Goal: Contribute content: Contribute content

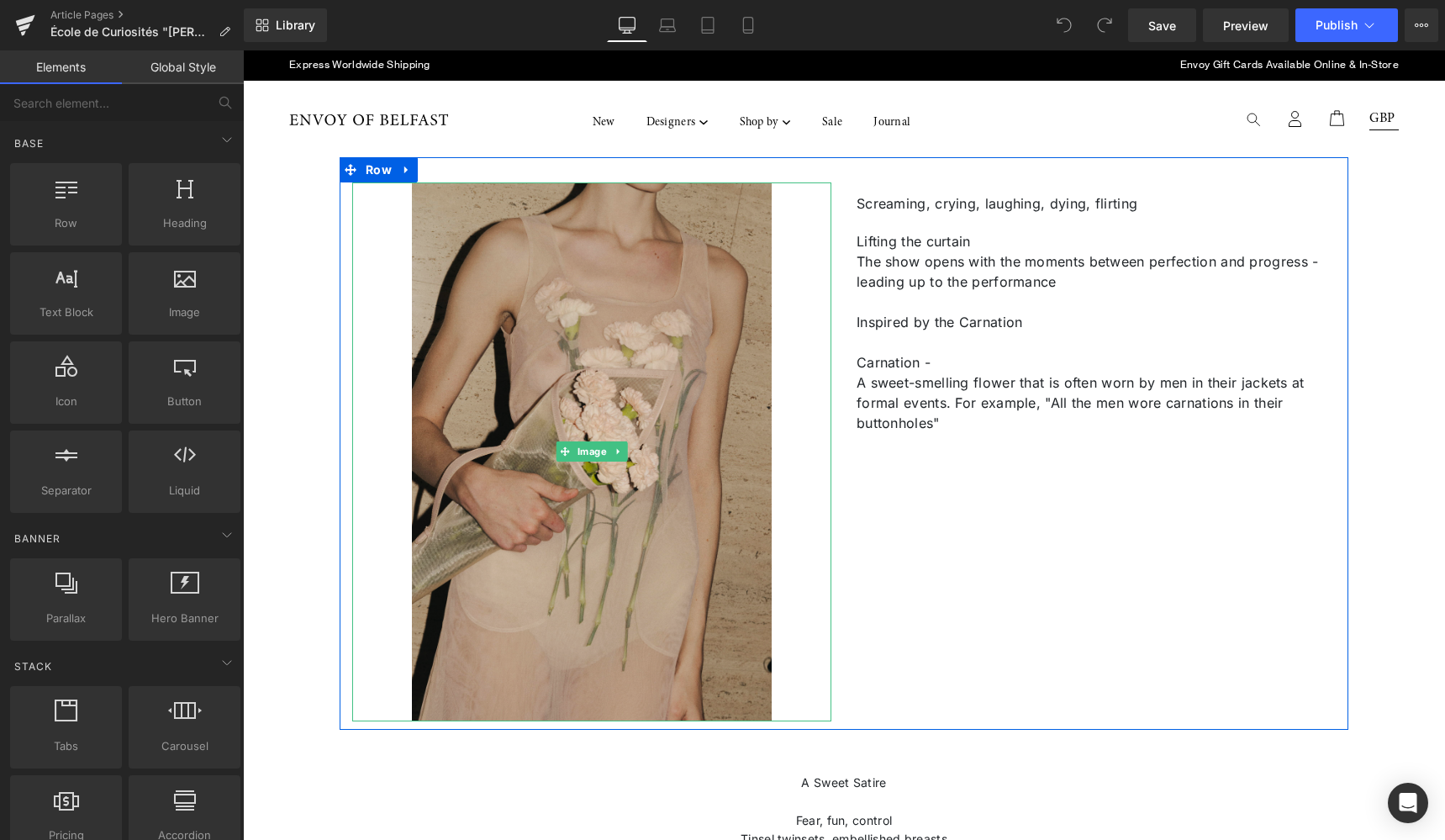
click at [756, 274] on img at bounding box center [592, 451] width 360 height 539
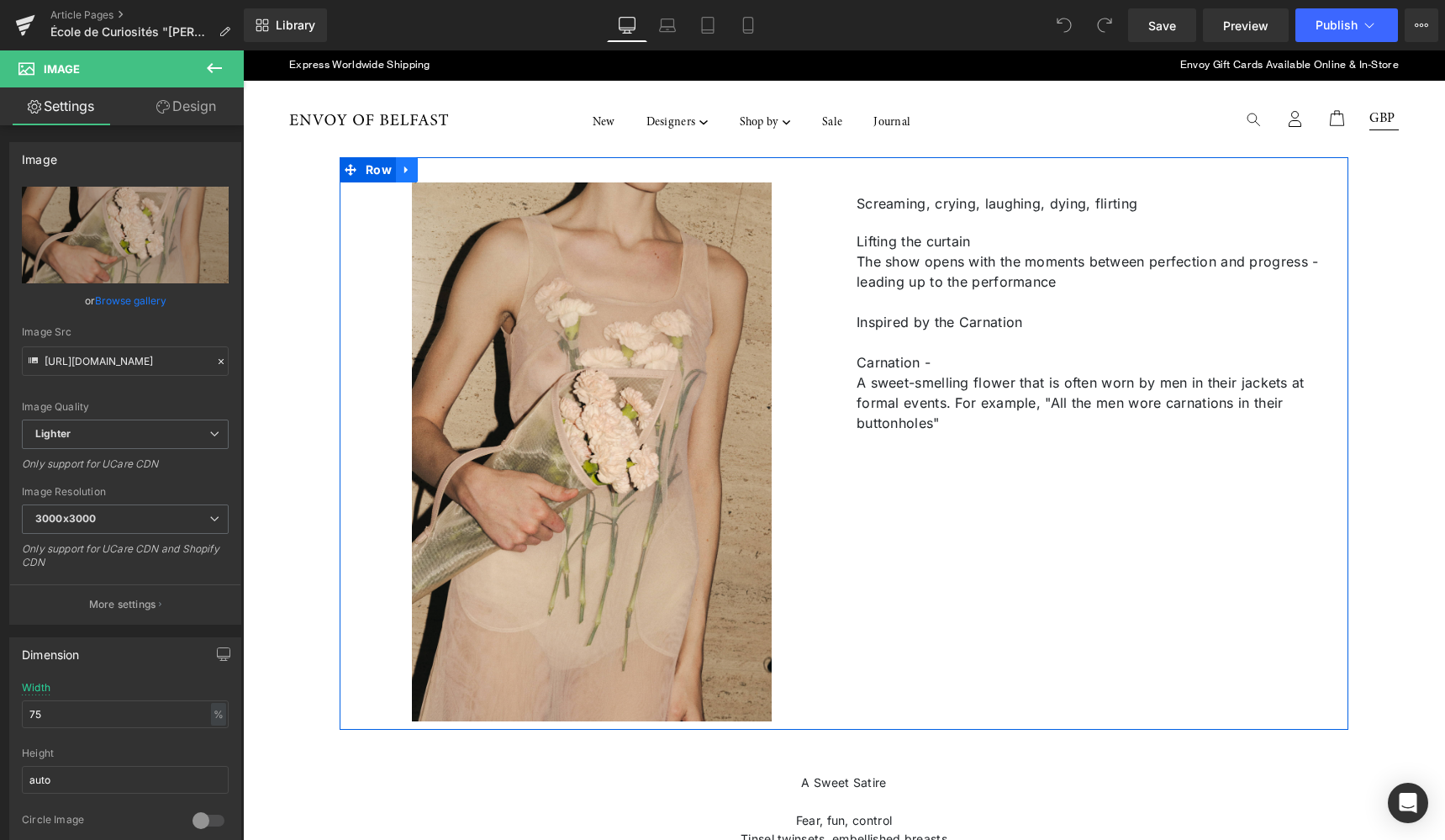
click at [403, 167] on icon at bounding box center [407, 170] width 12 height 13
click at [585, 450] on span "Image" at bounding box center [592, 451] width 36 height 20
click at [618, 453] on icon at bounding box center [618, 451] width 9 height 10
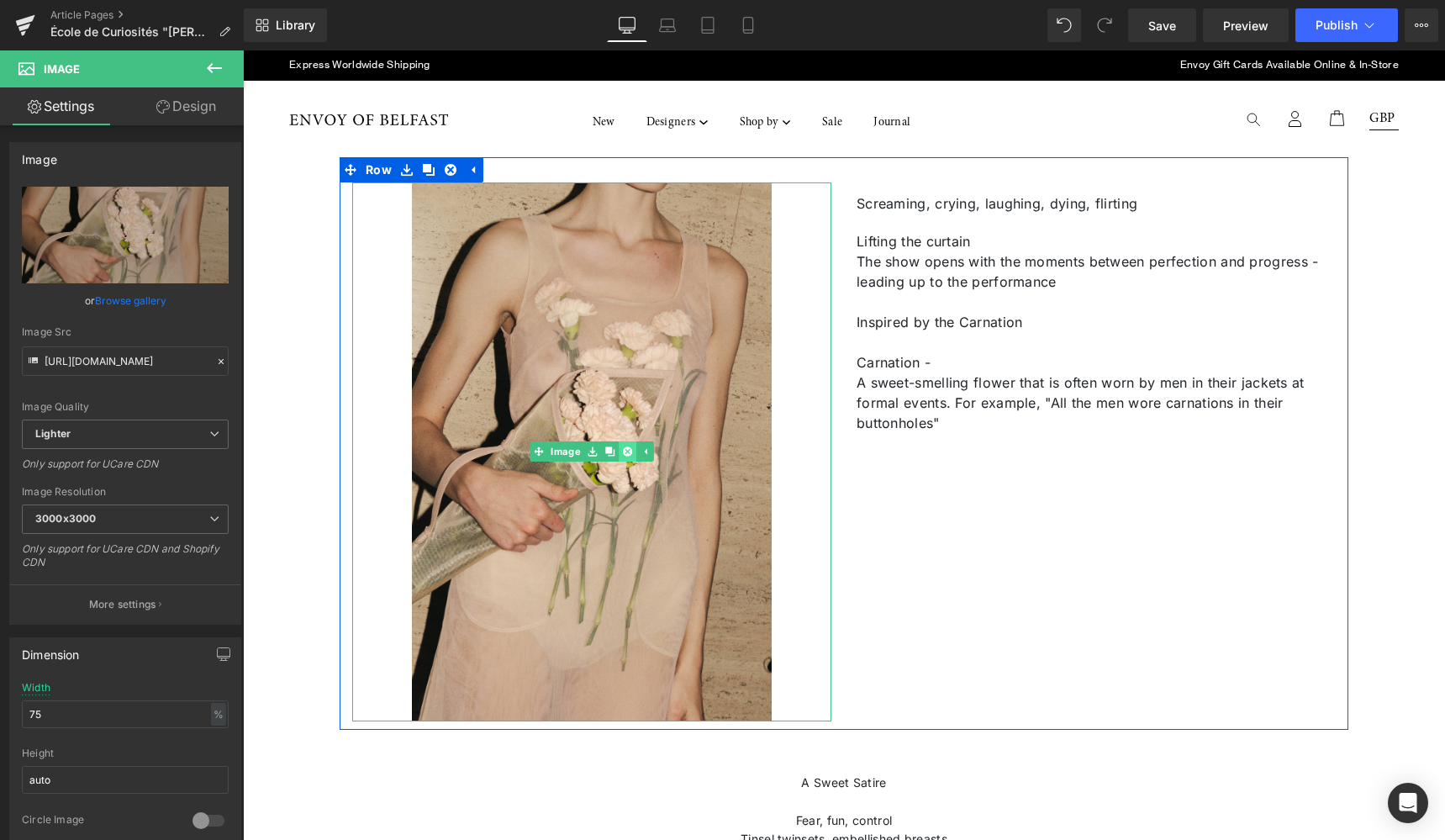
click at [624, 451] on icon at bounding box center [627, 451] width 9 height 10
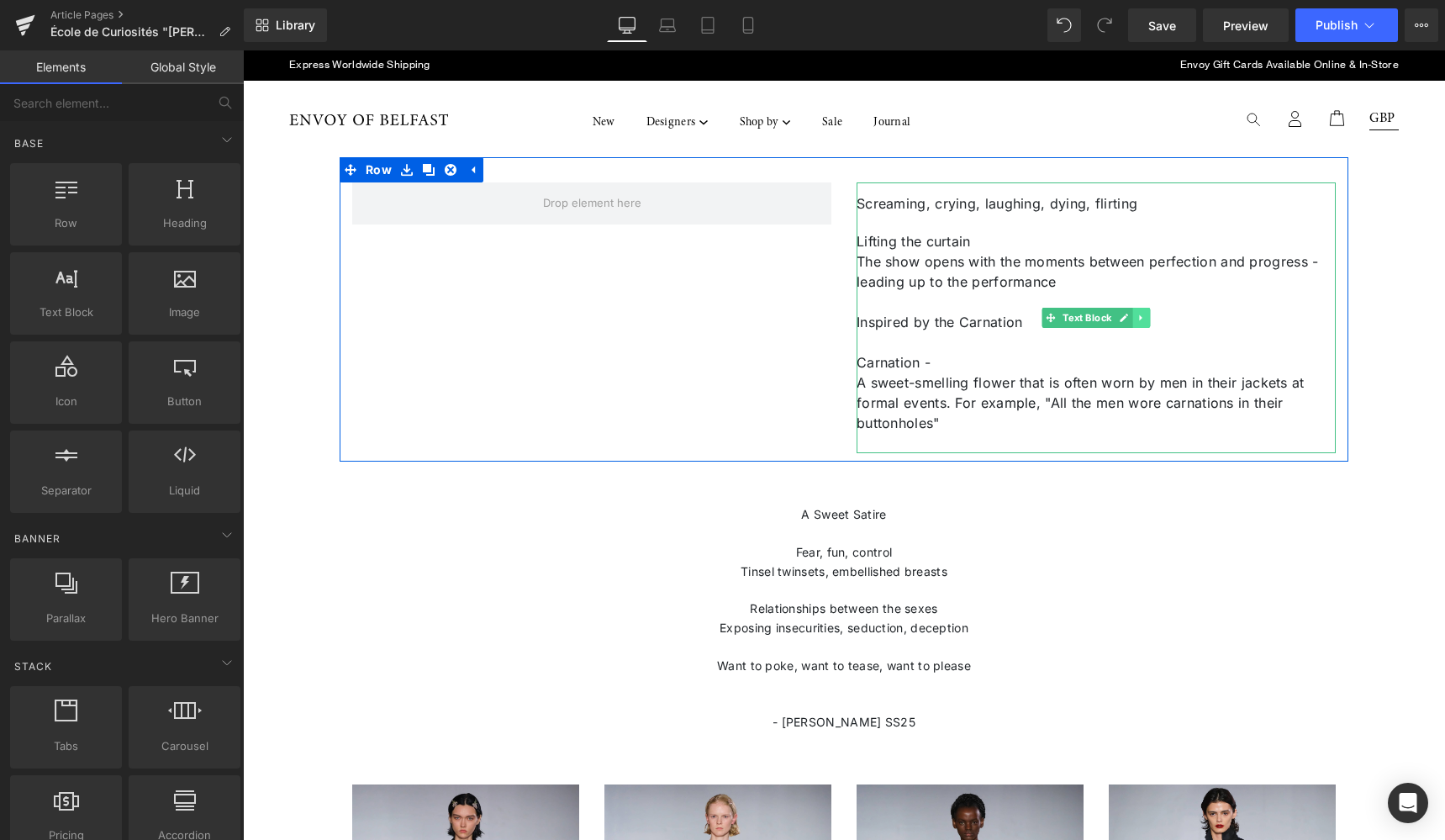
click at [1140, 318] on icon at bounding box center [1140, 318] width 9 height 10
click at [1146, 319] on icon at bounding box center [1149, 318] width 9 height 10
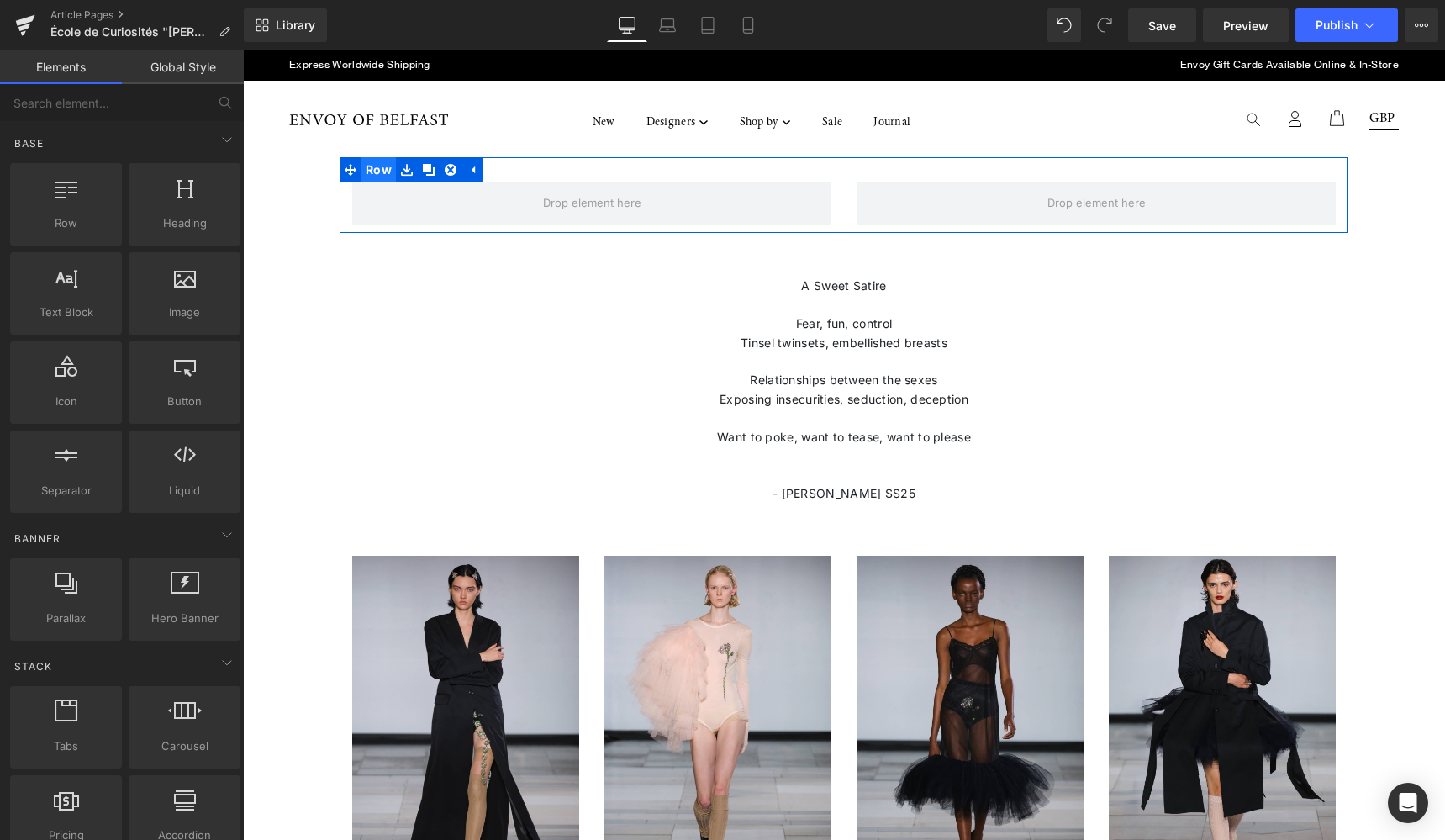
click at [370, 173] on span "Row" at bounding box center [378, 169] width 34 height 25
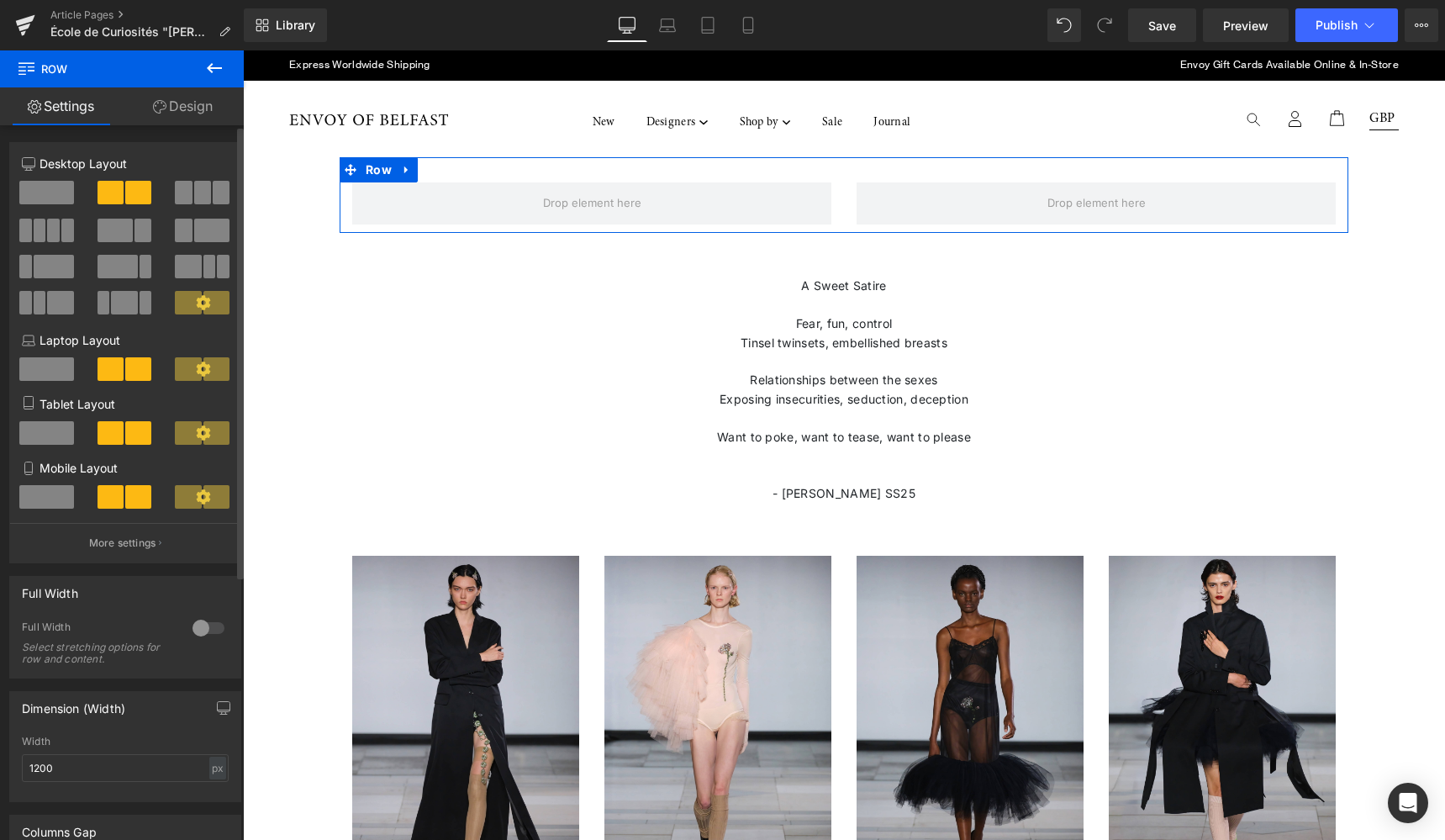
click at [38, 193] on span at bounding box center [46, 193] width 55 height 24
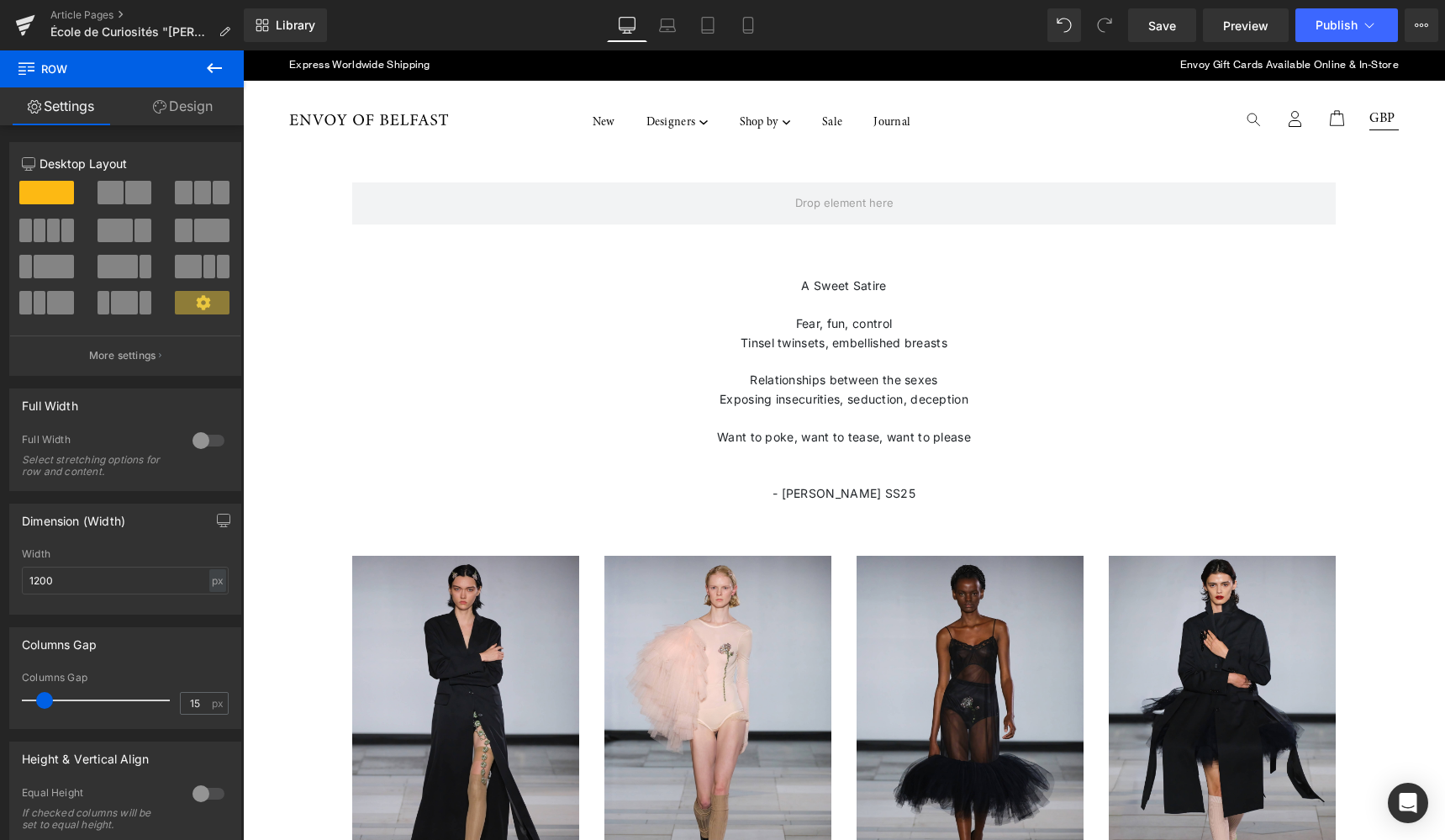
click at [210, 69] on icon at bounding box center [214, 68] width 15 height 10
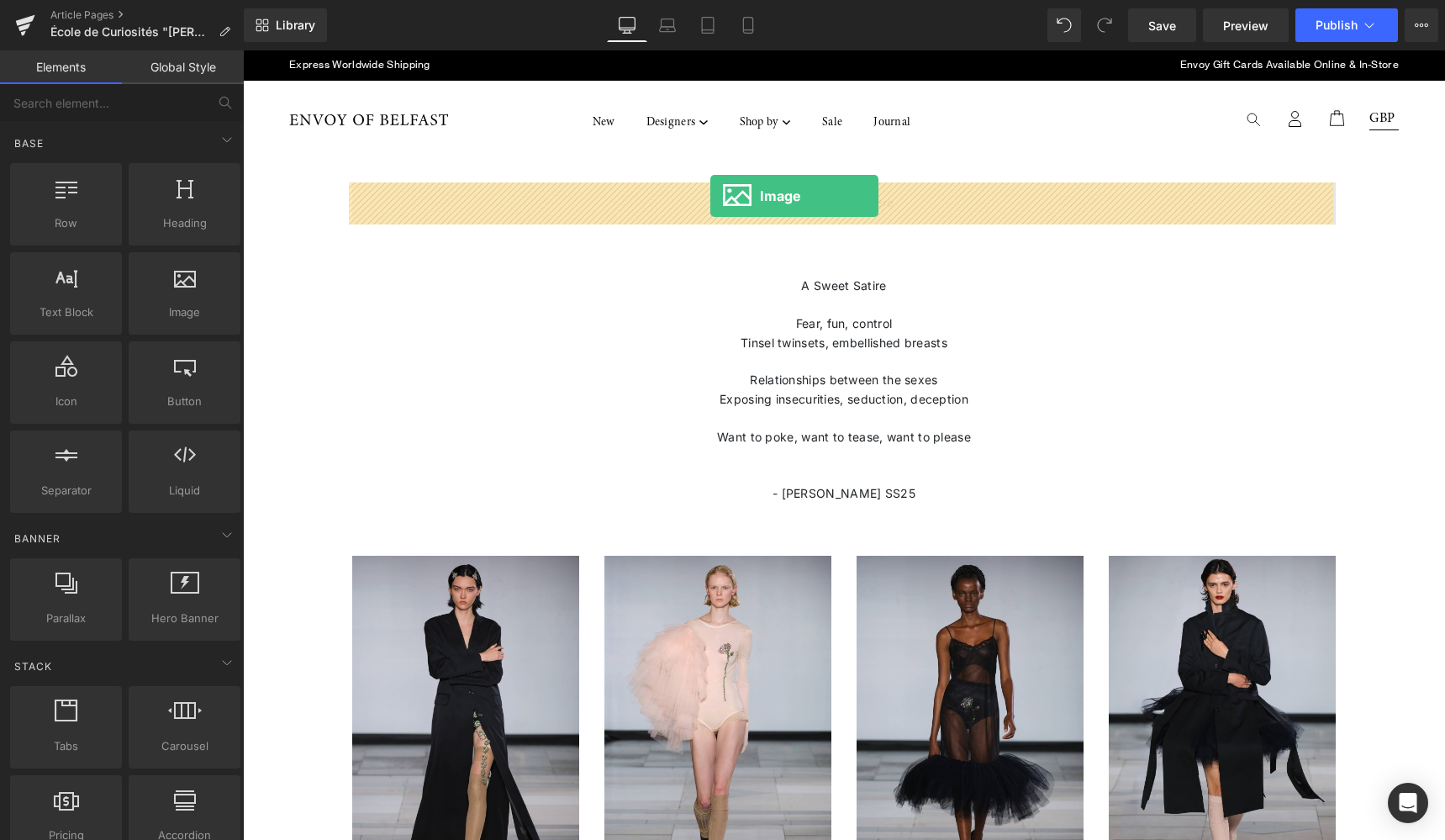
drag, startPoint x: 439, startPoint y: 339, endPoint x: 710, endPoint y: 196, distance: 306.8
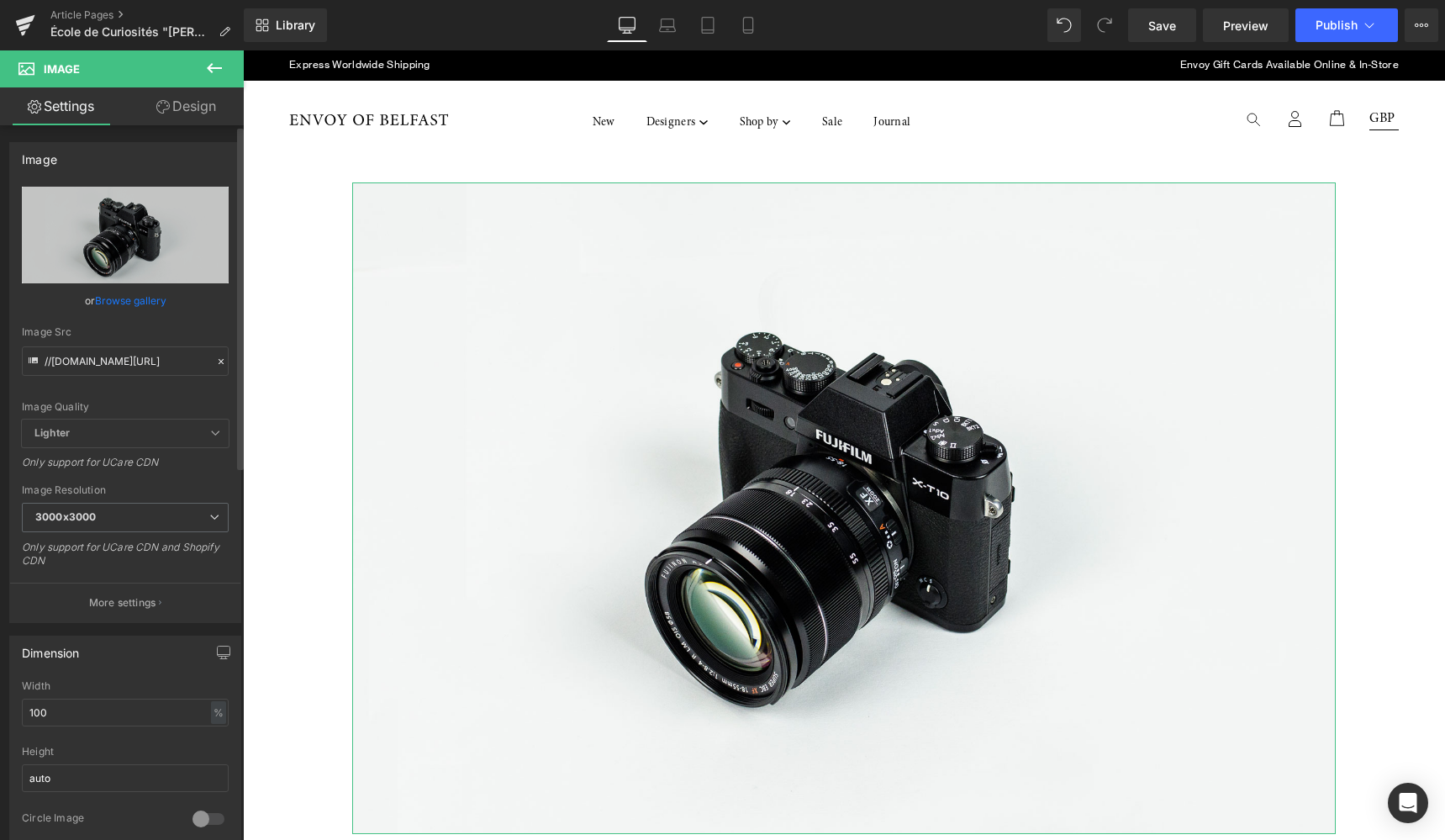
click at [132, 293] on link "Browse gallery" at bounding box center [130, 300] width 71 height 29
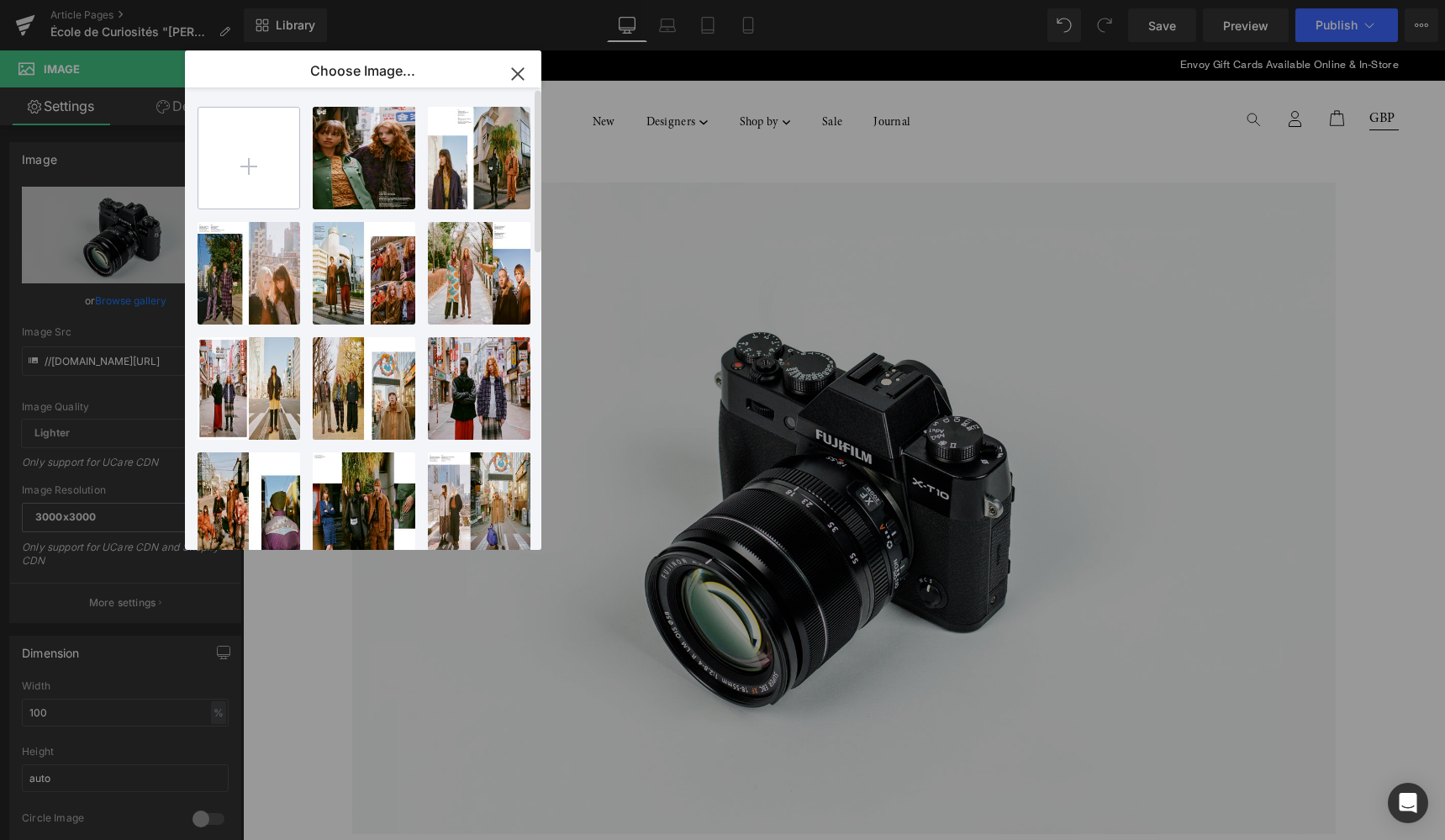
click at [250, 167] on input "file" at bounding box center [248, 158] width 101 height 101
type input "C:\fakepath\aw25 2.jpg"
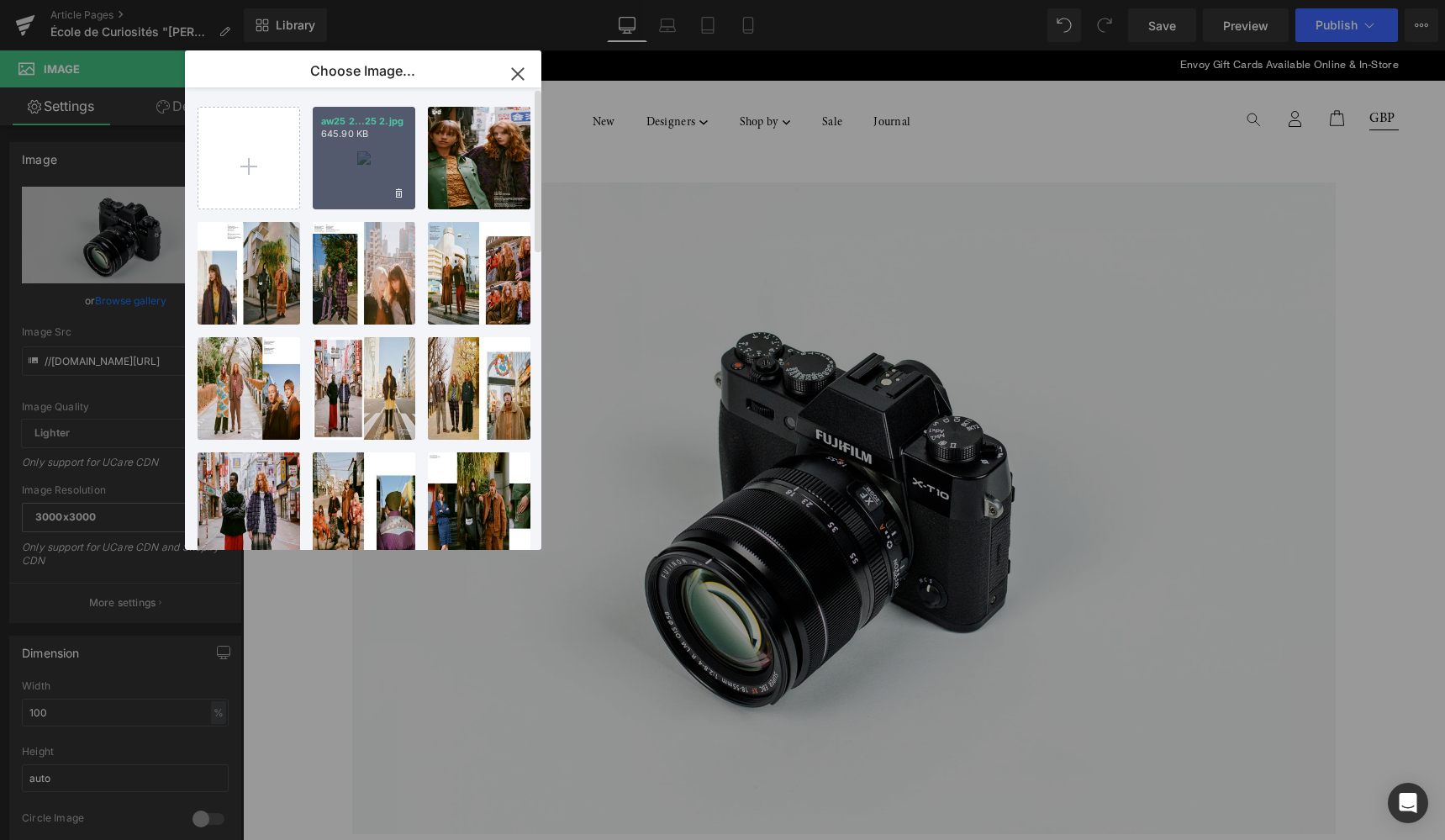
click at [386, 182] on div "aw25 2...25 2.jpg 645.90 KB" at bounding box center [364, 158] width 103 height 103
type input "https://ucarecdn.com/d3a2684f-c38e-482f-8b69-49e62047dce3/-/format/auto/-/previ…"
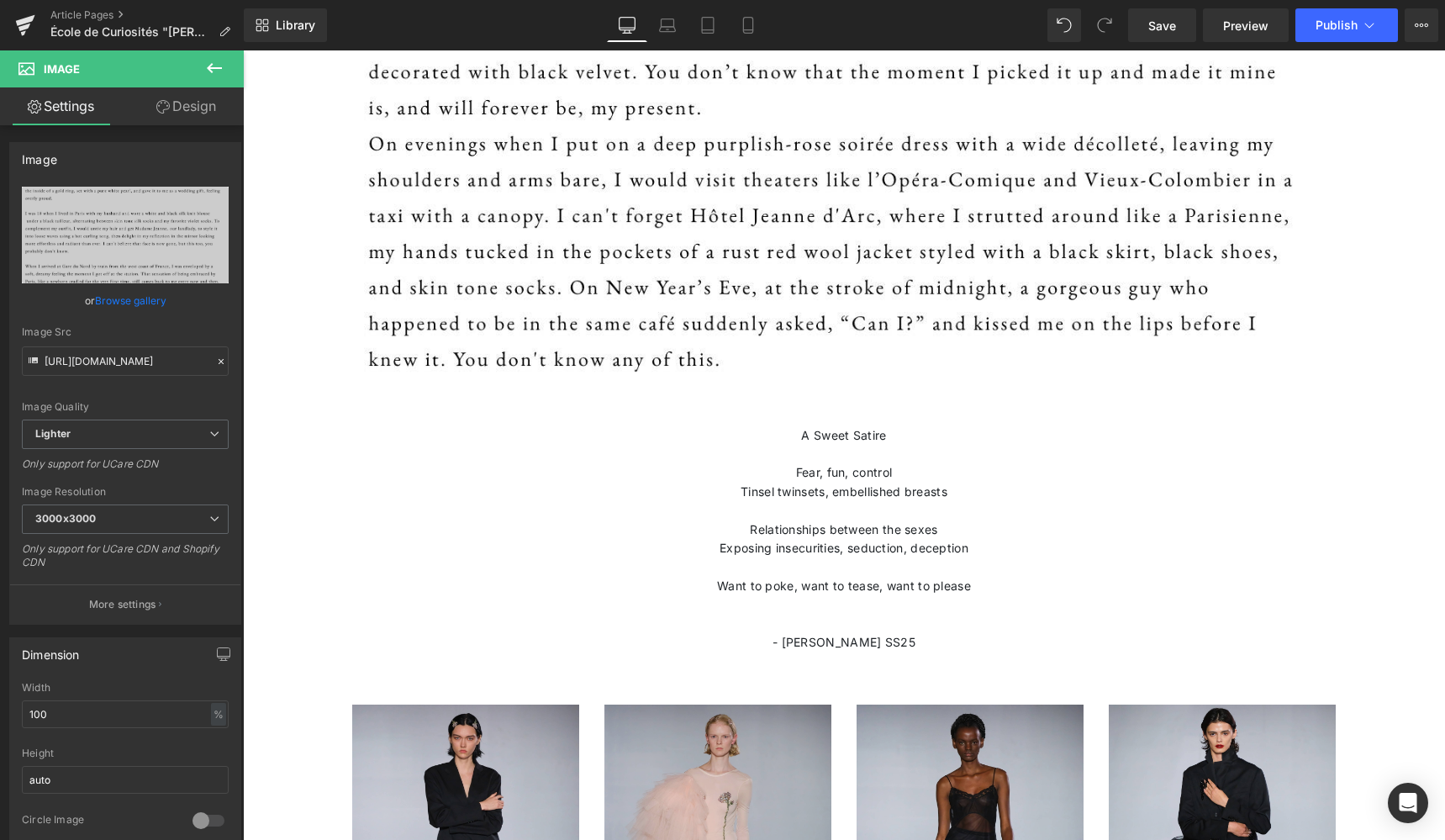
scroll to position [1224, 0]
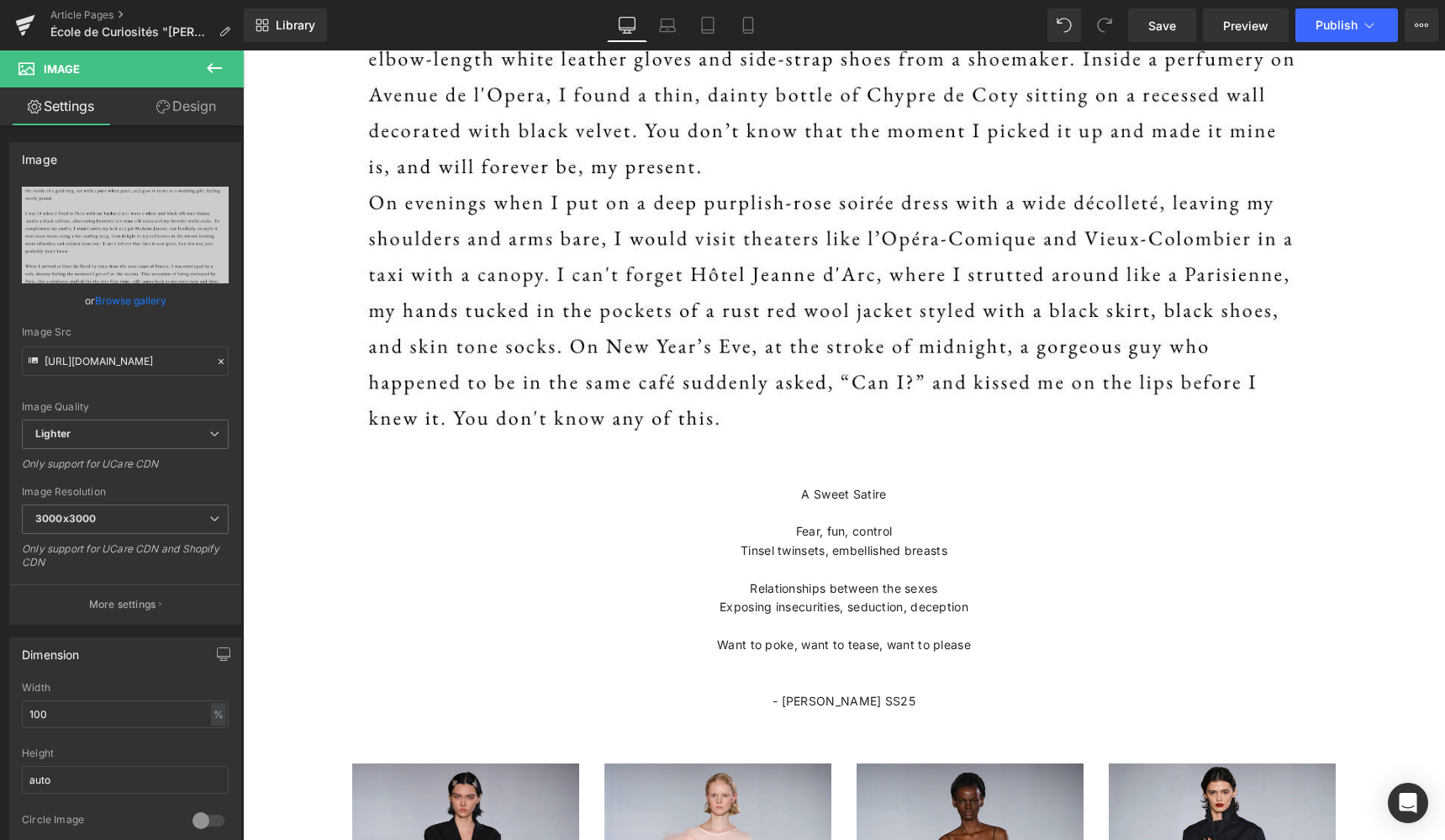
click at [219, 67] on icon at bounding box center [214, 68] width 15 height 10
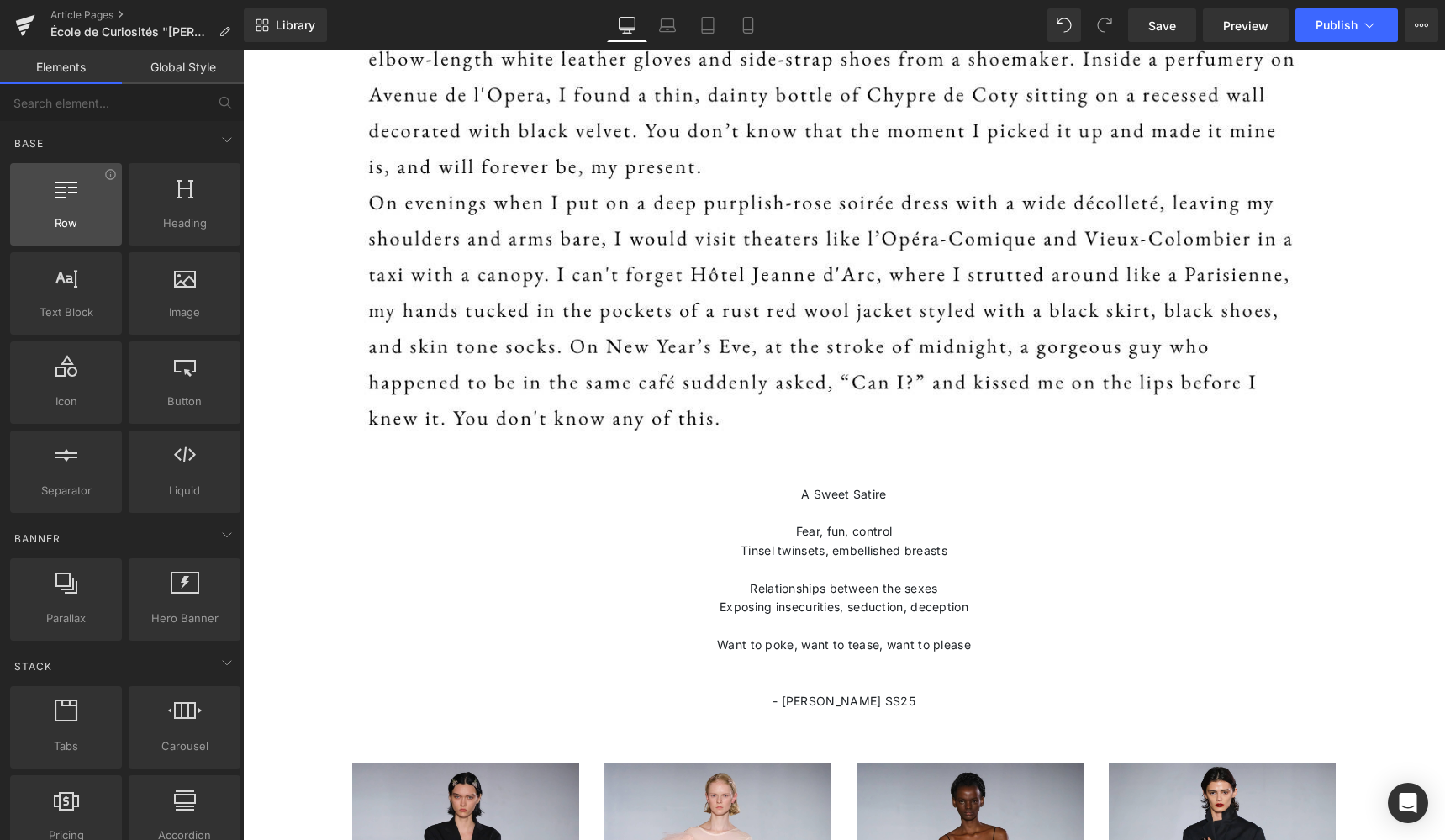
click at [65, 218] on span "Row" at bounding box center [66, 223] width 102 height 18
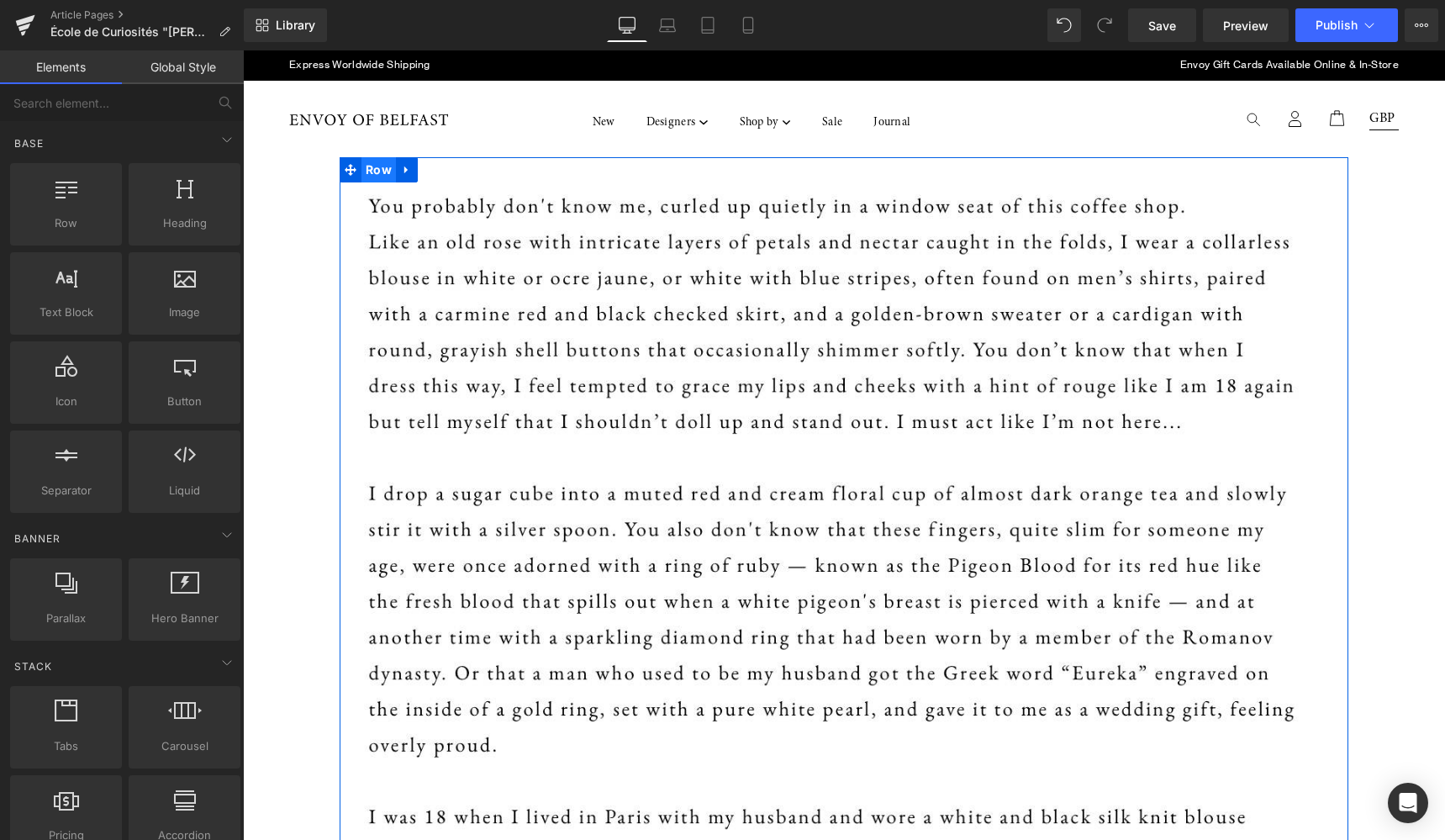
scroll to position [0, 0]
click at [371, 168] on span "Row" at bounding box center [378, 169] width 34 height 25
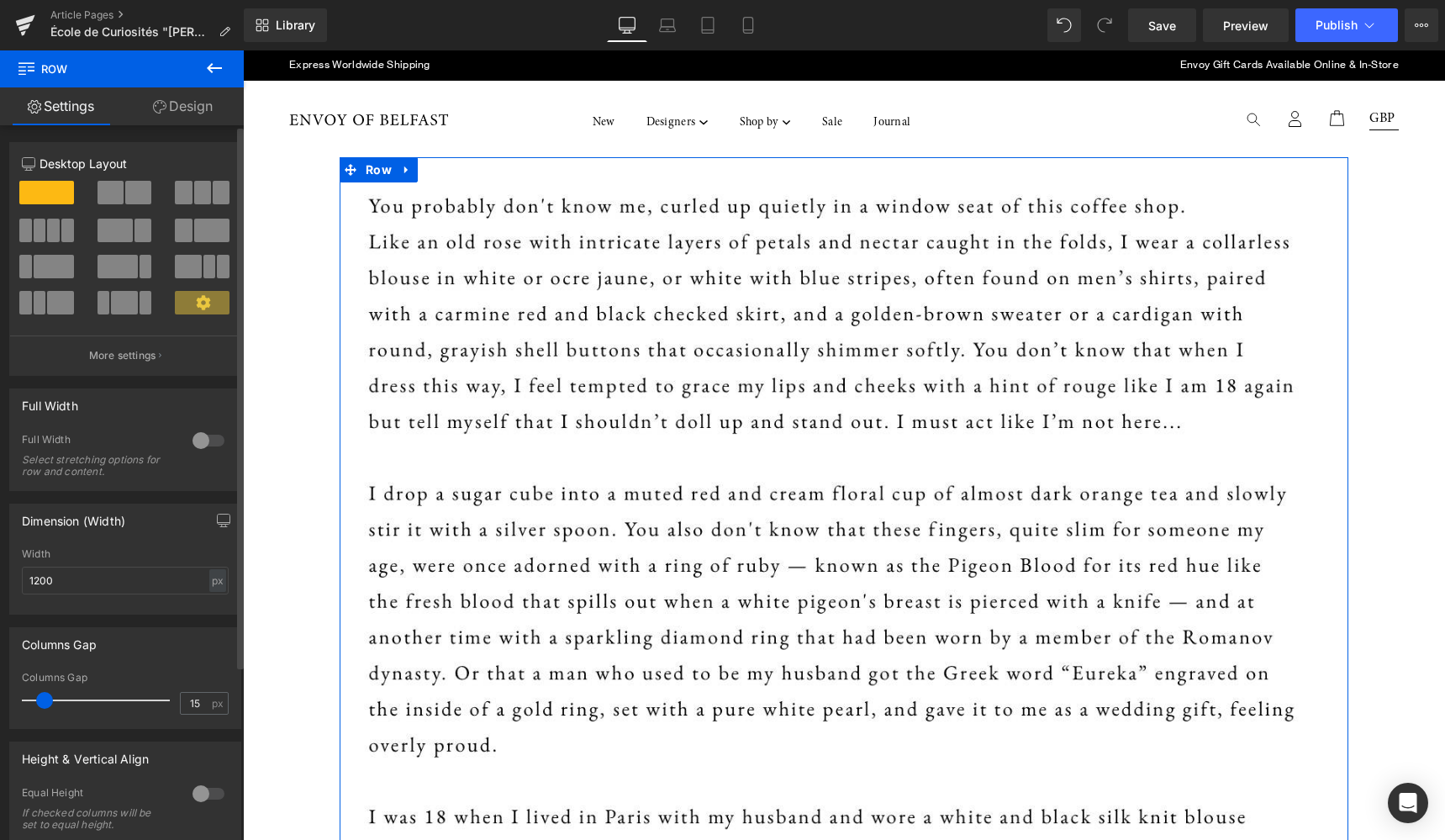
click at [196, 301] on icon at bounding box center [203, 302] width 15 height 15
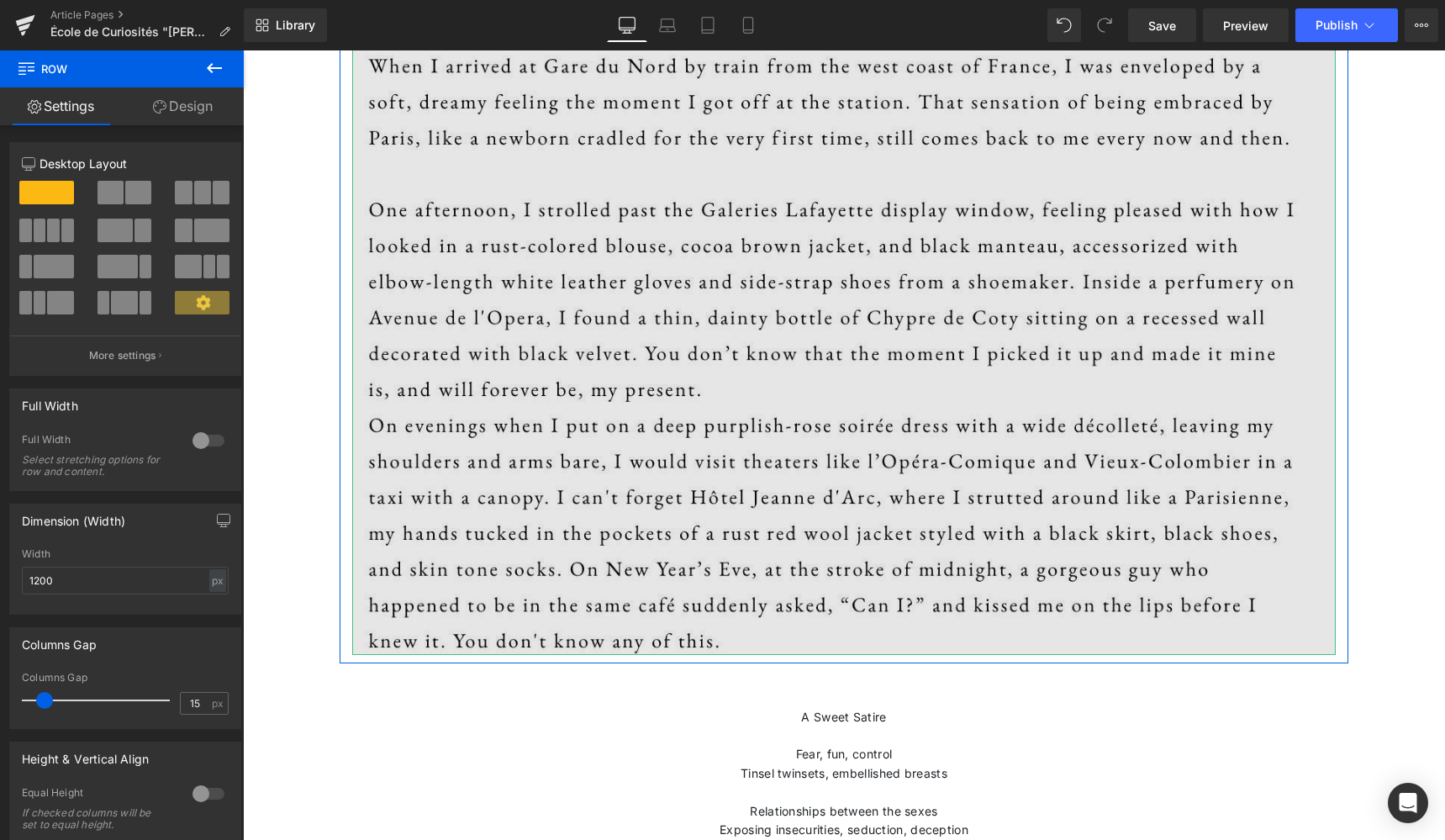
scroll to position [1003, 0]
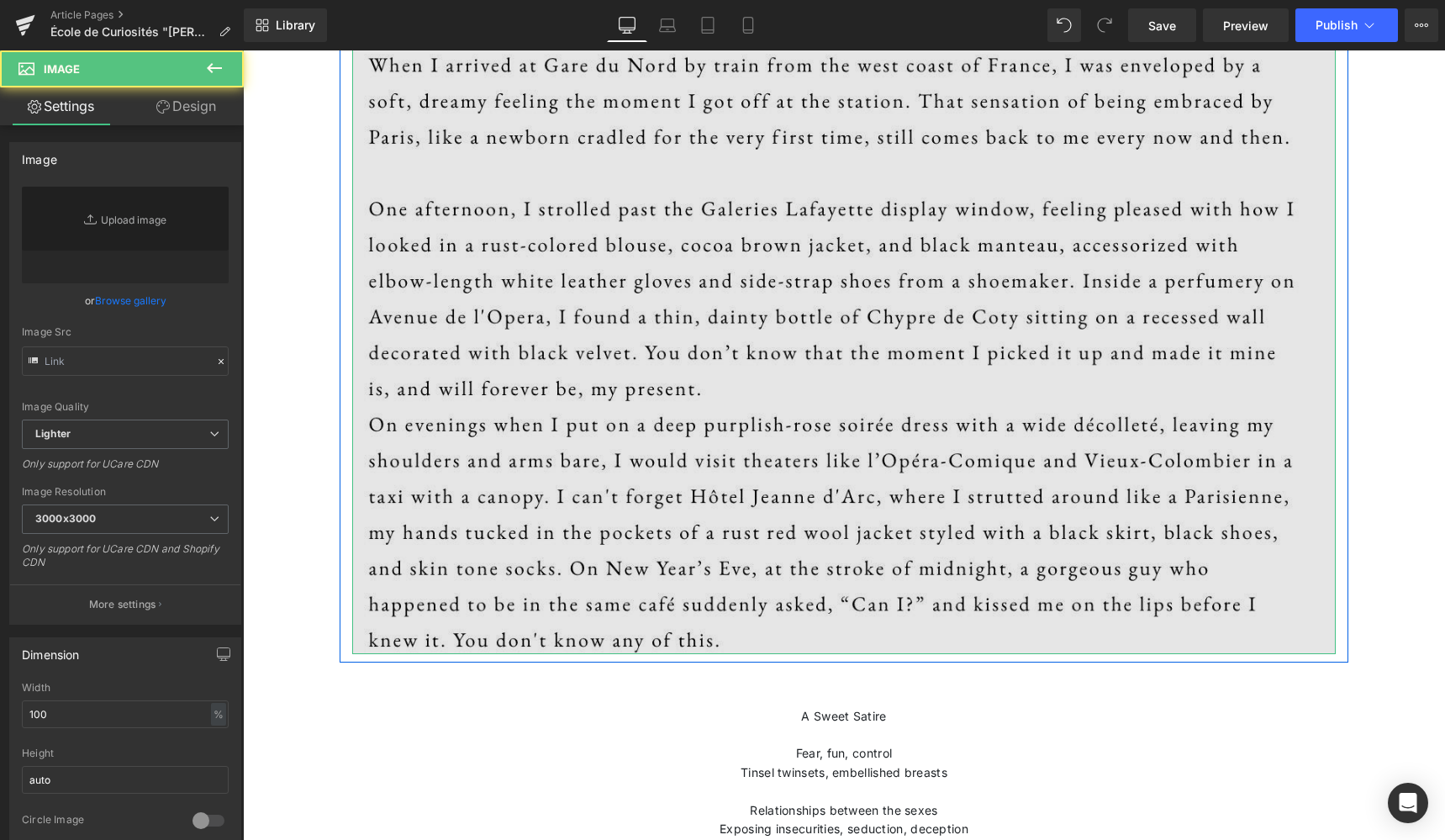
type input "https://ucarecdn.com/d3a2684f-c38e-482f-8b69-49e62047dce3/-/format/auto/-/previ…"
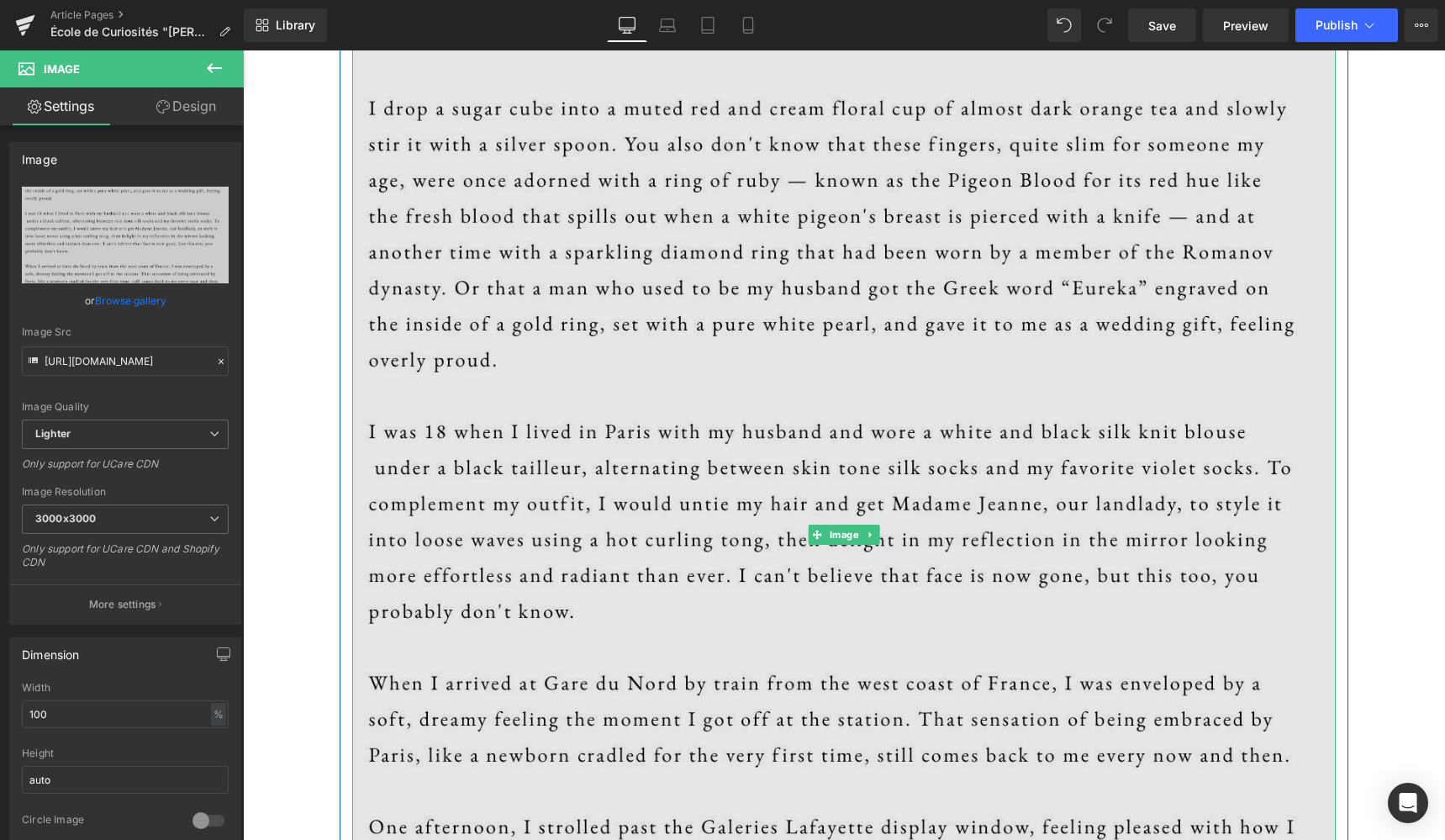
scroll to position [403, 0]
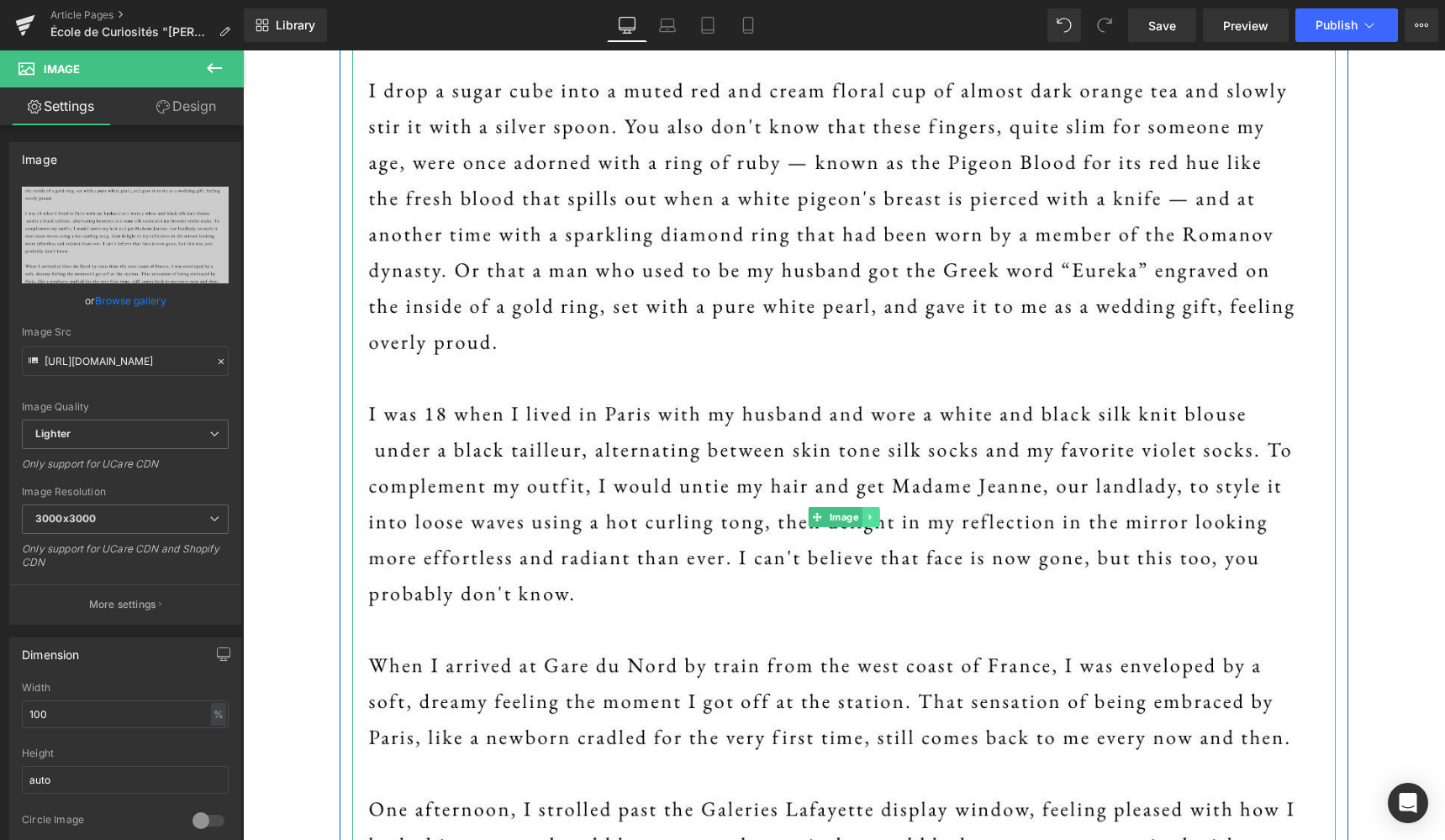
click at [871, 518] on icon at bounding box center [870, 517] width 9 height 10
click at [875, 517] on icon at bounding box center [879, 516] width 9 height 9
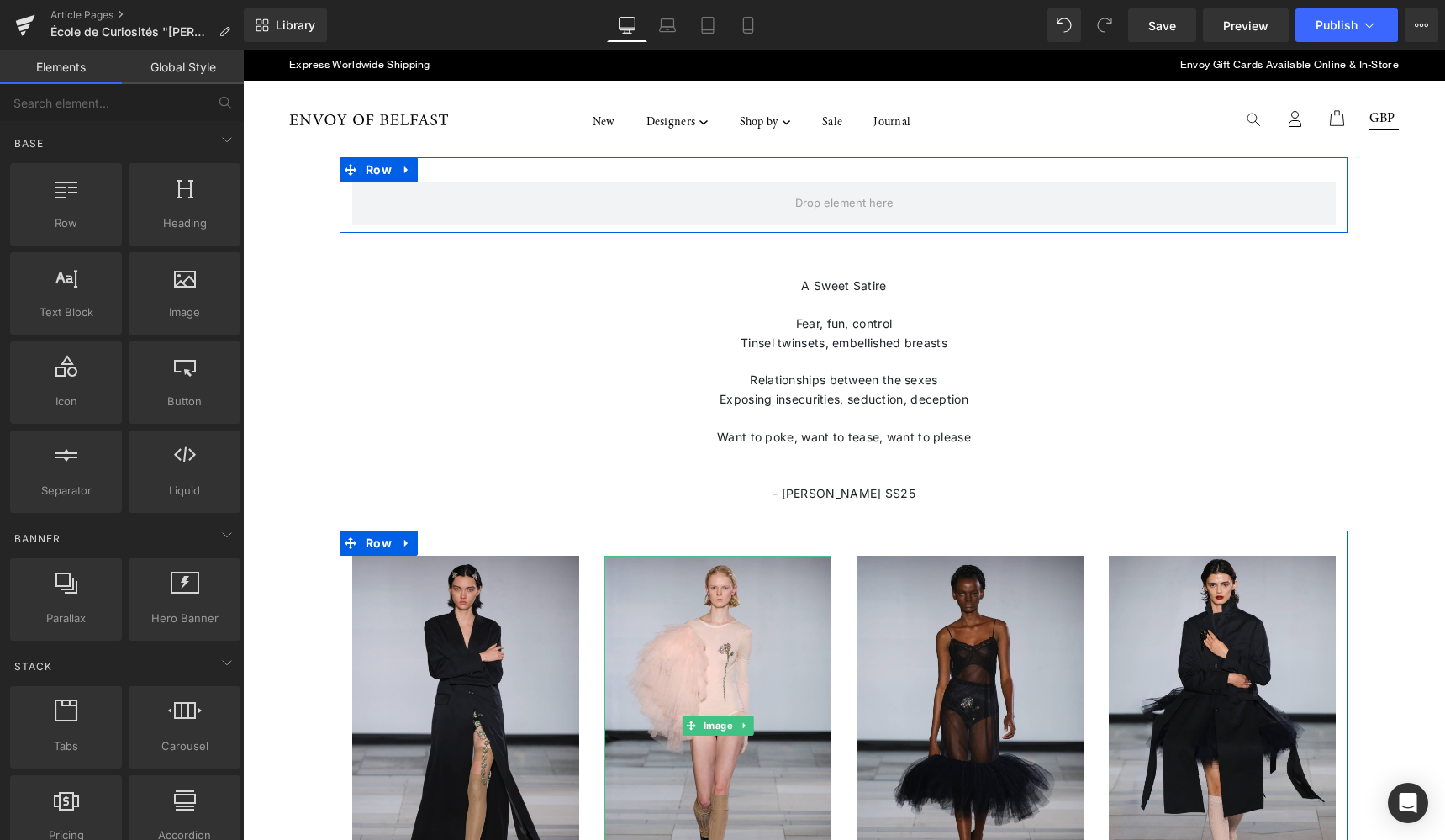
scroll to position [0, 0]
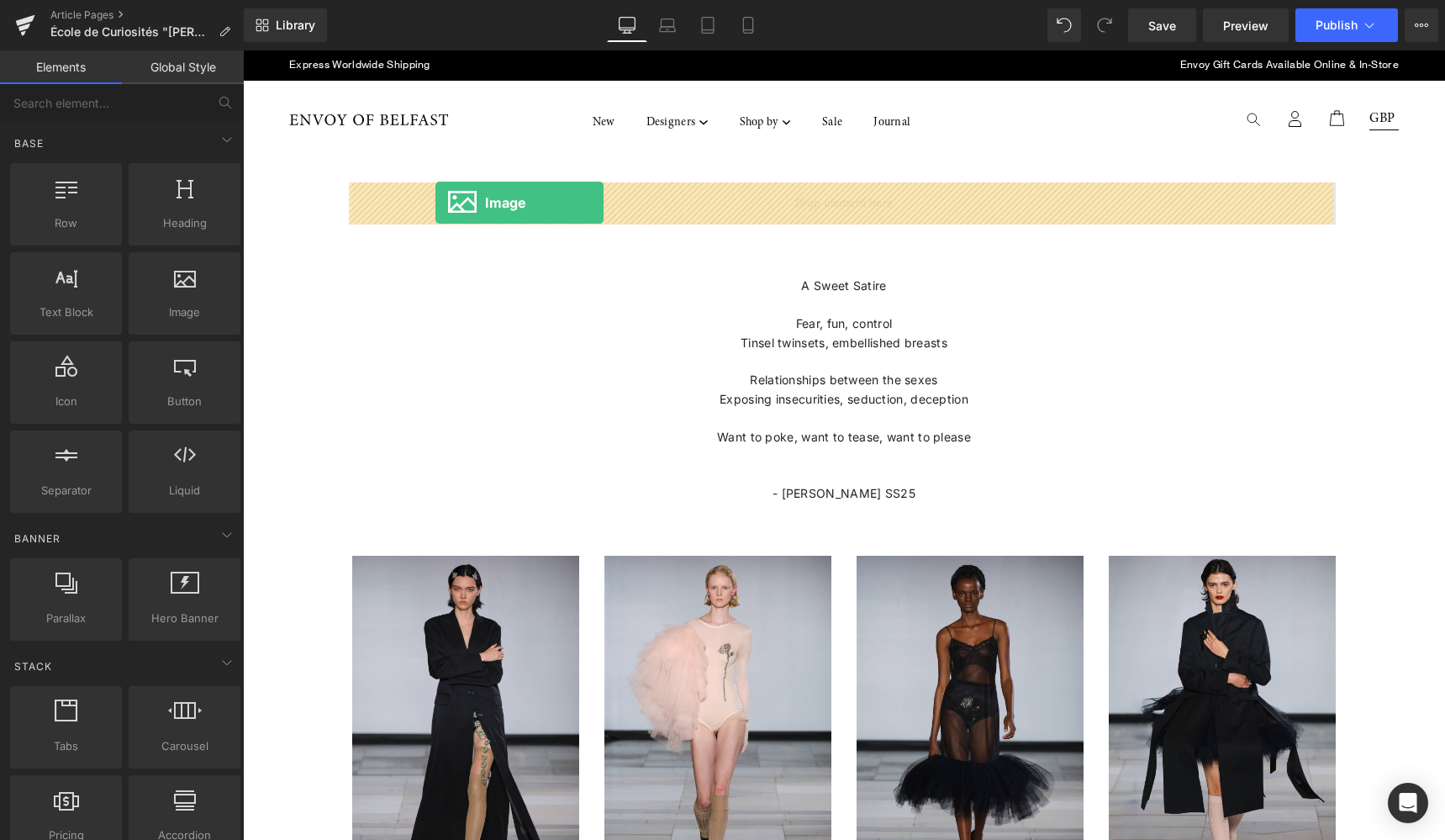
drag, startPoint x: 424, startPoint y: 341, endPoint x: 435, endPoint y: 203, distance: 139.2
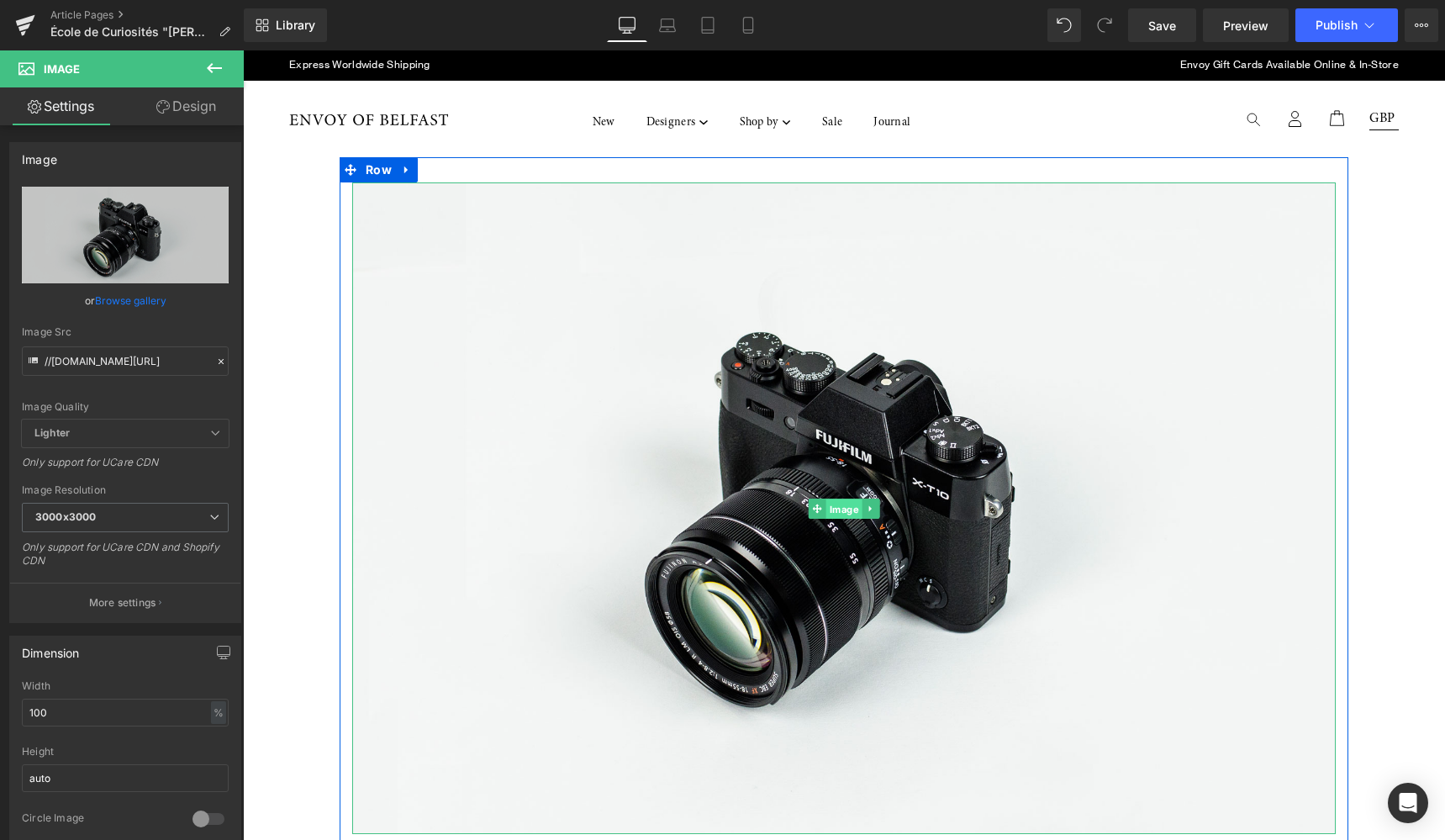
click at [840, 511] on span "Image" at bounding box center [844, 508] width 36 height 20
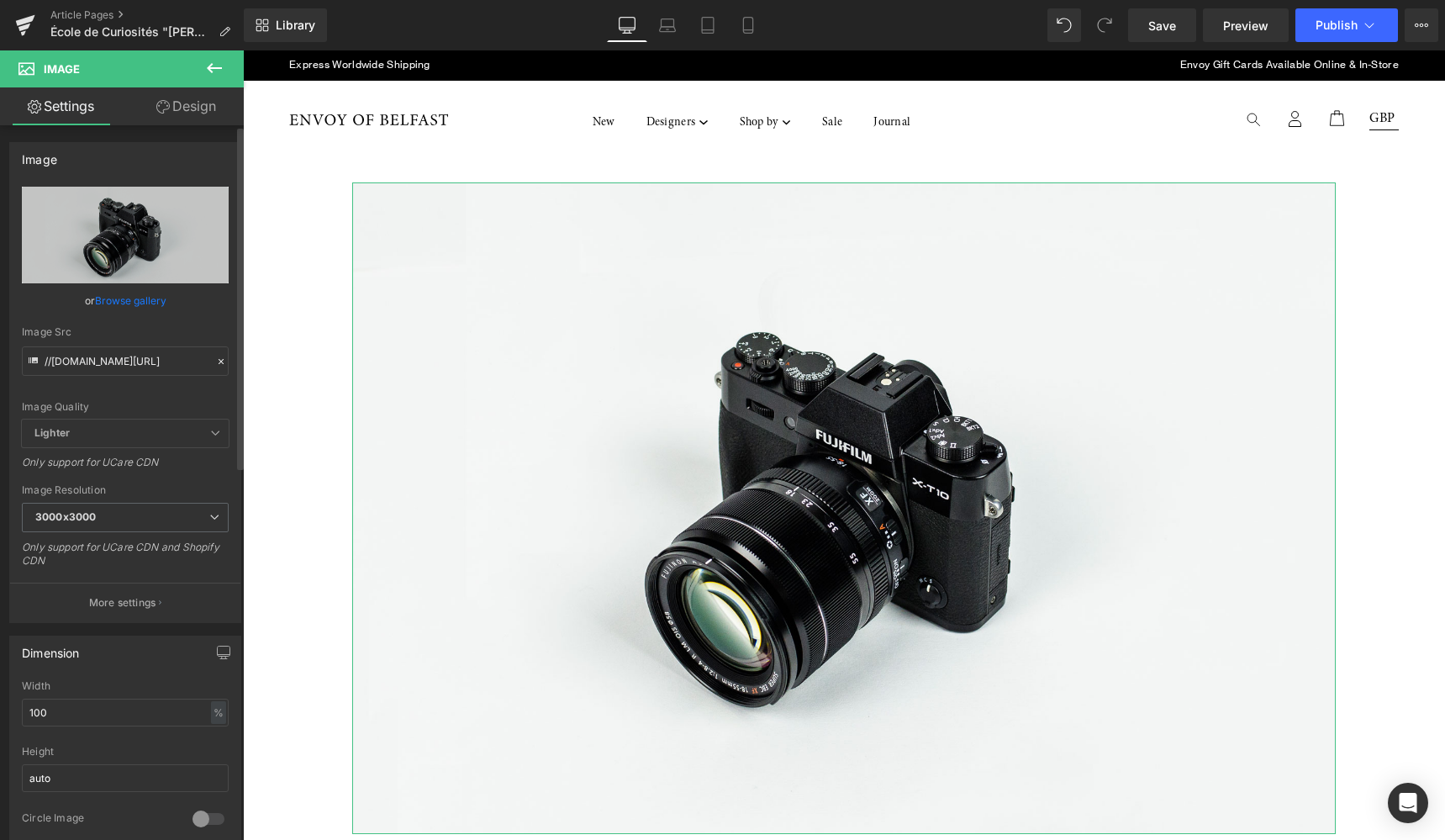
click at [116, 306] on link "Browse gallery" at bounding box center [130, 300] width 71 height 29
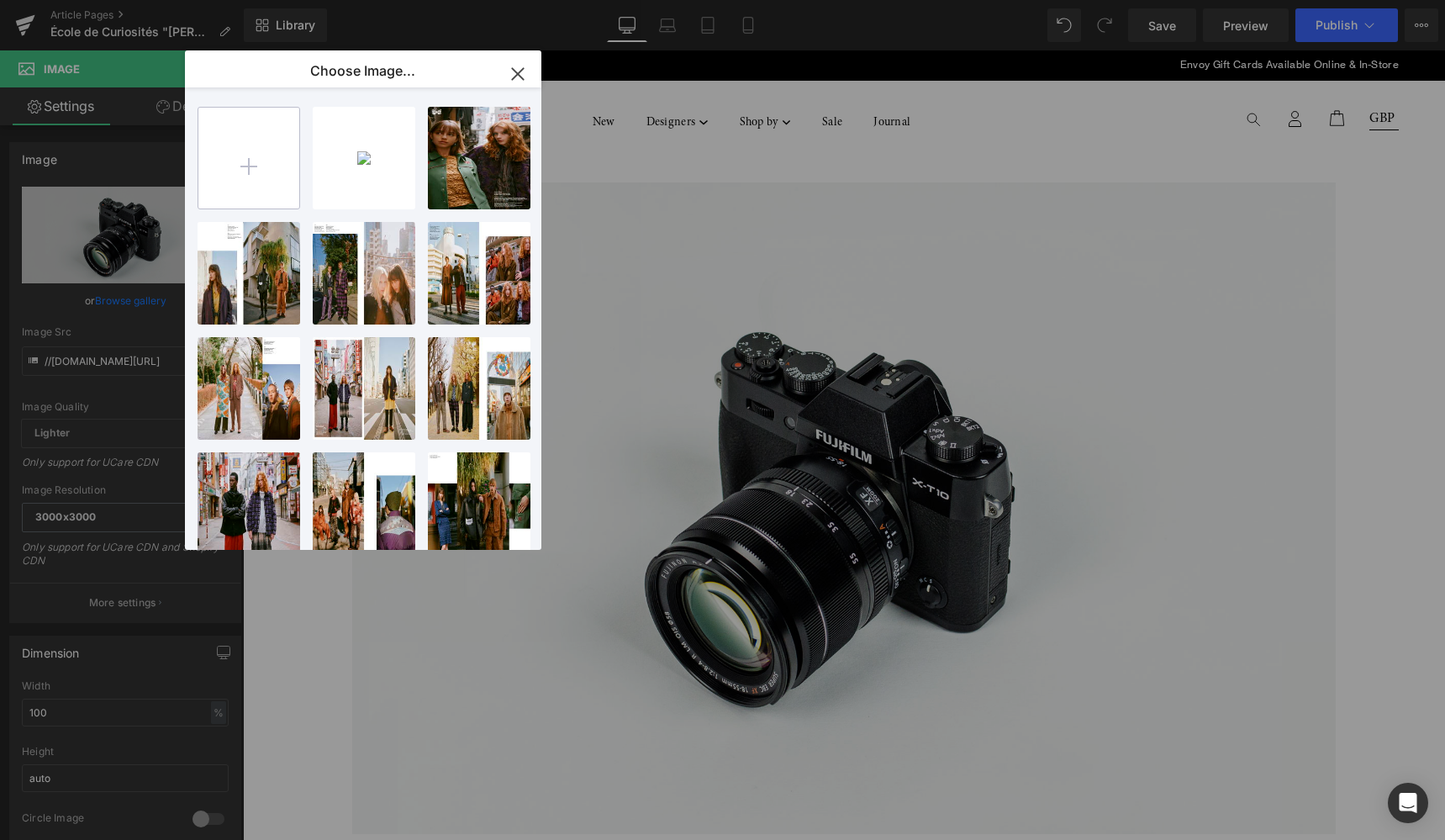
click at [250, 170] on input "file" at bounding box center [248, 158] width 101 height 101
type input "C:\fakepath\marie 1.jpg"
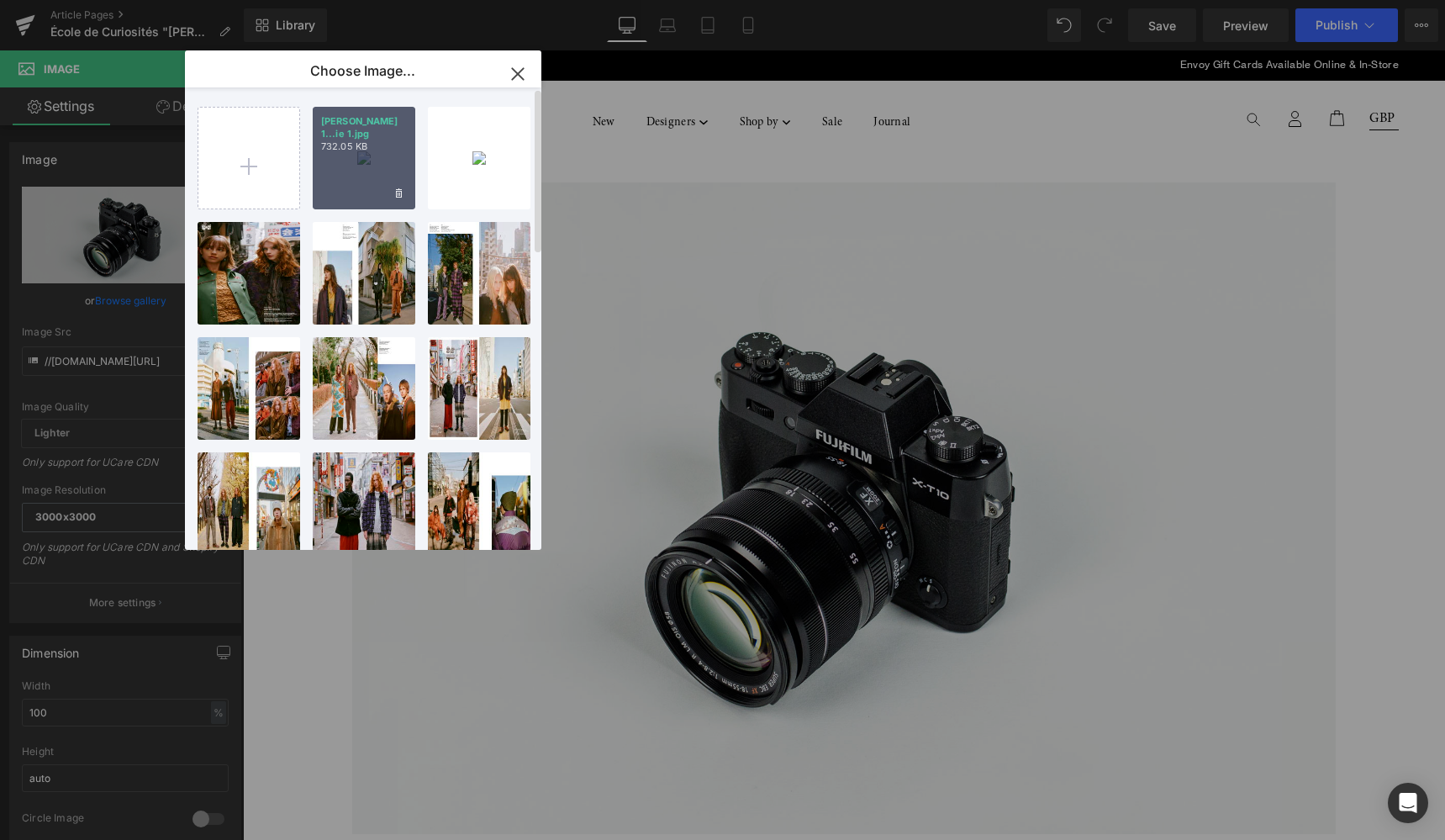
click at [361, 153] on div "marie 1...ie 1.jpg 732.05 KB" at bounding box center [364, 158] width 103 height 103
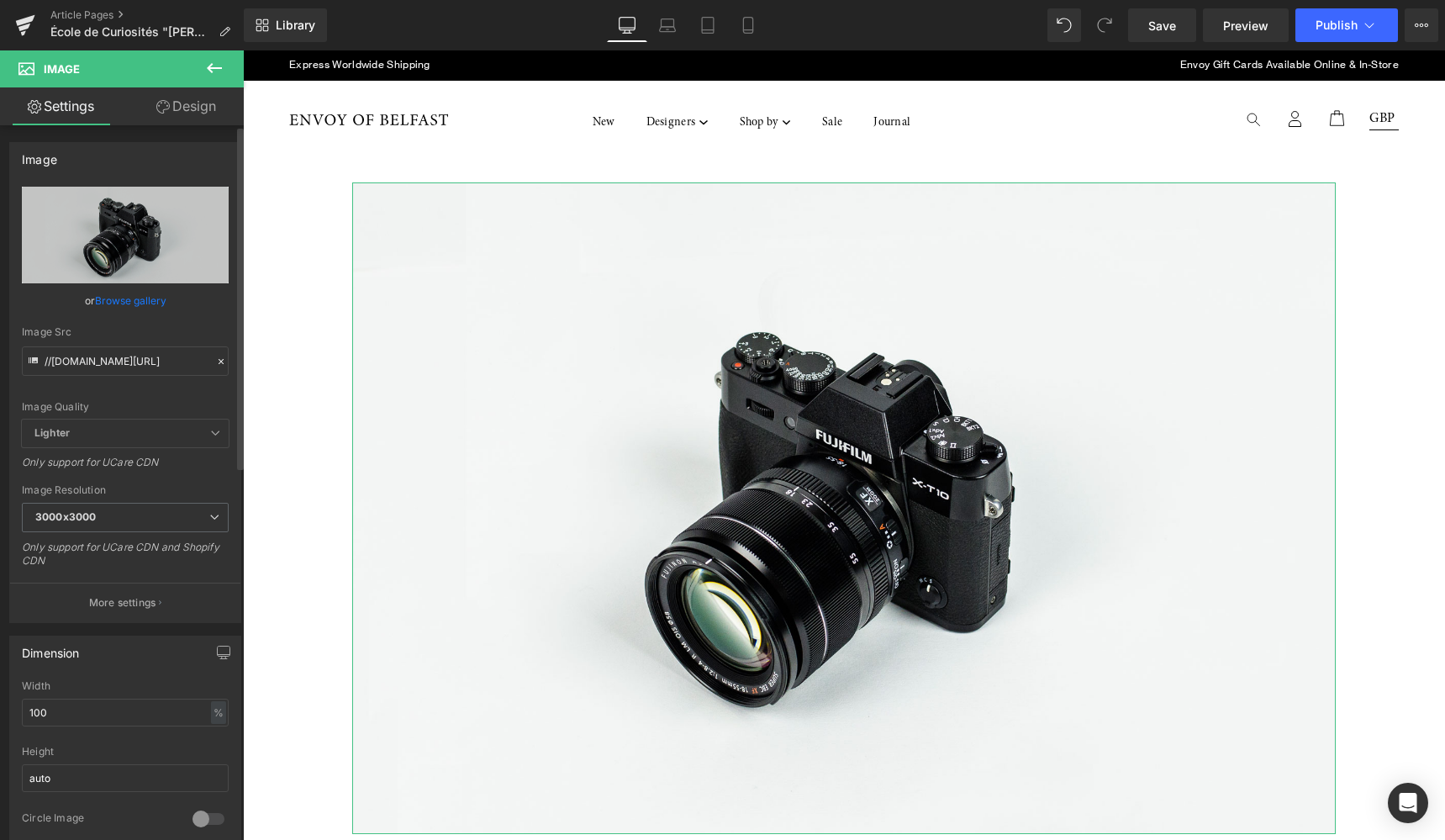
click at [137, 303] on link "Browse gallery" at bounding box center [130, 300] width 71 height 29
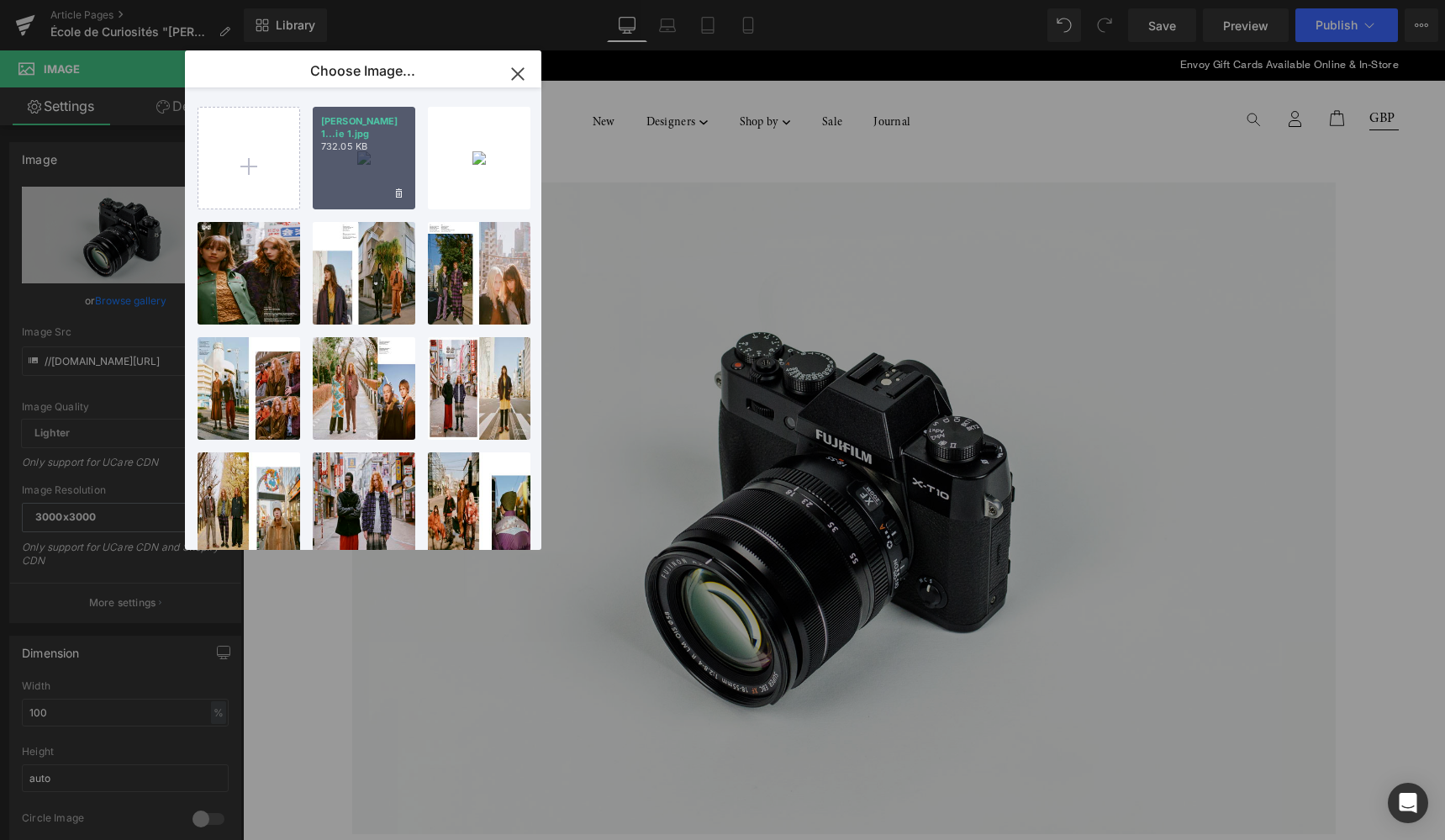
click at [371, 171] on div "marie 1...ie 1.jpg 732.05 KB" at bounding box center [364, 158] width 103 height 103
type input "https://ucarecdn.com/3d5b157a-e1dc-42aa-94f0-715b29ca9533/-/format/auto/-/previ…"
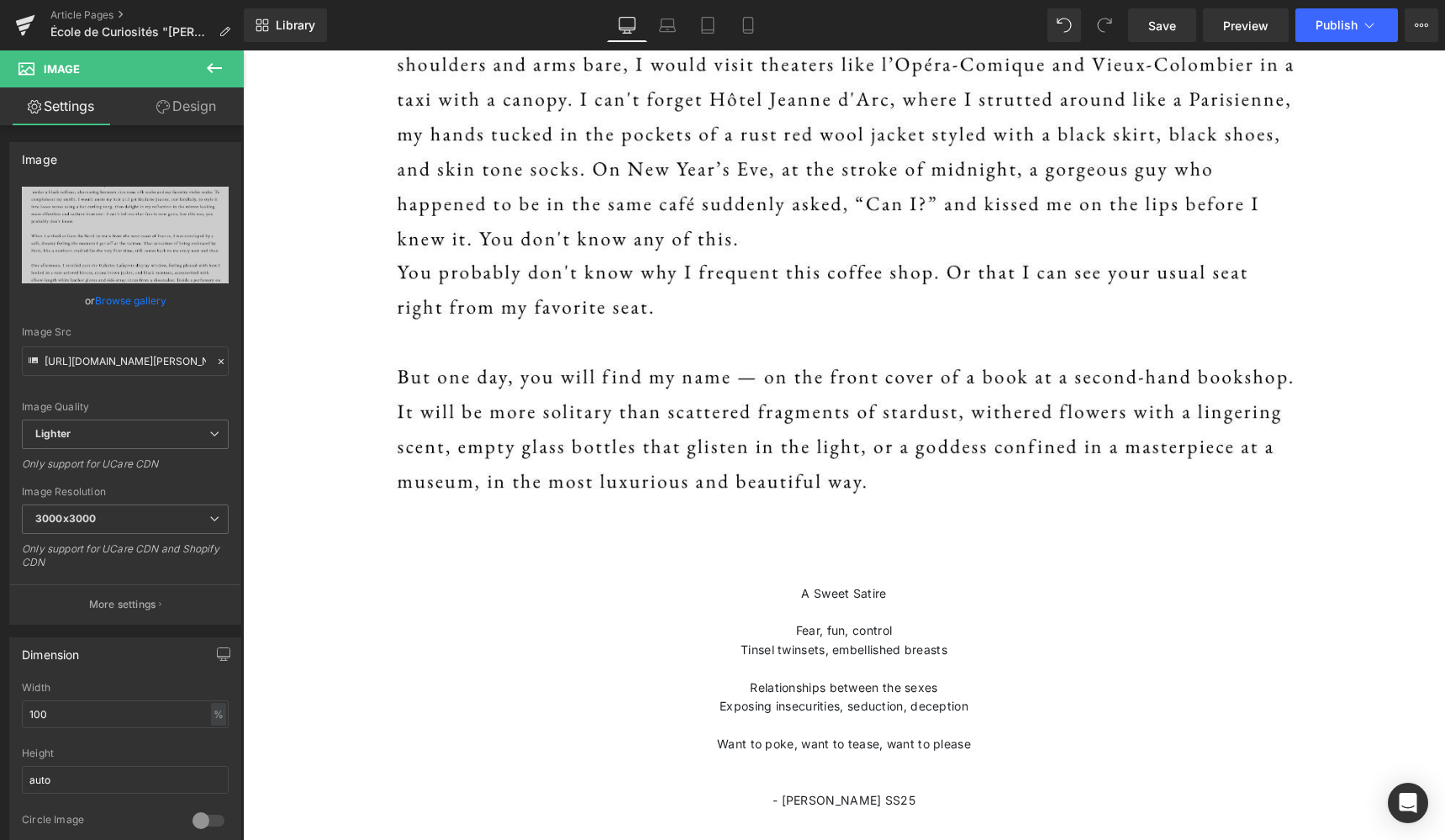
scroll to position [1358, 0]
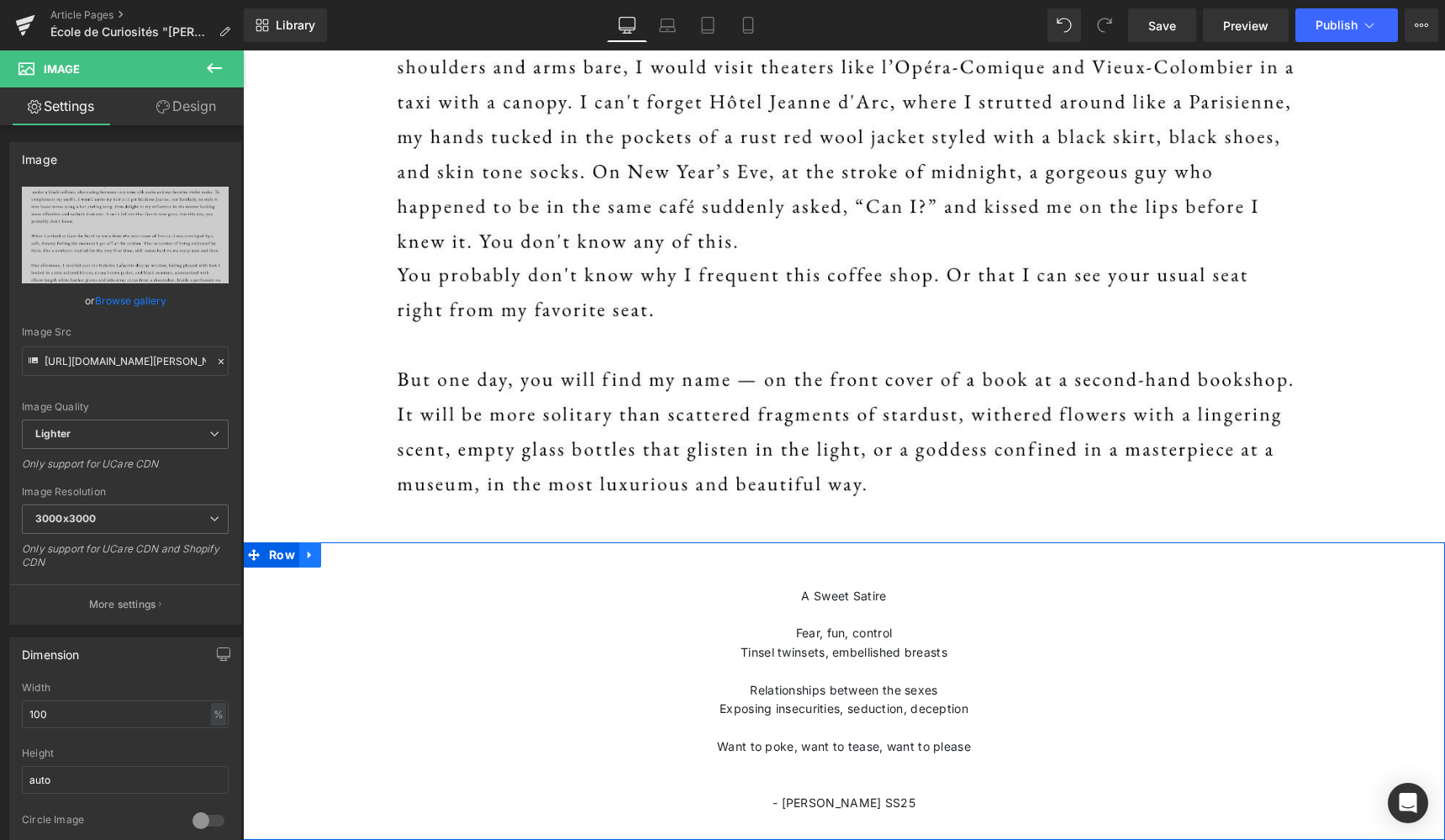
click at [313, 556] on icon at bounding box center [310, 555] width 12 height 13
click at [352, 556] on icon at bounding box center [354, 555] width 12 height 13
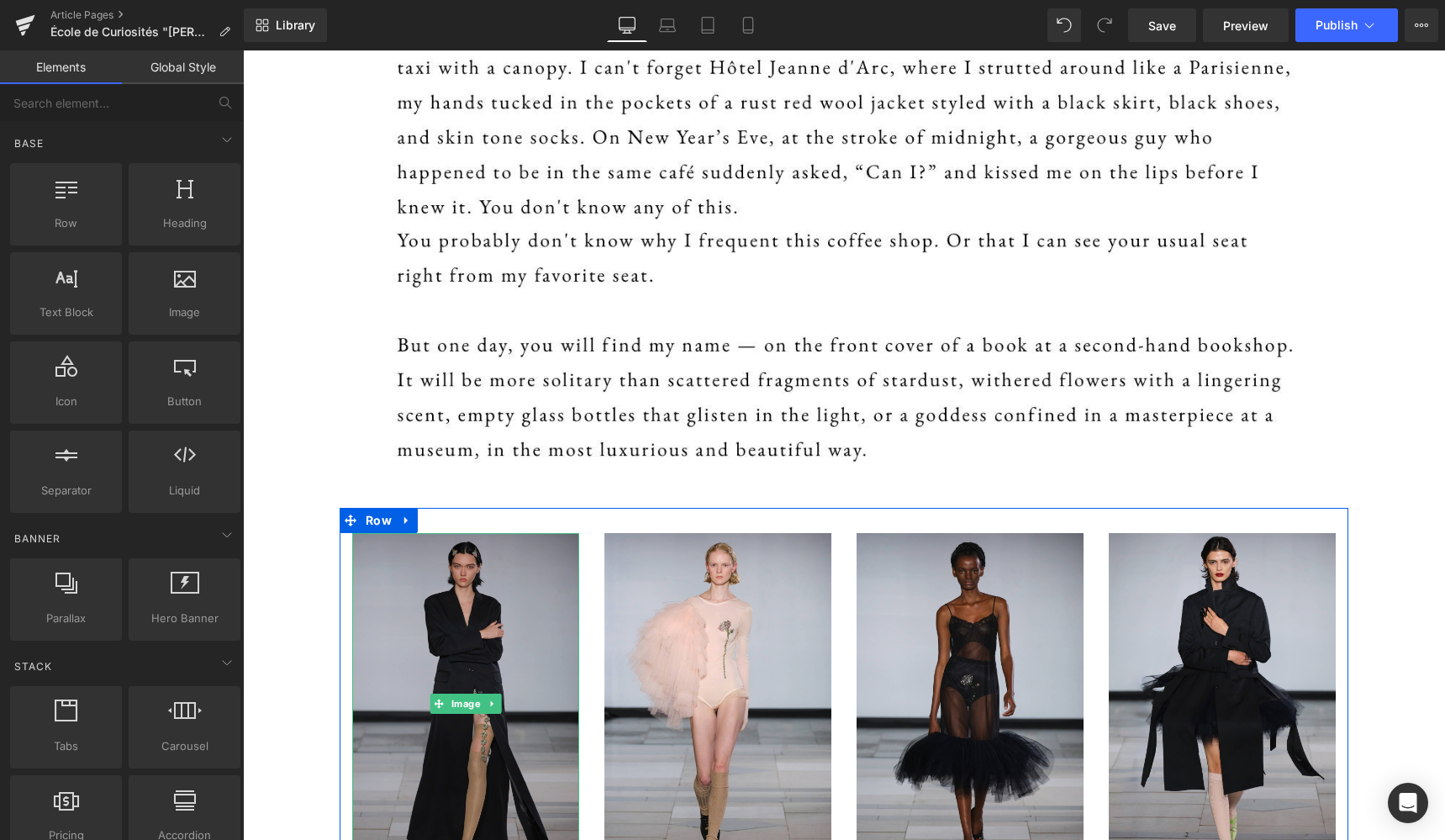
scroll to position [1419, 0]
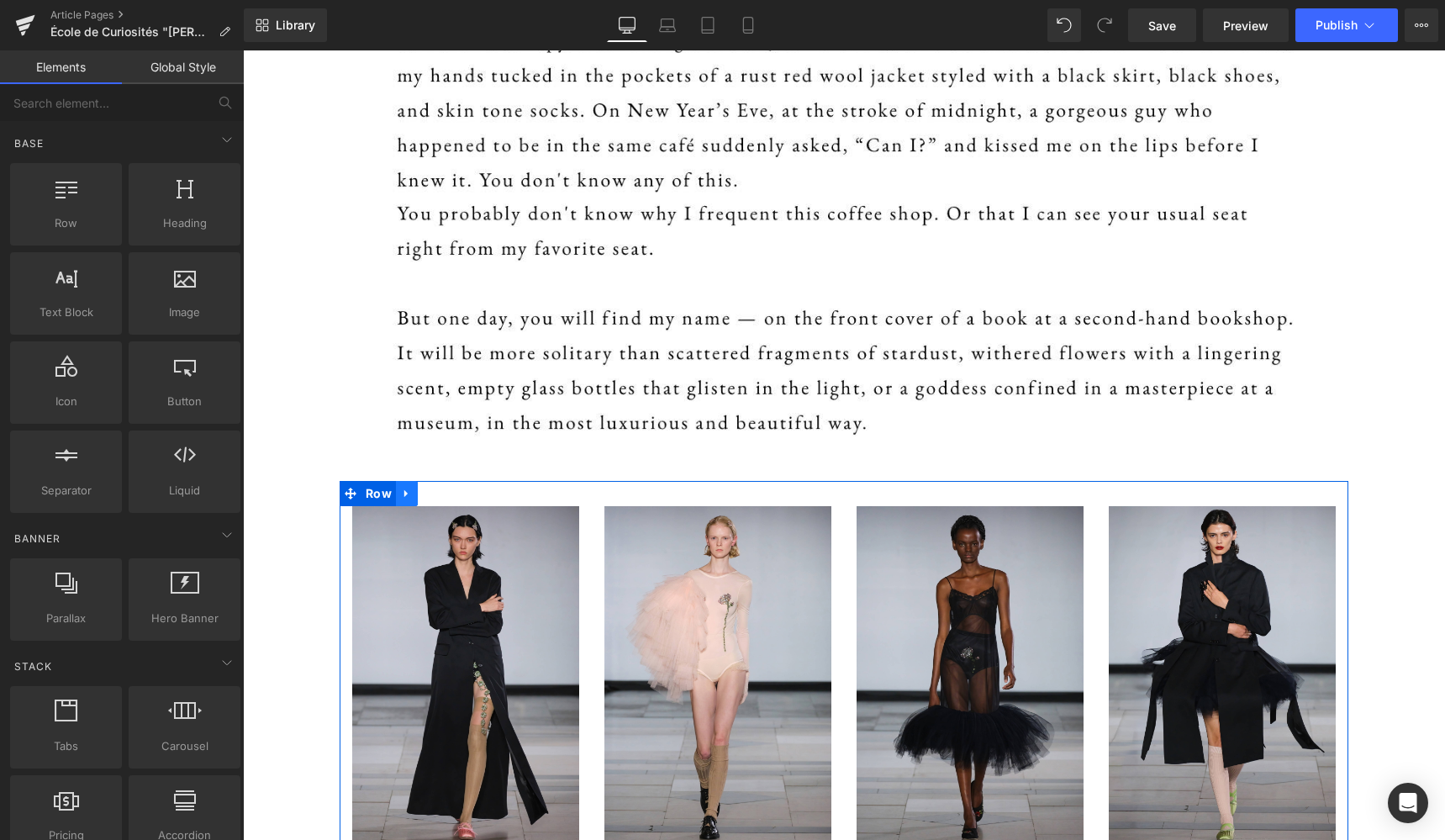
click at [404, 499] on icon at bounding box center [407, 493] width 12 height 13
click at [450, 495] on icon at bounding box center [451, 493] width 12 height 12
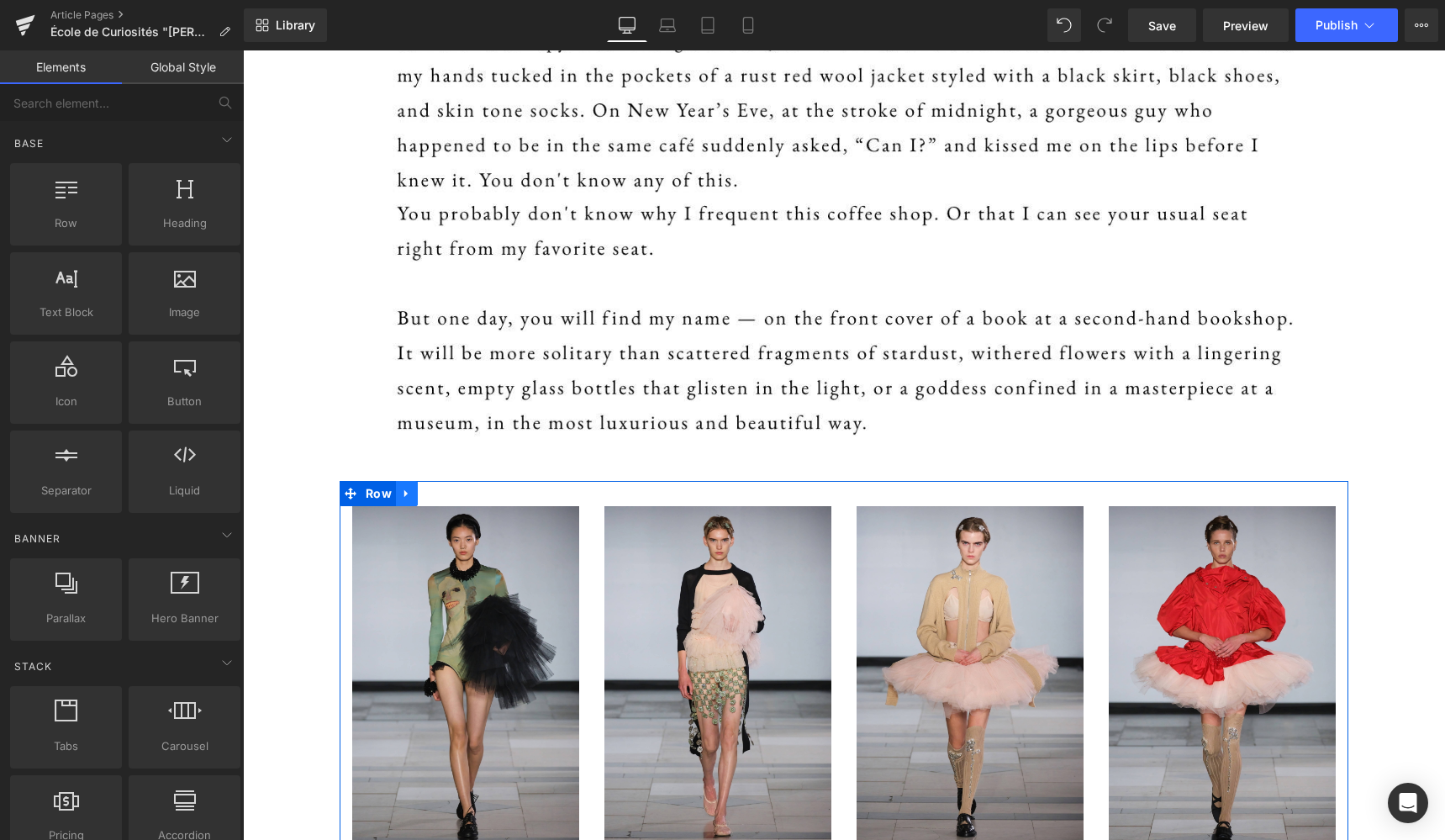
click at [396, 493] on link at bounding box center [407, 493] width 22 height 25
click at [445, 494] on icon at bounding box center [451, 493] width 12 height 12
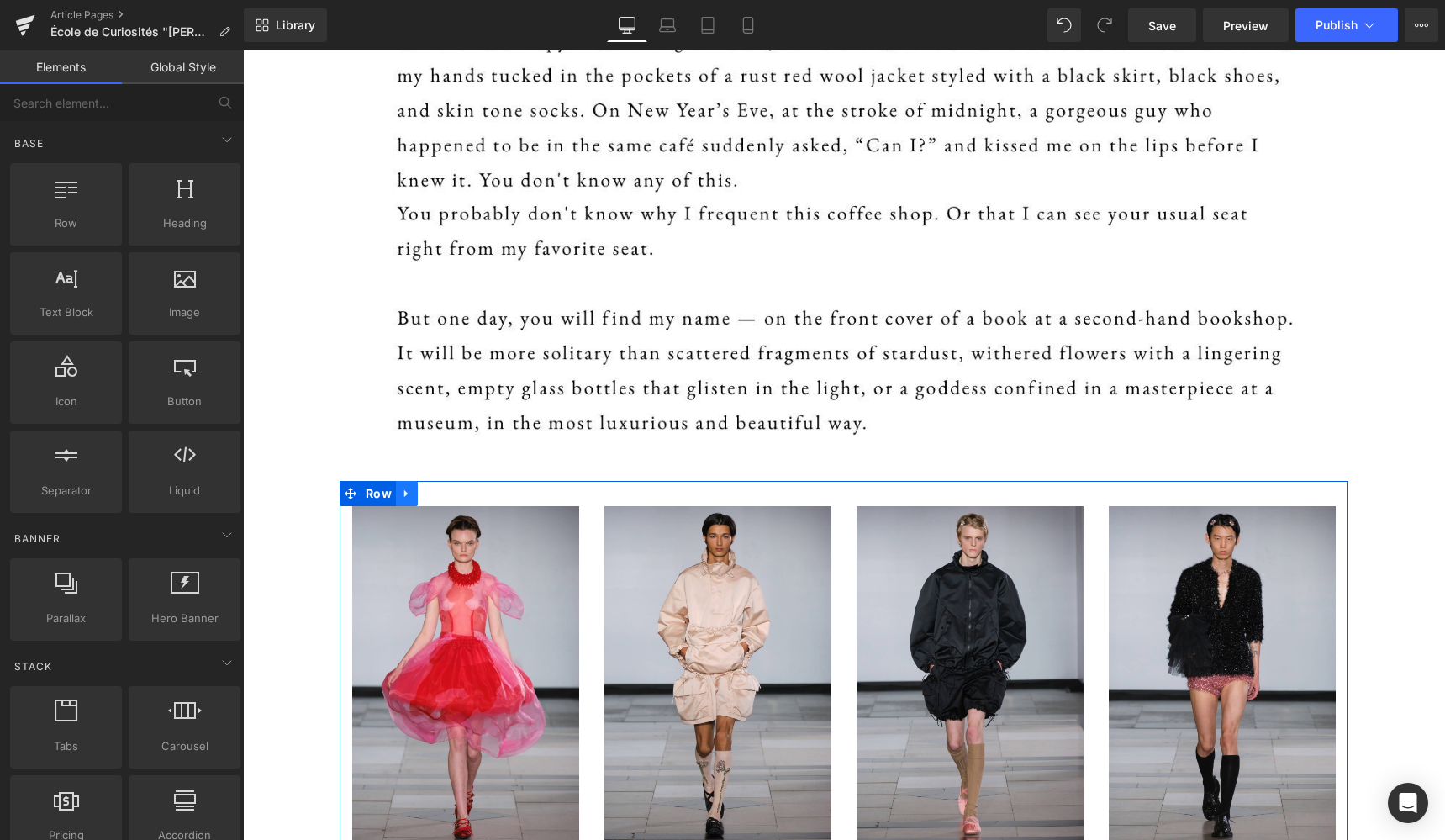
click at [404, 495] on icon at bounding box center [405, 494] width 3 height 8
click at [445, 492] on icon at bounding box center [451, 493] width 12 height 12
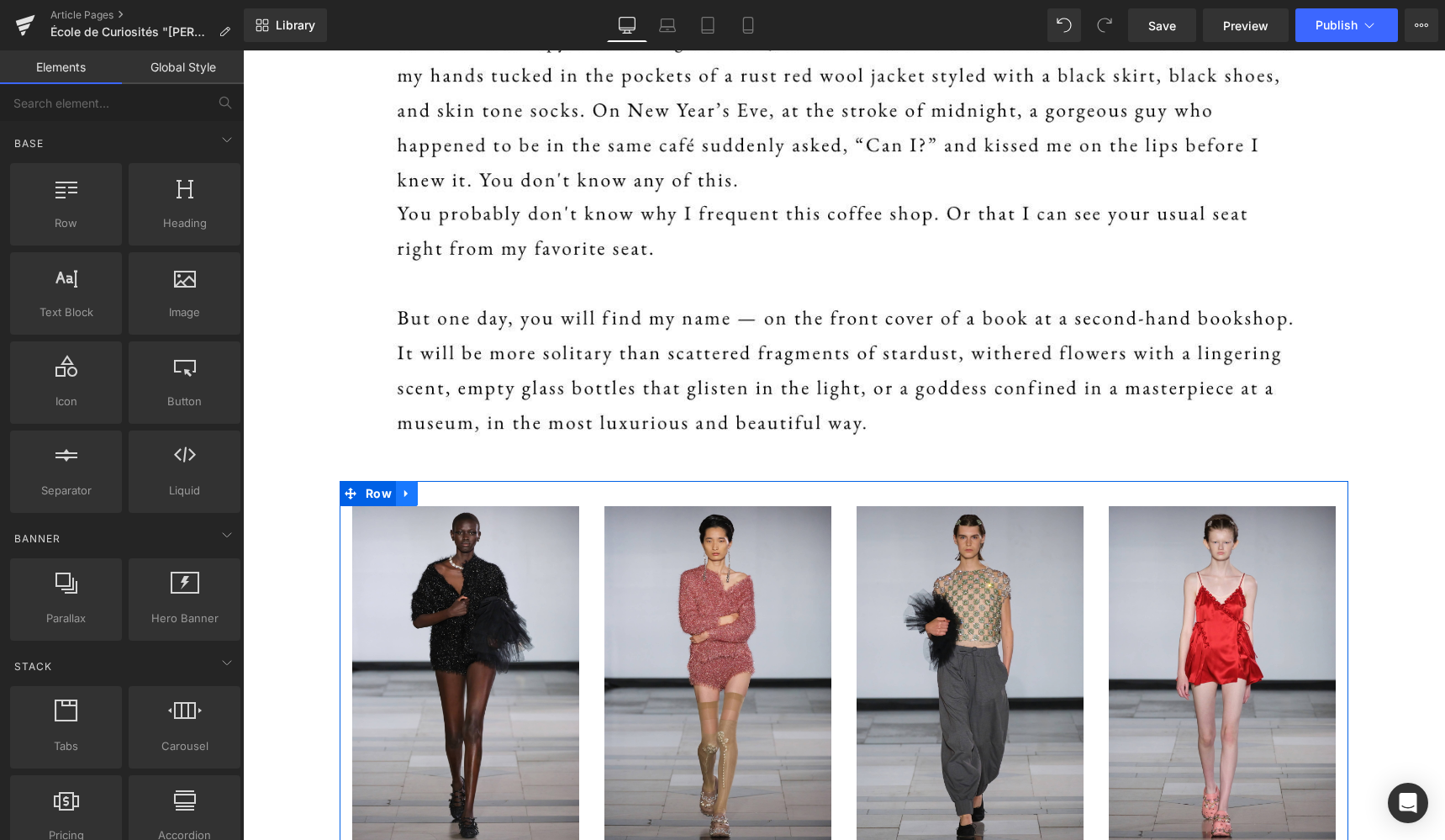
click at [401, 495] on icon at bounding box center [407, 493] width 12 height 13
click at [445, 493] on icon at bounding box center [451, 493] width 12 height 12
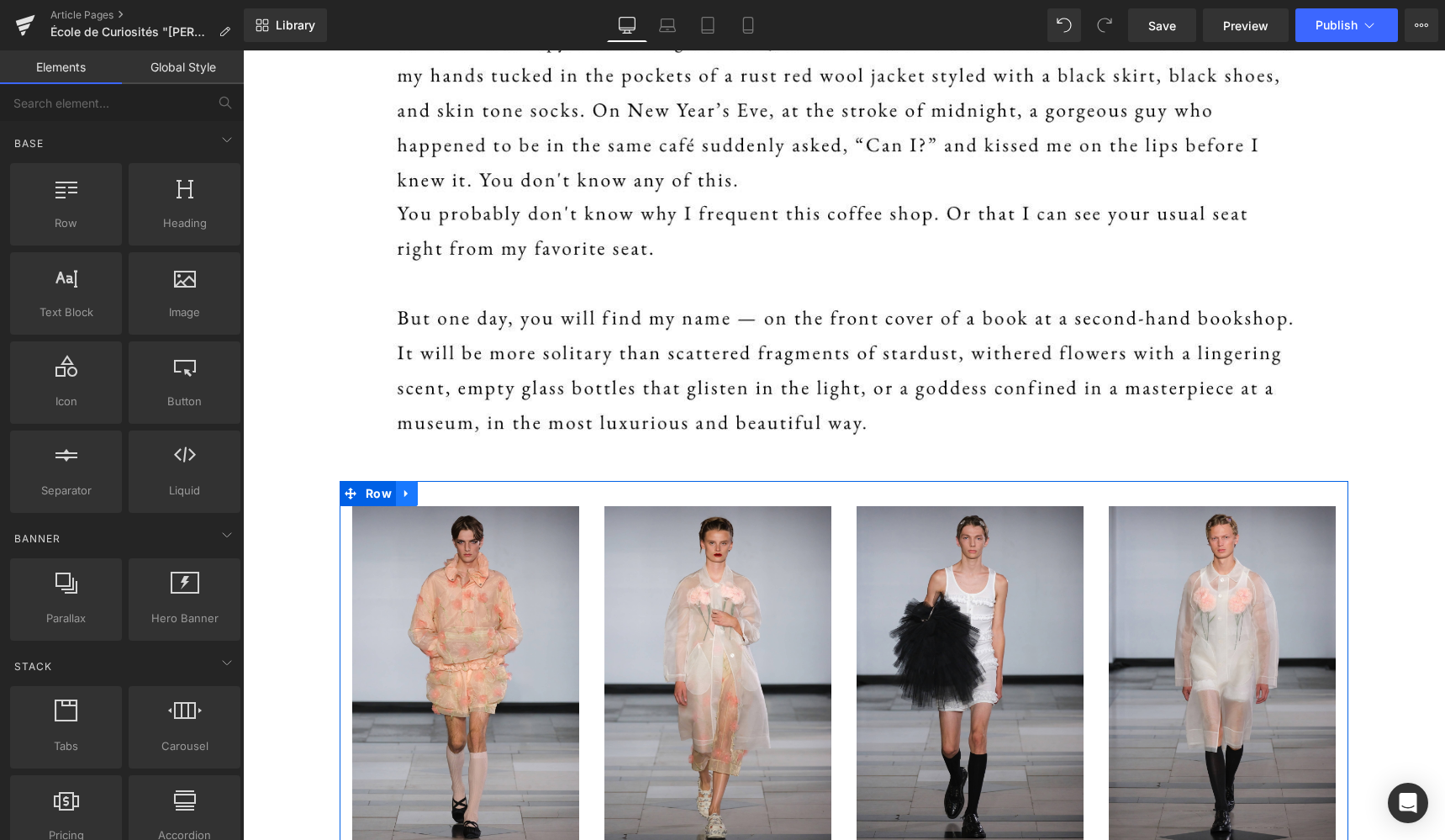
click at [404, 493] on icon at bounding box center [405, 494] width 3 height 8
click at [449, 491] on icon at bounding box center [451, 493] width 12 height 13
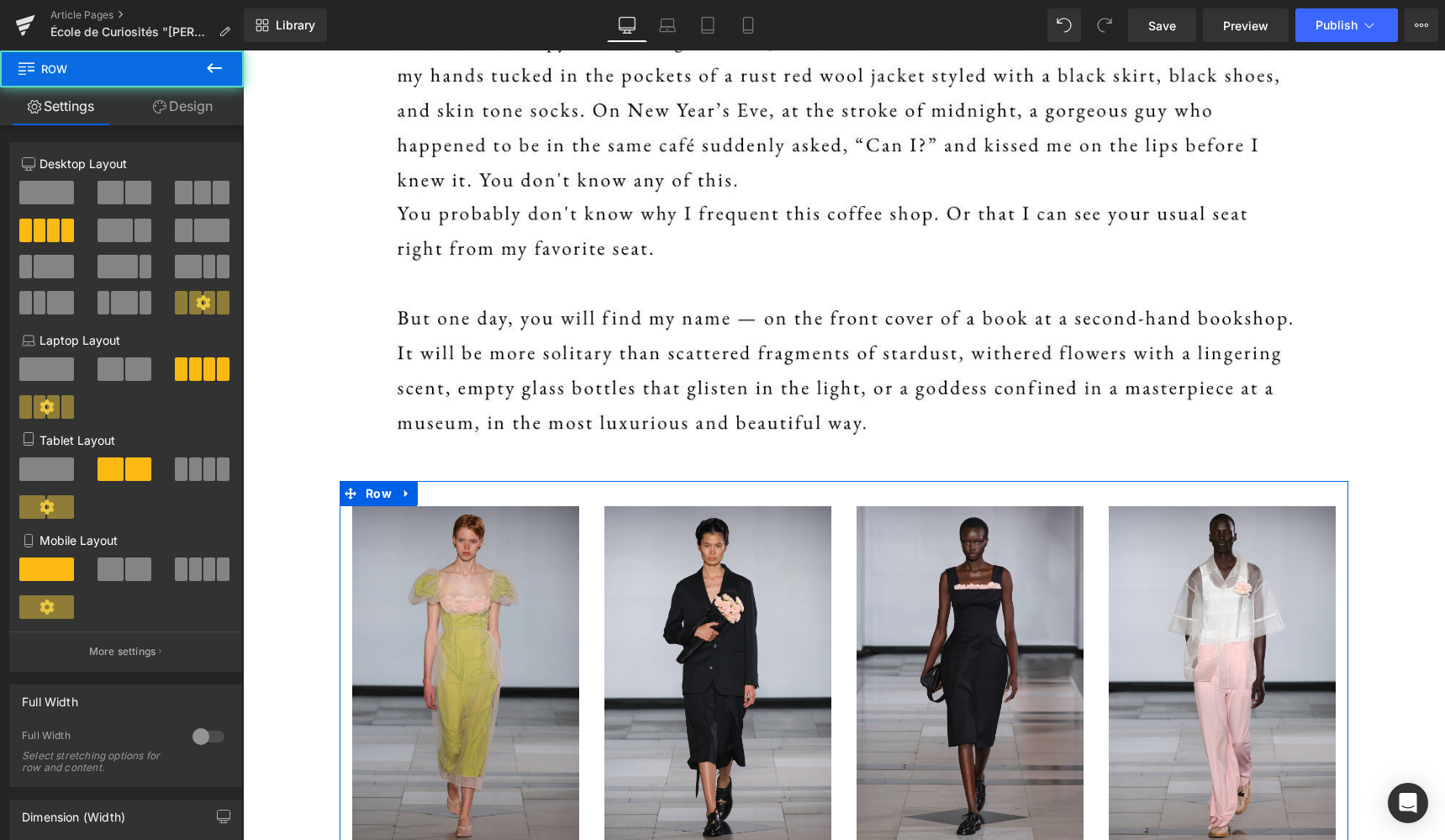
click at [436, 501] on div "Image Image Image Image Row" at bounding box center [844, 668] width 1008 height 374
click at [404, 496] on icon at bounding box center [405, 494] width 3 height 8
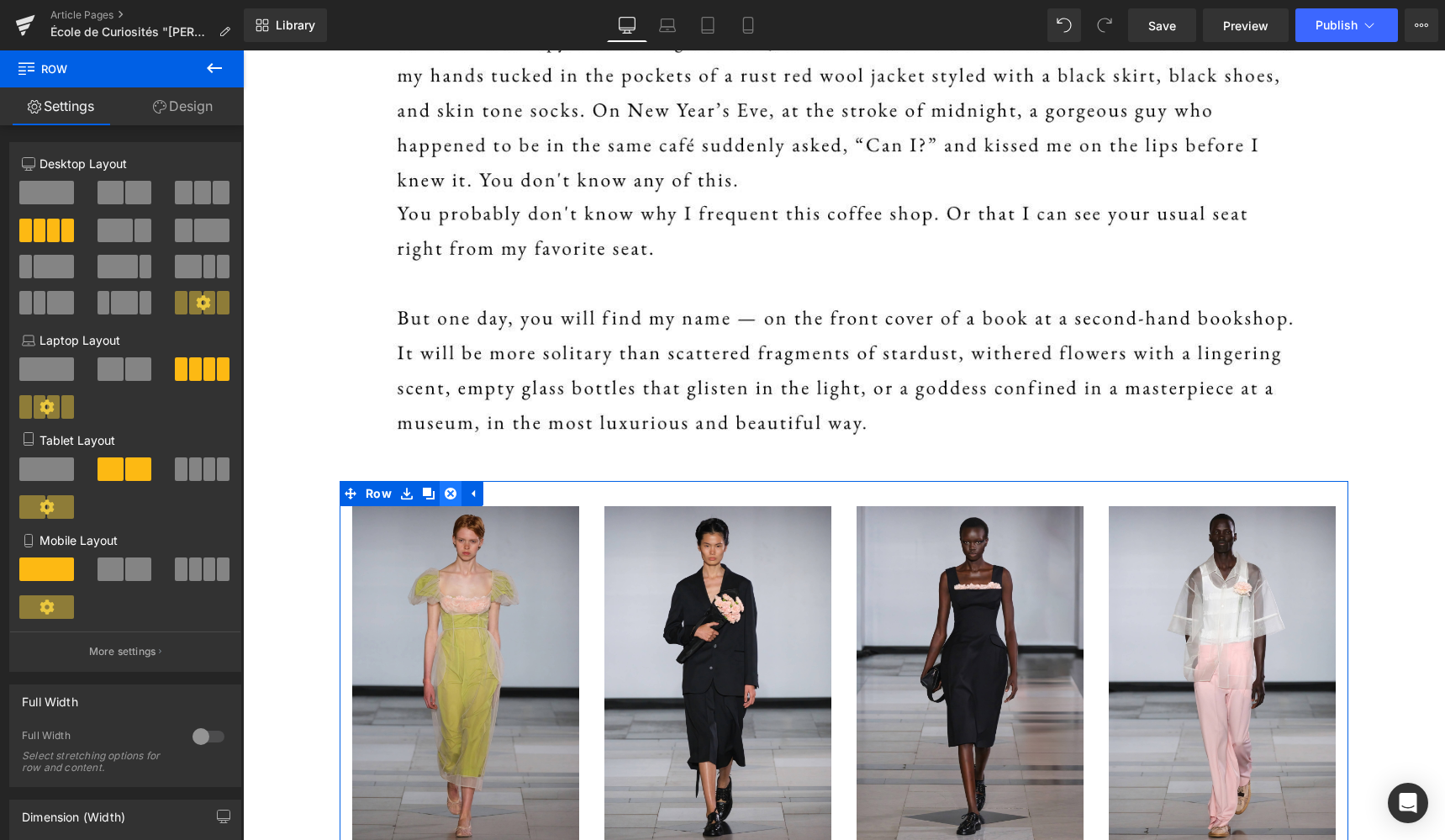
click at [445, 492] on icon at bounding box center [451, 493] width 12 height 12
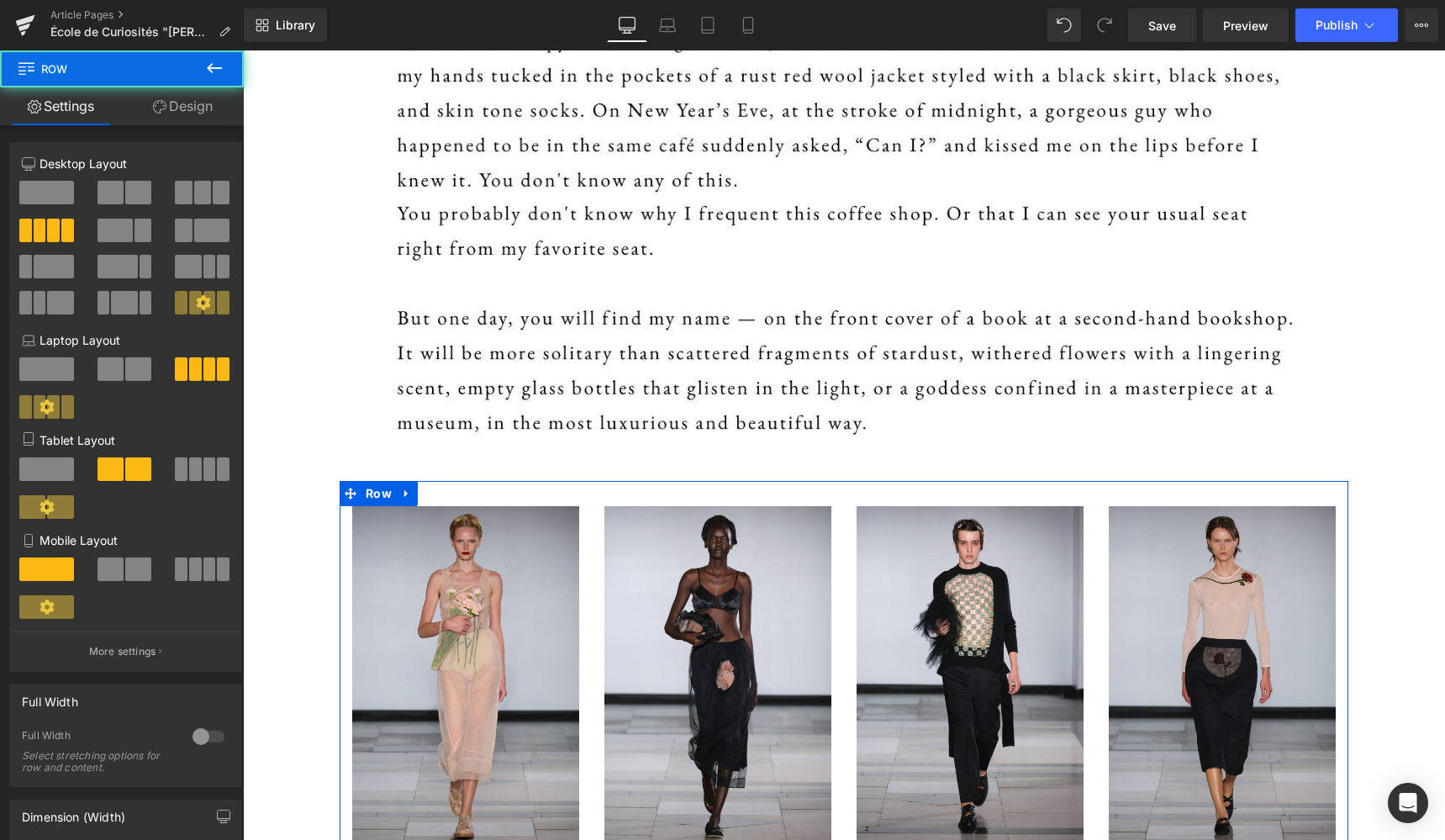
click at [423, 497] on div "Image Image Image Image Row" at bounding box center [844, 668] width 1008 height 374
click at [404, 494] on icon at bounding box center [405, 494] width 3 height 8
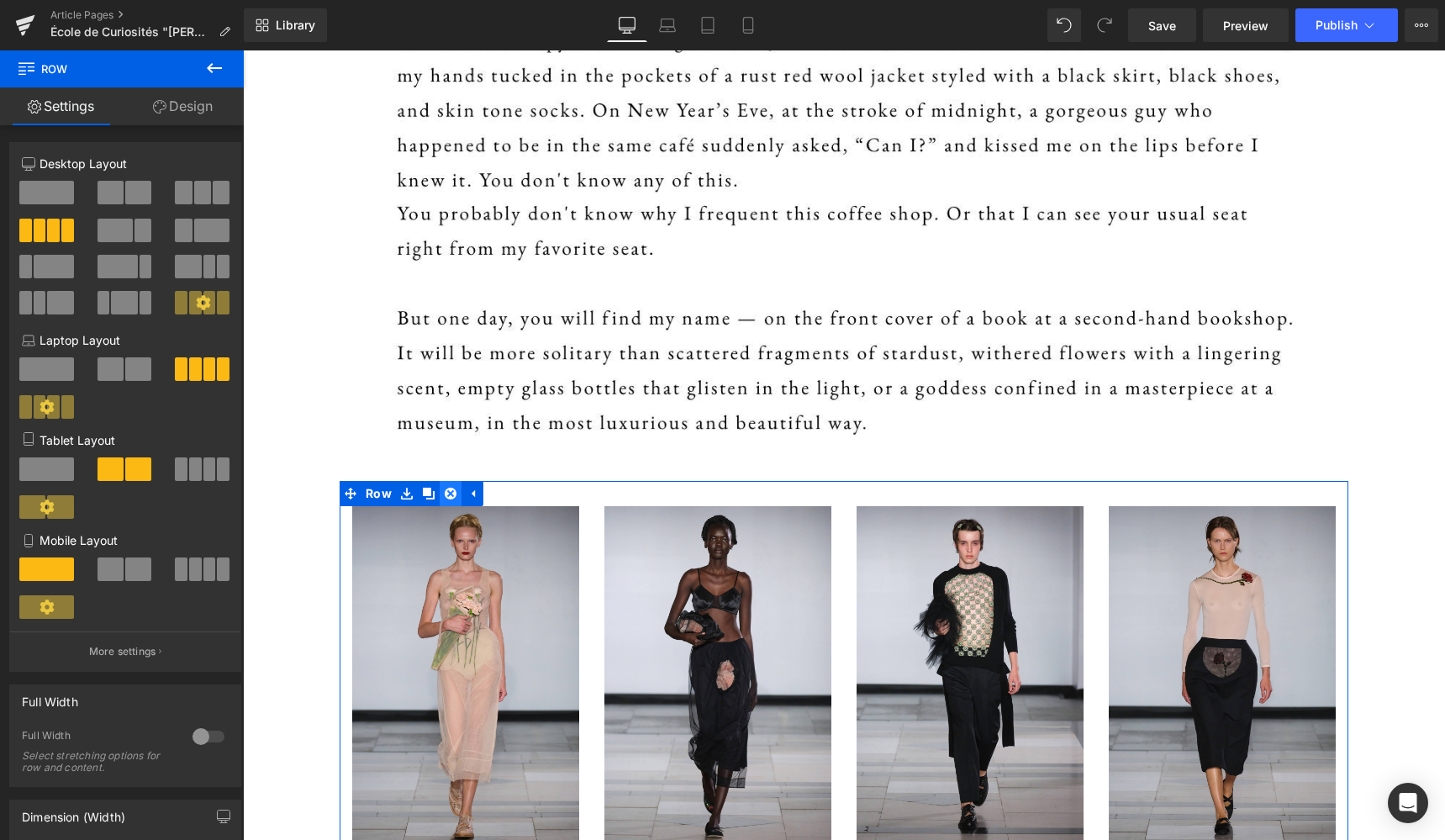
click at [440, 493] on link at bounding box center [451, 493] width 22 height 25
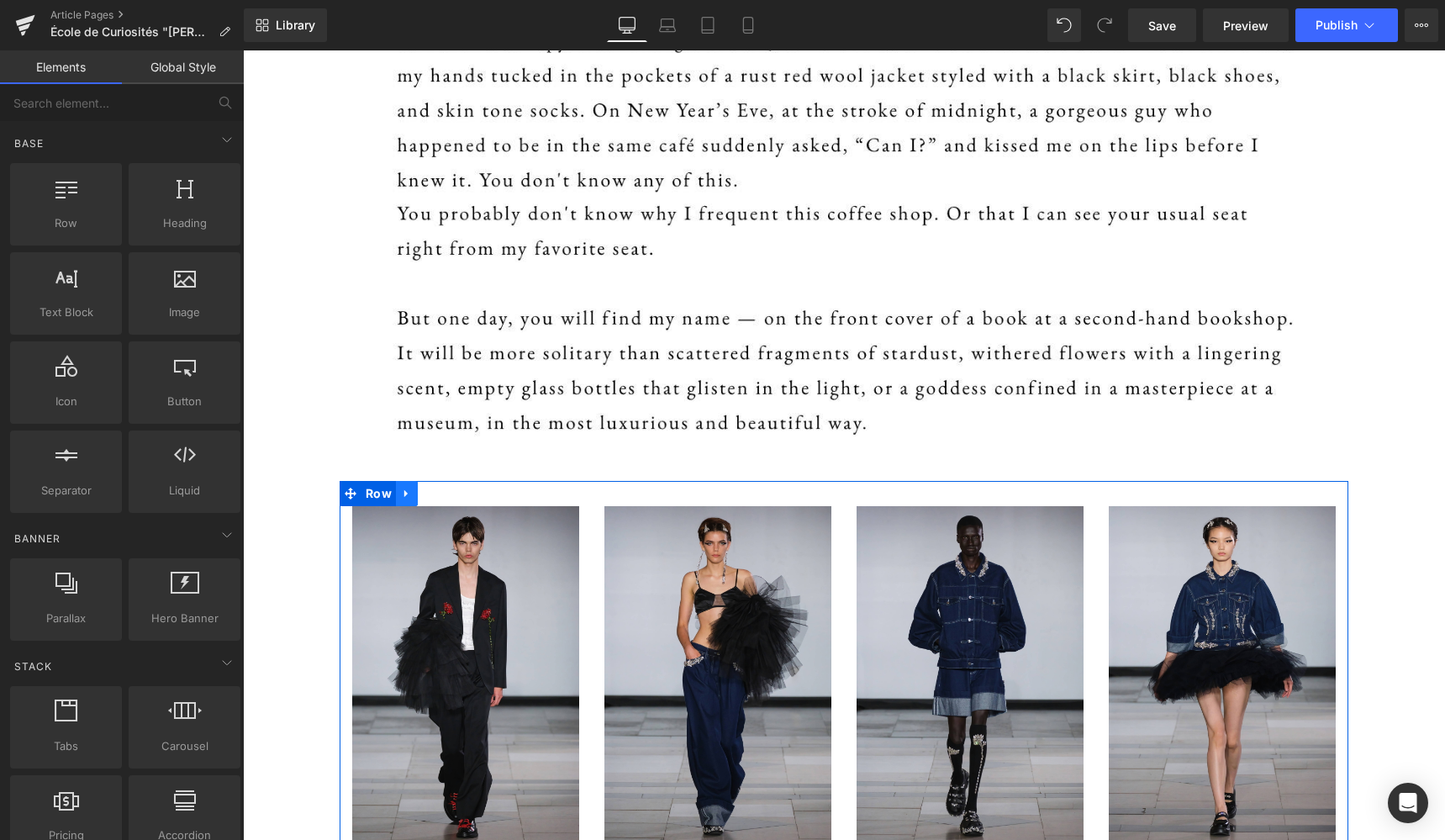
click at [407, 495] on icon at bounding box center [407, 493] width 12 height 13
click at [445, 494] on icon at bounding box center [451, 493] width 12 height 12
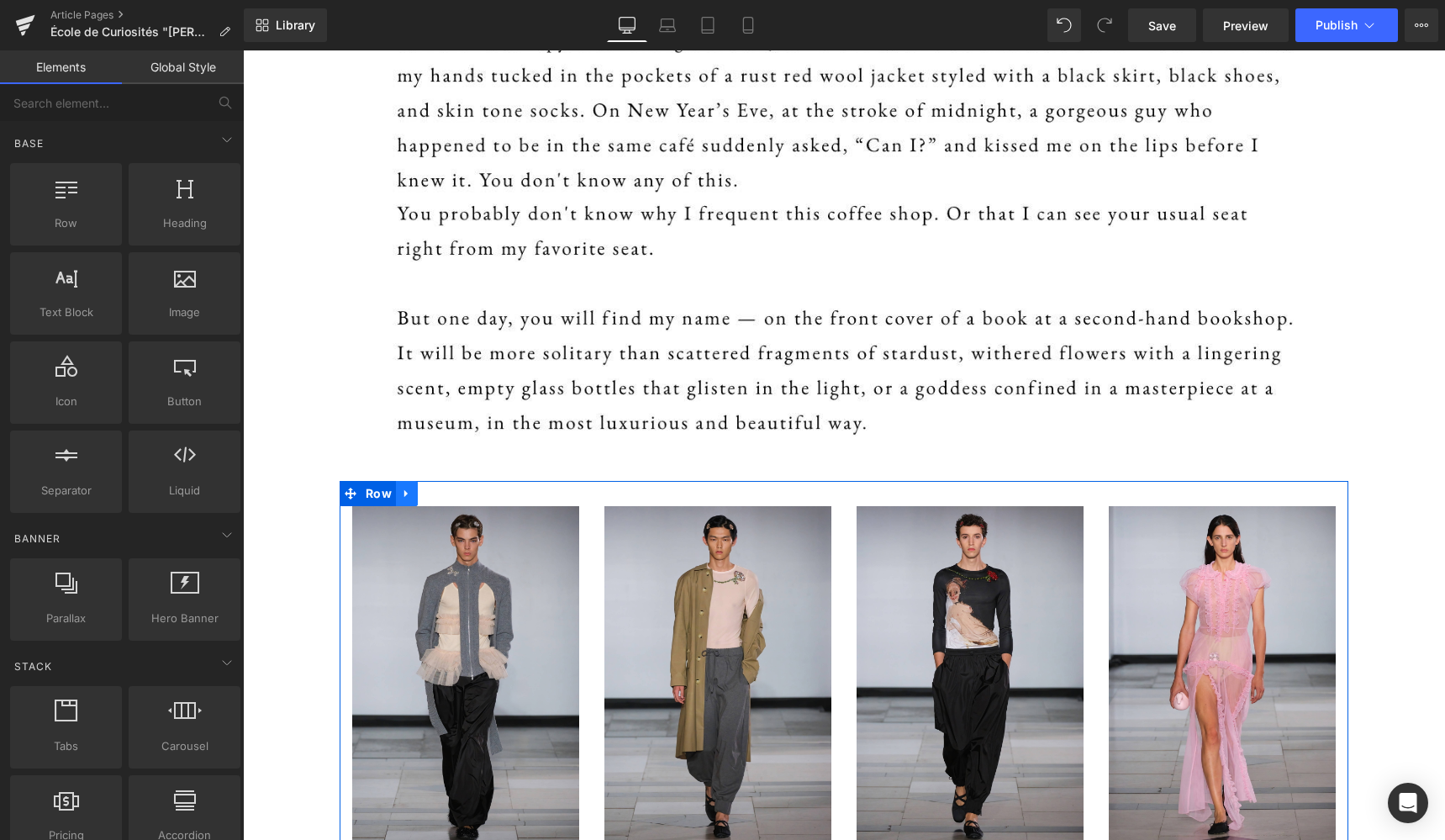
click at [403, 497] on icon at bounding box center [407, 493] width 12 height 13
click at [445, 491] on icon at bounding box center [451, 493] width 12 height 12
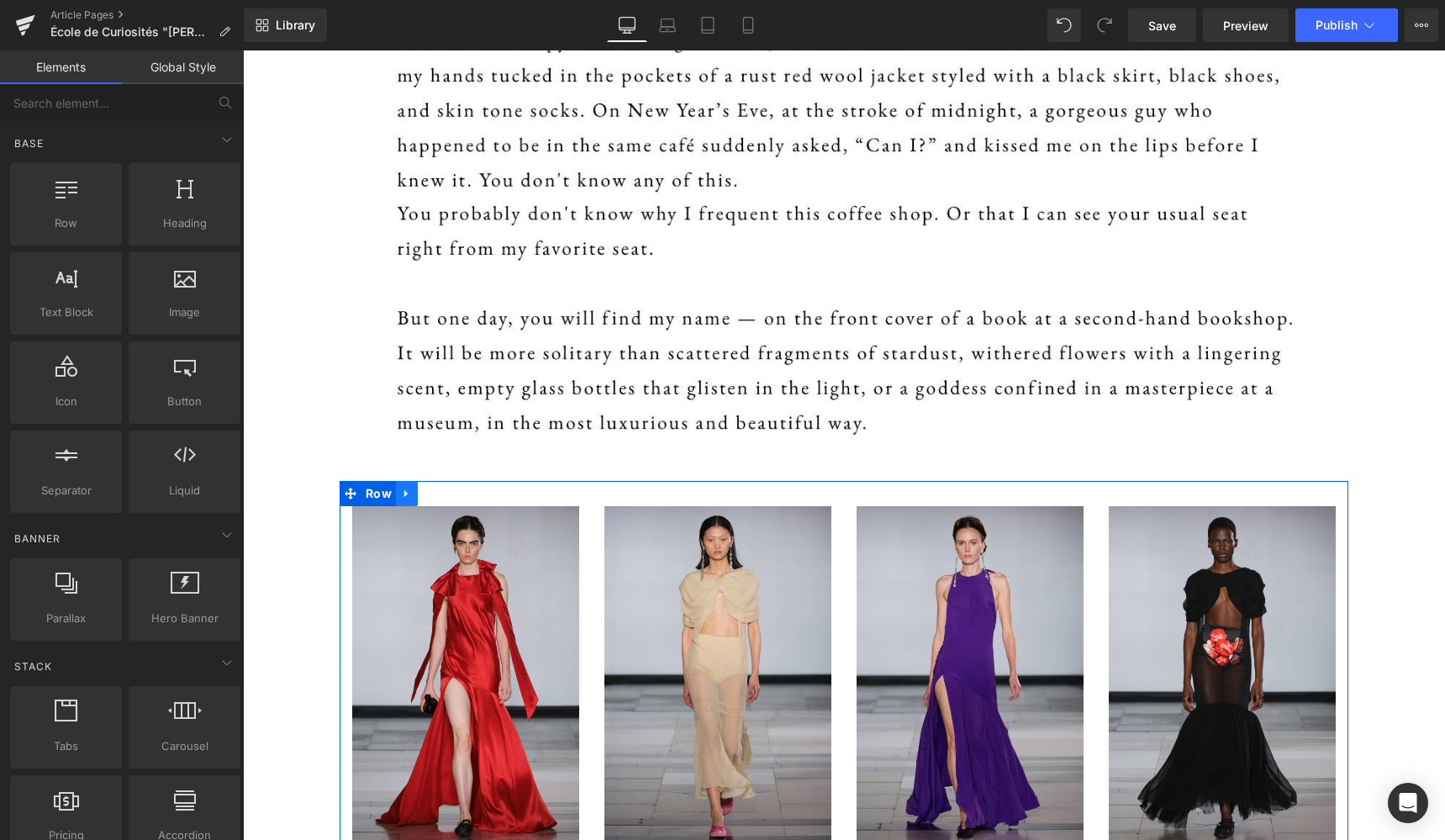
click at [404, 494] on icon at bounding box center [405, 494] width 3 height 8
click at [445, 492] on icon at bounding box center [451, 493] width 12 height 12
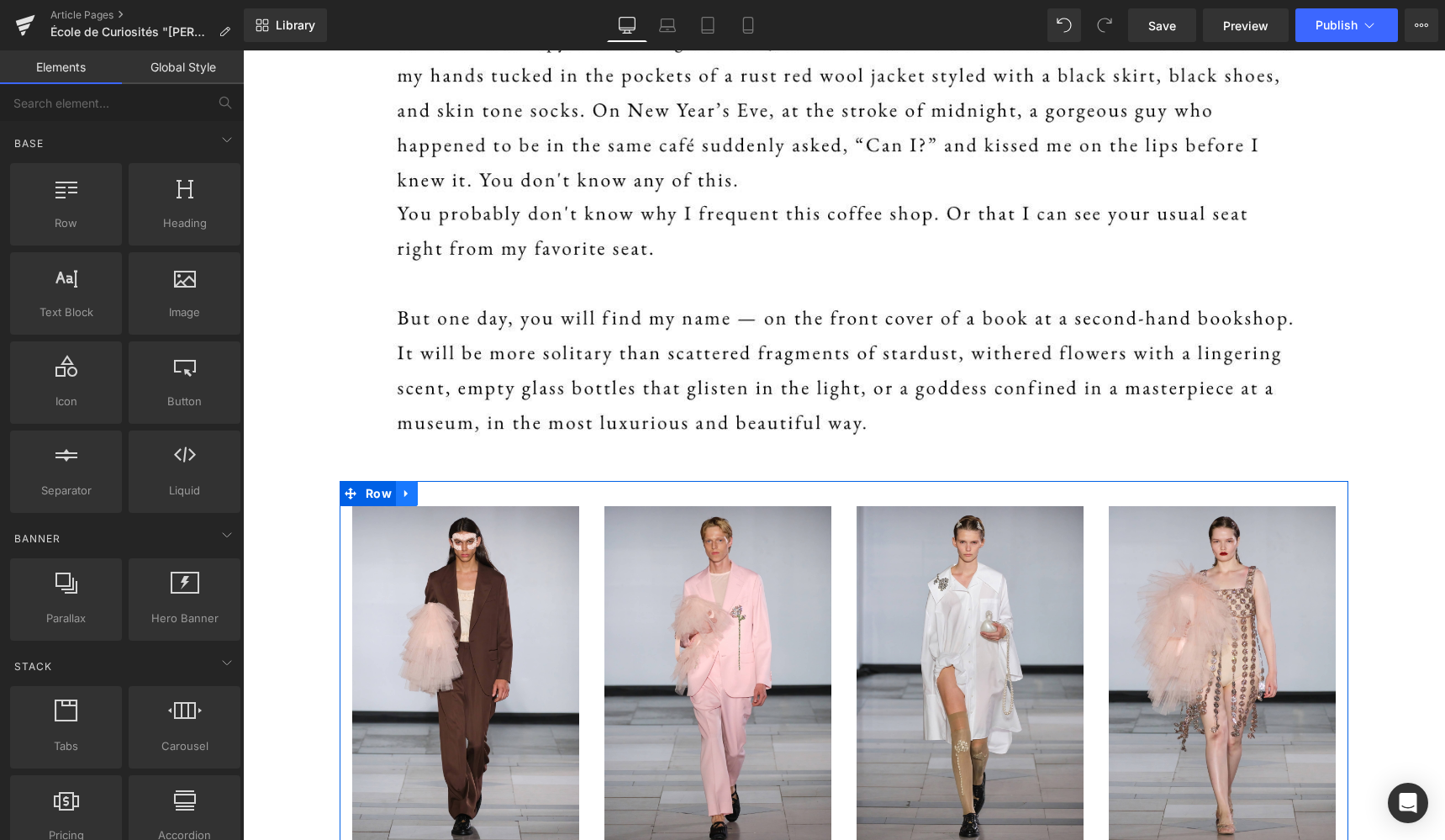
click at [405, 496] on icon at bounding box center [407, 493] width 12 height 13
click at [445, 497] on icon at bounding box center [451, 493] width 12 height 12
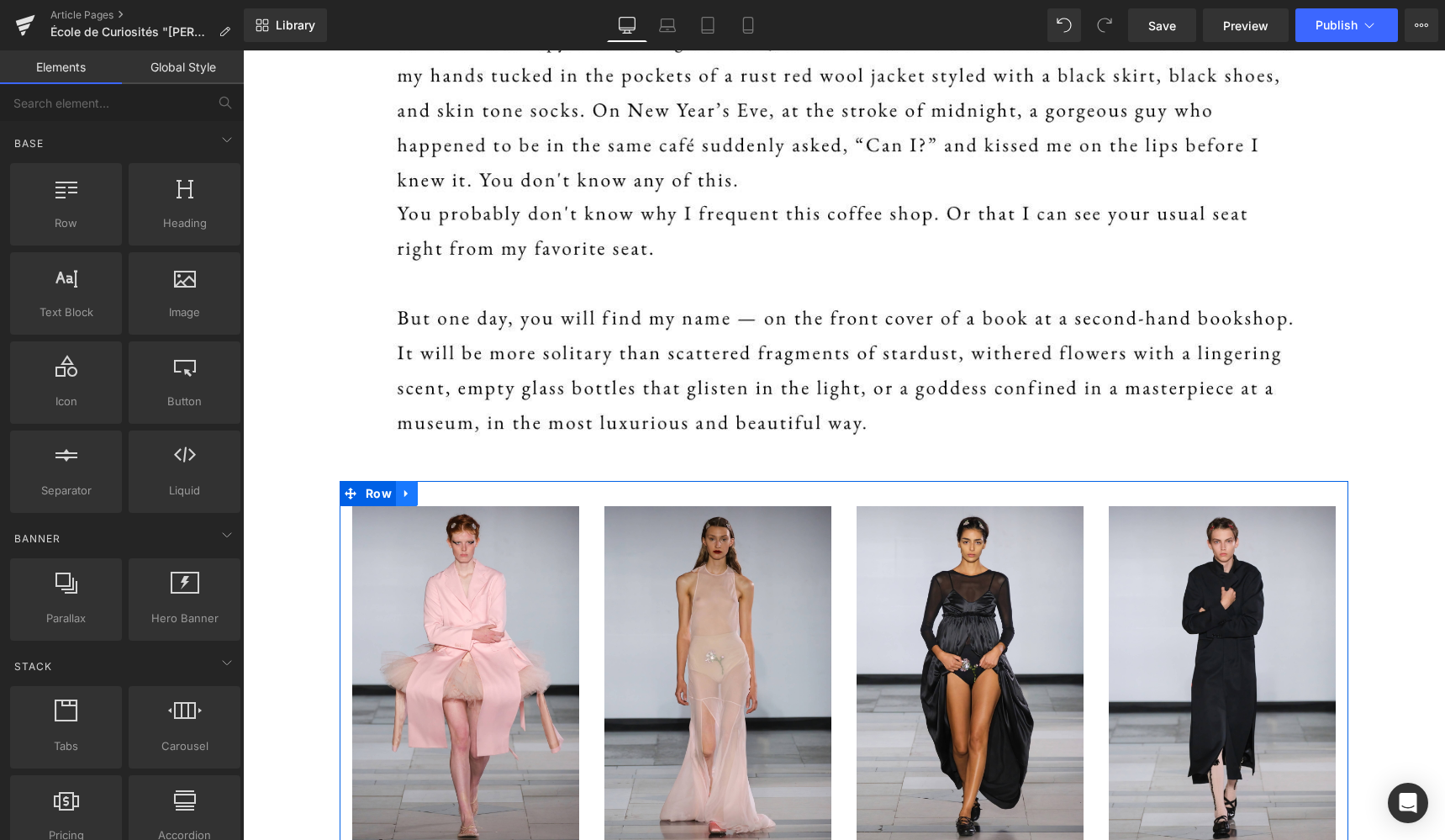
click at [403, 498] on icon at bounding box center [407, 493] width 12 height 13
click at [446, 497] on icon at bounding box center [451, 493] width 12 height 12
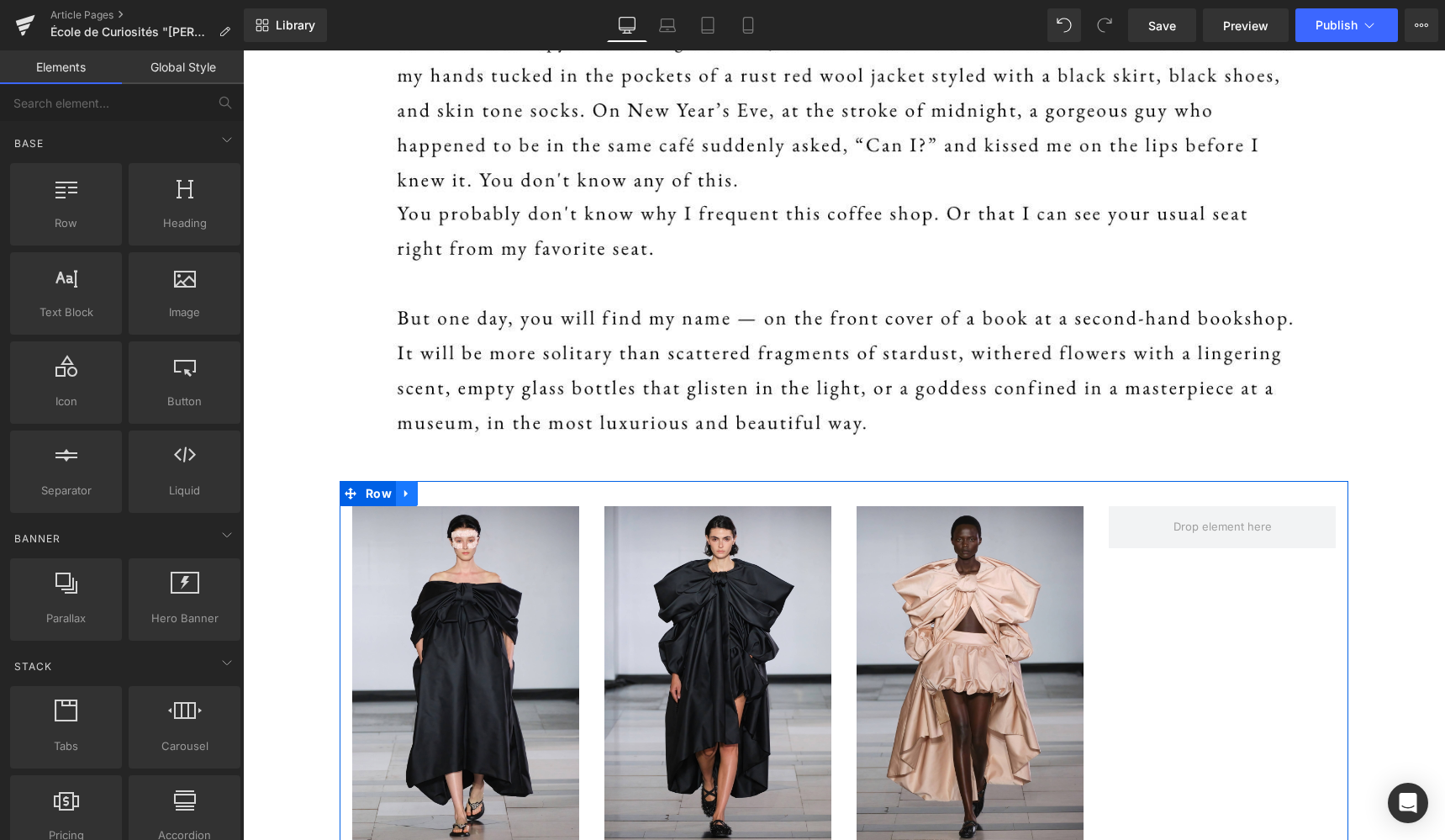
click at [402, 497] on icon at bounding box center [407, 493] width 12 height 13
click at [445, 497] on icon at bounding box center [451, 493] width 12 height 12
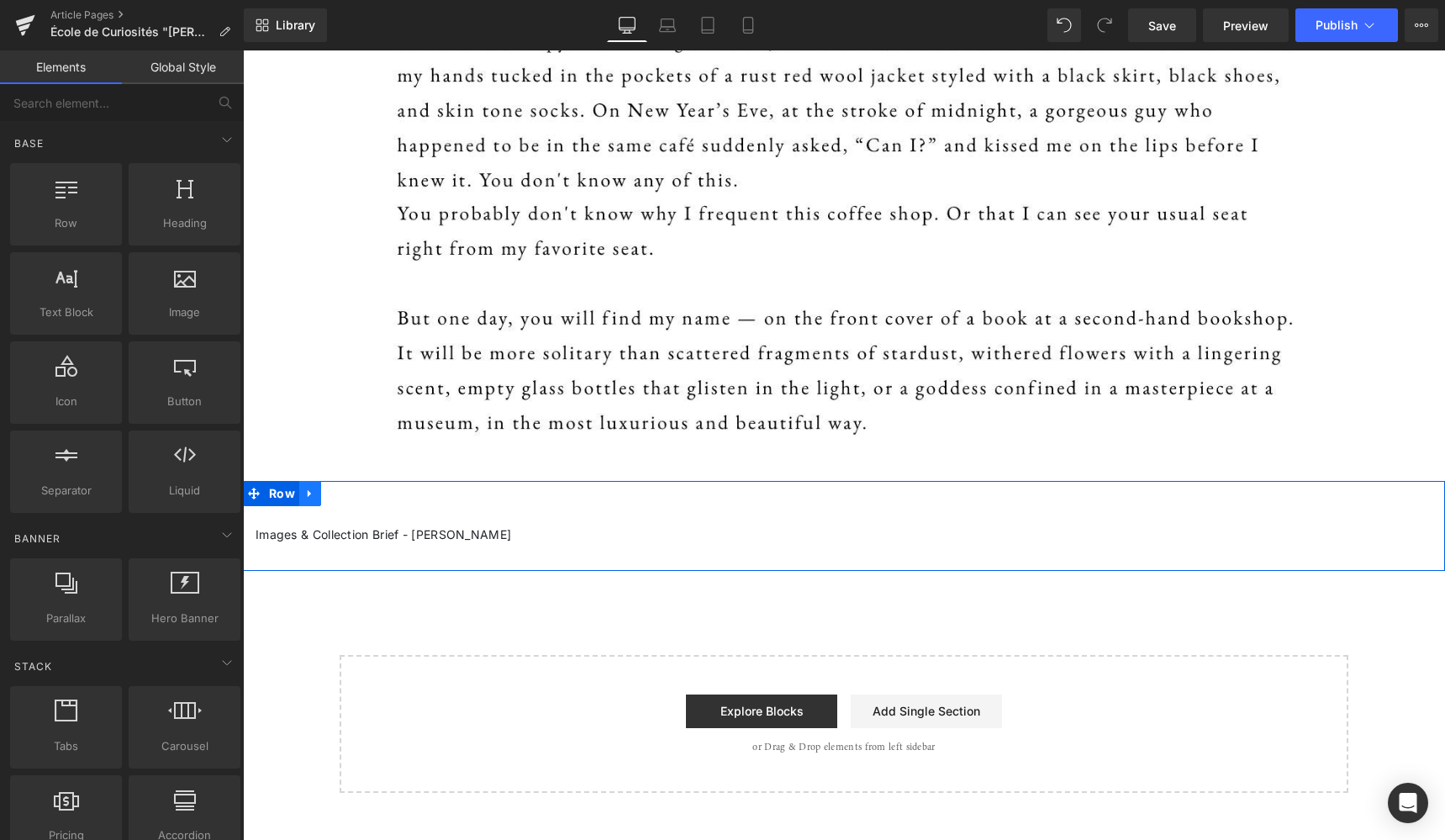
click at [310, 494] on icon at bounding box center [309, 494] width 3 height 8
click at [349, 496] on icon at bounding box center [354, 493] width 12 height 12
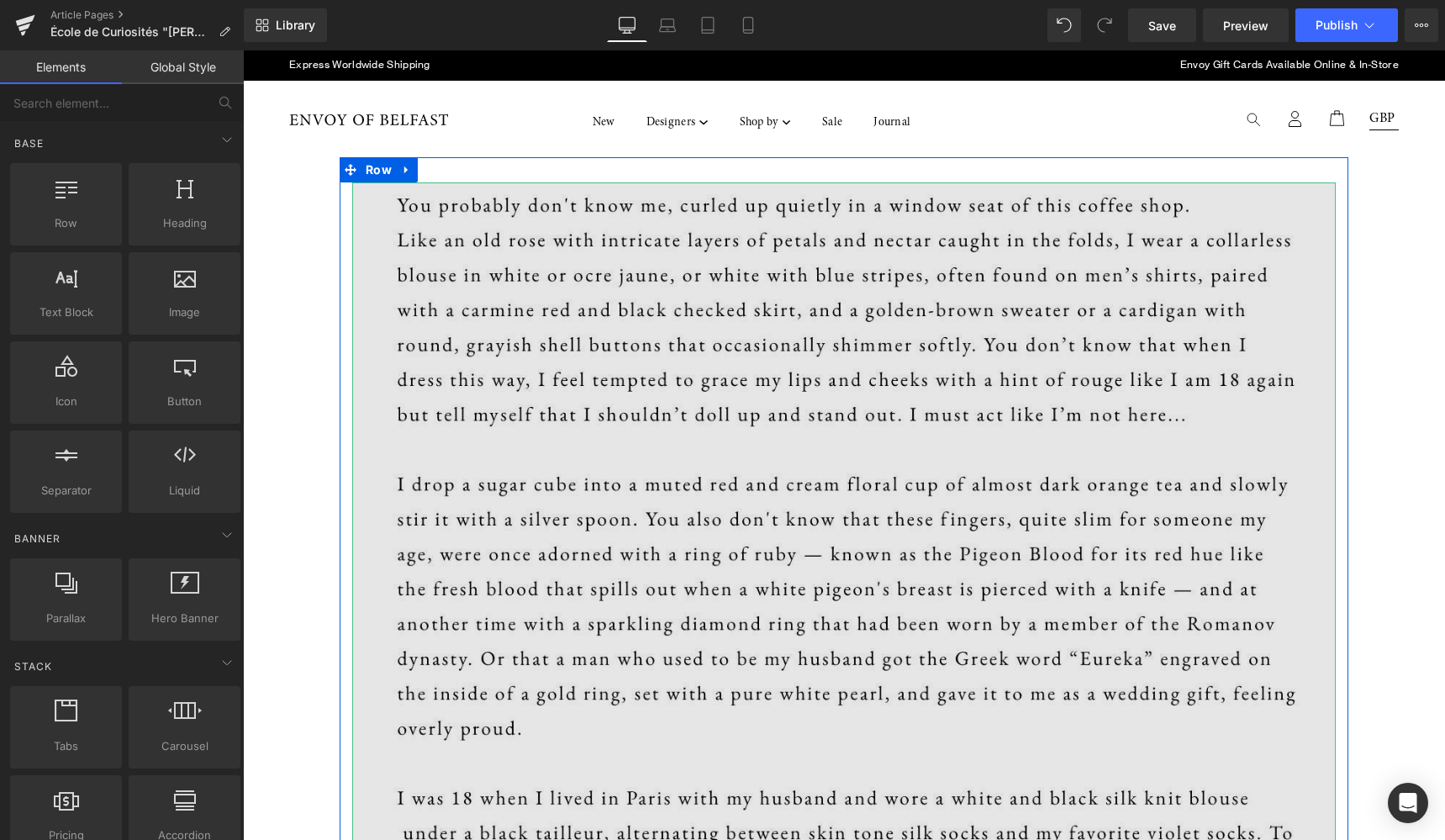
scroll to position [0, 0]
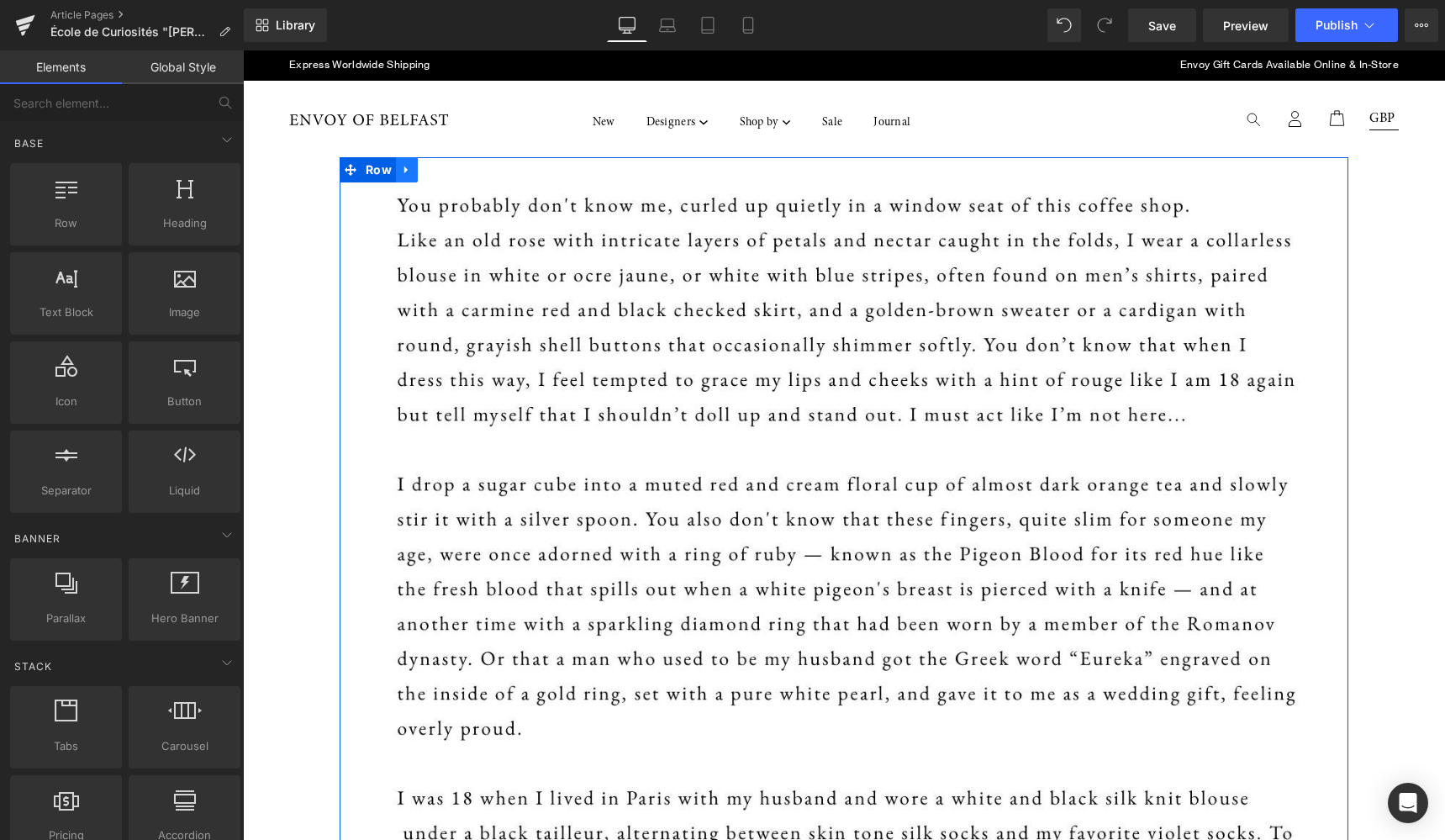
click at [404, 171] on icon at bounding box center [405, 170] width 3 height 8
click at [423, 173] on icon at bounding box center [429, 170] width 12 height 13
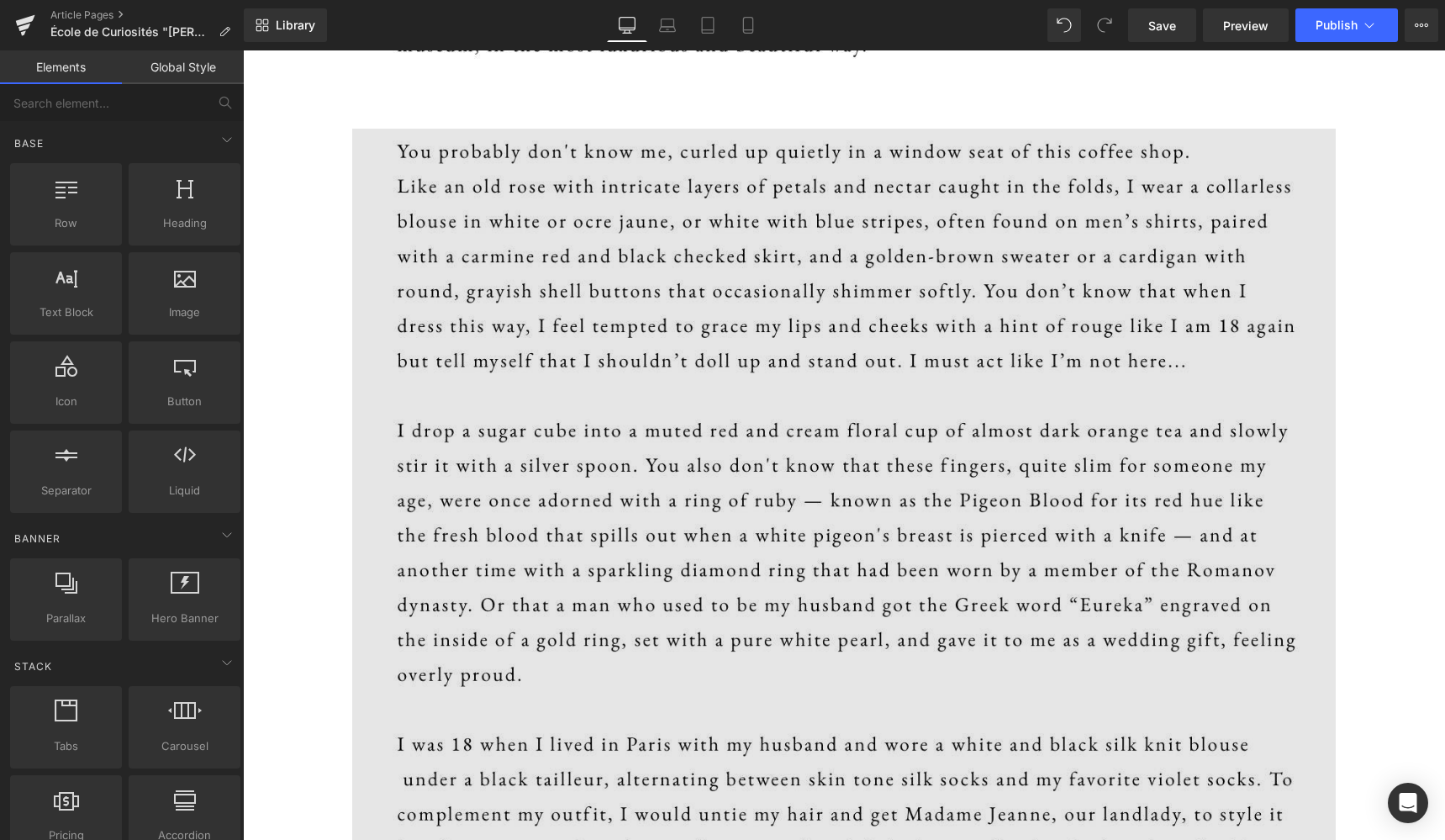
scroll to position [1789, 0]
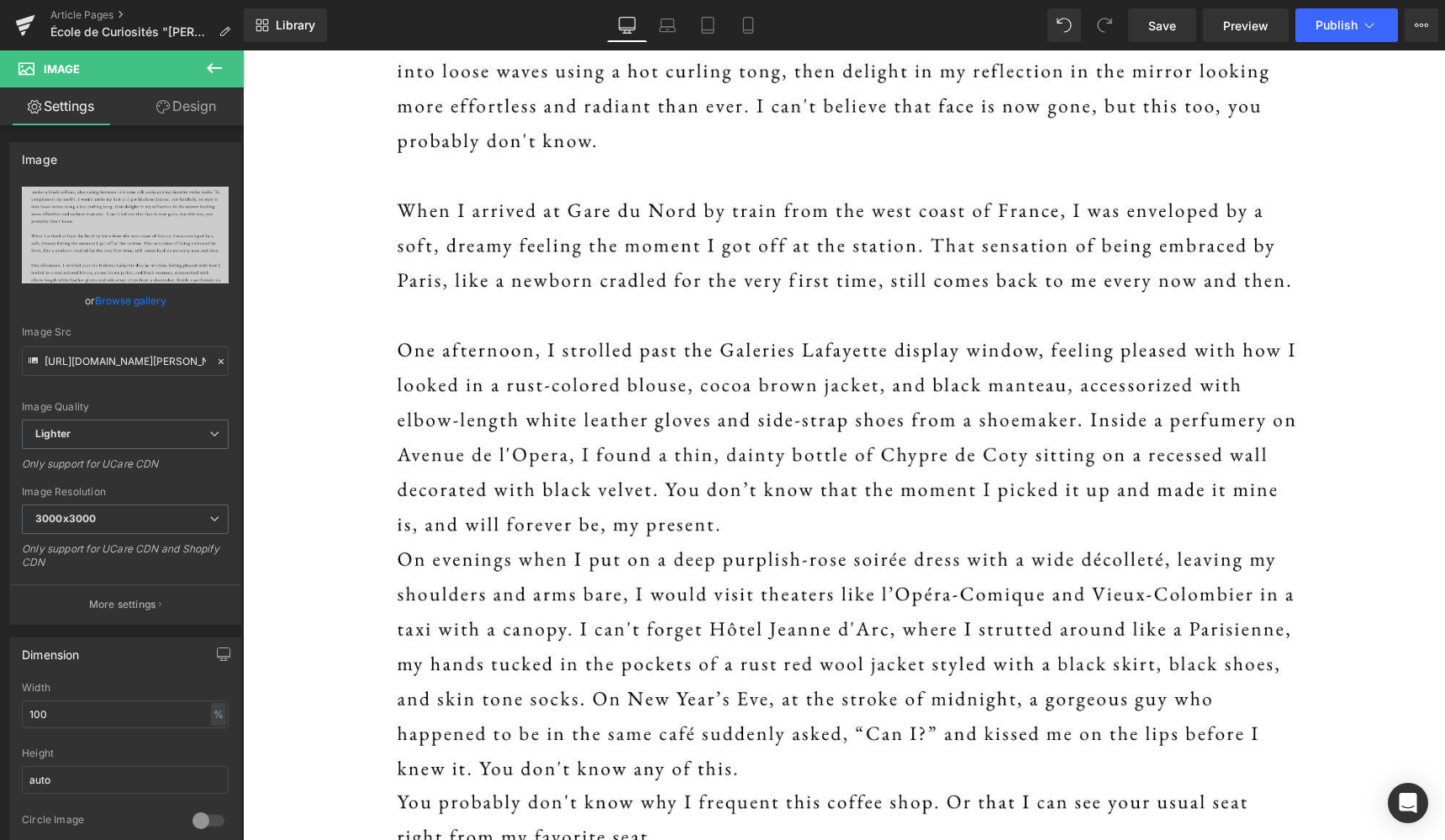
scroll to position [829, 0]
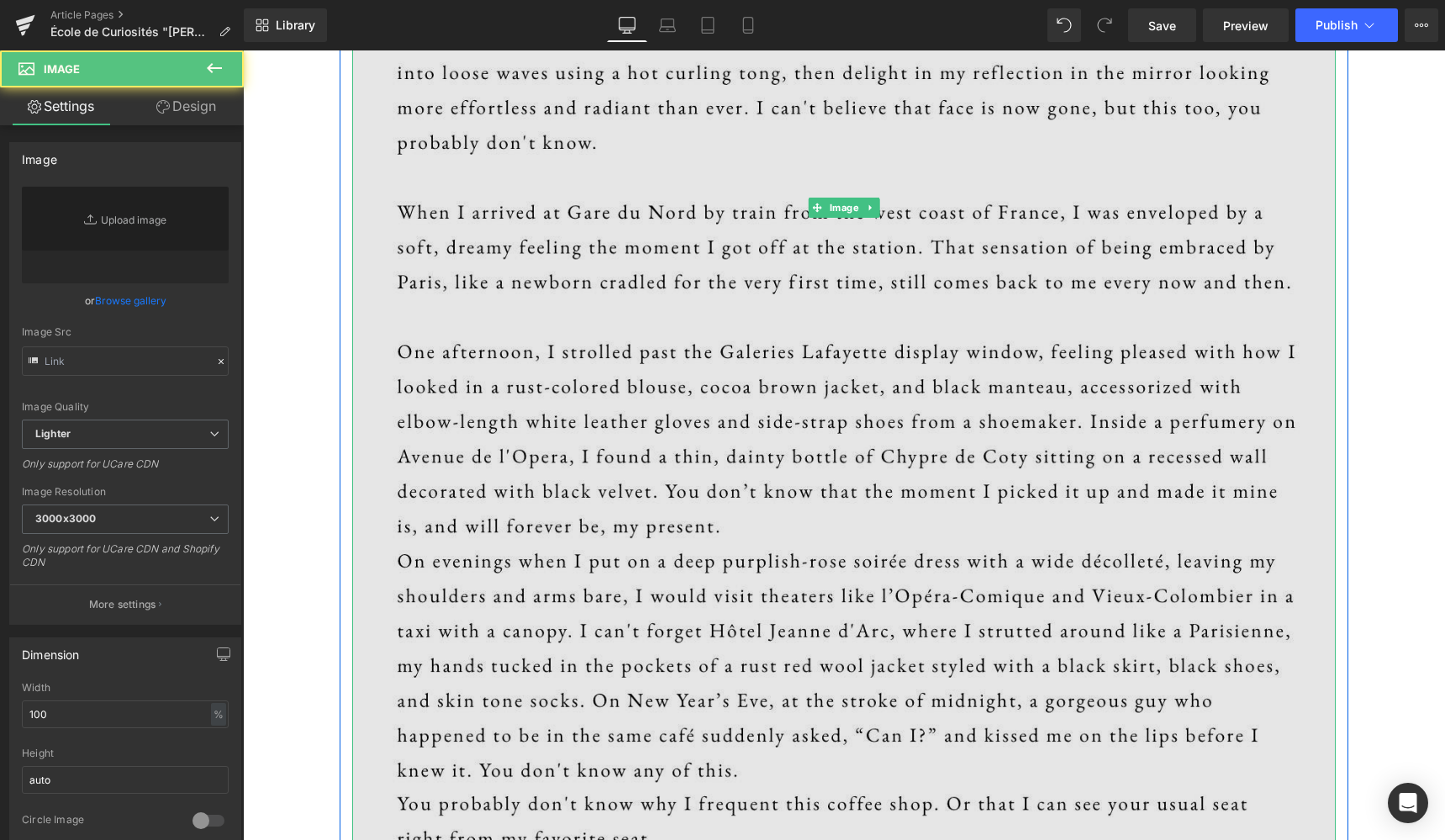
click at [612, 416] on img at bounding box center [843, 207] width 983 height 1709
type input "https://ucarecdn.com/3d5b157a-e1dc-42aa-94f0-715b29ca9533/-/format/auto/-/previ…"
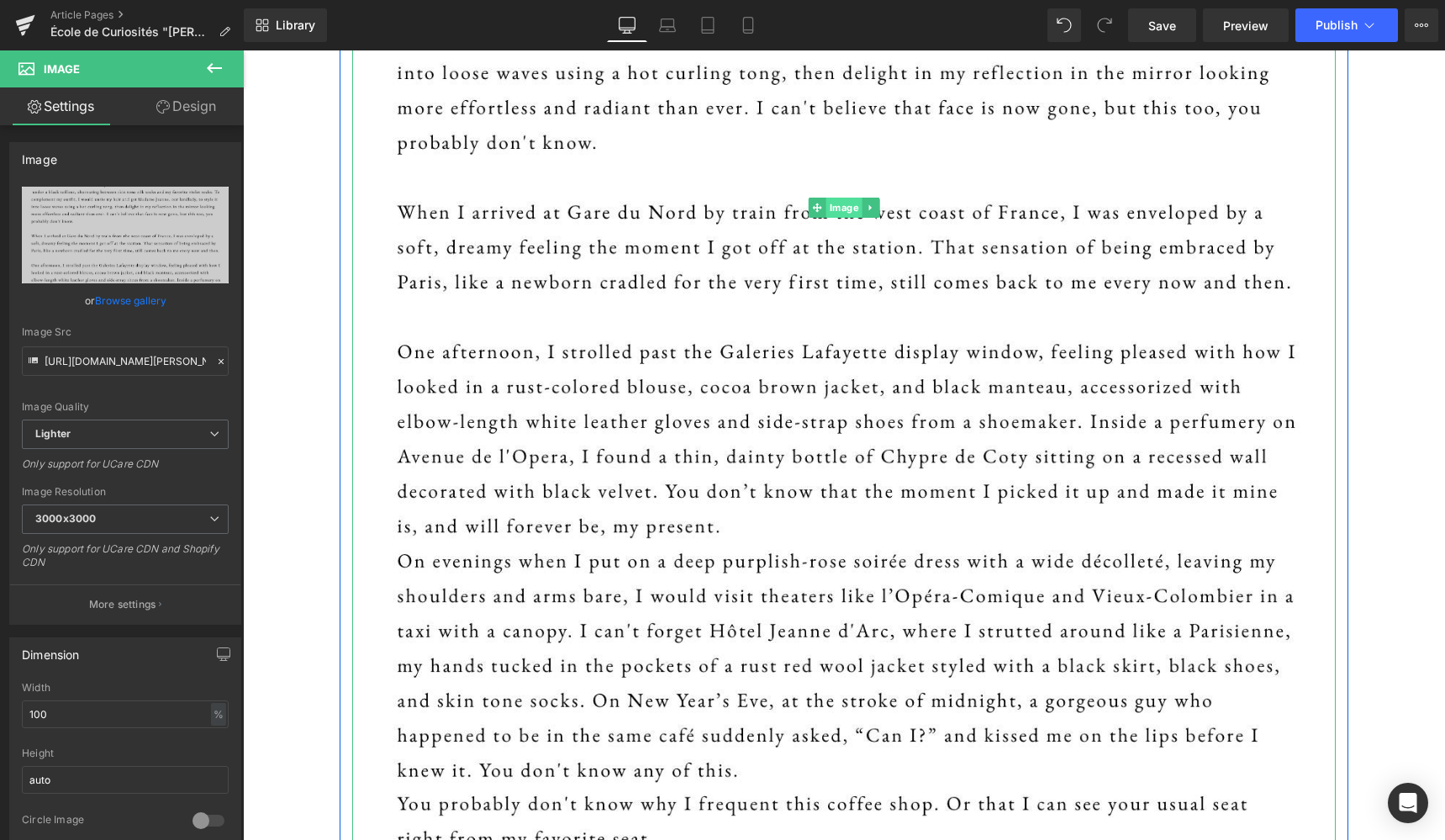
click at [842, 207] on span "Image" at bounding box center [844, 207] width 36 height 20
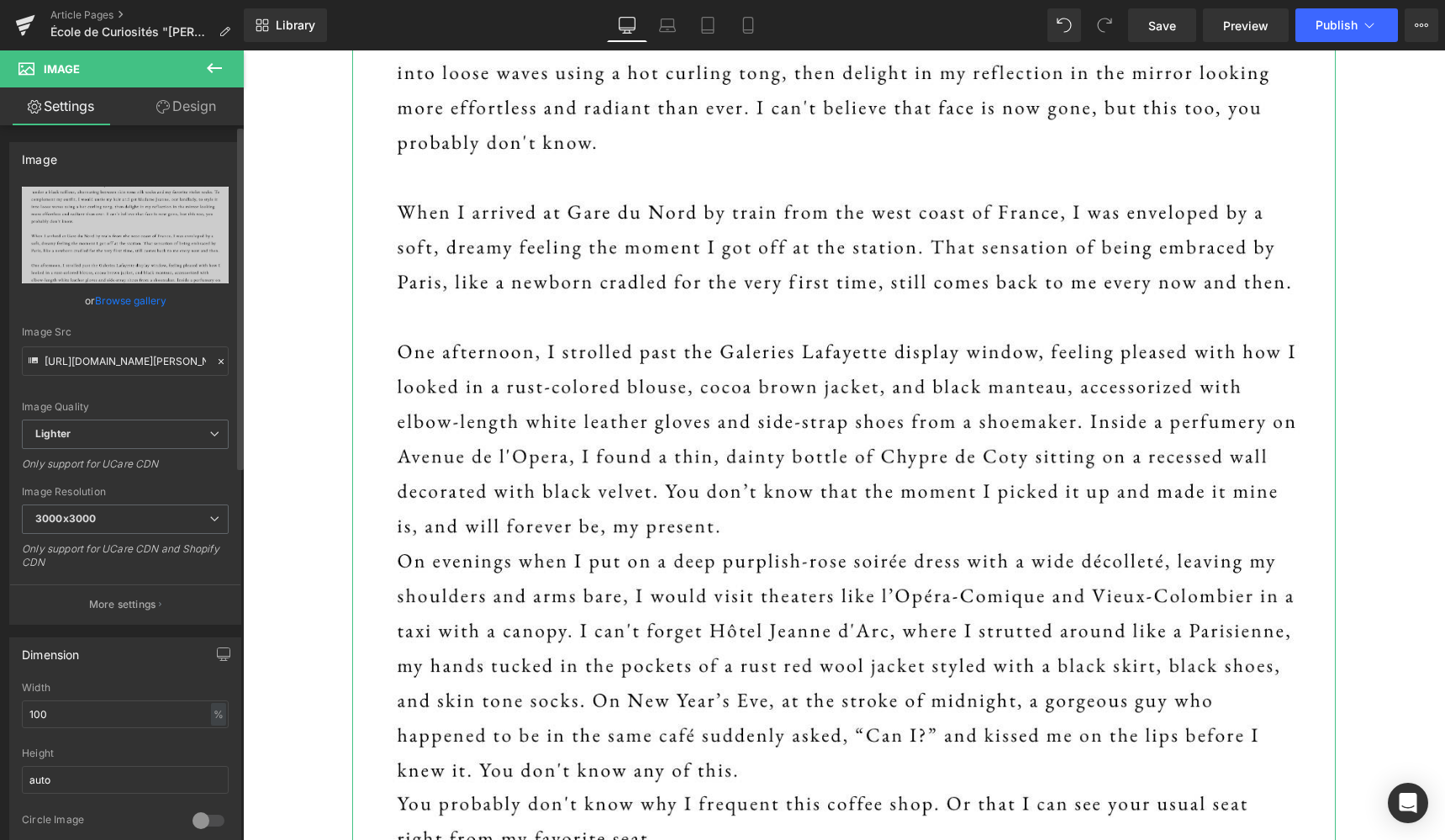
click at [124, 302] on link "Browse gallery" at bounding box center [130, 300] width 71 height 29
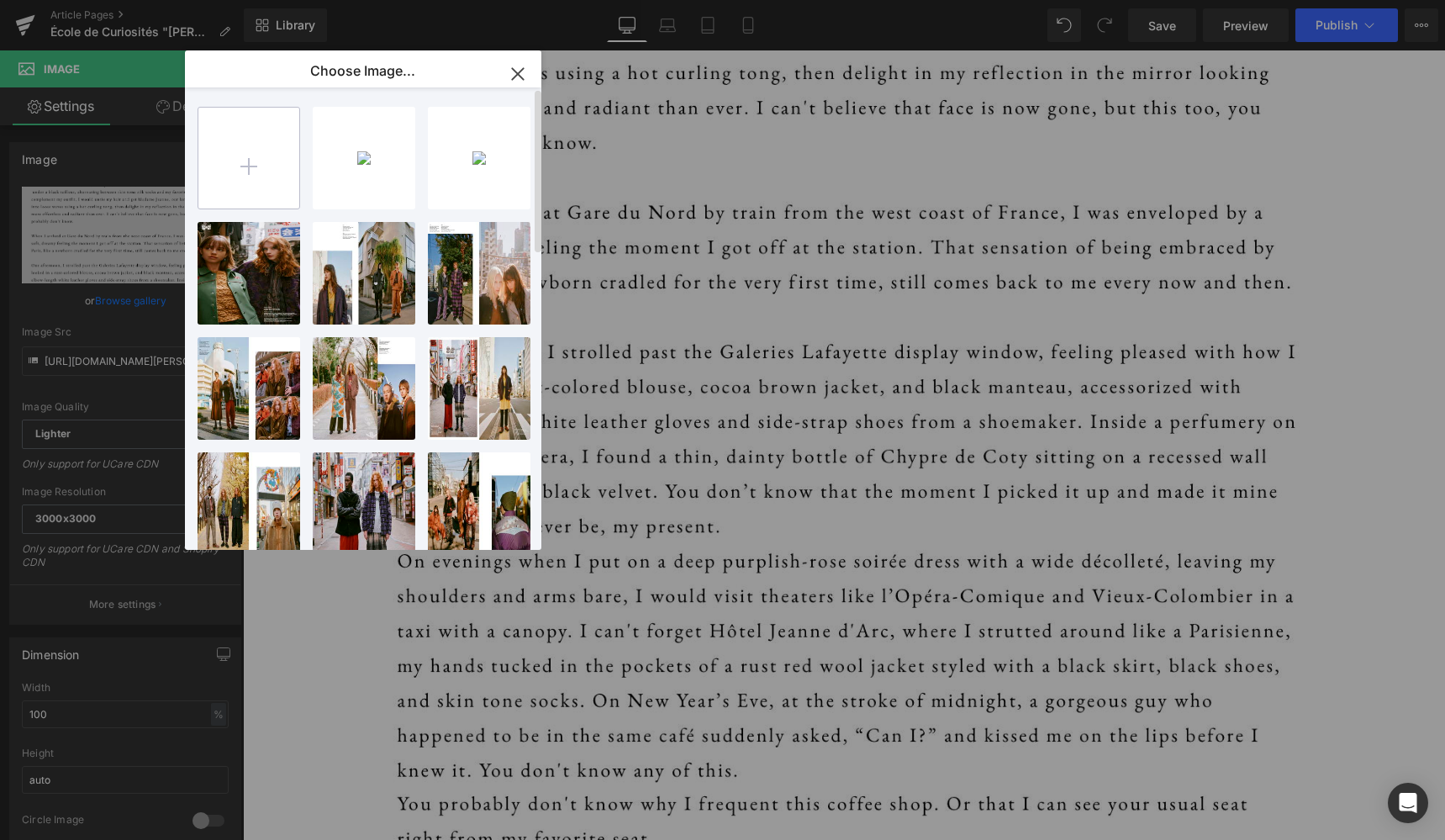
click at [235, 170] on input "file" at bounding box center [248, 158] width 101 height 101
type input "C:\fakepath\marie 2.jpg"
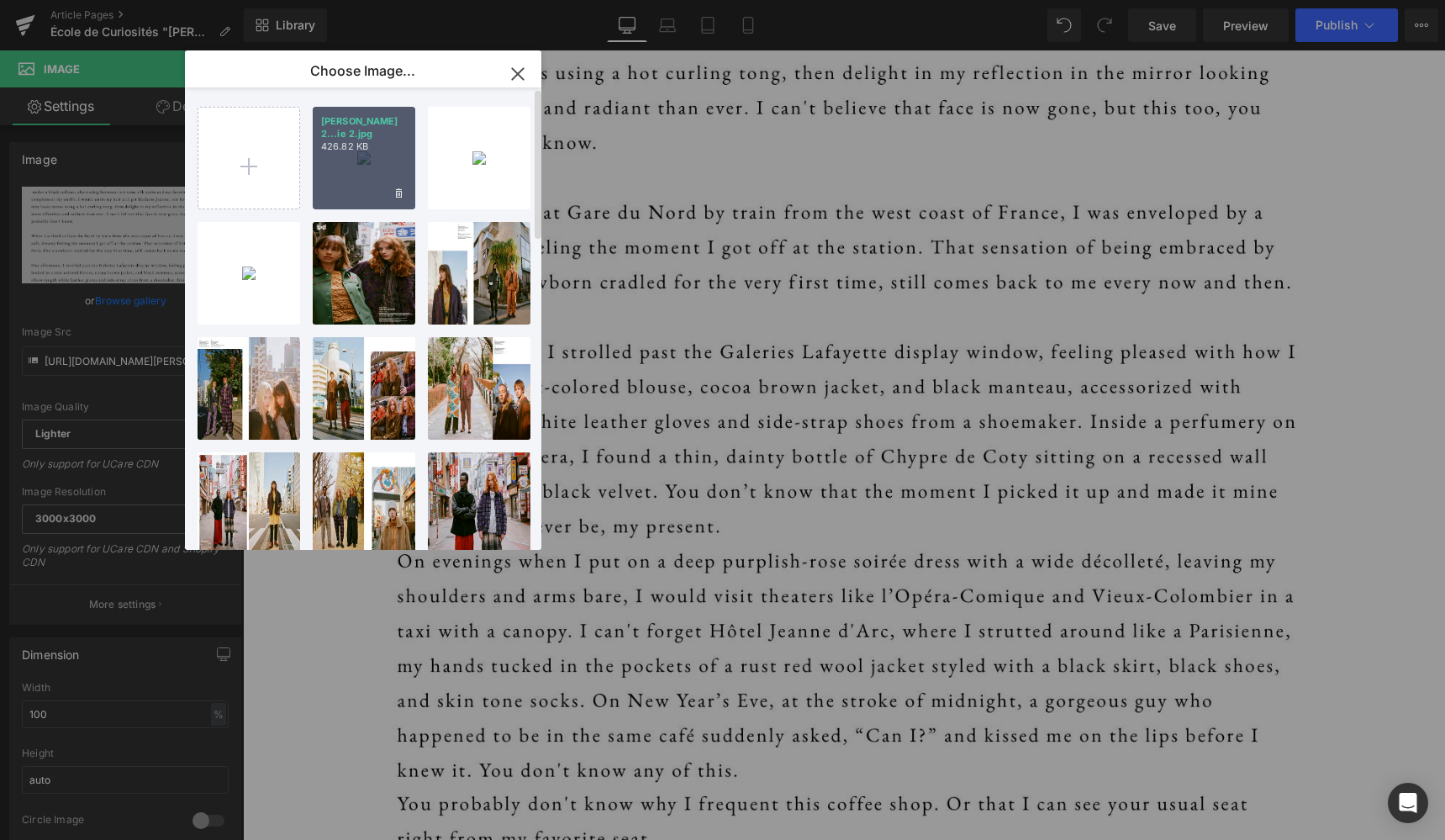
click at [388, 162] on div "marie 2...ie 2.jpg 426.82 KB" at bounding box center [364, 158] width 103 height 103
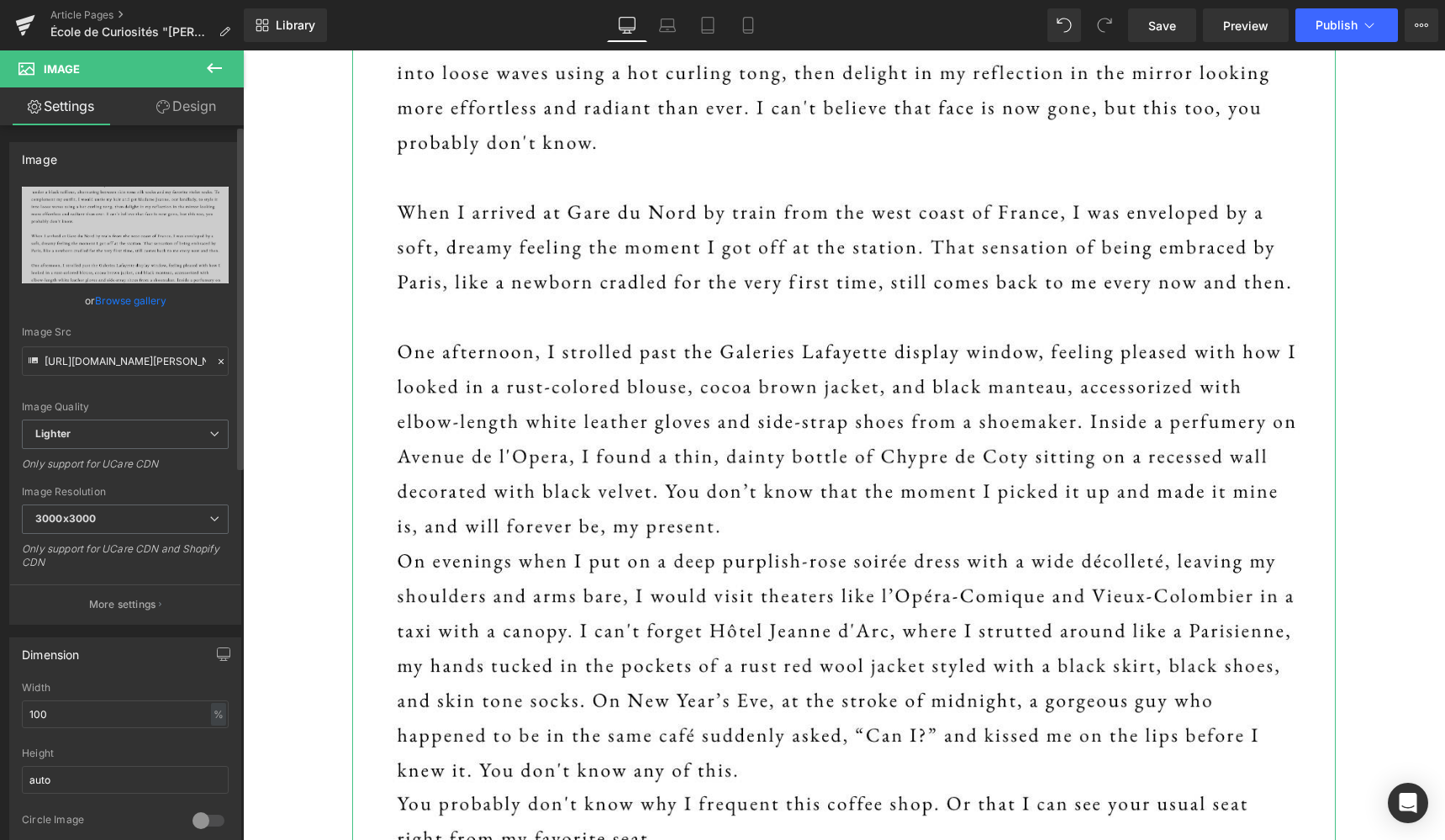
click at [125, 303] on link "Browse gallery" at bounding box center [130, 300] width 71 height 29
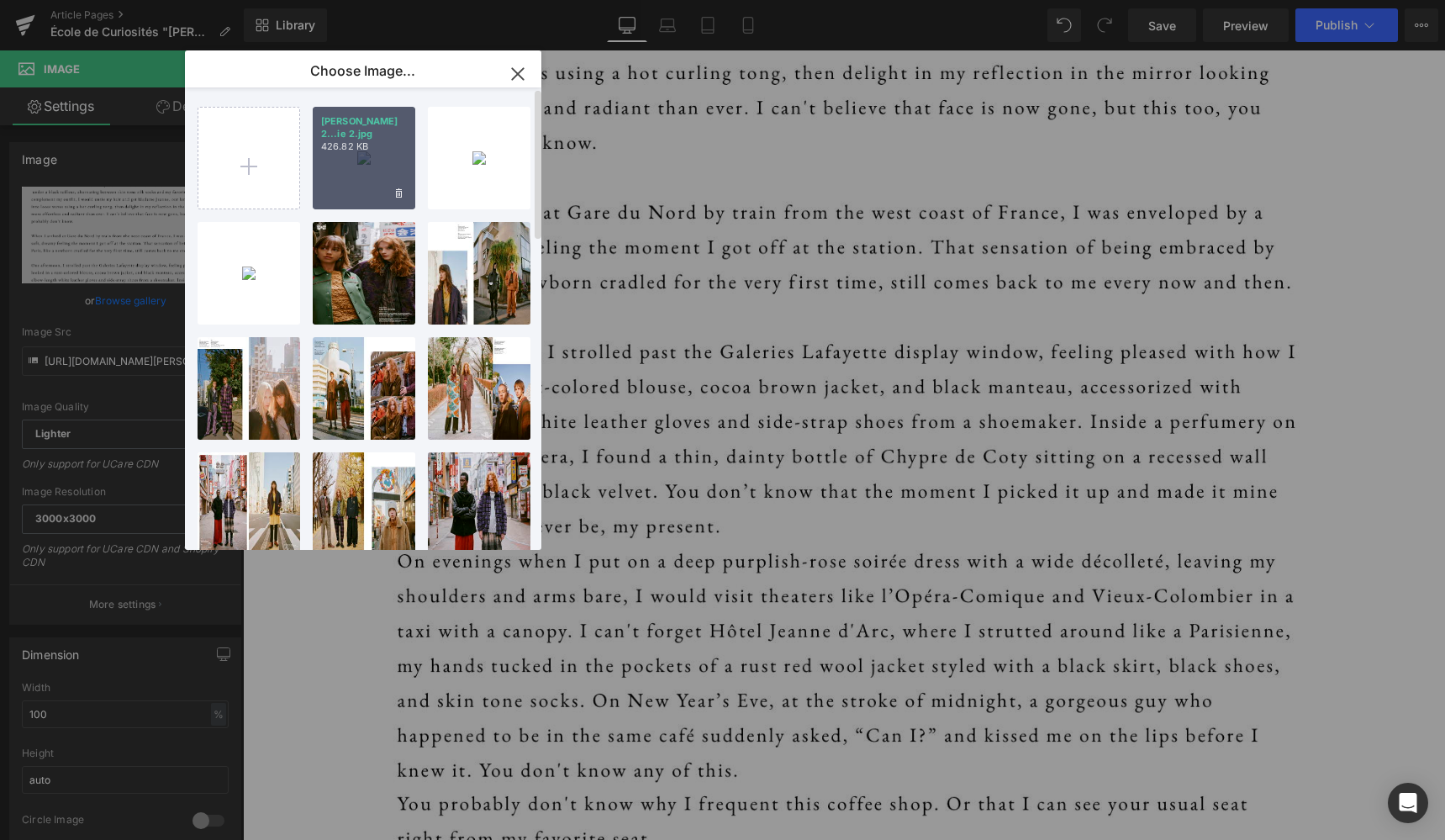
click at [371, 158] on div "marie 2...ie 2.jpg 426.82 KB" at bounding box center [364, 158] width 103 height 103
type input "https://ucarecdn.com/75eab418-4343-49b6-9280-39e98aca44f1/-/format/auto/-/previ…"
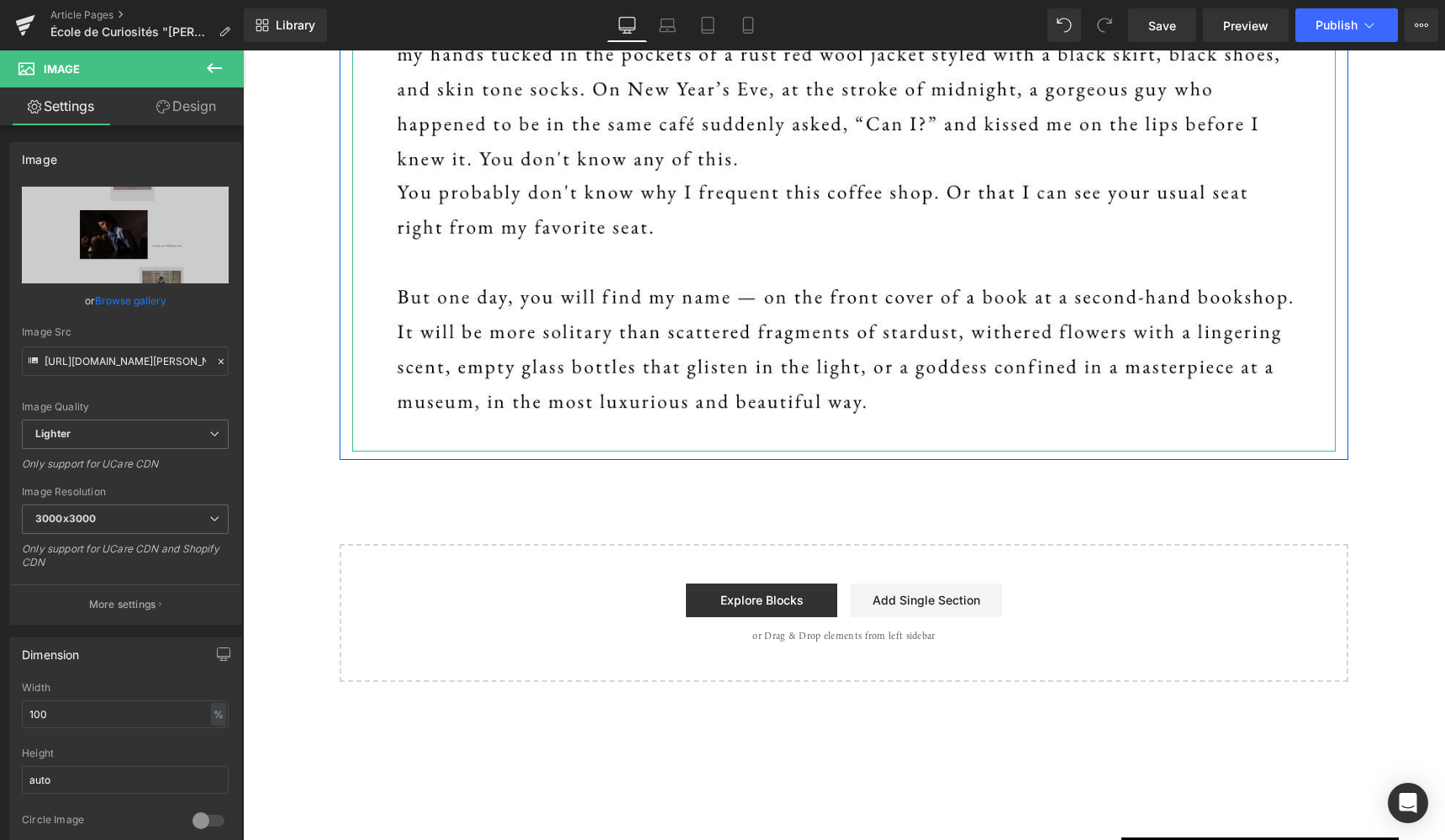
scroll to position [2338, 0]
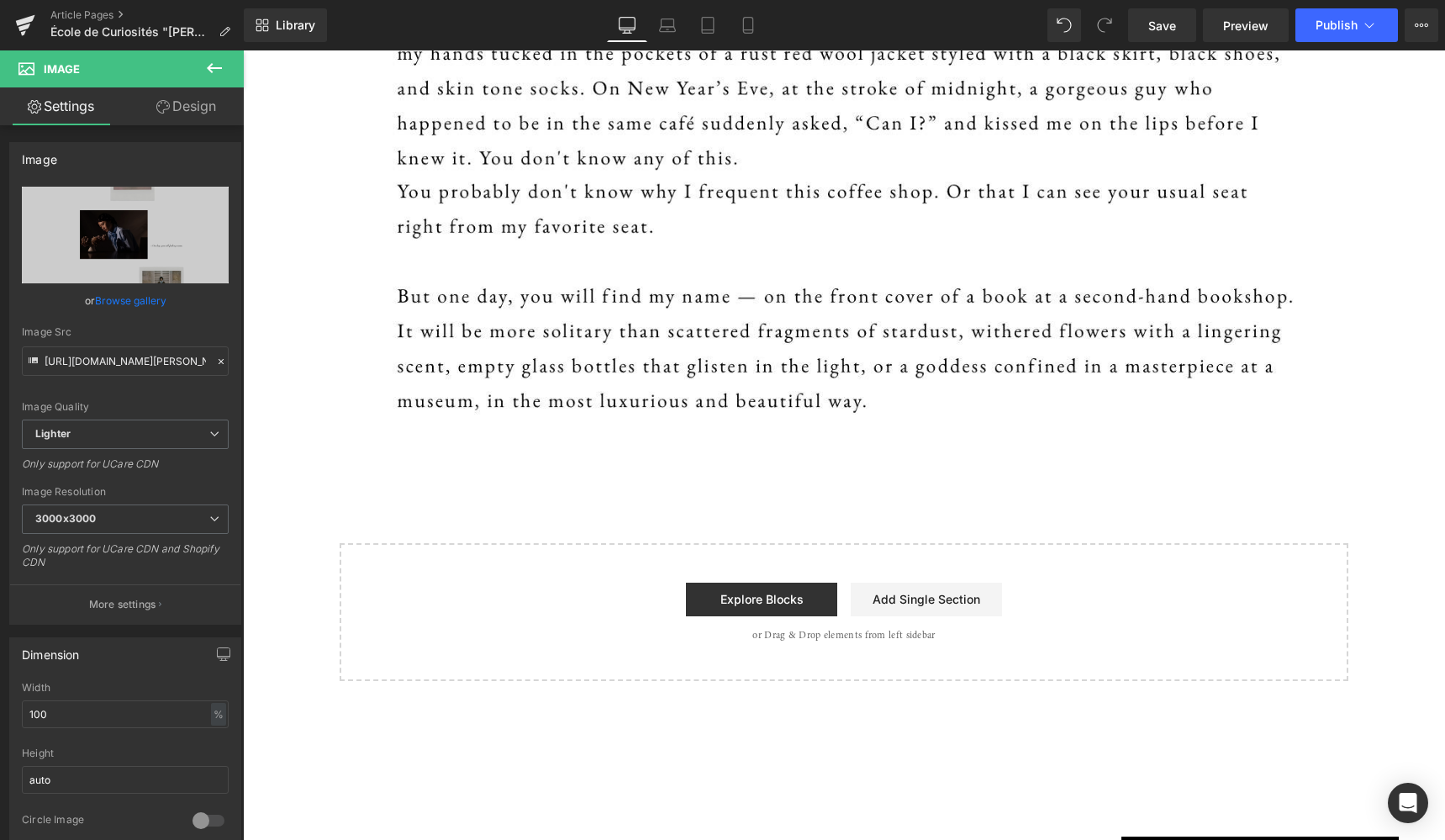
click at [216, 66] on icon at bounding box center [214, 68] width 20 height 20
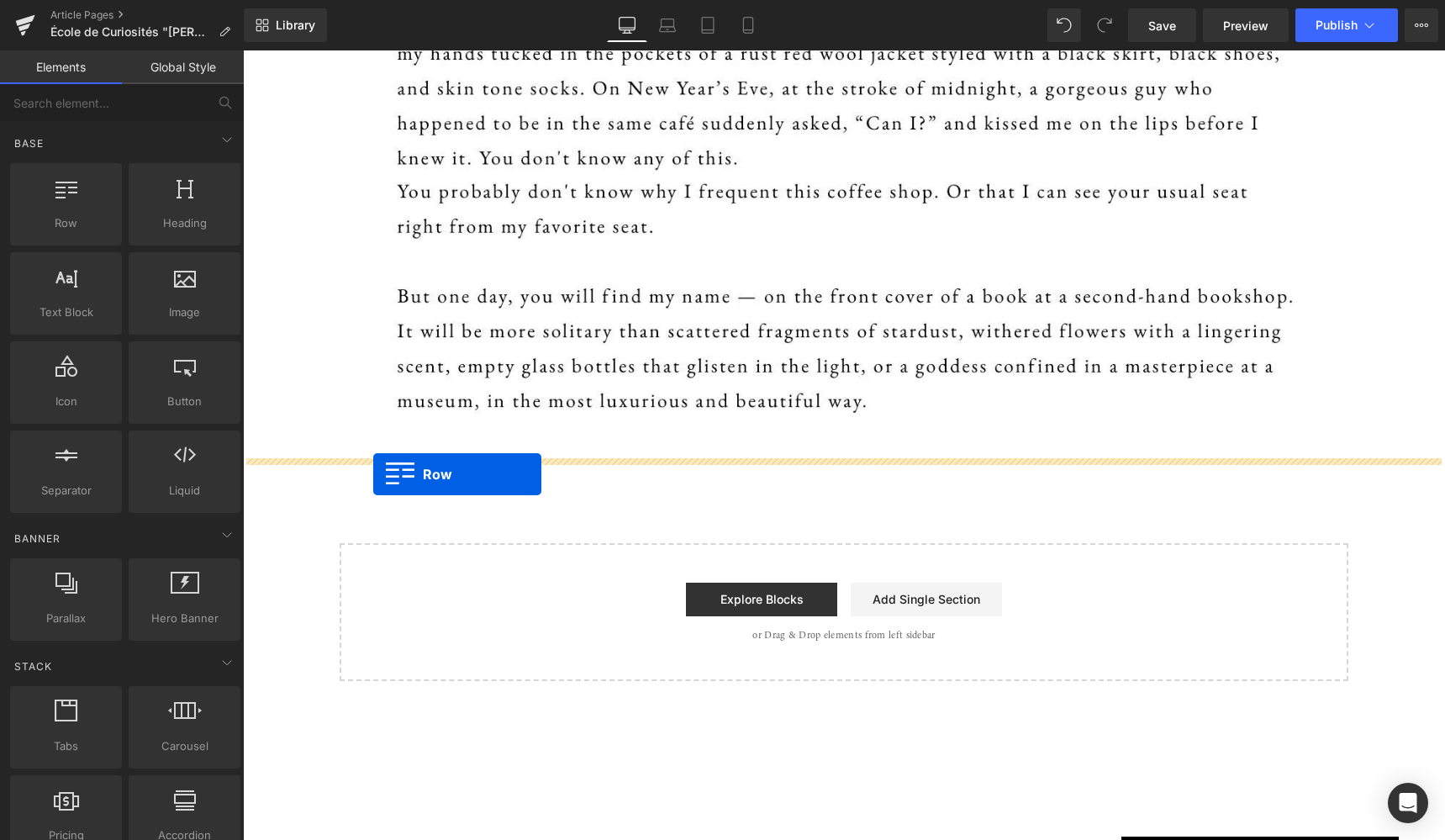
drag, startPoint x: 306, startPoint y: 262, endPoint x: 373, endPoint y: 472, distance: 220.6
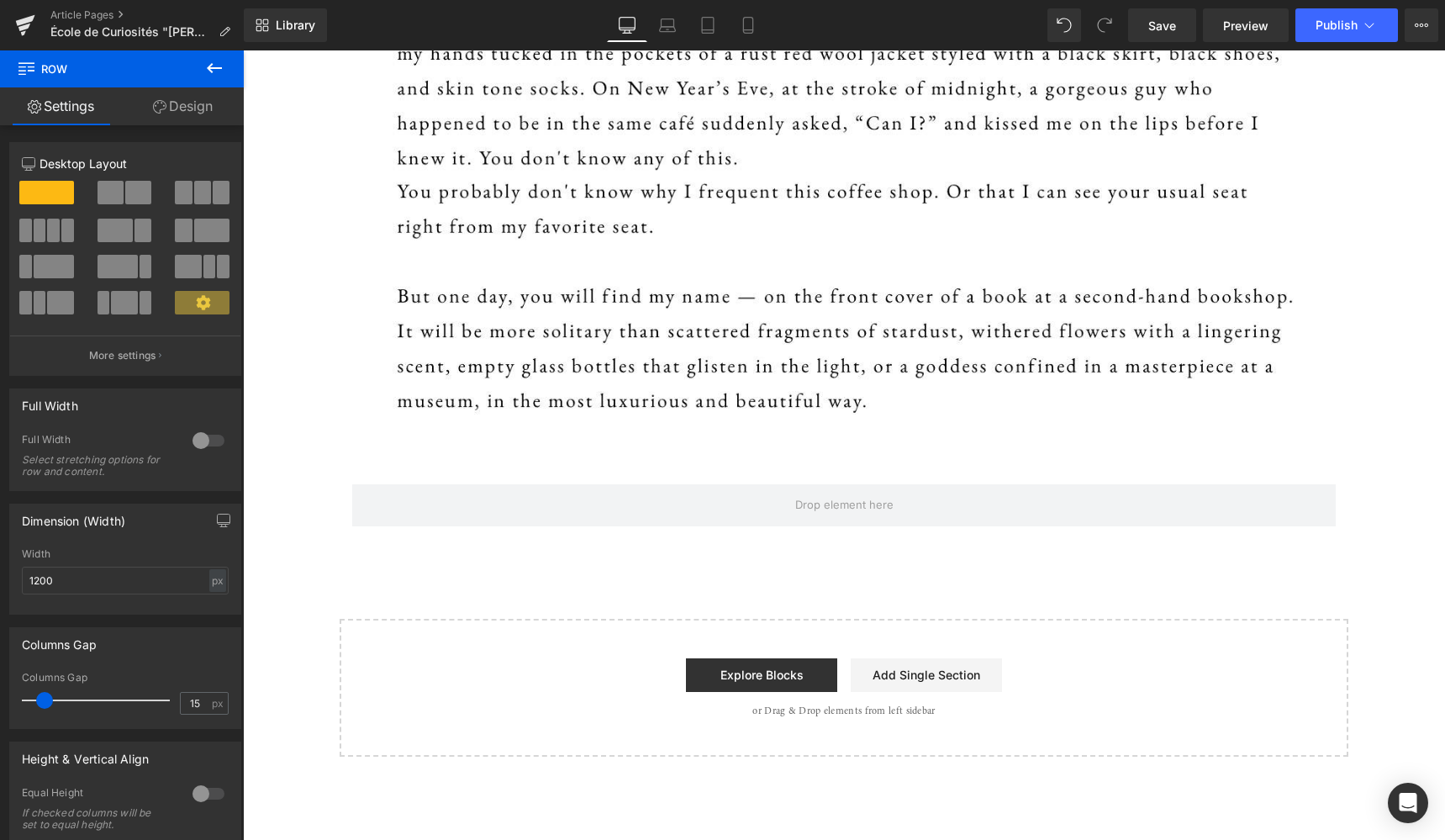
click at [207, 65] on icon at bounding box center [214, 68] width 20 height 20
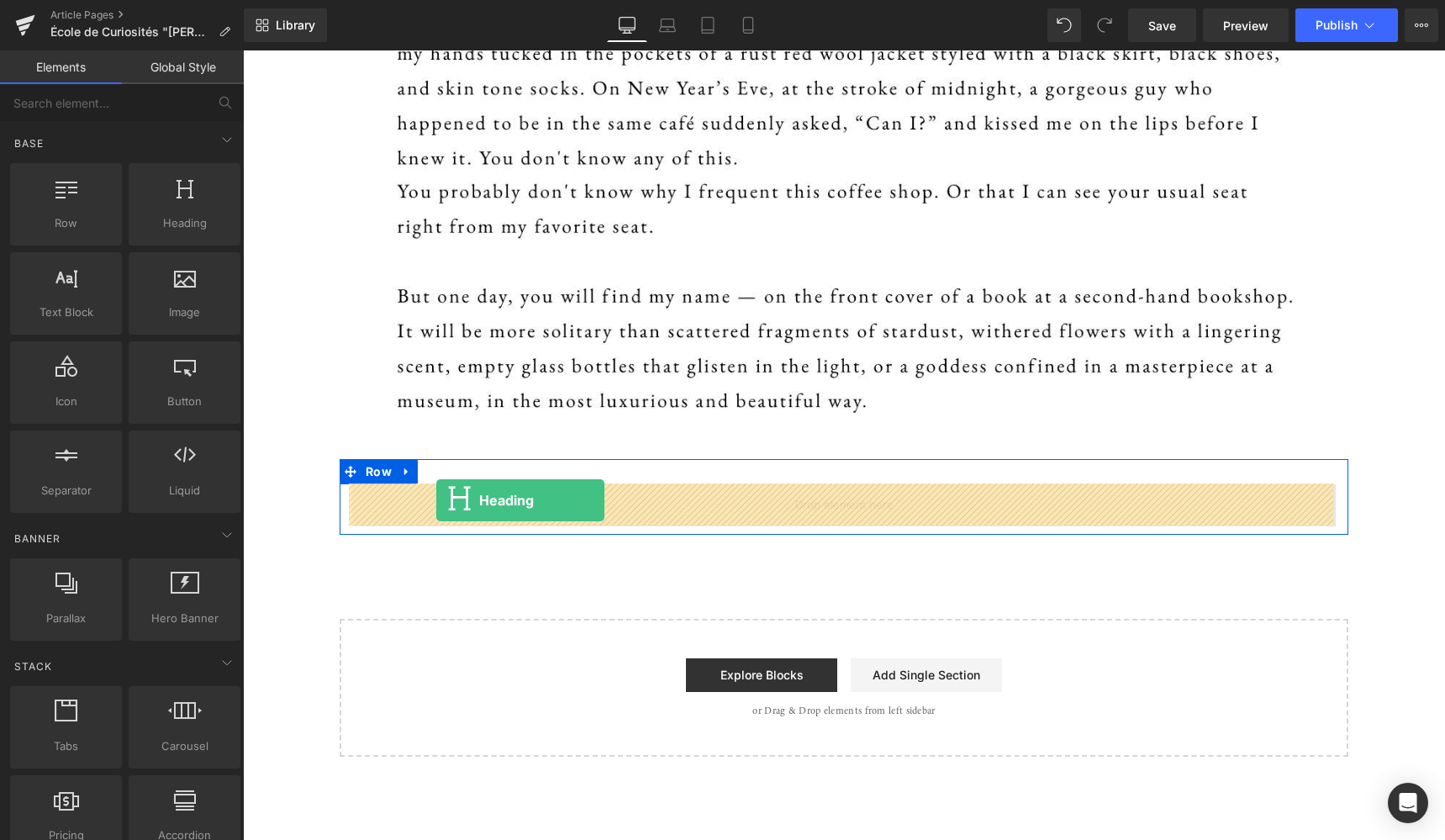
drag, startPoint x: 420, startPoint y: 258, endPoint x: 436, endPoint y: 500, distance: 242.6
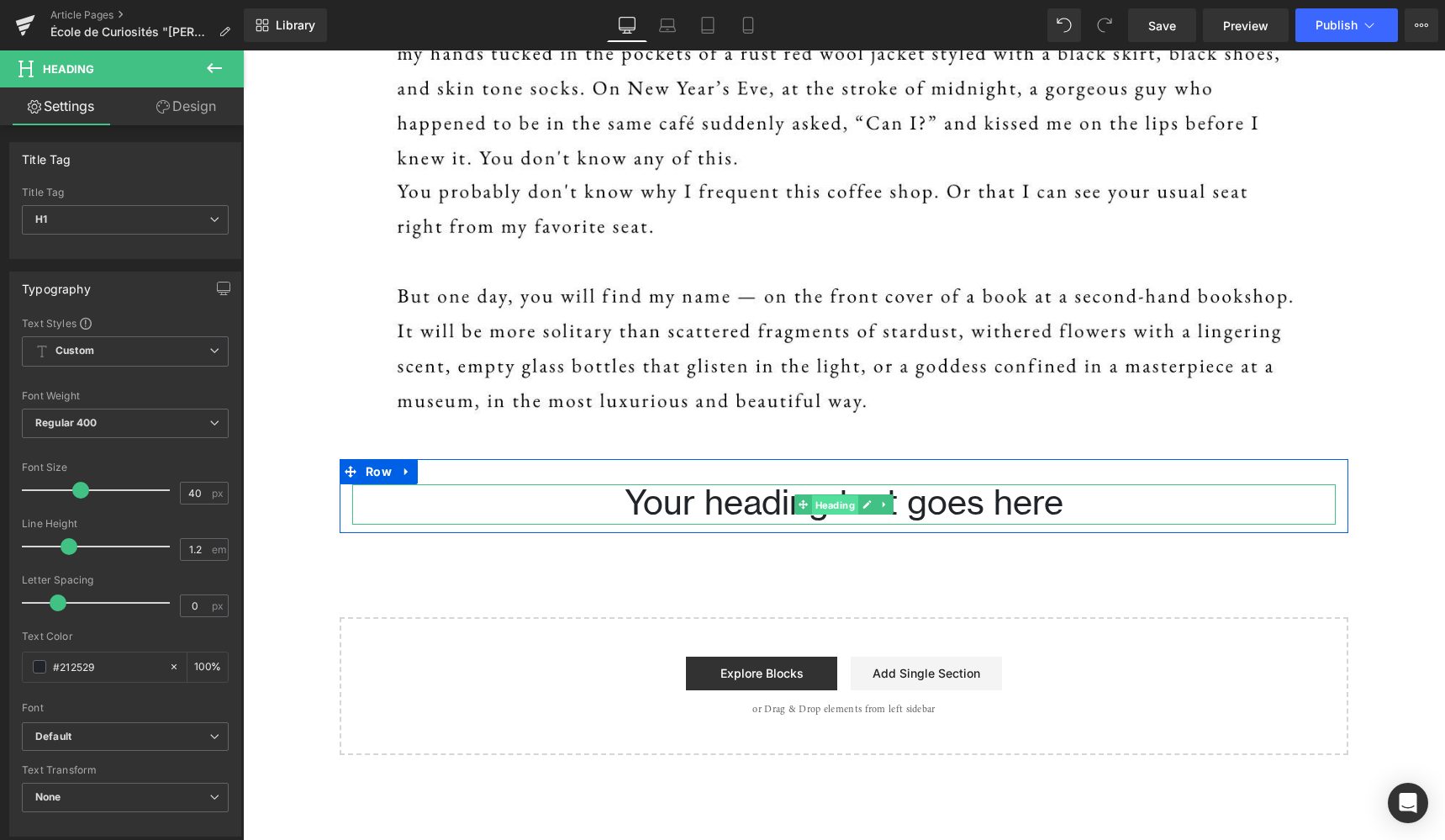
click at [833, 505] on span "Heading" at bounding box center [835, 504] width 46 height 20
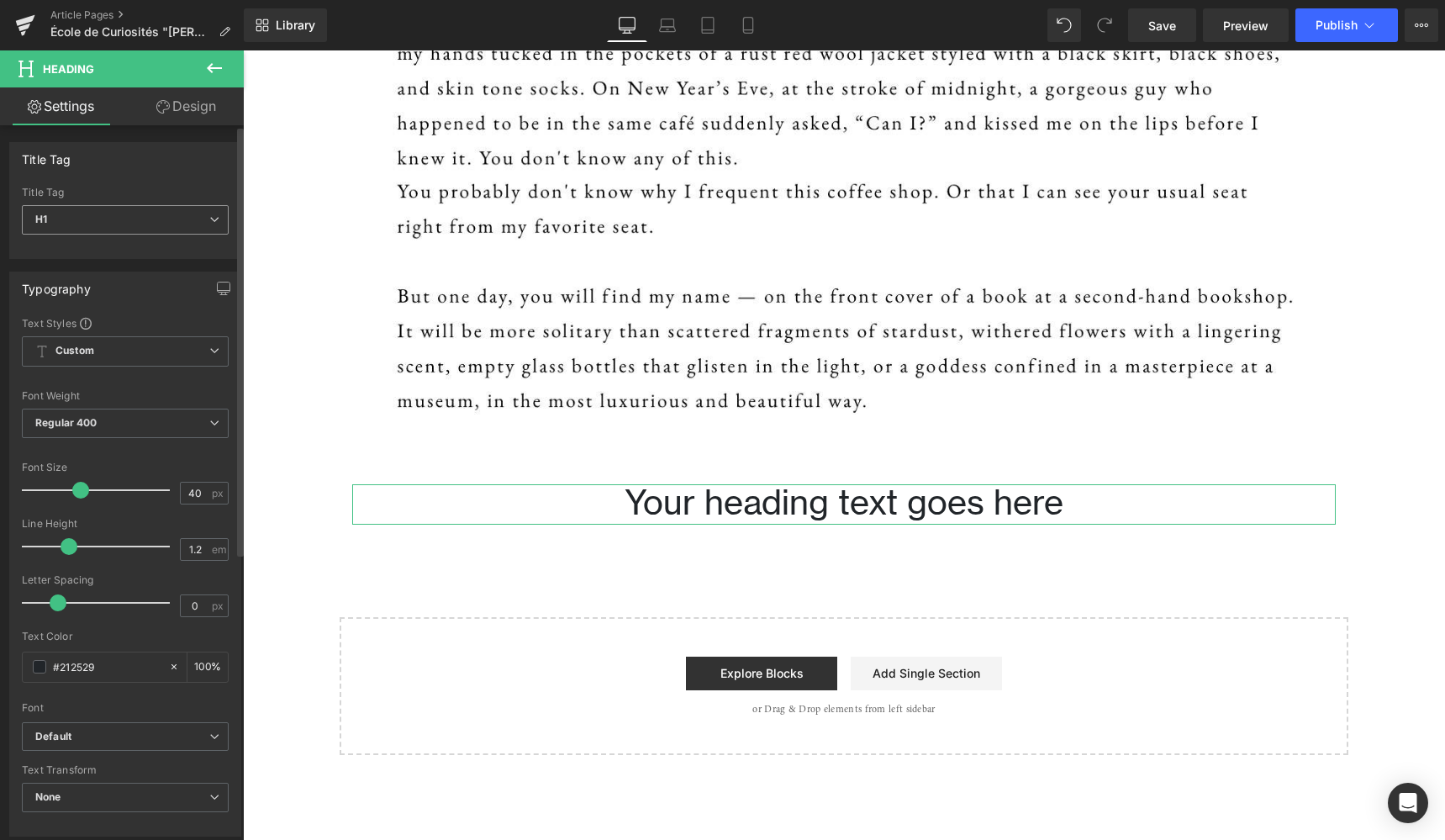
click at [209, 219] on icon at bounding box center [214, 219] width 10 height 10
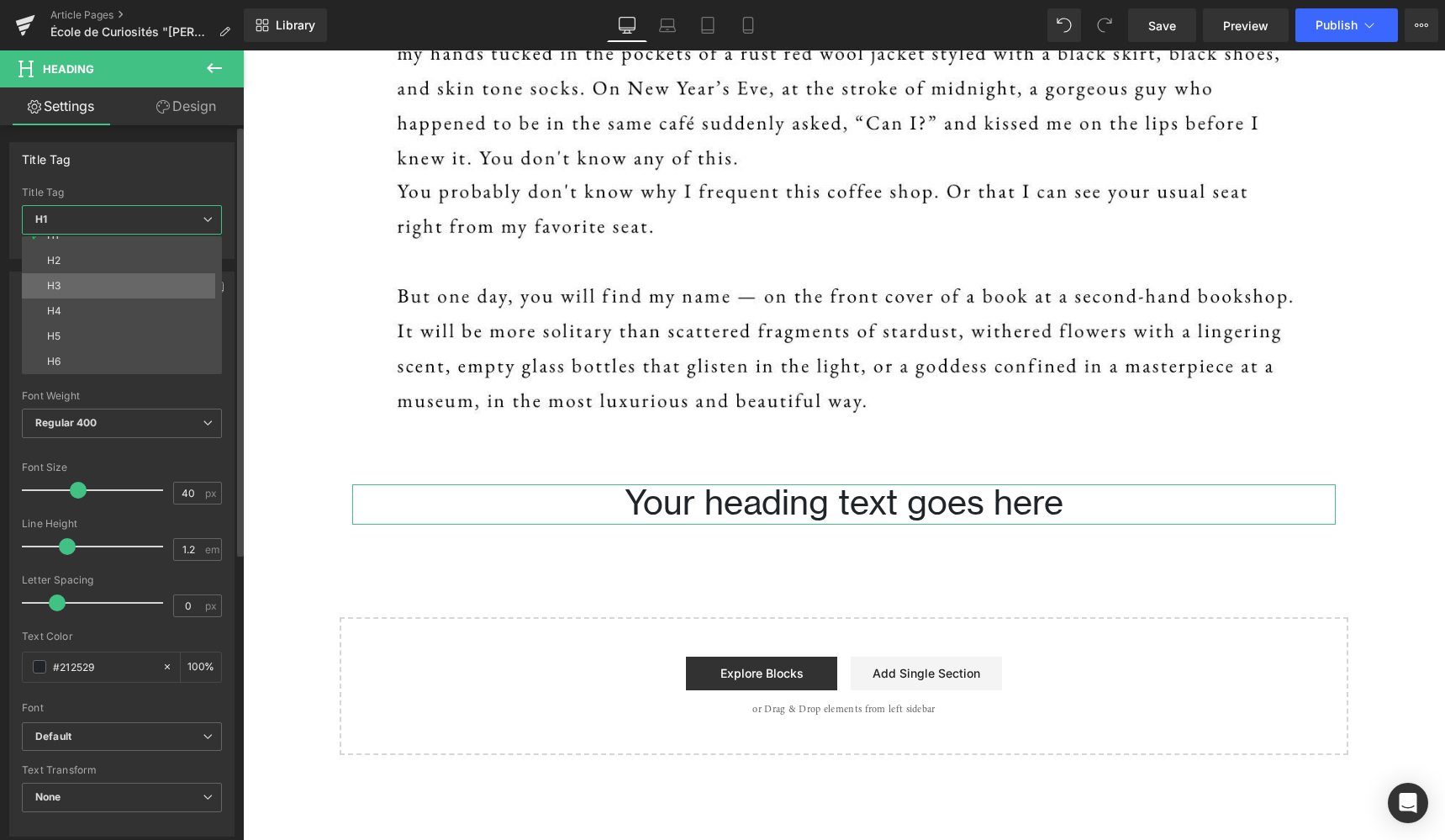
scroll to position [13, 0]
click at [55, 365] on div "H6" at bounding box center [53, 361] width 13 height 12
type input "16"
type input "100"
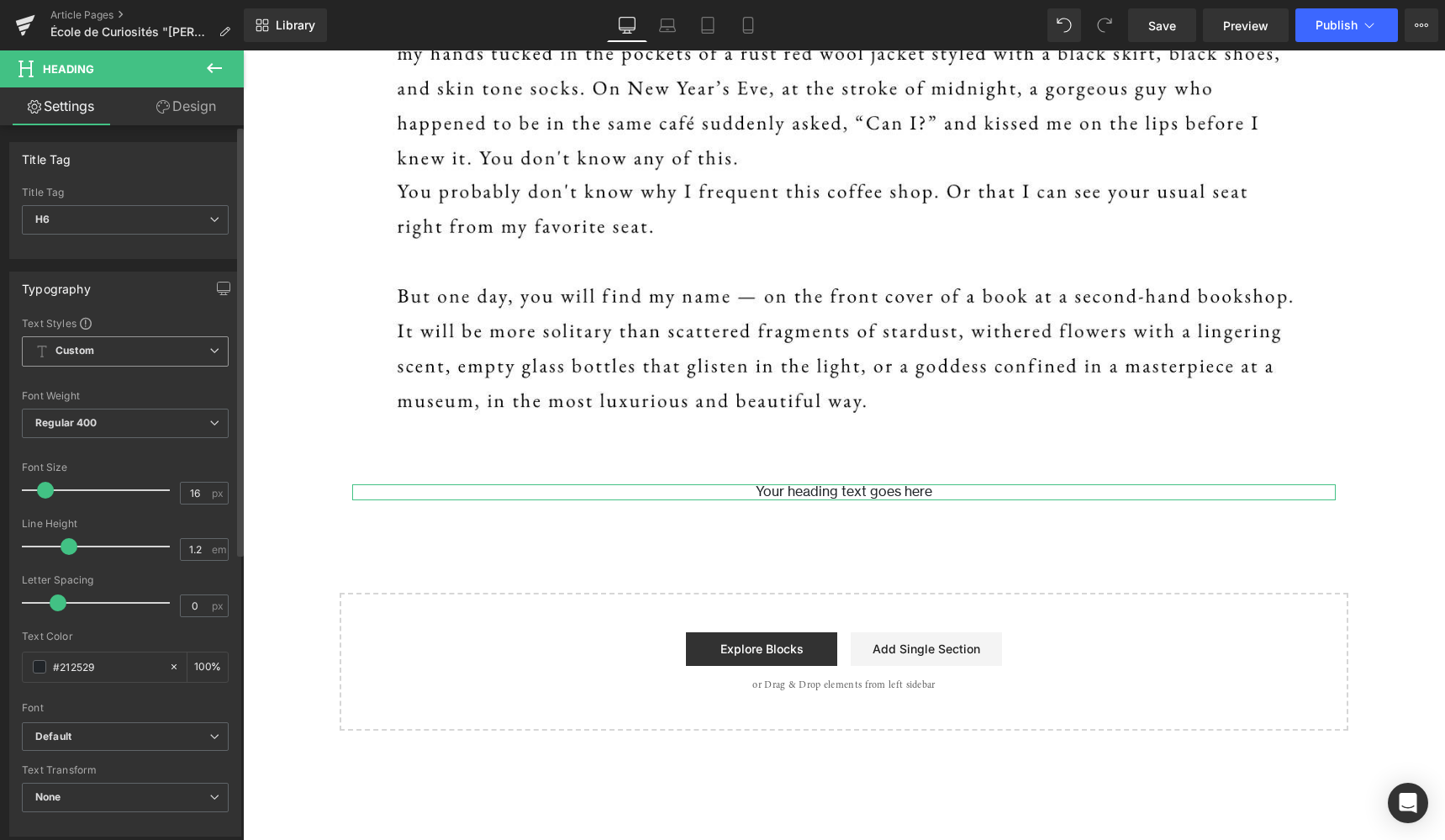
click at [209, 349] on icon at bounding box center [214, 350] width 10 height 10
click at [203, 349] on icon at bounding box center [208, 350] width 10 height 10
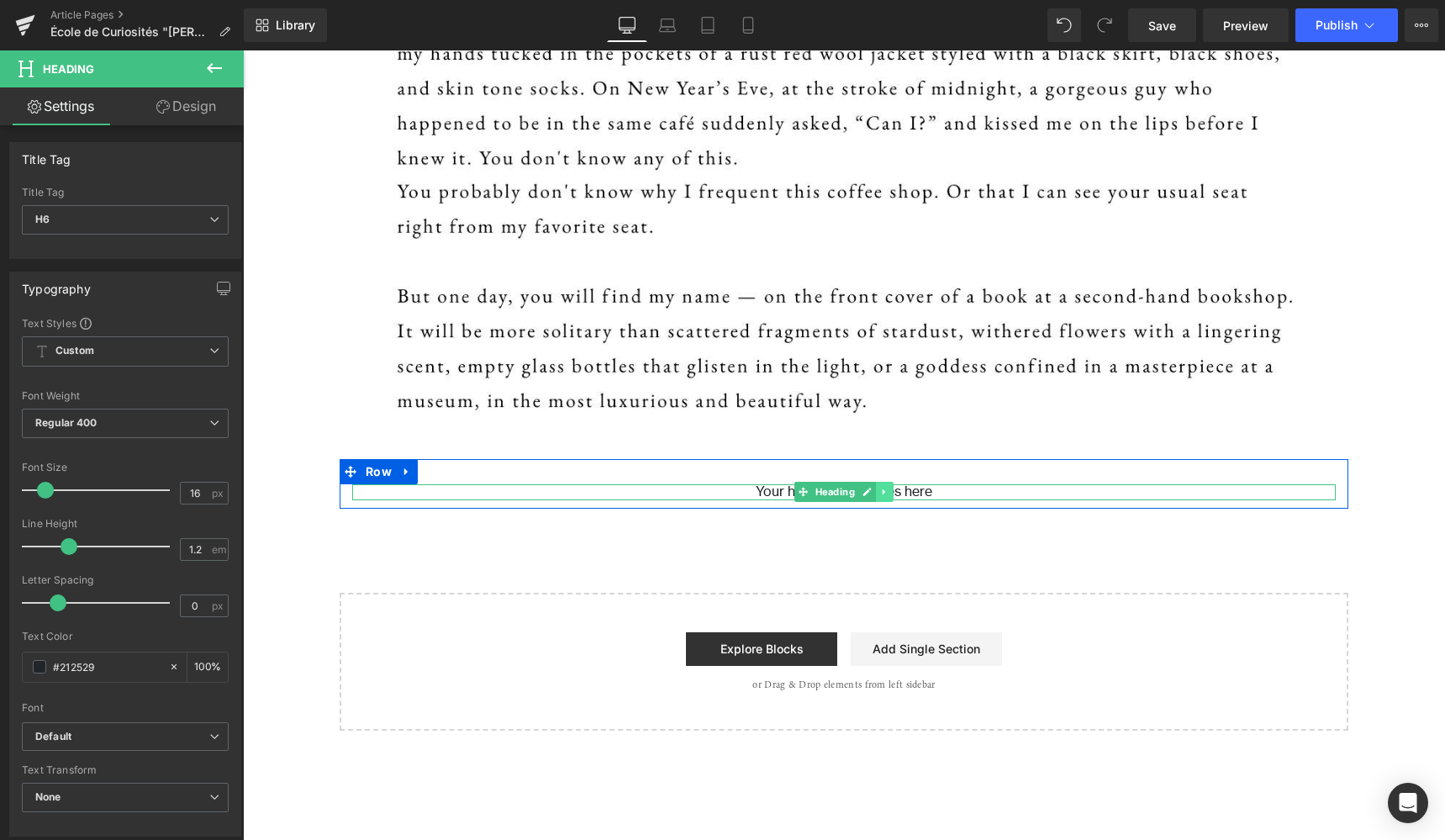
click at [888, 489] on link at bounding box center [885, 492] width 18 height 20
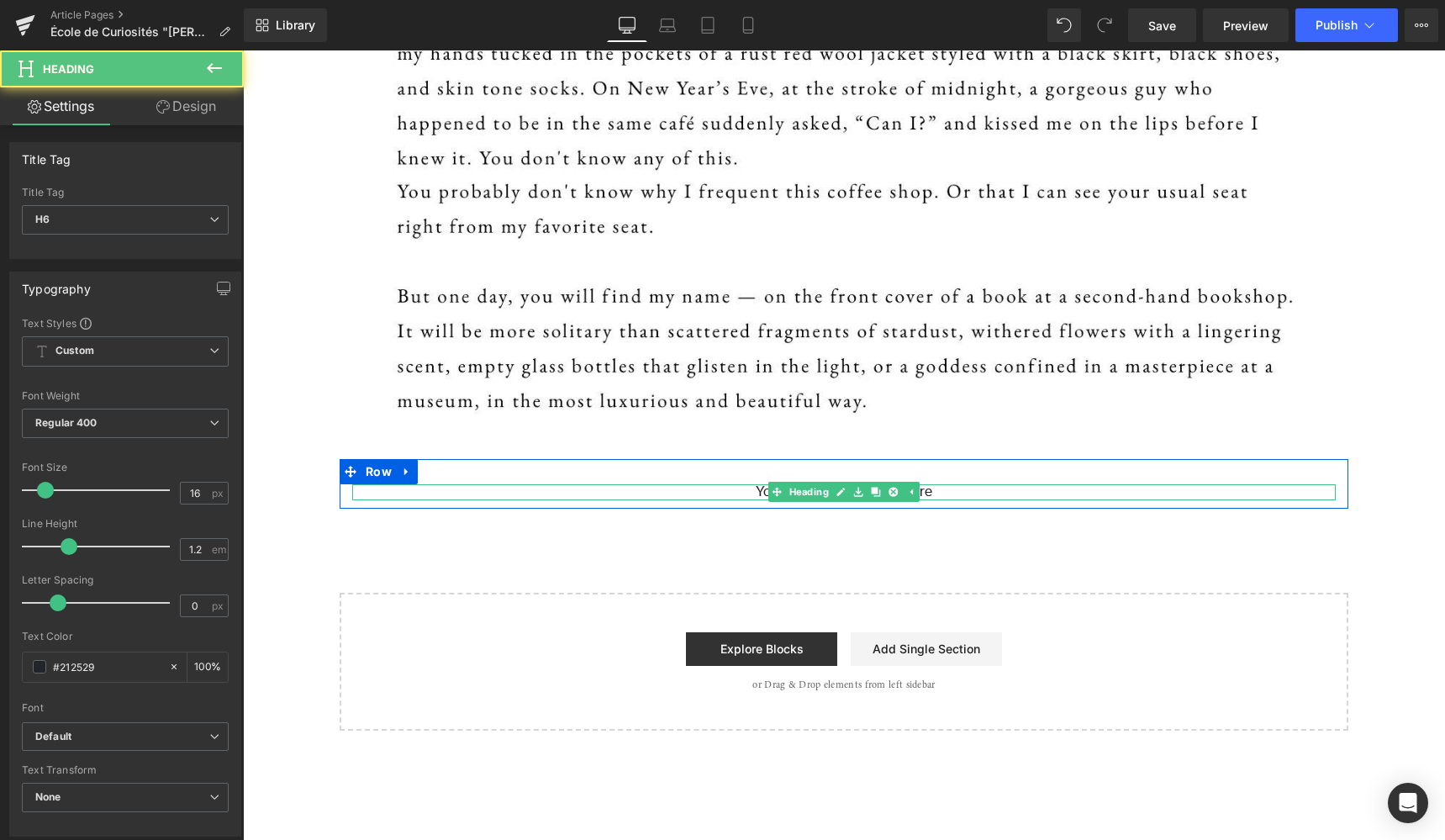
click at [938, 488] on h6 "Your heading text goes here" at bounding box center [843, 492] width 983 height 16
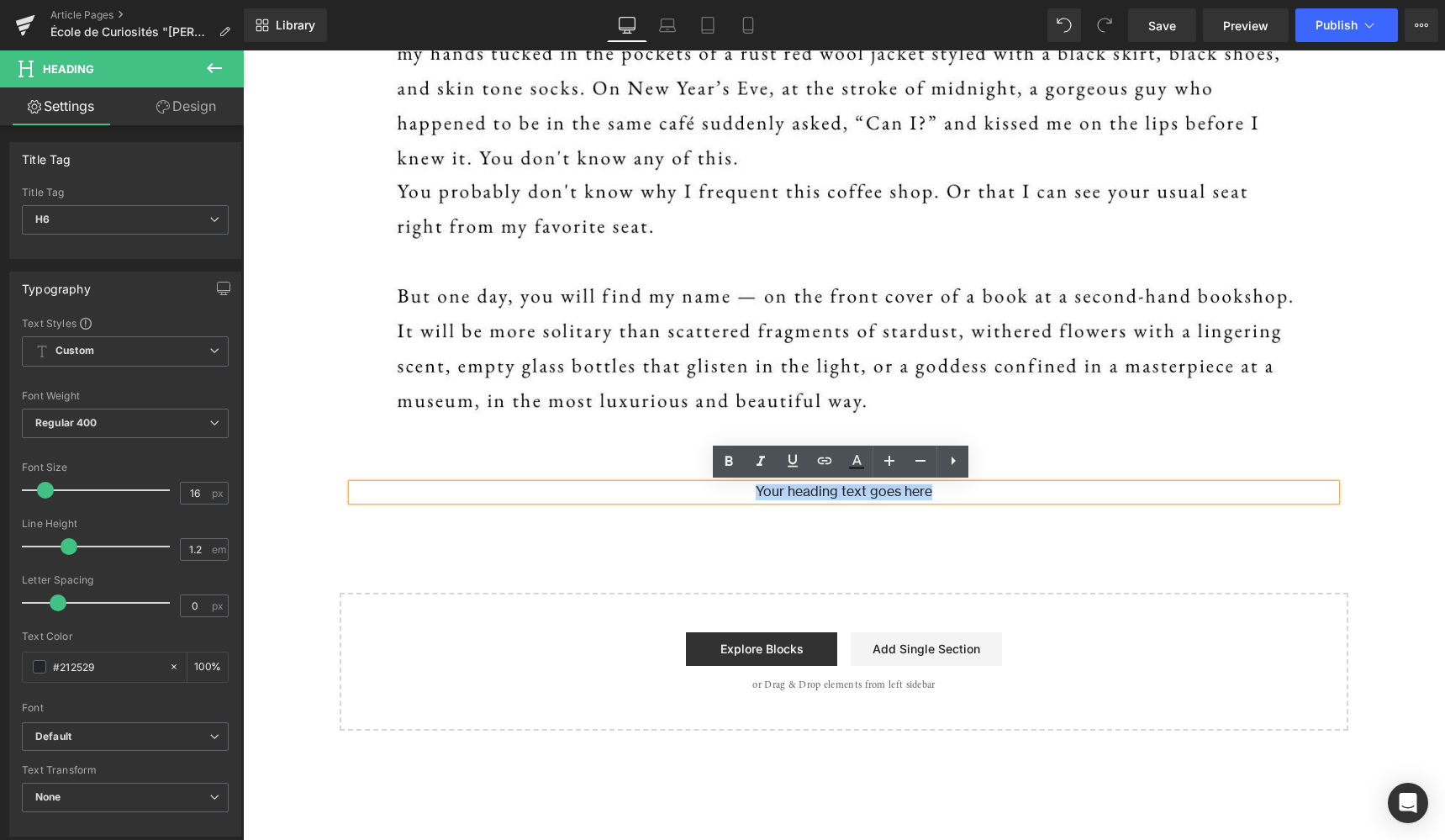
drag, startPoint x: 933, startPoint y: 491, endPoint x: 745, endPoint y: 489, distance: 187.4
click at [745, 489] on h6 "Your heading text goes here" at bounding box center [843, 492] width 983 height 16
paste div
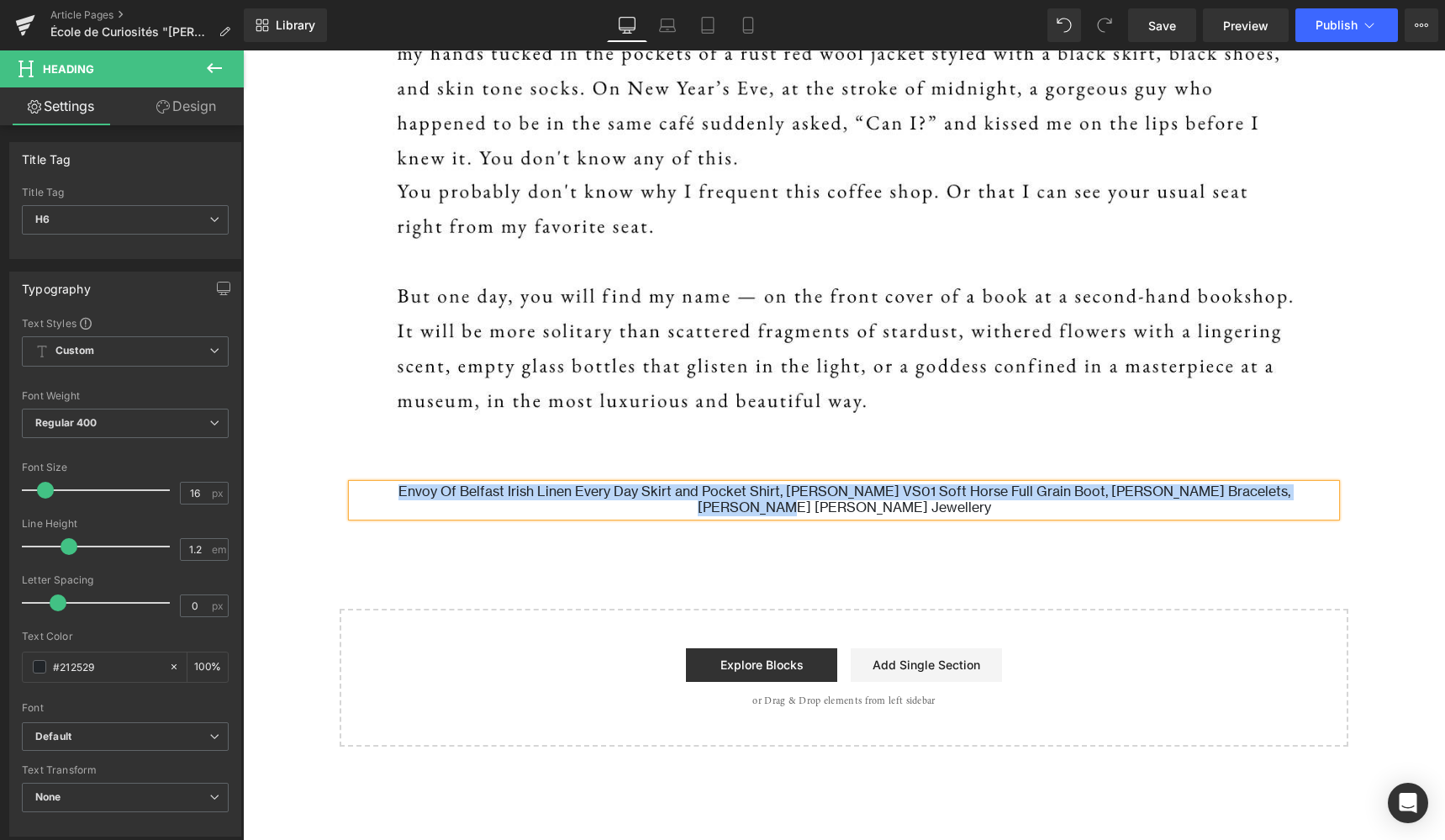
drag, startPoint x: 1303, startPoint y: 491, endPoint x: 367, endPoint y: 492, distance: 936.2
click at [367, 492] on h6 "Envoy Of Belfast Irish Linen Every Day Skirt and Pocket Shirt, Guidi VS01 Soft …" at bounding box center [843, 500] width 983 height 32
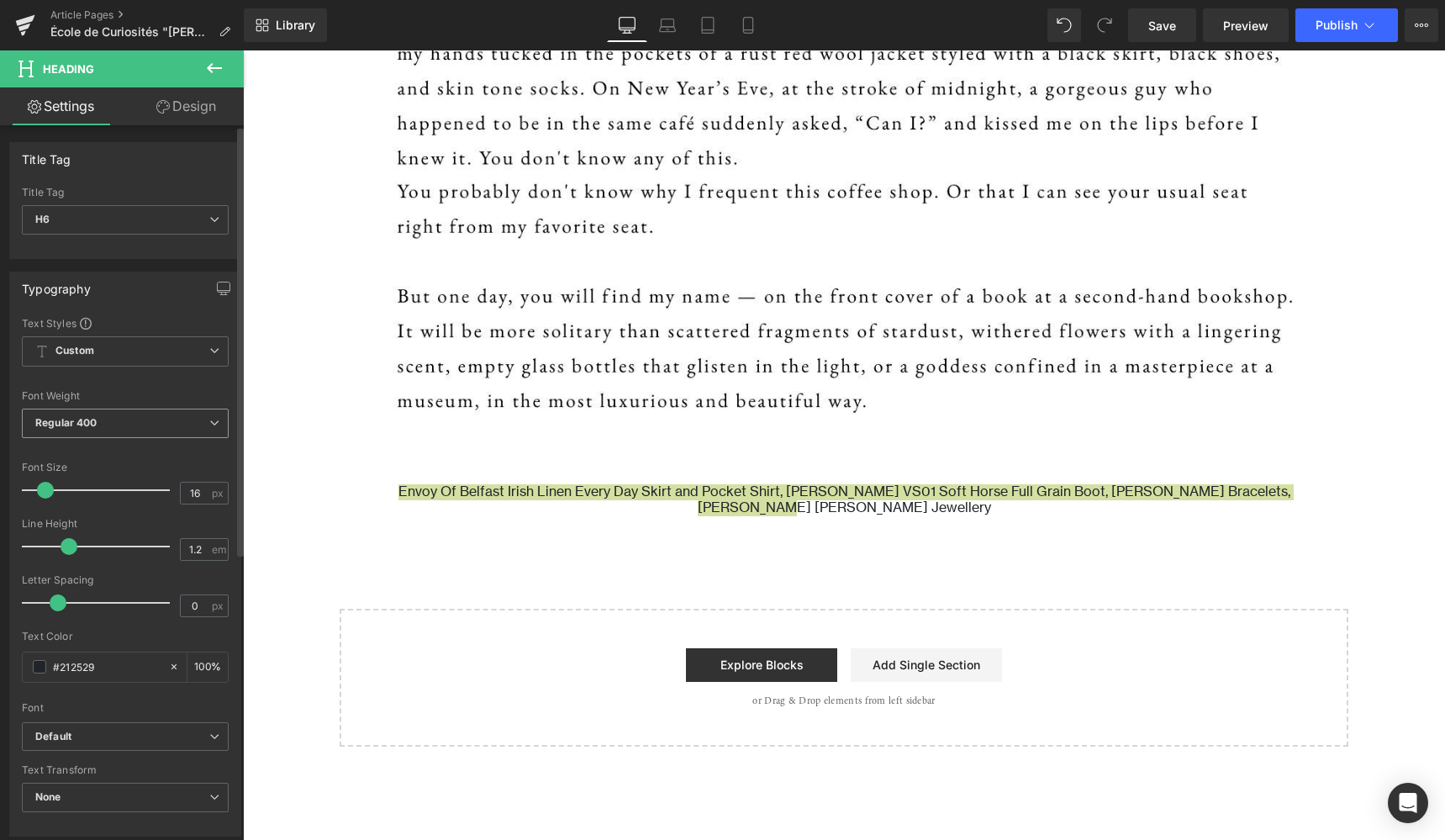
click at [75, 425] on b "Regular 400" at bounding box center [66, 422] width 62 height 13
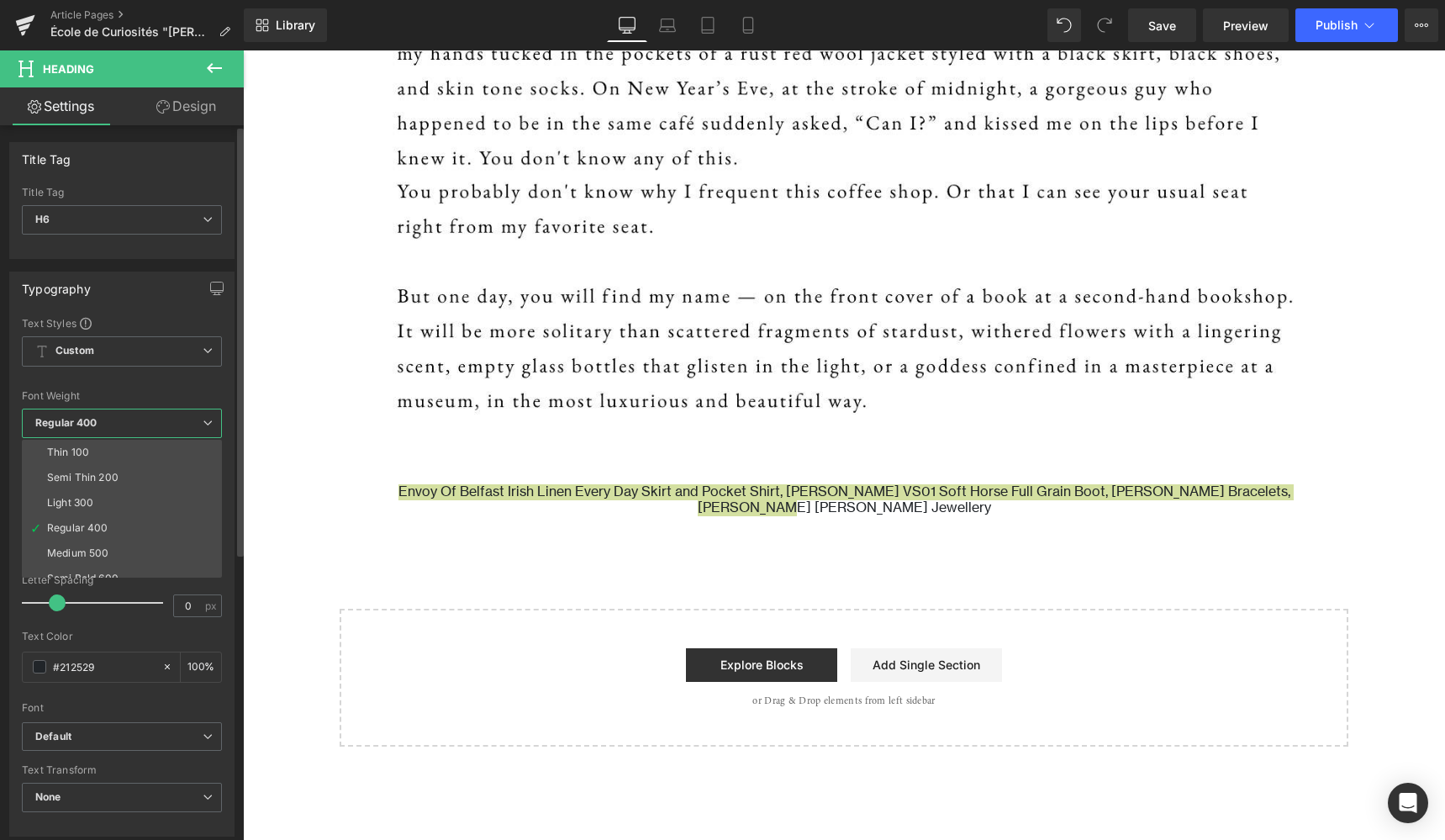
click at [75, 425] on b "Regular 400" at bounding box center [66, 422] width 62 height 13
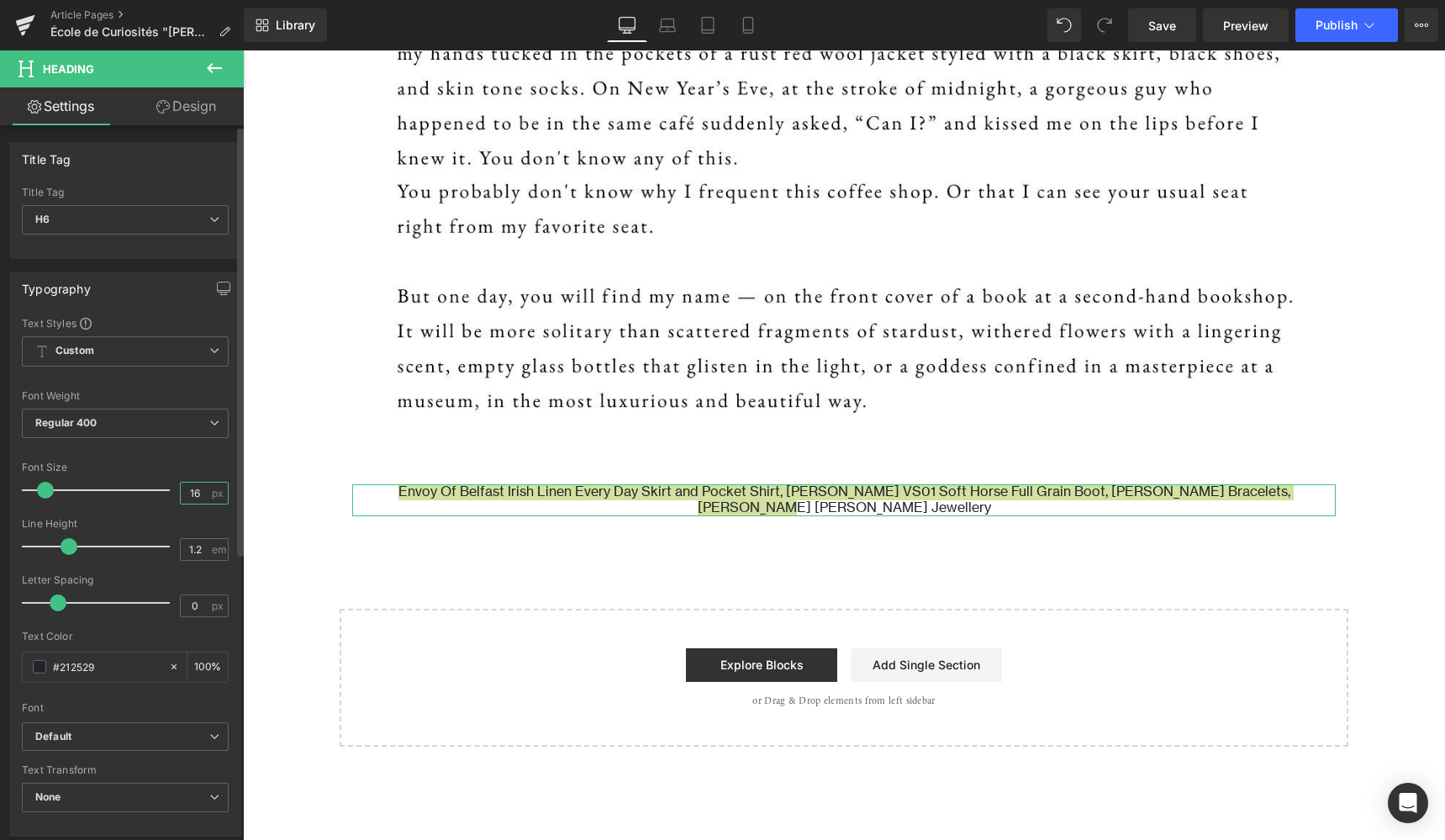
click at [195, 494] on input "16" at bounding box center [195, 492] width 29 height 21
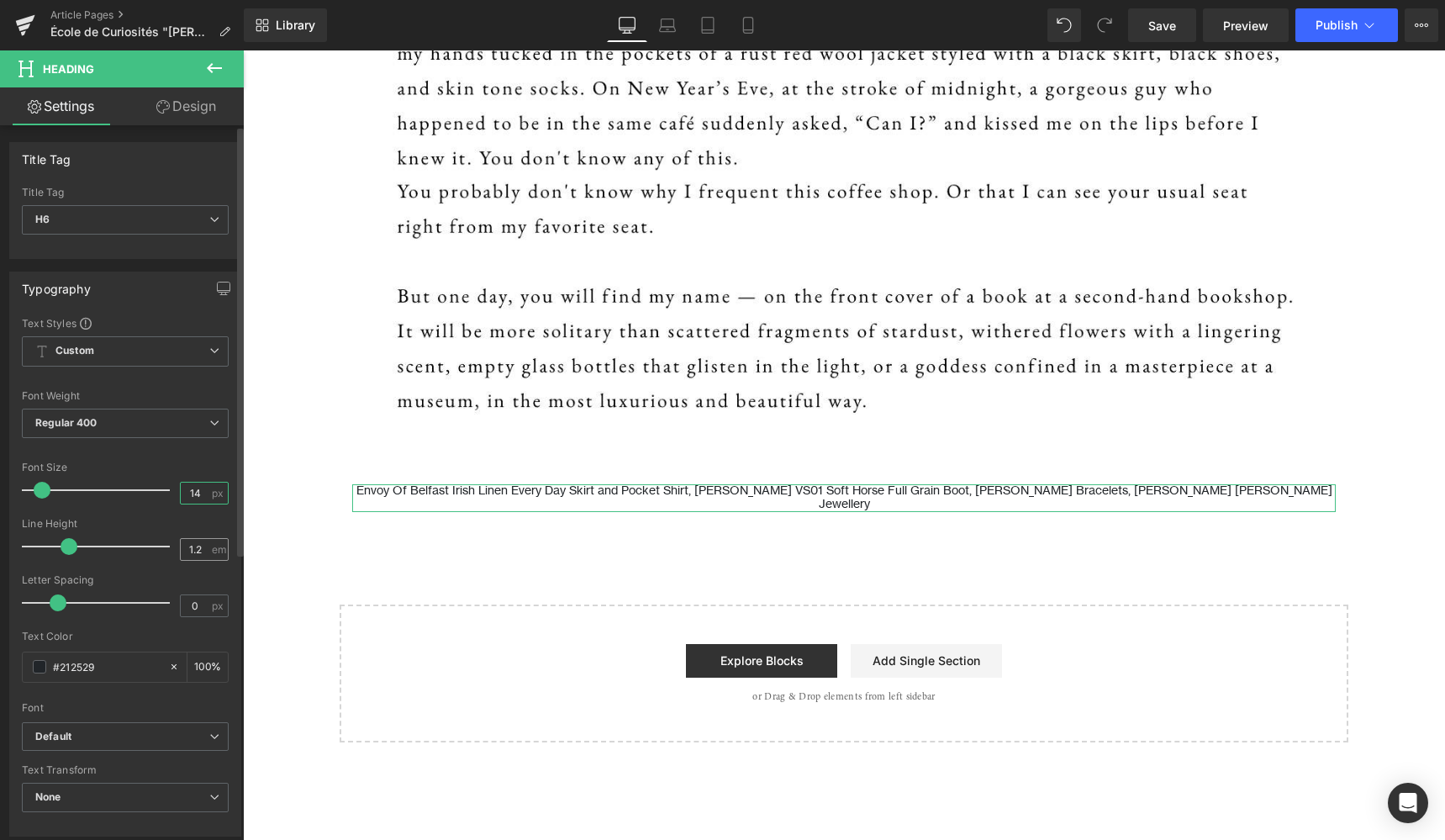
type input "14"
click at [198, 551] on input "1.2" at bounding box center [195, 549] width 29 height 21
type input "1.6"
click at [209, 216] on icon at bounding box center [214, 219] width 10 height 10
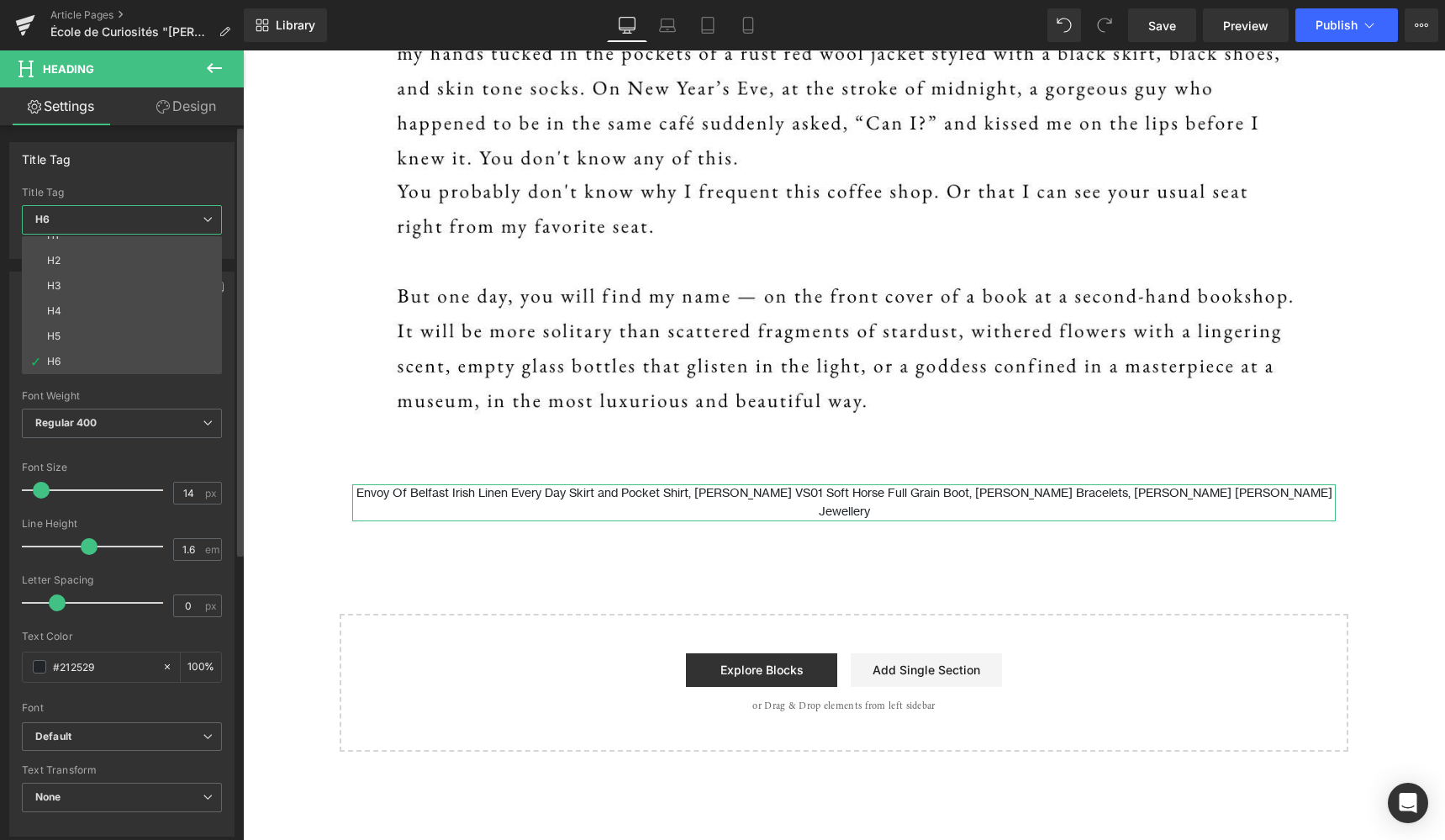
click at [208, 216] on icon at bounding box center [208, 219] width 10 height 10
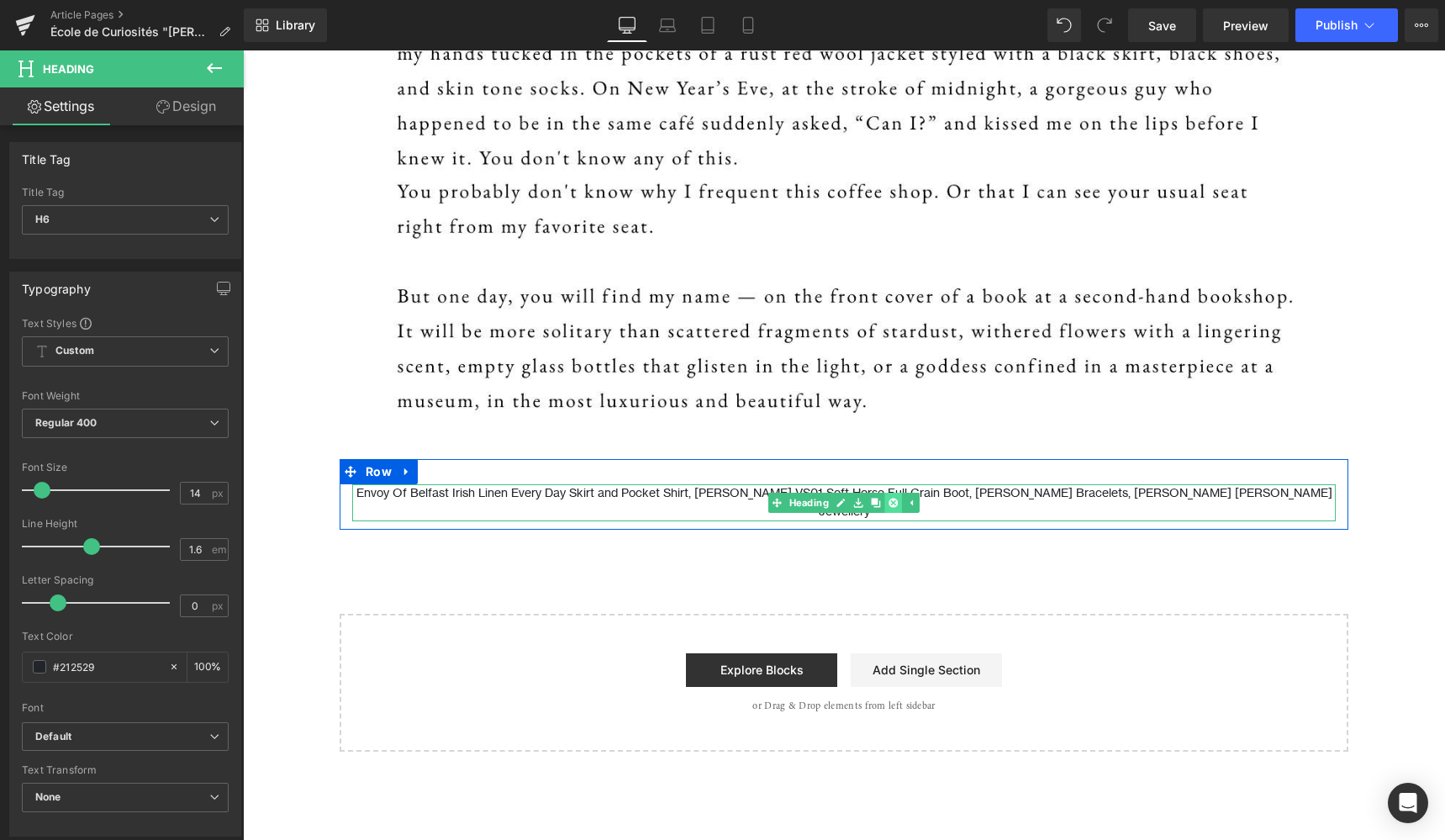
click at [889, 498] on icon at bounding box center [892, 502] width 9 height 9
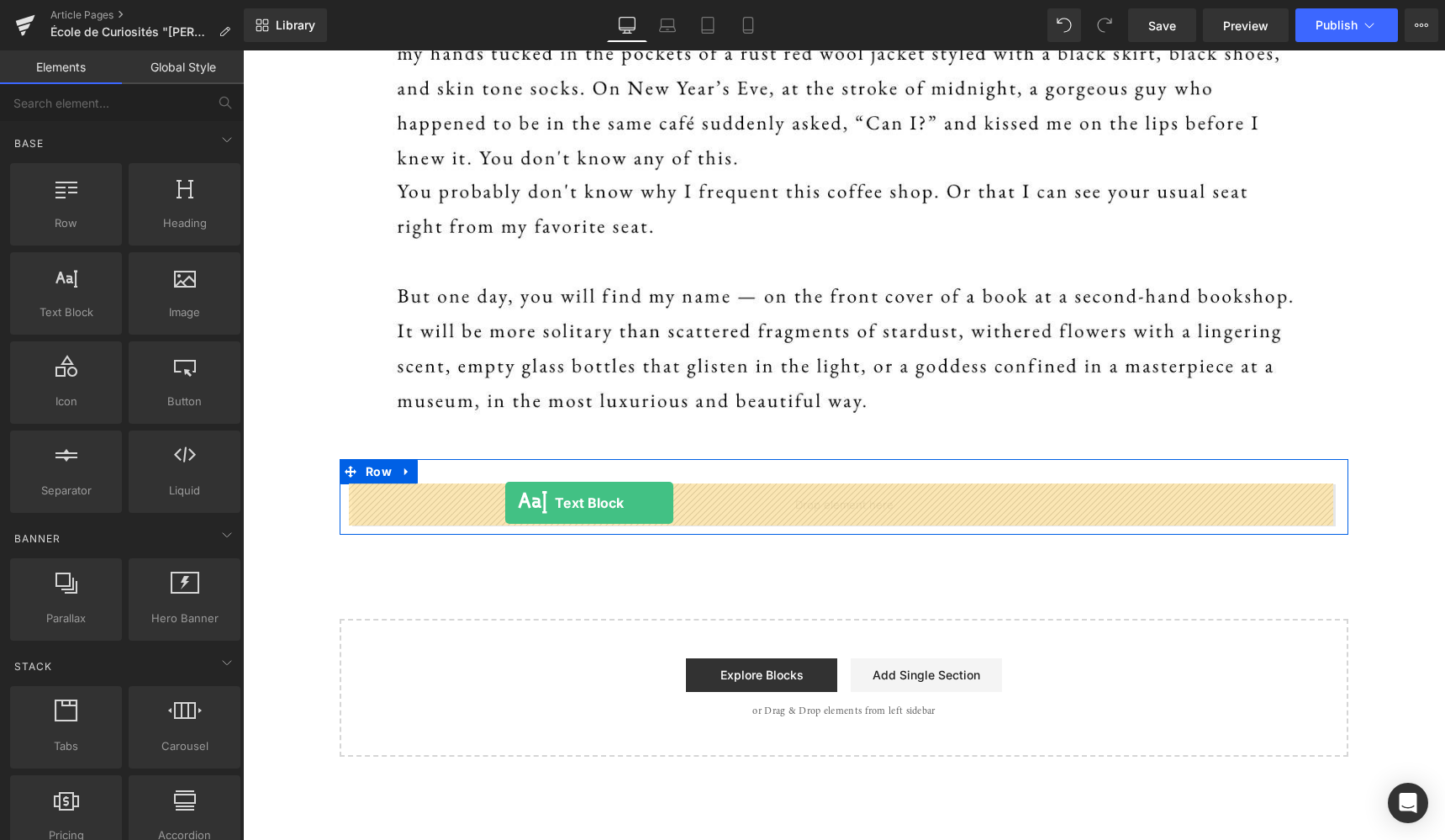
drag, startPoint x: 311, startPoint y: 340, endPoint x: 505, endPoint y: 503, distance: 253.5
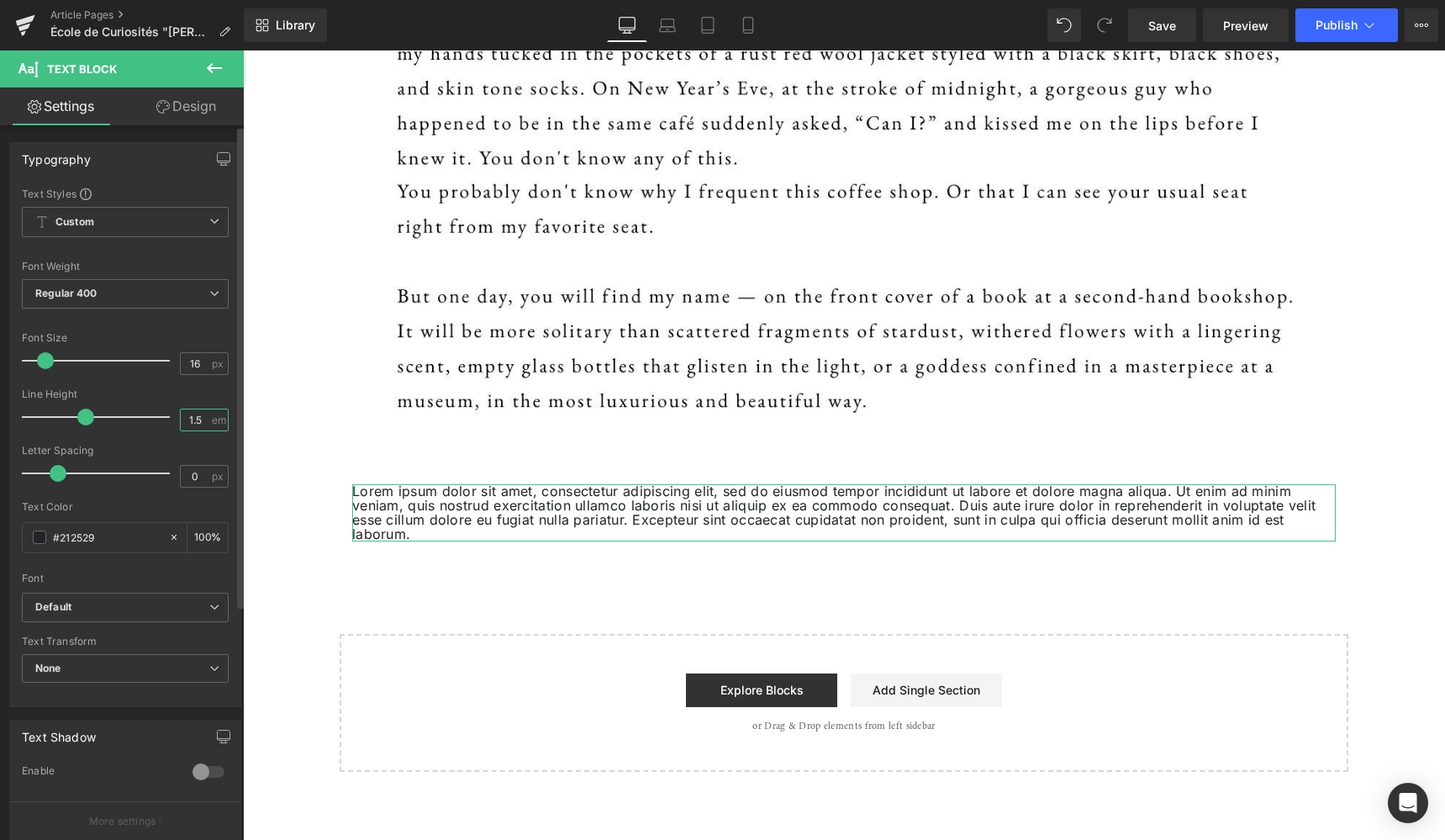
click at [195, 423] on input "1.5" at bounding box center [195, 419] width 29 height 21
type input "1.6"
click at [196, 366] on input "16" at bounding box center [195, 363] width 29 height 21
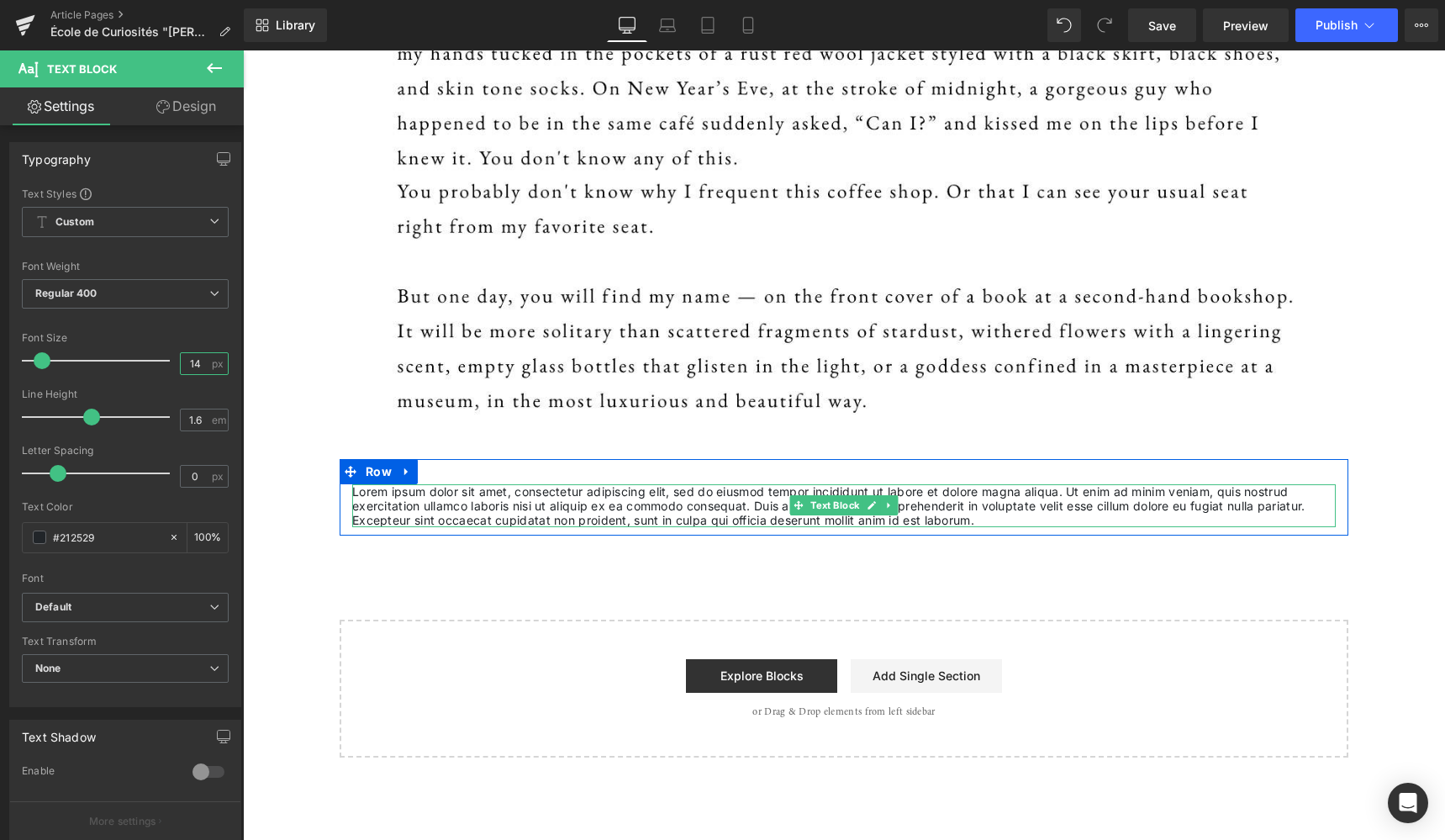
type input "14"
click at [977, 515] on p "Lorem ipsum dolor sit amet, consectetur adipiscing elit, sed do eiusmod tempor …" at bounding box center [843, 505] width 983 height 43
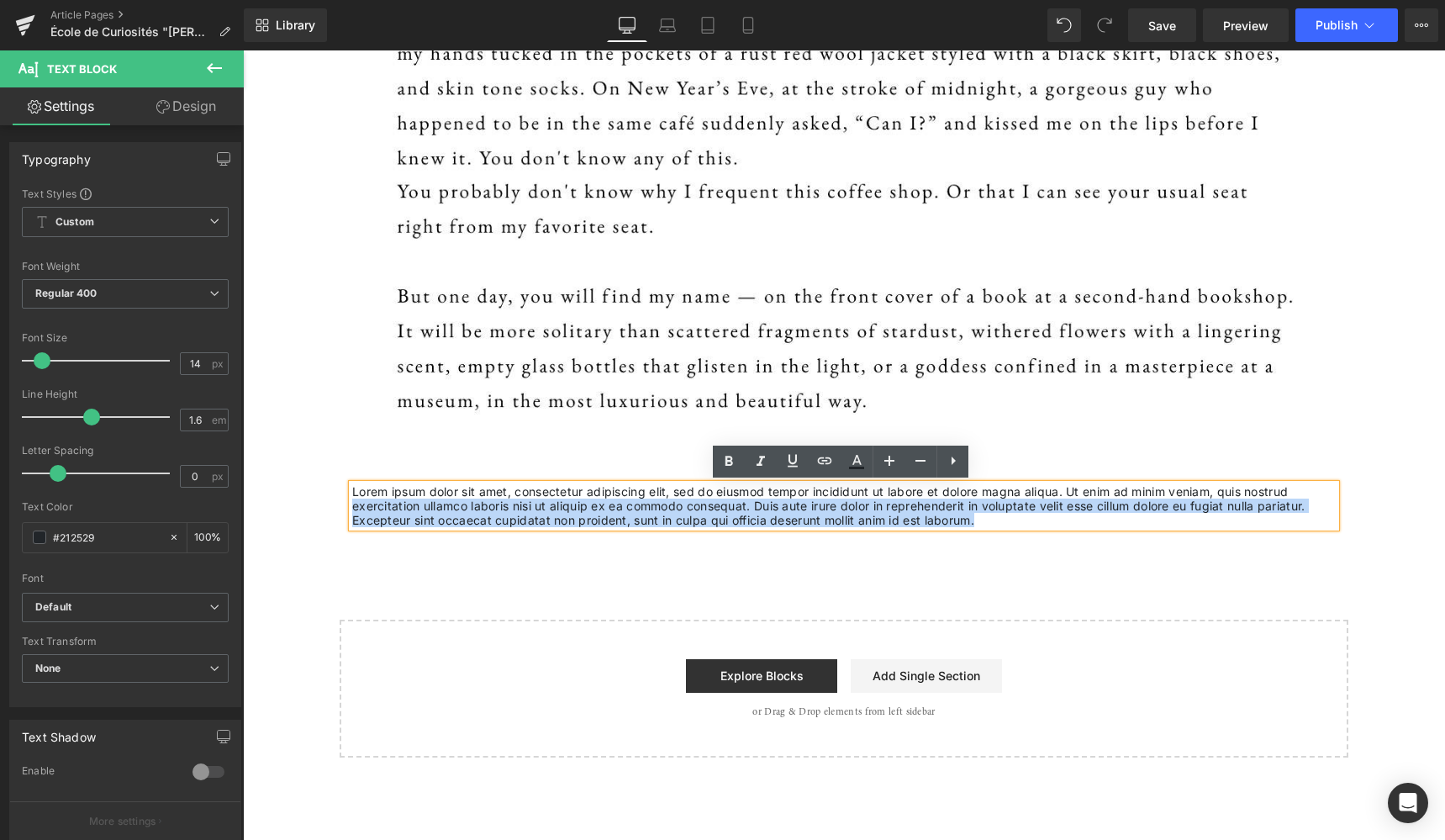
drag, startPoint x: 977, startPoint y: 515, endPoint x: 345, endPoint y: 494, distance: 633.2
click at [352, 494] on div "Lorem ipsum dolor sit amet, consectetur adipiscing elit, sed do eiusmod tempor …" at bounding box center [843, 505] width 983 height 43
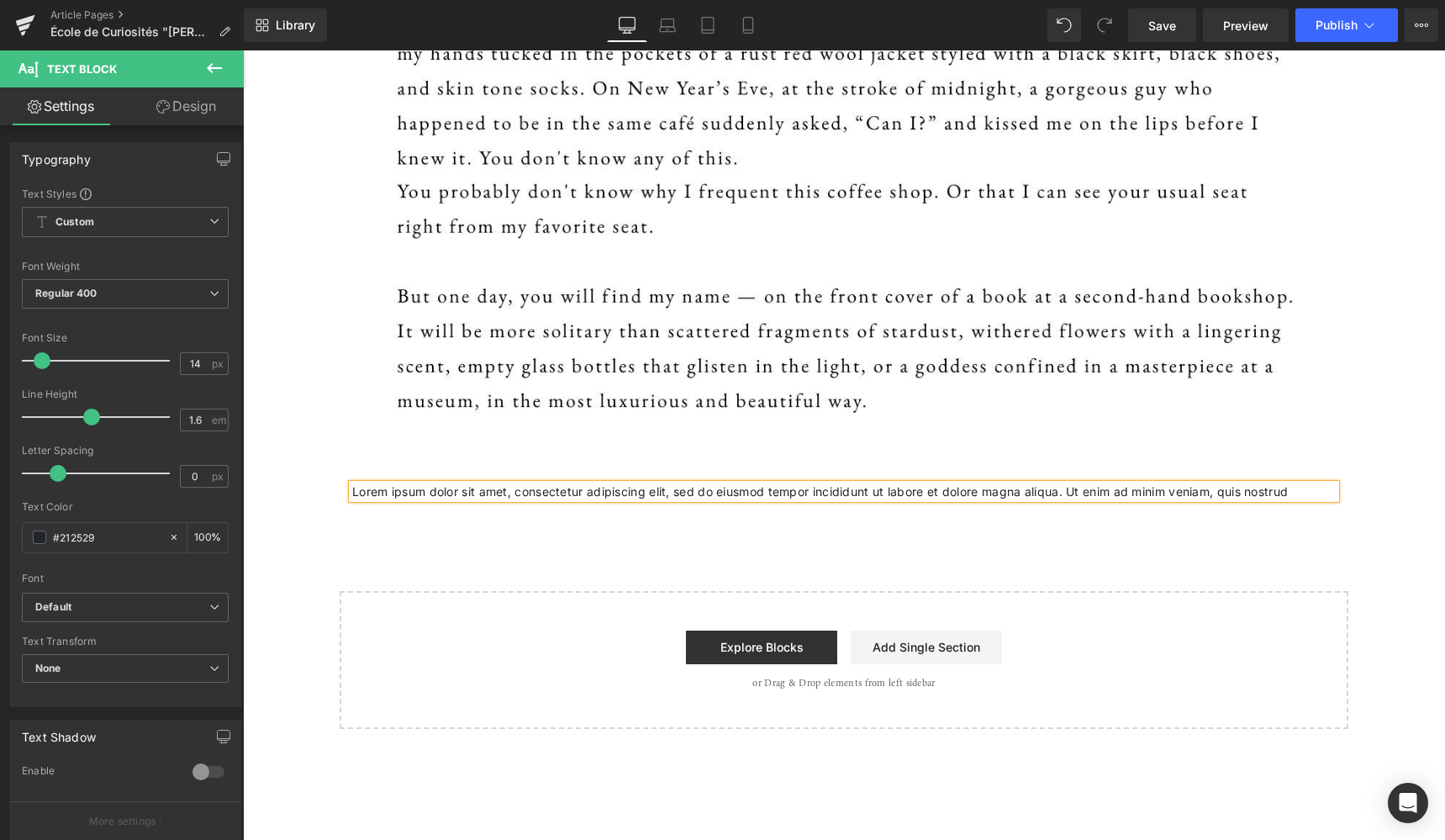
drag, startPoint x: 1303, startPoint y: 488, endPoint x: 340, endPoint y: 492, distance: 962.3
click at [340, 492] on div "Lorem ipsum dolor sit amet, consectetur adipiscing elit, sed do eiusmod tempor …" at bounding box center [844, 491] width 1008 height 14
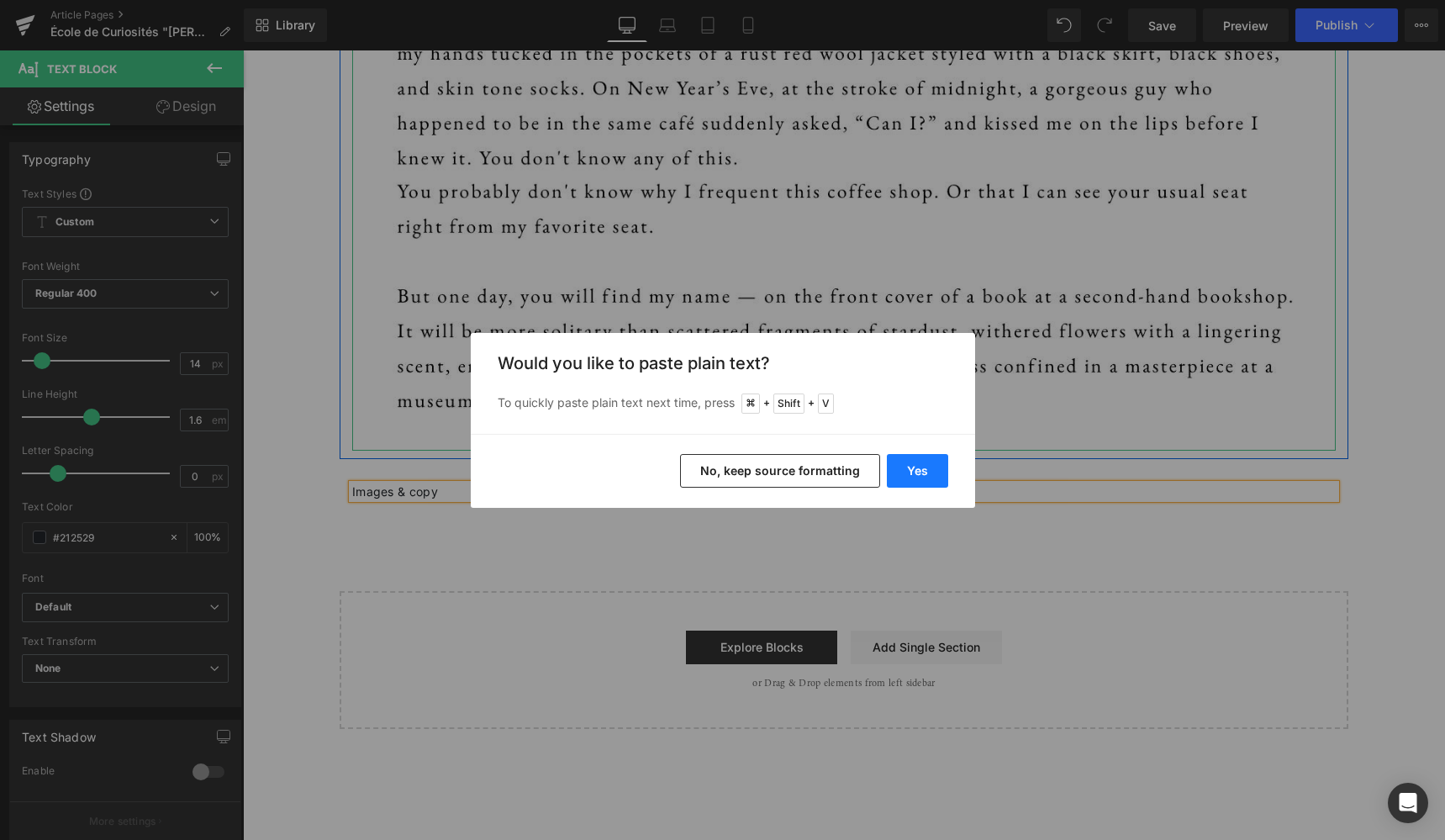
click at [908, 469] on button "Yes" at bounding box center [917, 471] width 61 height 34
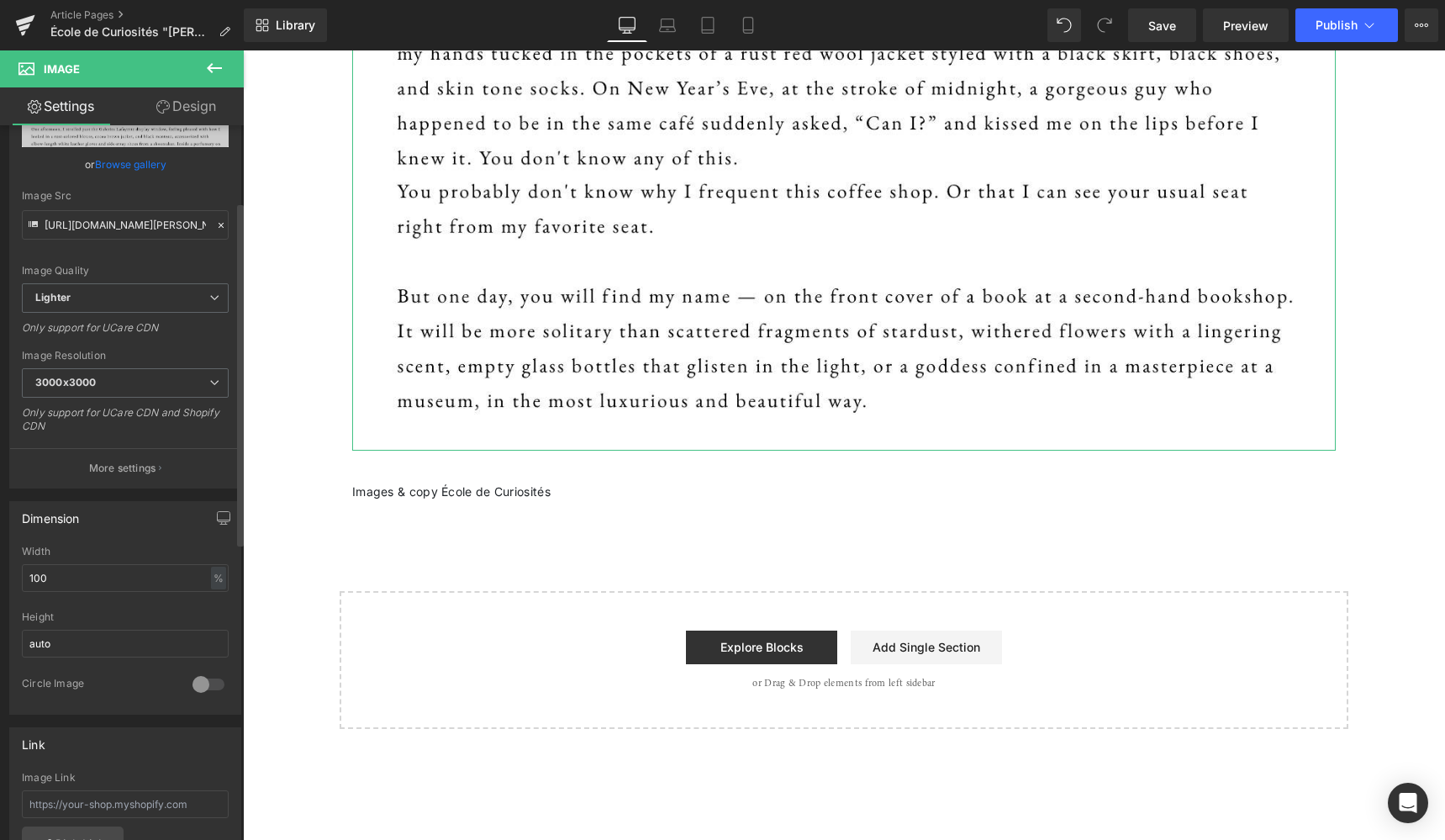
scroll to position [160, 0]
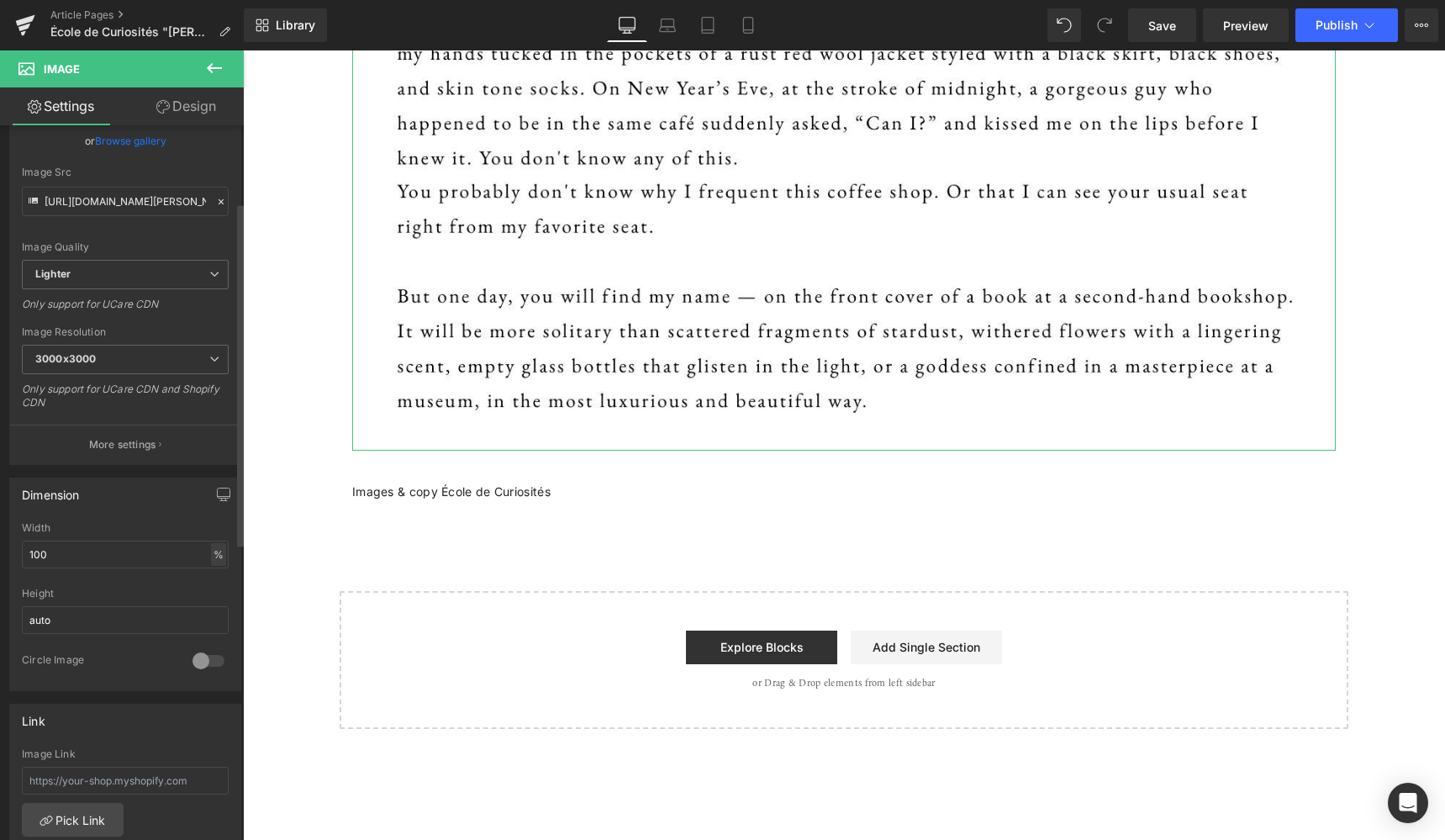
click at [211, 552] on div "%" at bounding box center [218, 554] width 15 height 23
click at [208, 580] on li "%" at bounding box center [217, 580] width 21 height 24
click at [49, 561] on input "100" at bounding box center [125, 554] width 207 height 28
drag, startPoint x: 50, startPoint y: 554, endPoint x: 24, endPoint y: 554, distance: 25.2
click at [24, 554] on input "100" at bounding box center [125, 554] width 207 height 28
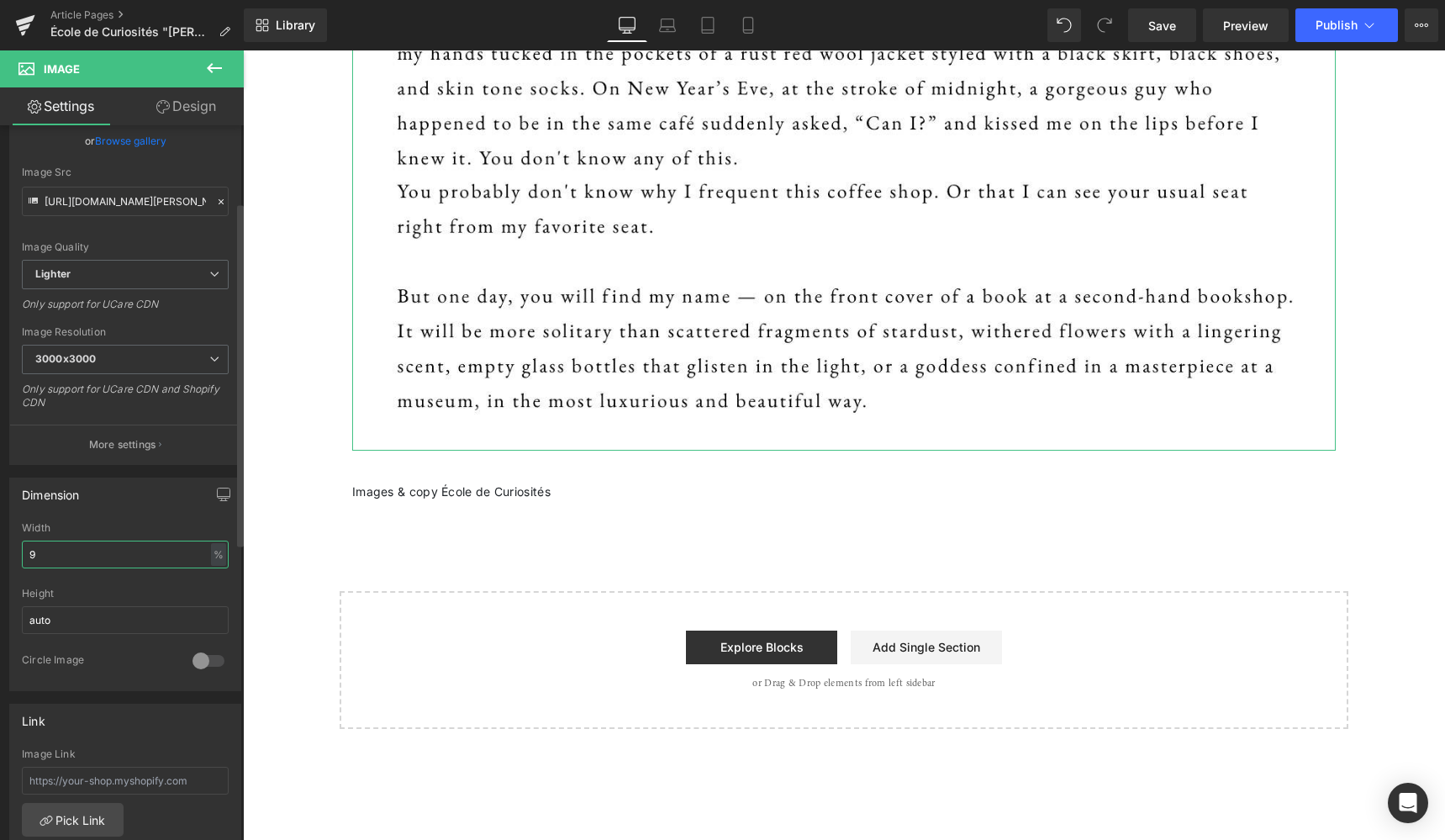
type input "90"
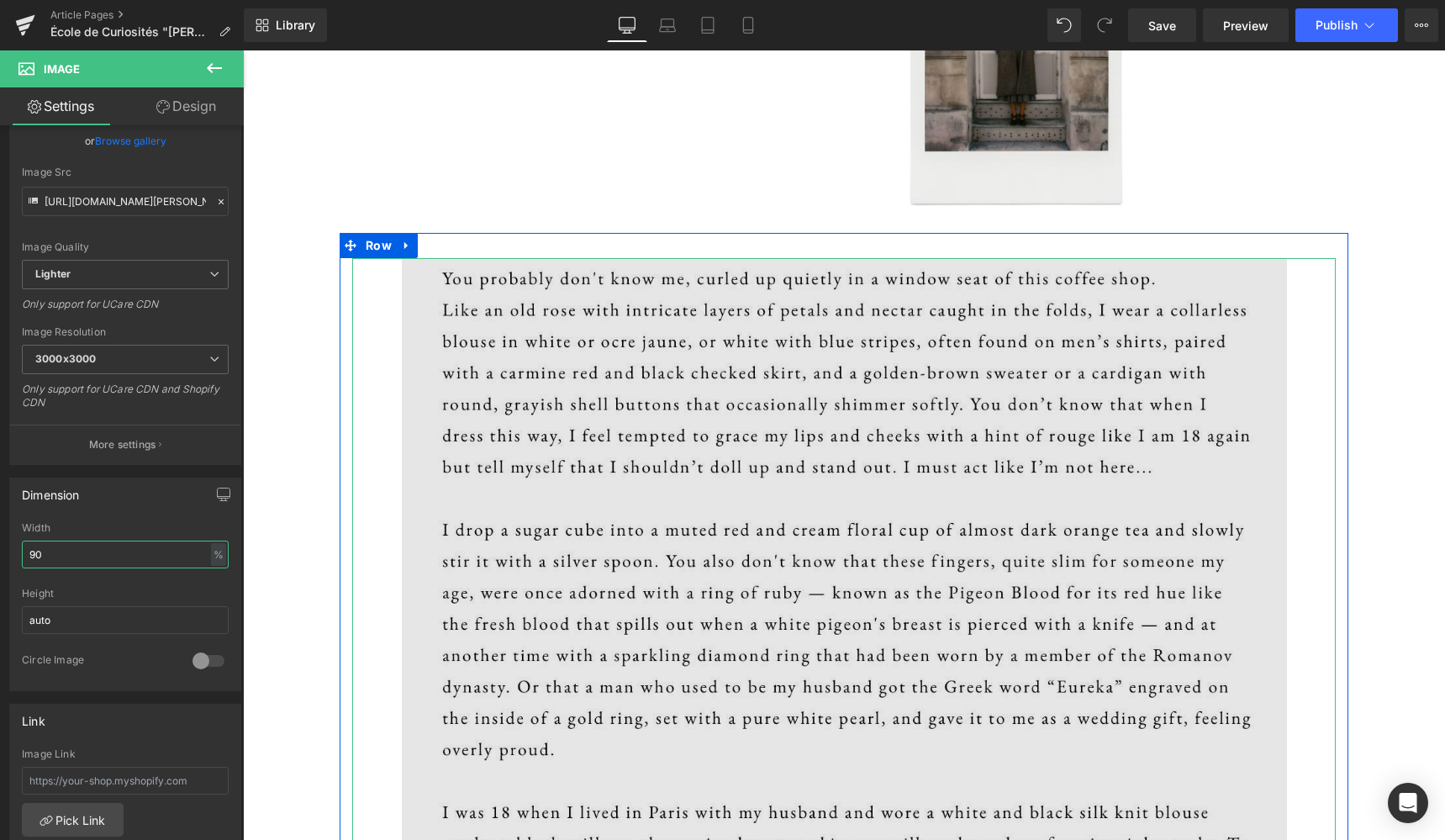
scroll to position [817, 0]
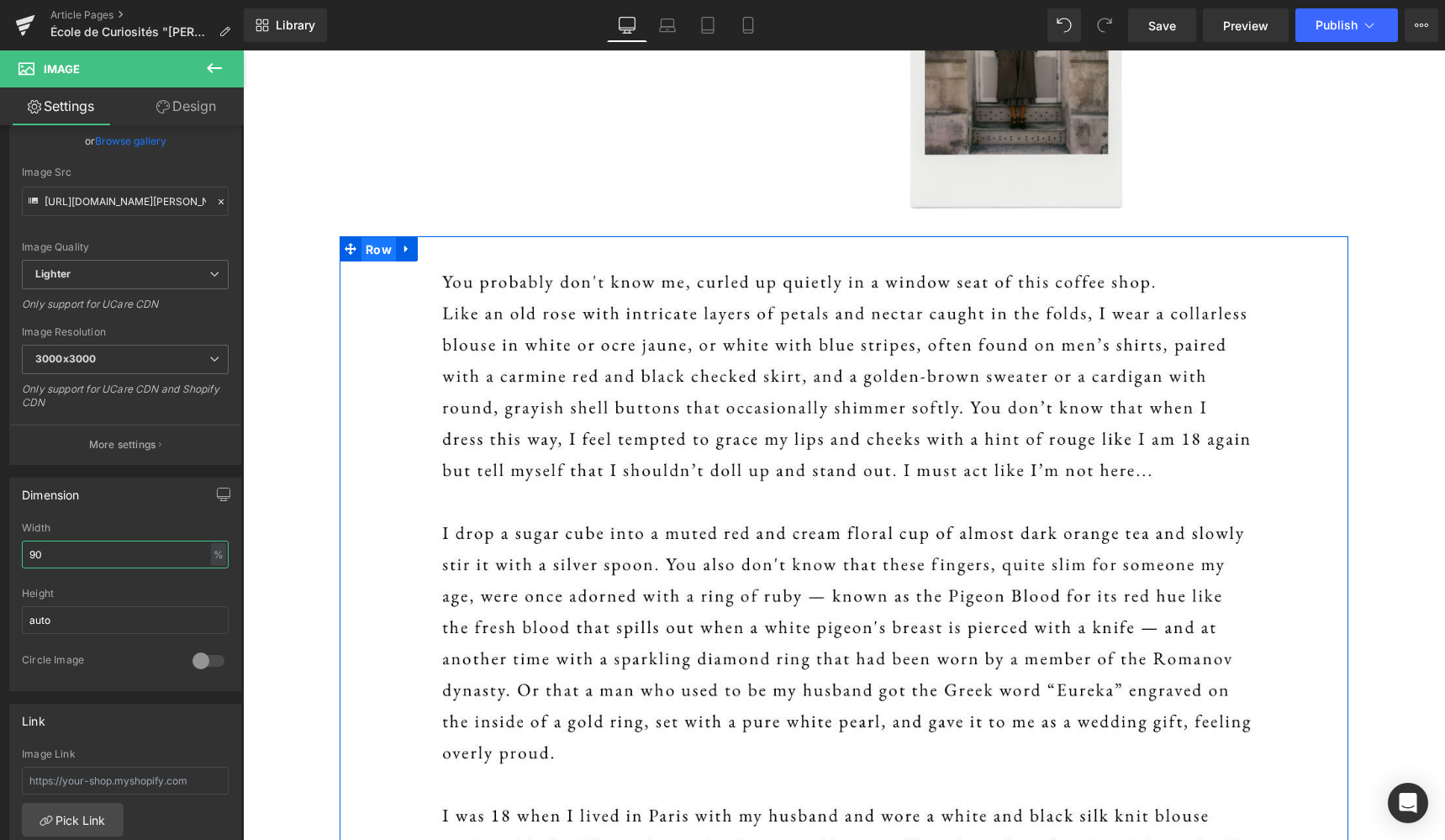
click at [372, 251] on span "Row" at bounding box center [378, 249] width 34 height 25
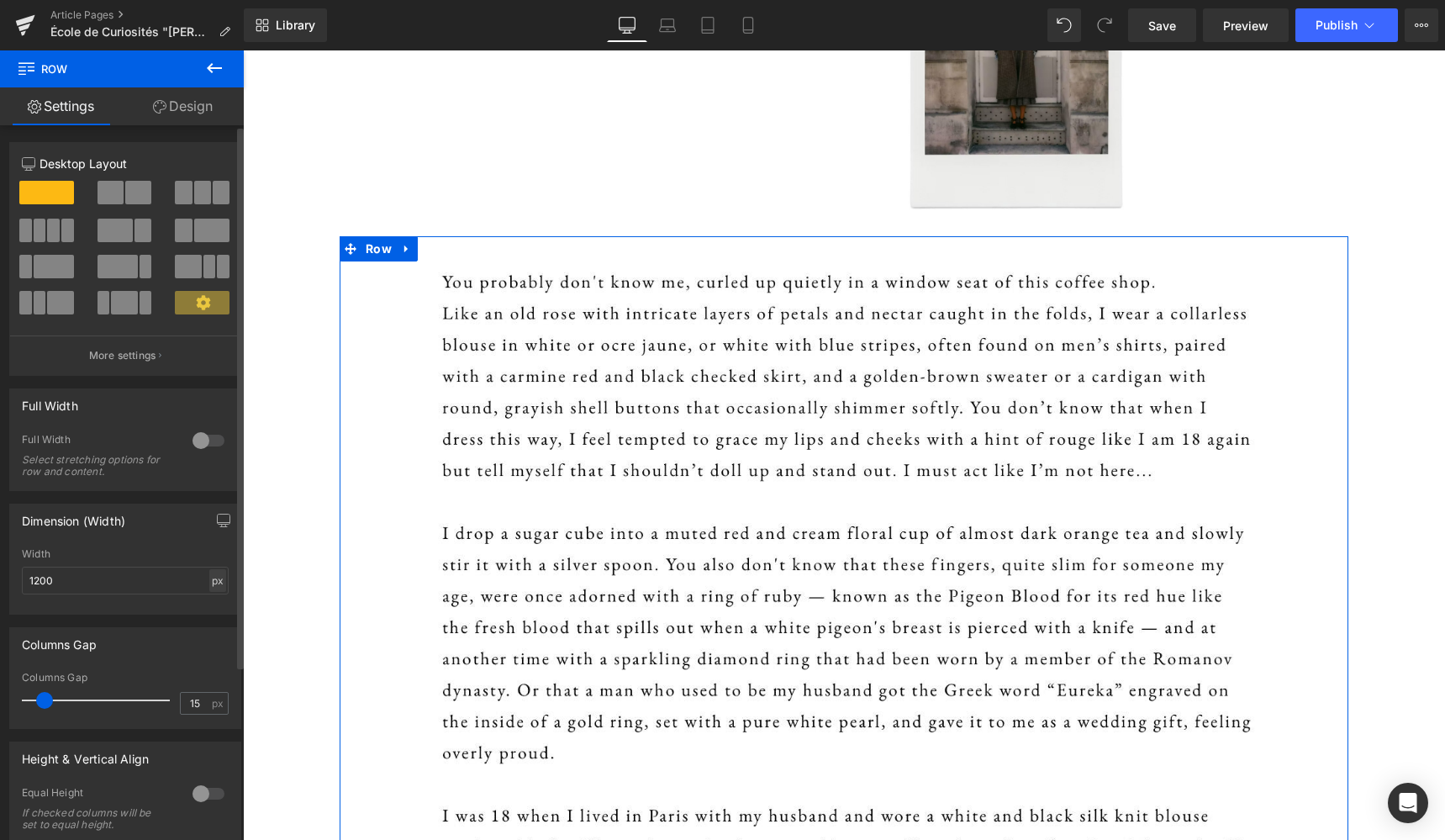
click at [213, 578] on div "px" at bounding box center [217, 580] width 17 height 23
click at [208, 607] on li "%" at bounding box center [217, 606] width 21 height 24
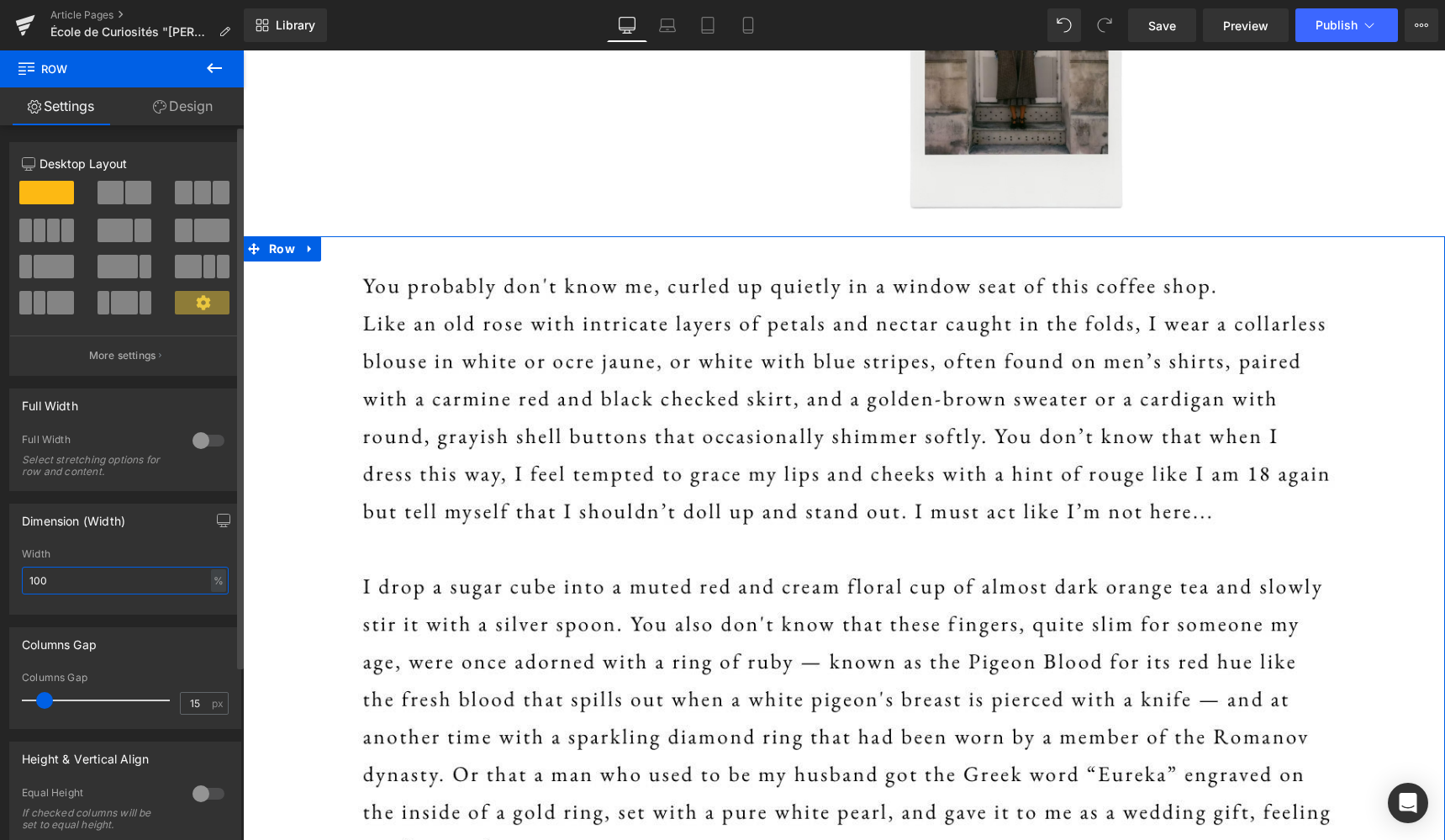
click at [78, 582] on input "100" at bounding box center [125, 580] width 207 height 28
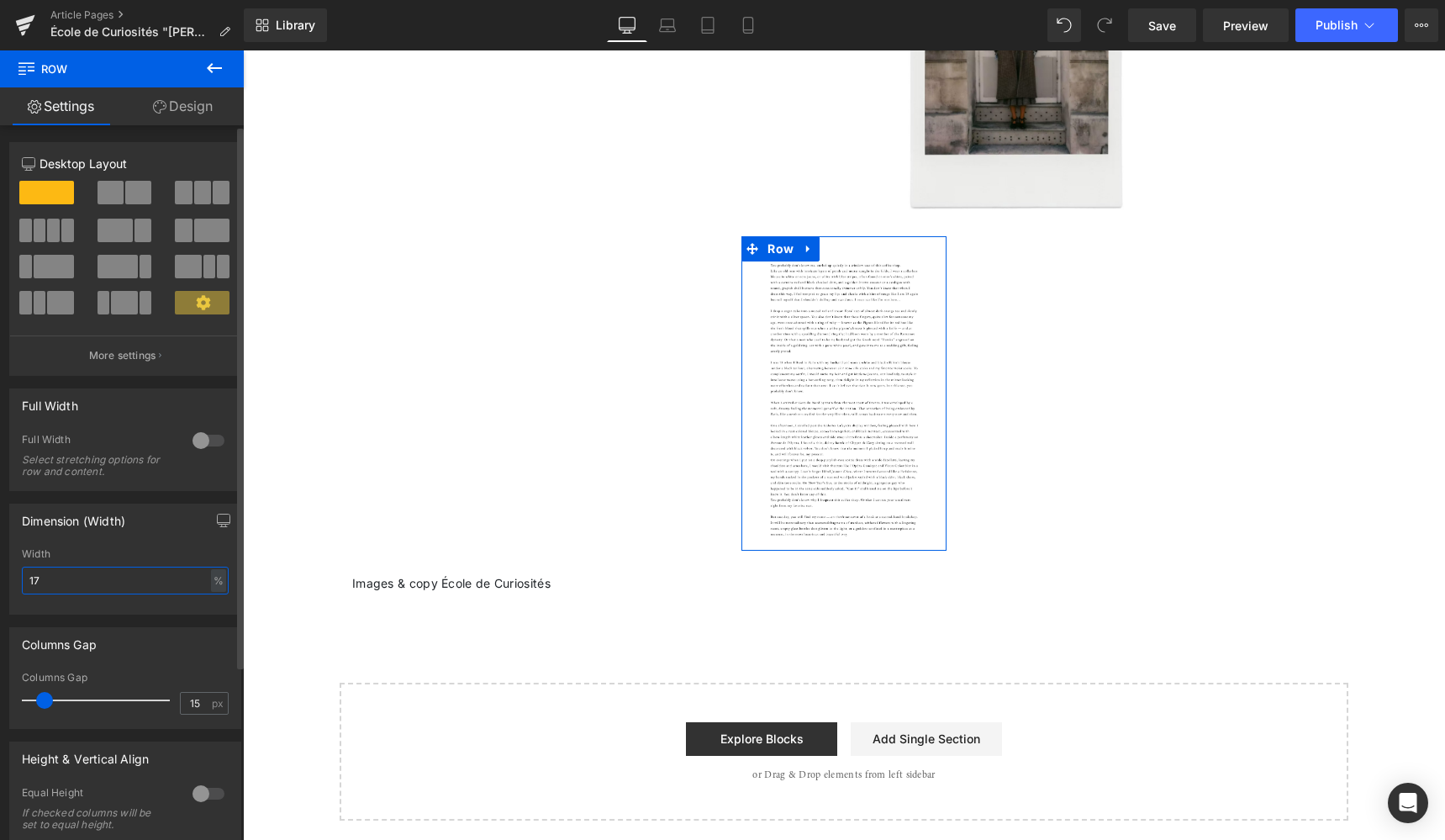
type input "1"
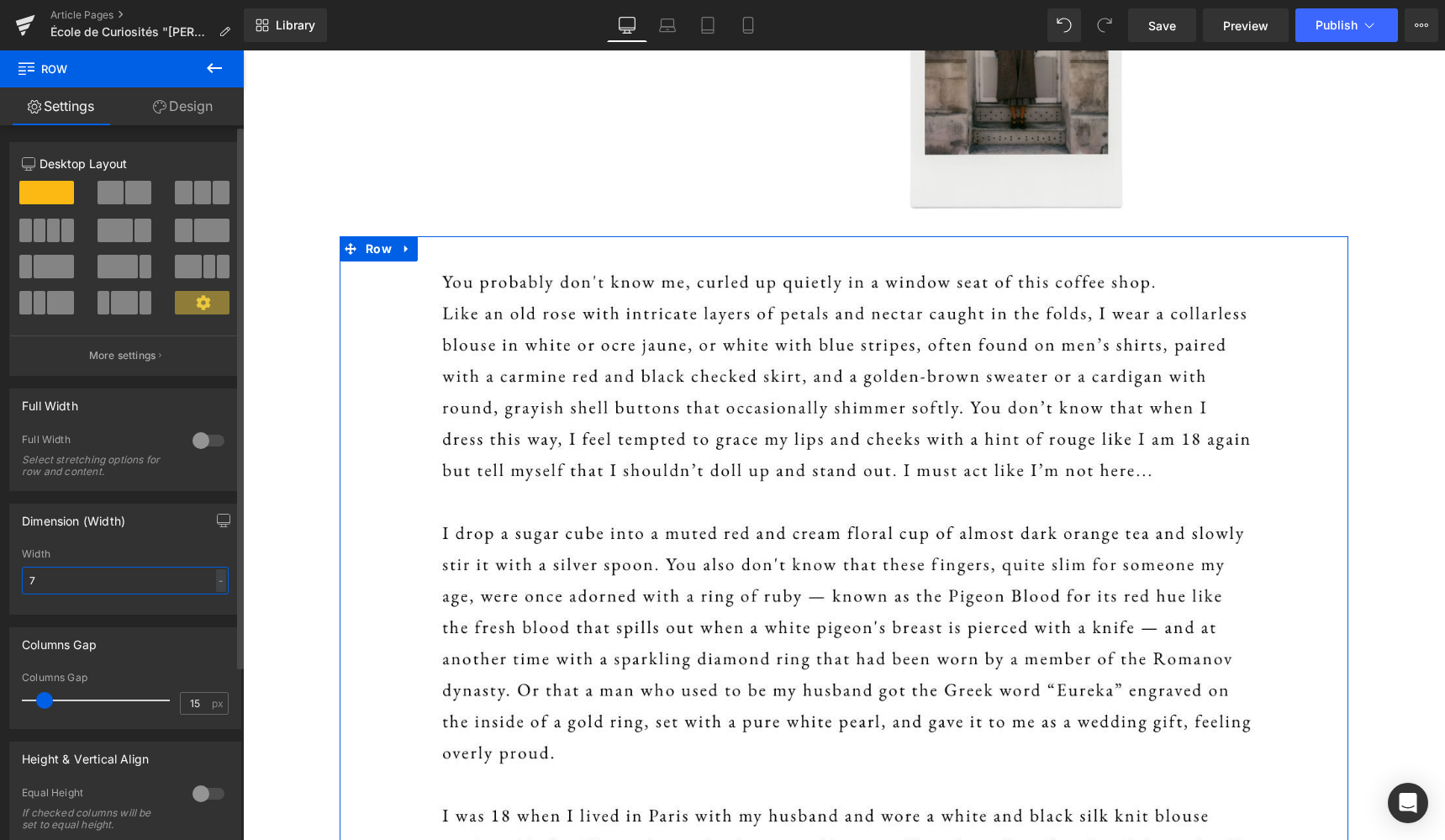
type input "70"
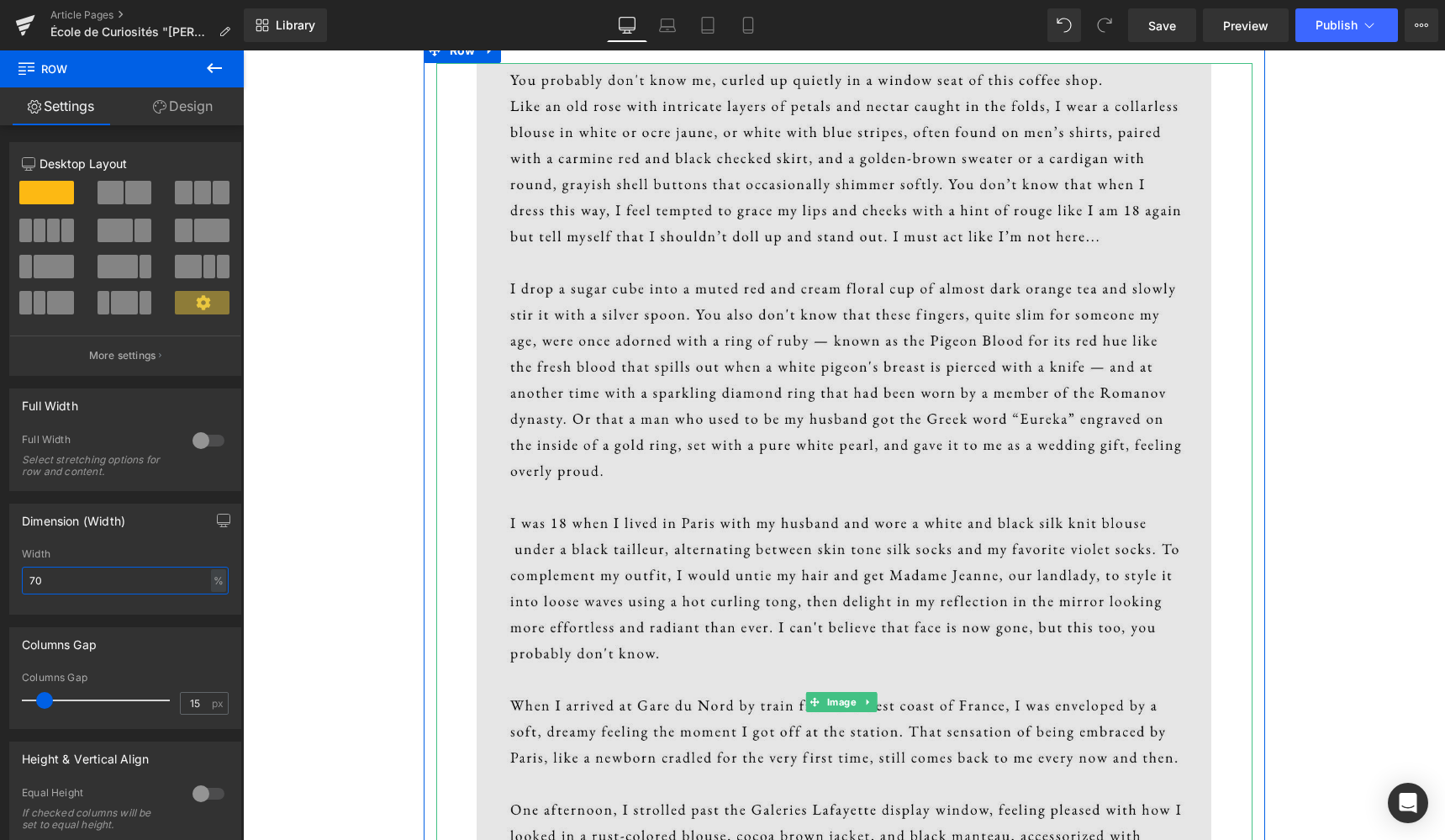
scroll to position [1049, 0]
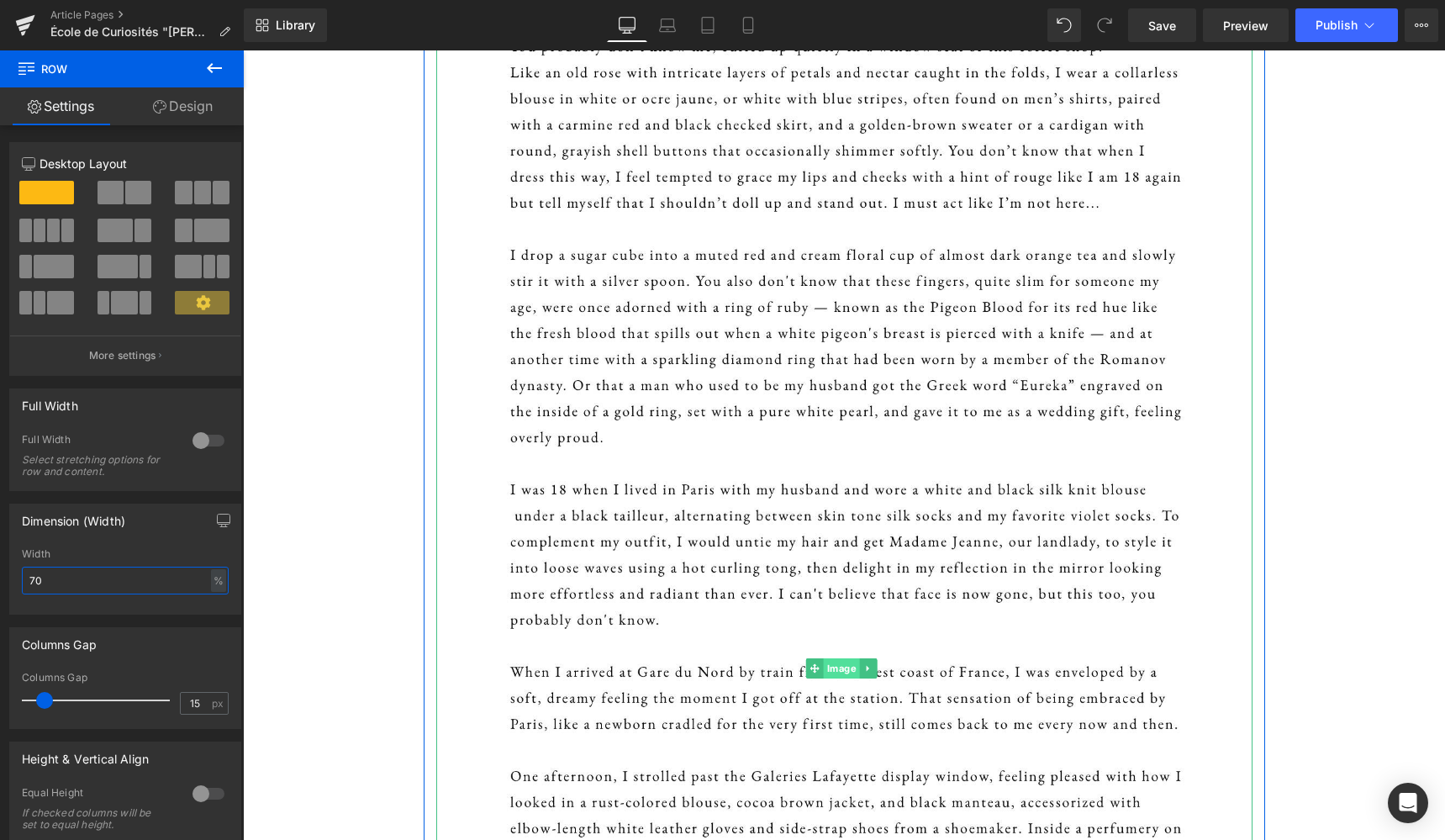
click at [837, 665] on span "Image" at bounding box center [842, 668] width 36 height 20
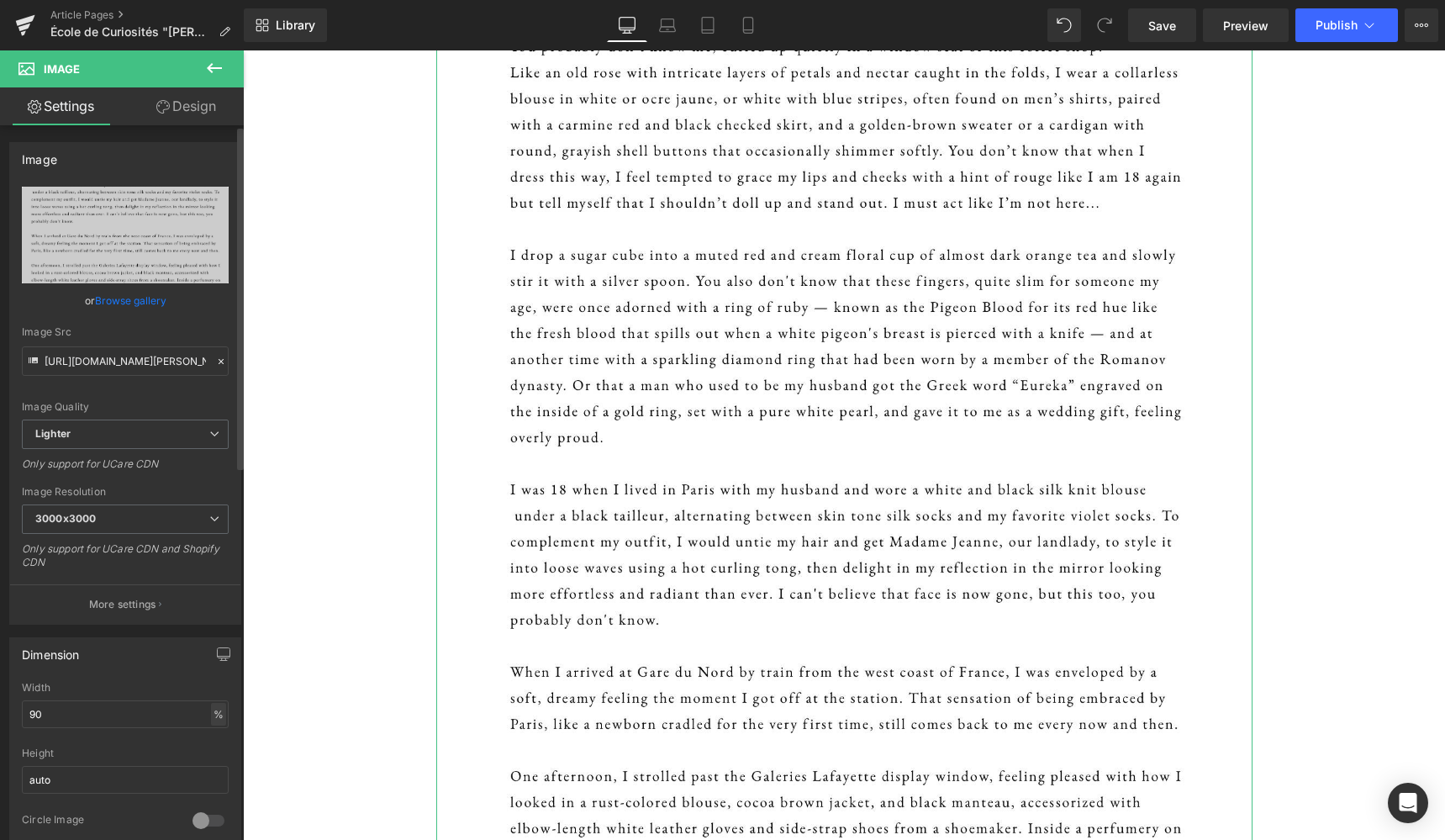
click at [211, 708] on div "%" at bounding box center [218, 714] width 15 height 23
click at [211, 764] on li "px" at bounding box center [217, 764] width 21 height 24
drag, startPoint x: 74, startPoint y: 707, endPoint x: 17, endPoint y: 708, distance: 57.2
click at [17, 708] on div "868.85px Width 868.85 px % px auto Height auto 0 Circle Image" at bounding box center [125, 766] width 230 height 168
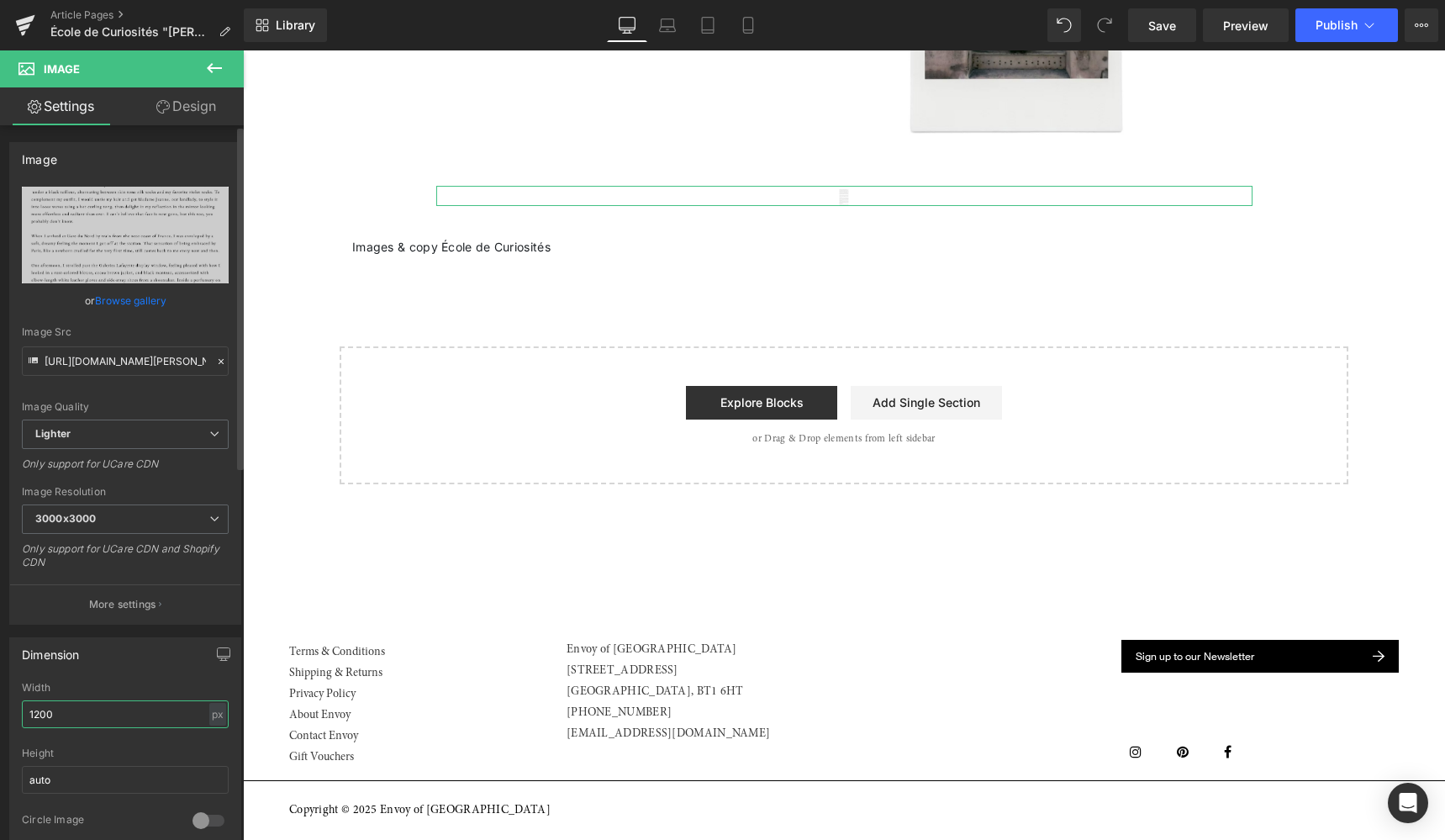
scroll to position [893, 0]
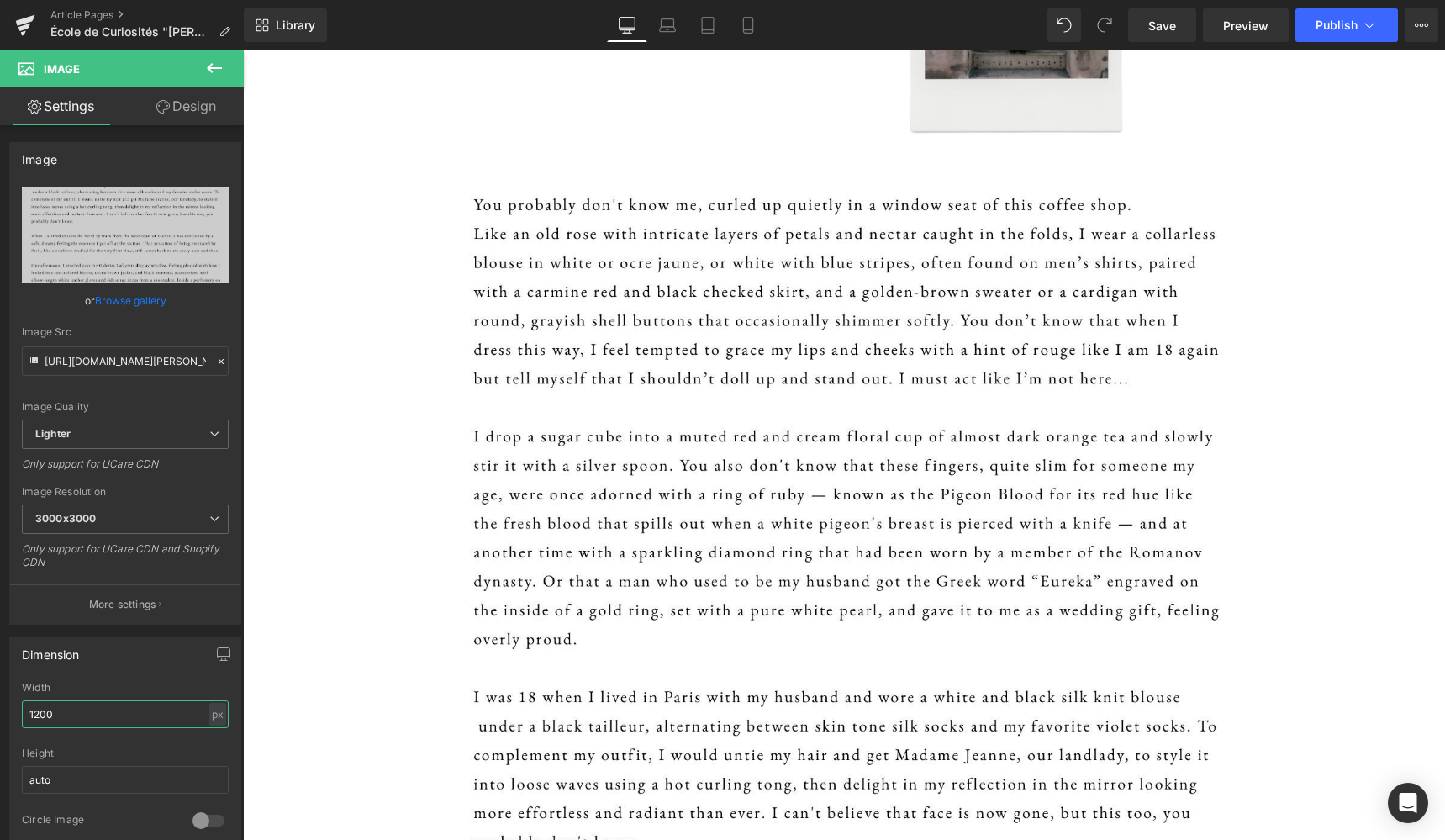
type input "1200"
click at [217, 66] on icon at bounding box center [214, 68] width 20 height 20
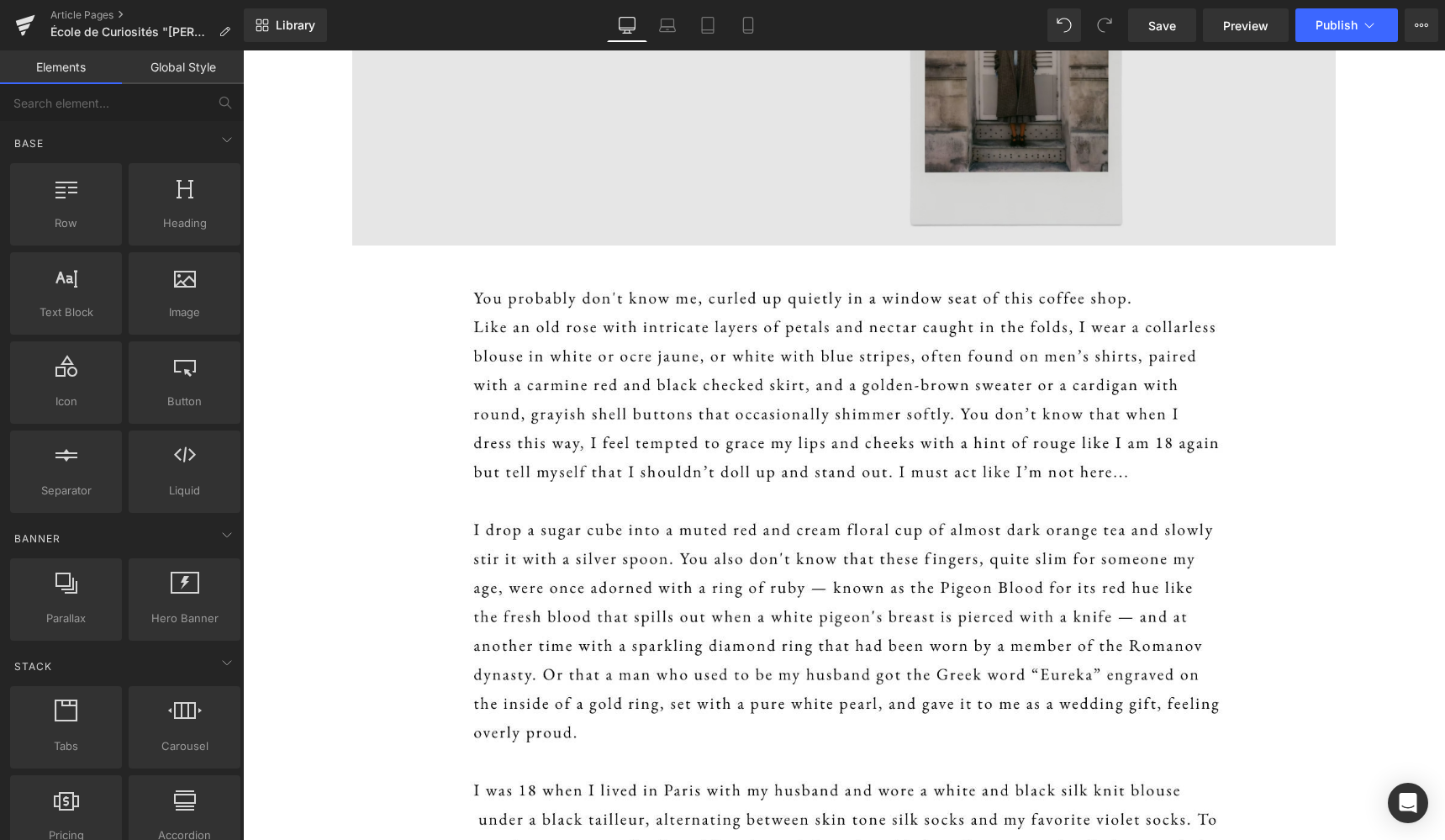
scroll to position [747, 0]
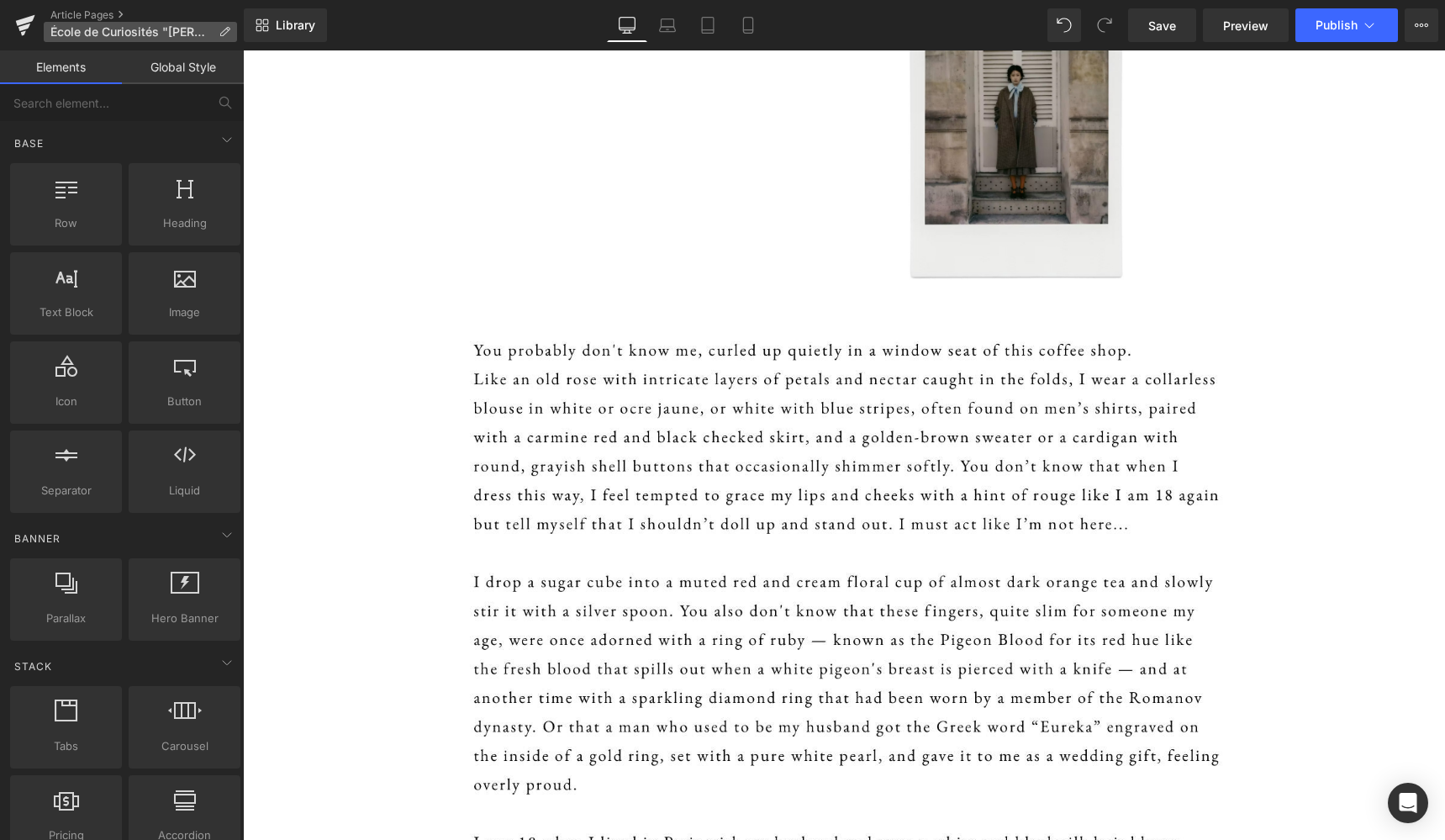
click at [219, 33] on icon at bounding box center [225, 32] width 12 height 12
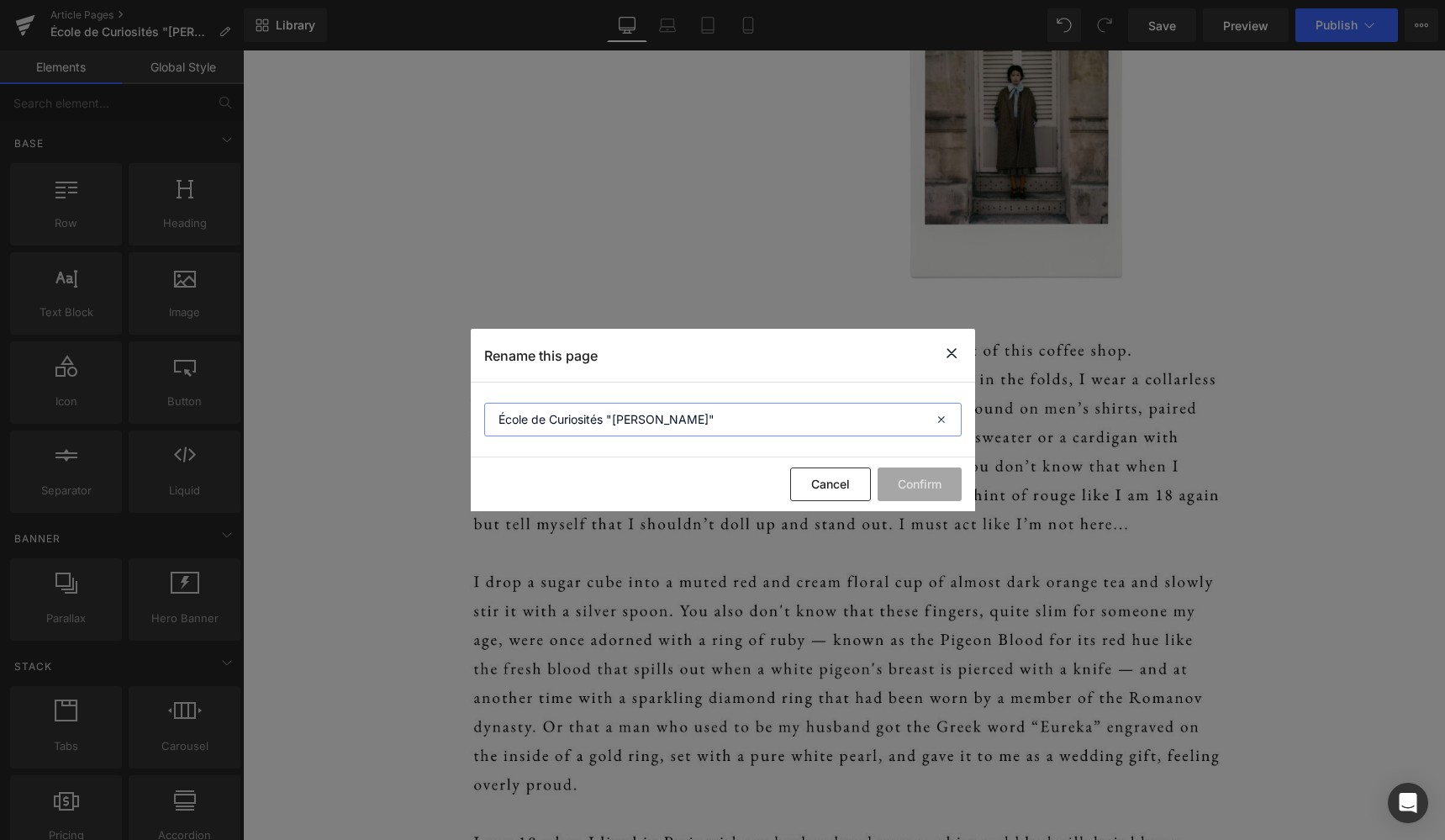
drag, startPoint x: 660, startPoint y: 419, endPoint x: 482, endPoint y: 419, distance: 178.2
click at [482, 419] on section "École de Curiosités "Marie"" at bounding box center [723, 419] width 504 height 75
paste input "25 AW"
type input "25 AW "Marie""
click at [930, 487] on button "Confirm" at bounding box center [919, 484] width 84 height 34
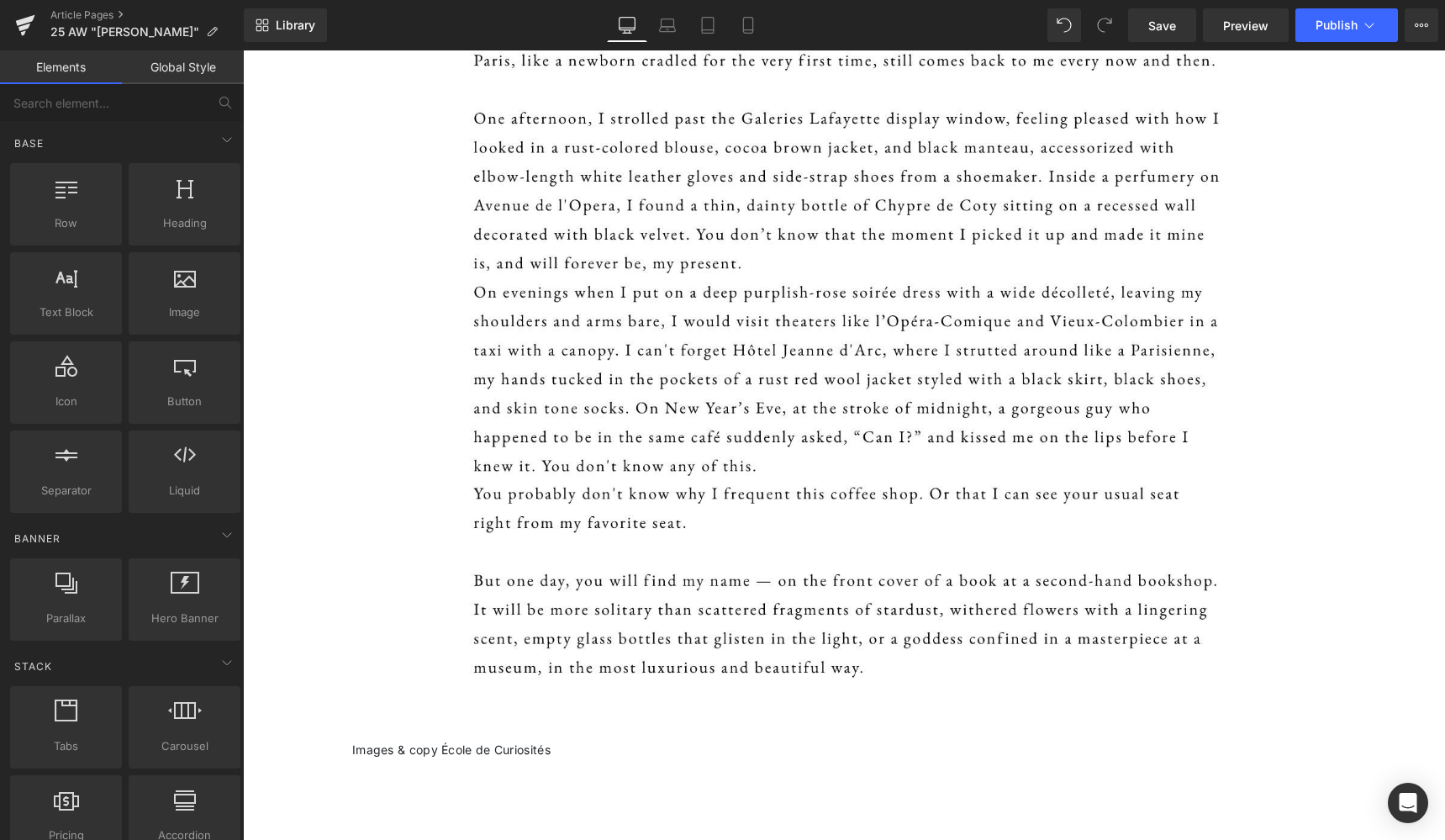
scroll to position [1790, 0]
click at [1160, 35] on link "Save" at bounding box center [1162, 25] width 68 height 34
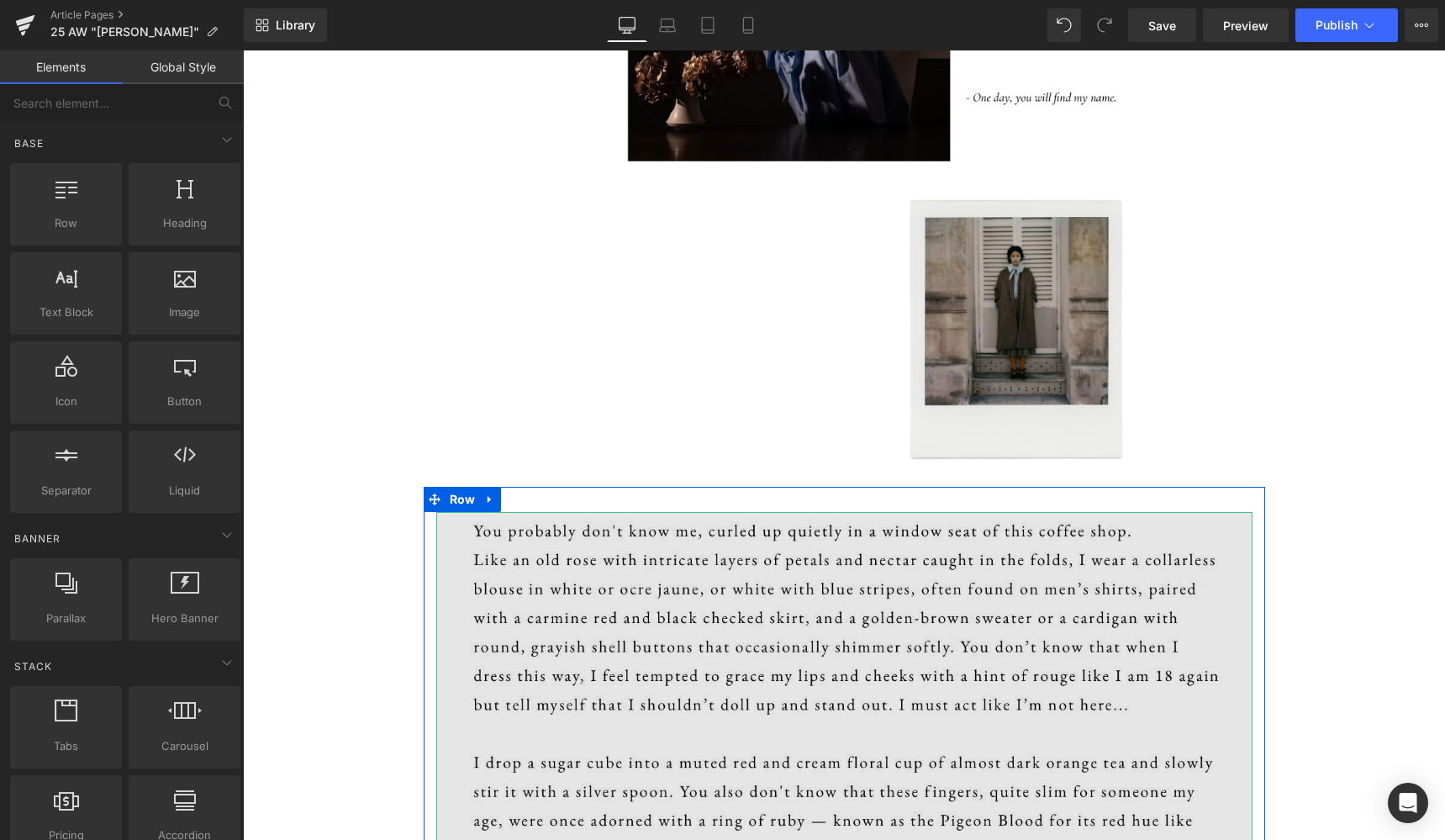
scroll to position [574, 0]
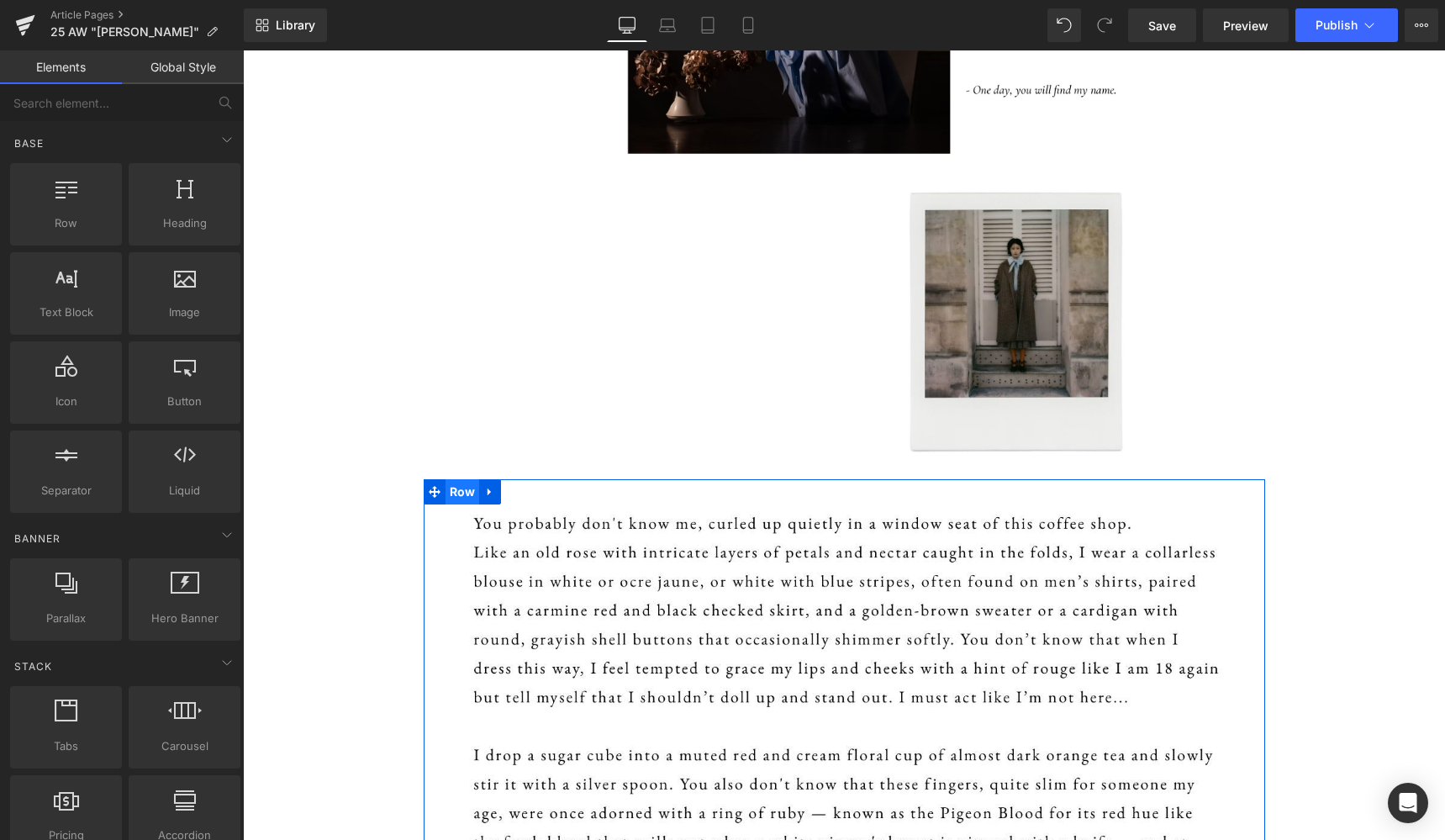
click at [462, 494] on span "Row" at bounding box center [462, 491] width 34 height 25
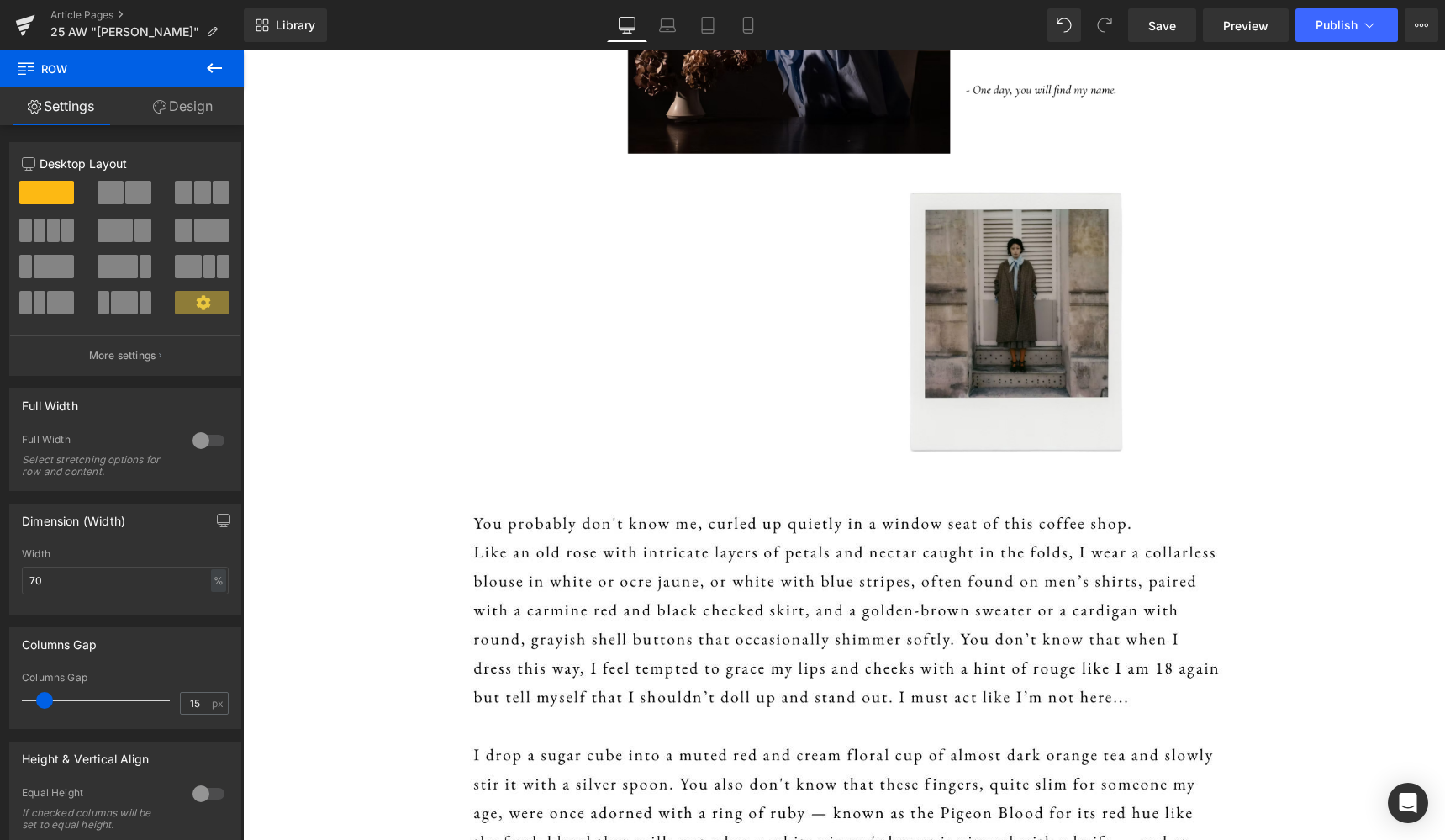
click at [215, 71] on icon at bounding box center [214, 68] width 20 height 20
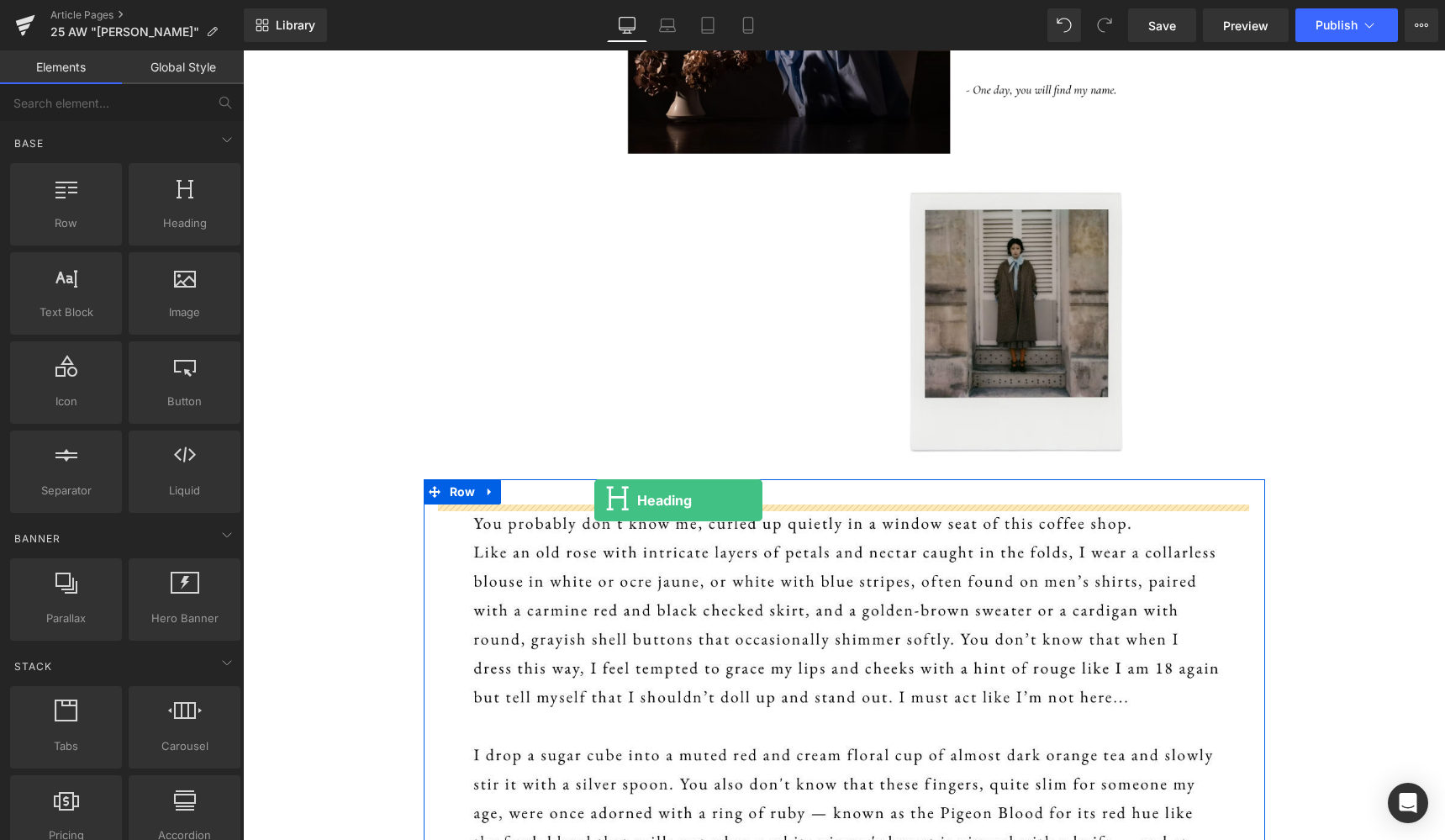
drag, startPoint x: 423, startPoint y: 256, endPoint x: 595, endPoint y: 500, distance: 298.5
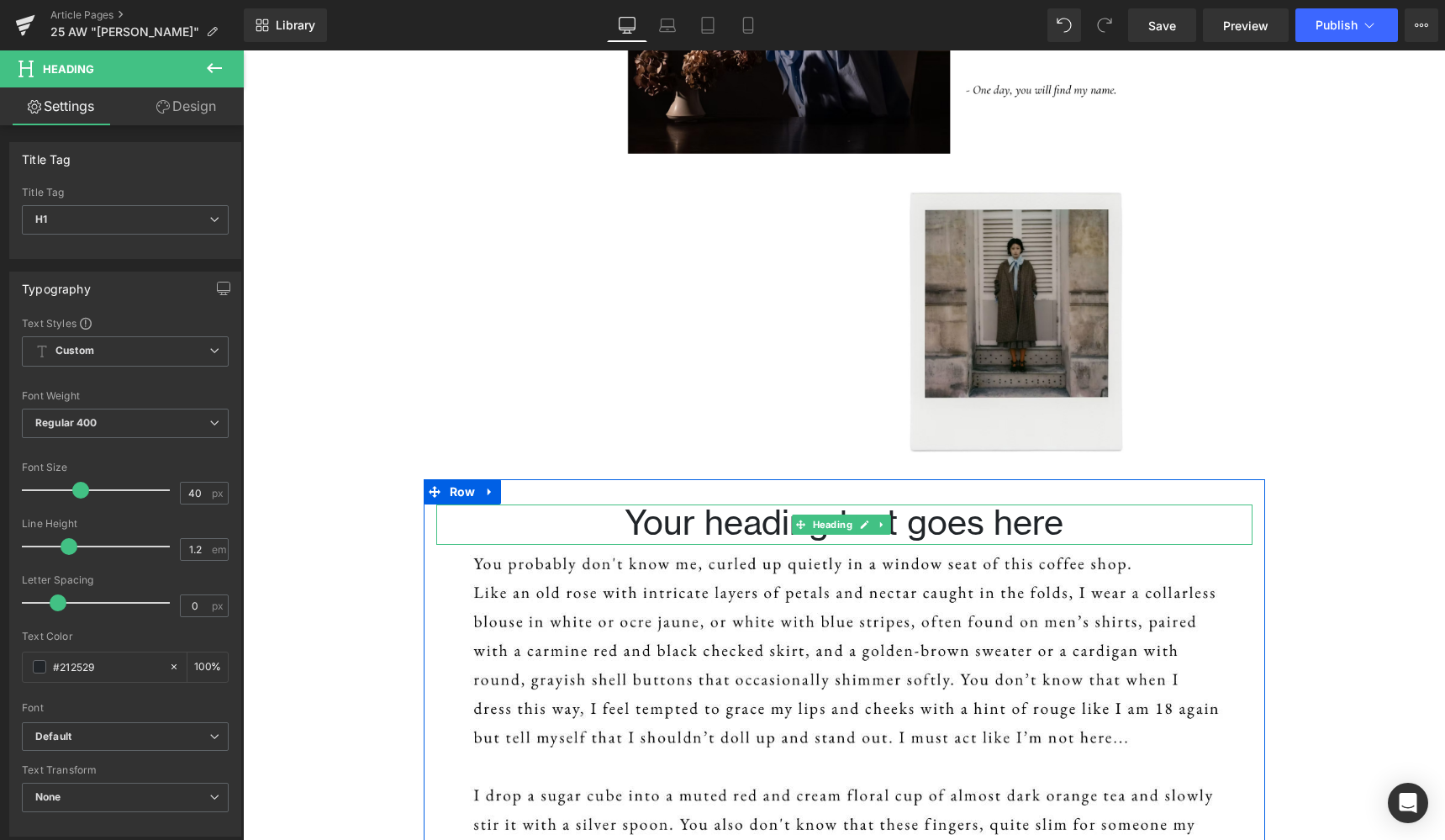
click at [993, 524] on h1 "Your heading text goes here" at bounding box center [844, 524] width 816 height 40
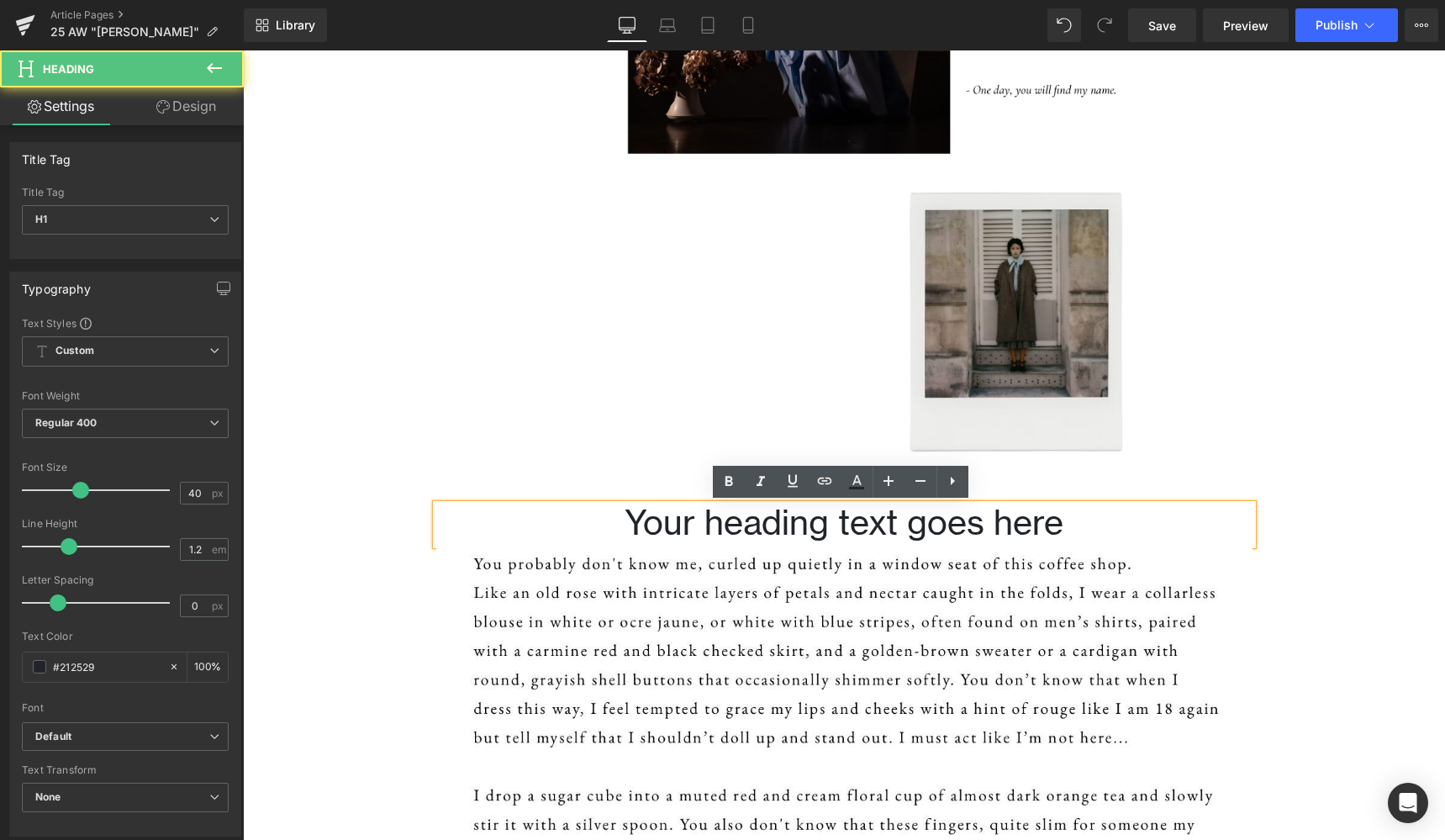
click at [1063, 528] on h1 "Your heading text goes here" at bounding box center [844, 524] width 816 height 40
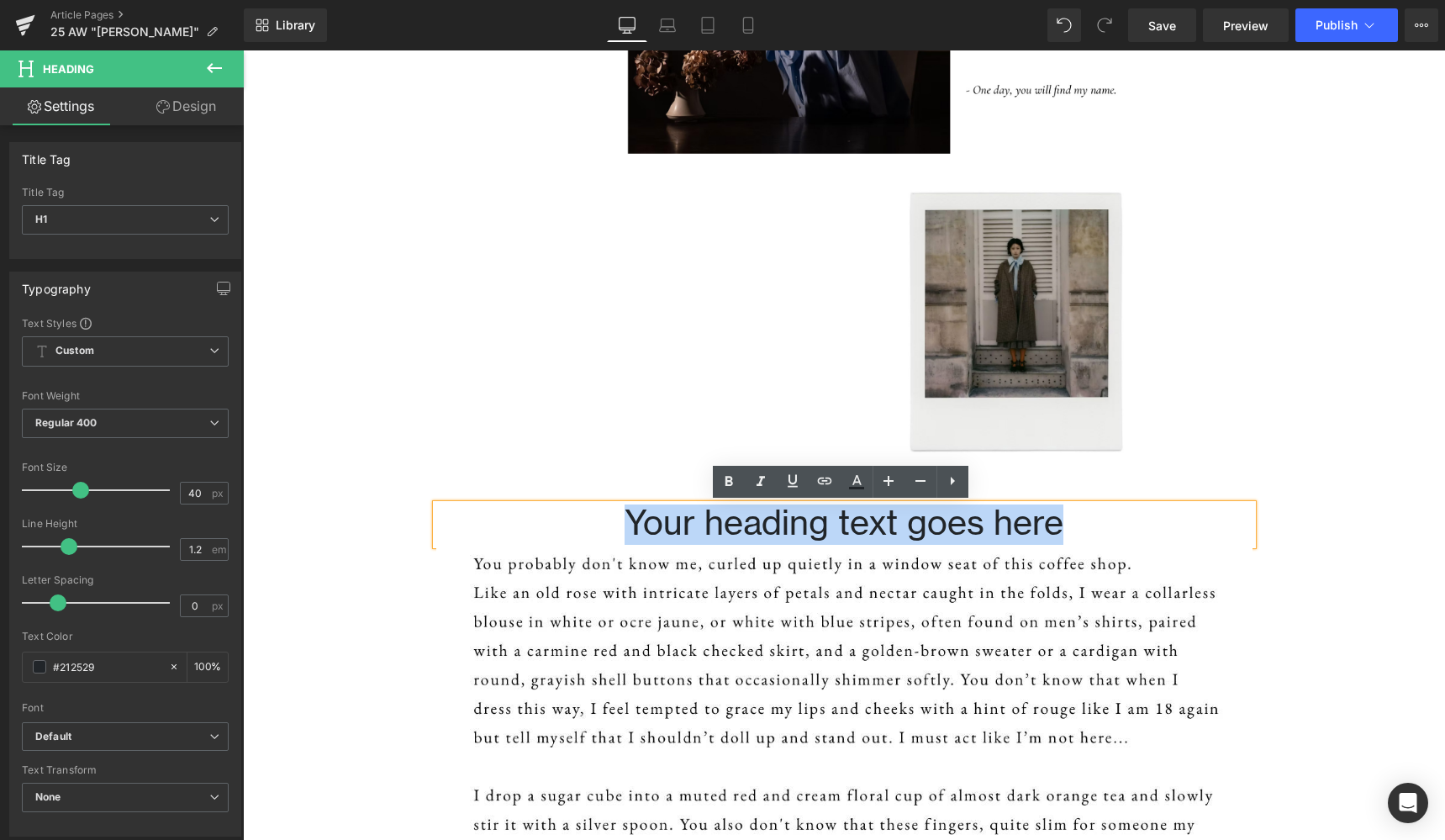
drag, startPoint x: 1063, startPoint y: 528, endPoint x: 624, endPoint y: 521, distance: 438.7
click at [624, 521] on h1 "Your heading text goes here" at bounding box center [844, 524] width 816 height 40
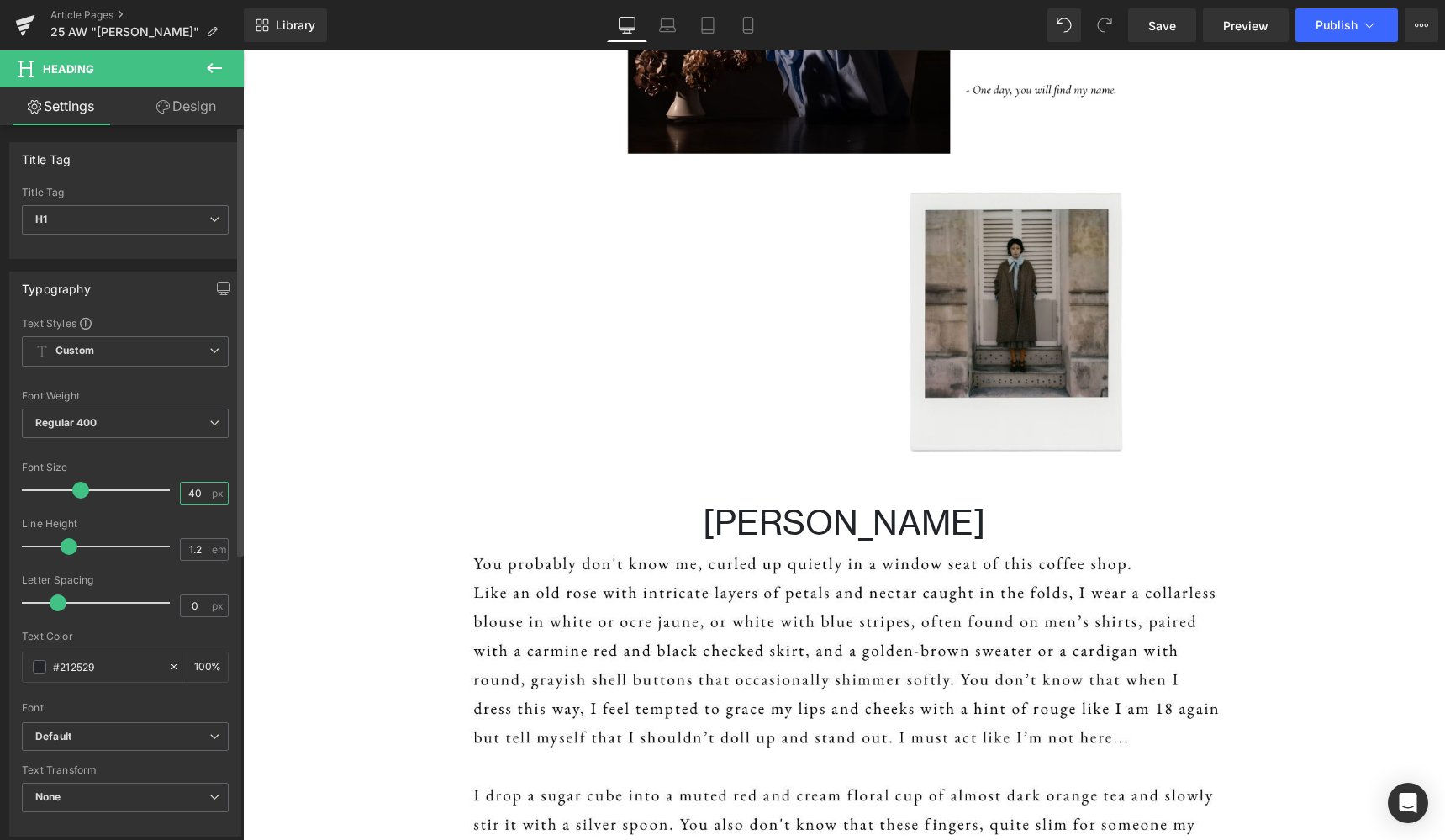
click at [196, 495] on input "40" at bounding box center [195, 492] width 29 height 21
drag, startPoint x: 196, startPoint y: 495, endPoint x: 182, endPoint y: 494, distance: 13.5
click at [182, 494] on input "40" at bounding box center [195, 492] width 29 height 21
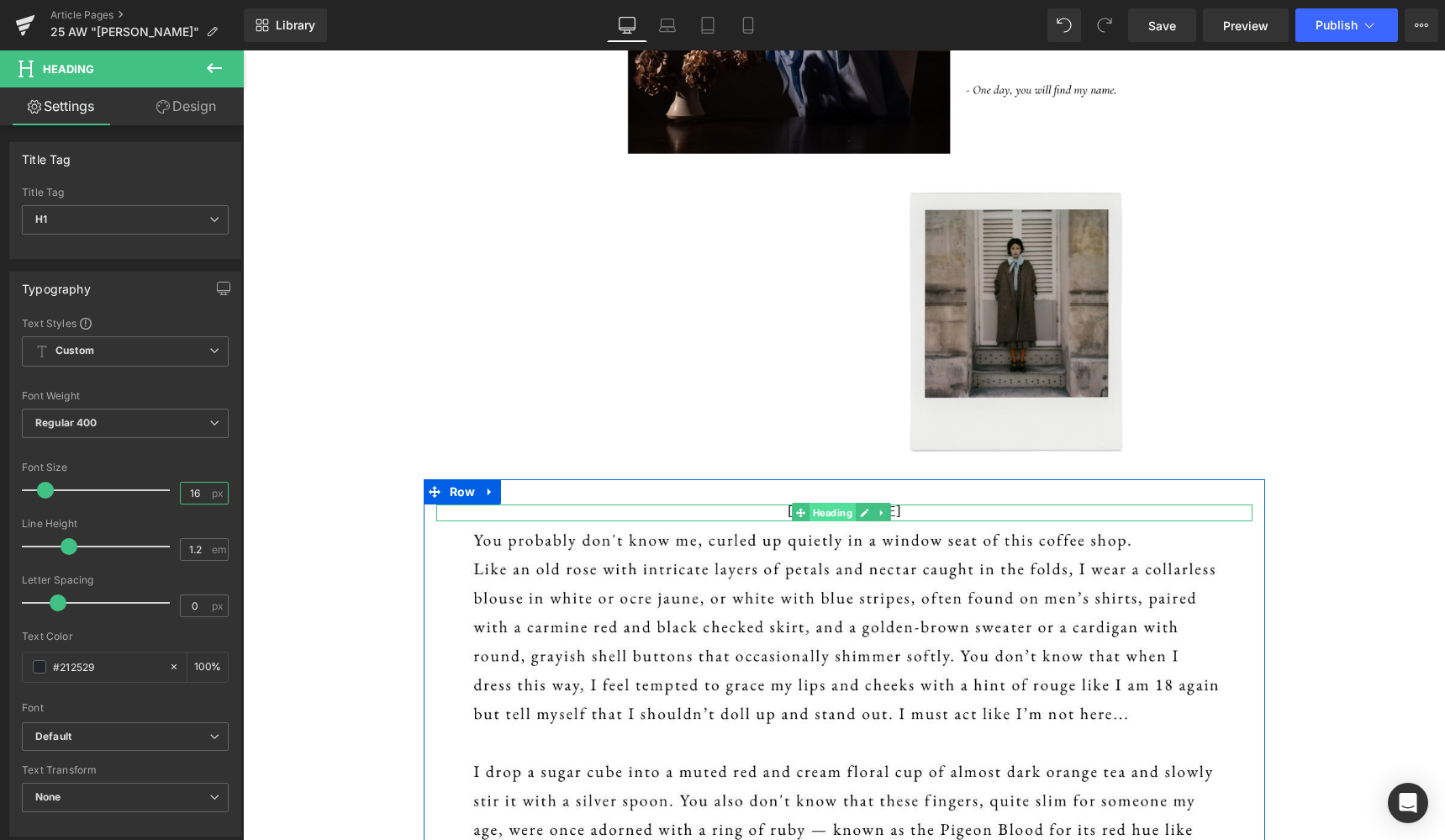
click at [854, 512] on span "Heading" at bounding box center [832, 513] width 46 height 20
click at [842, 508] on span "Heading" at bounding box center [832, 513] width 46 height 20
type input "16"
click at [693, 513] on h1 "Marie" at bounding box center [844, 512] width 816 height 16
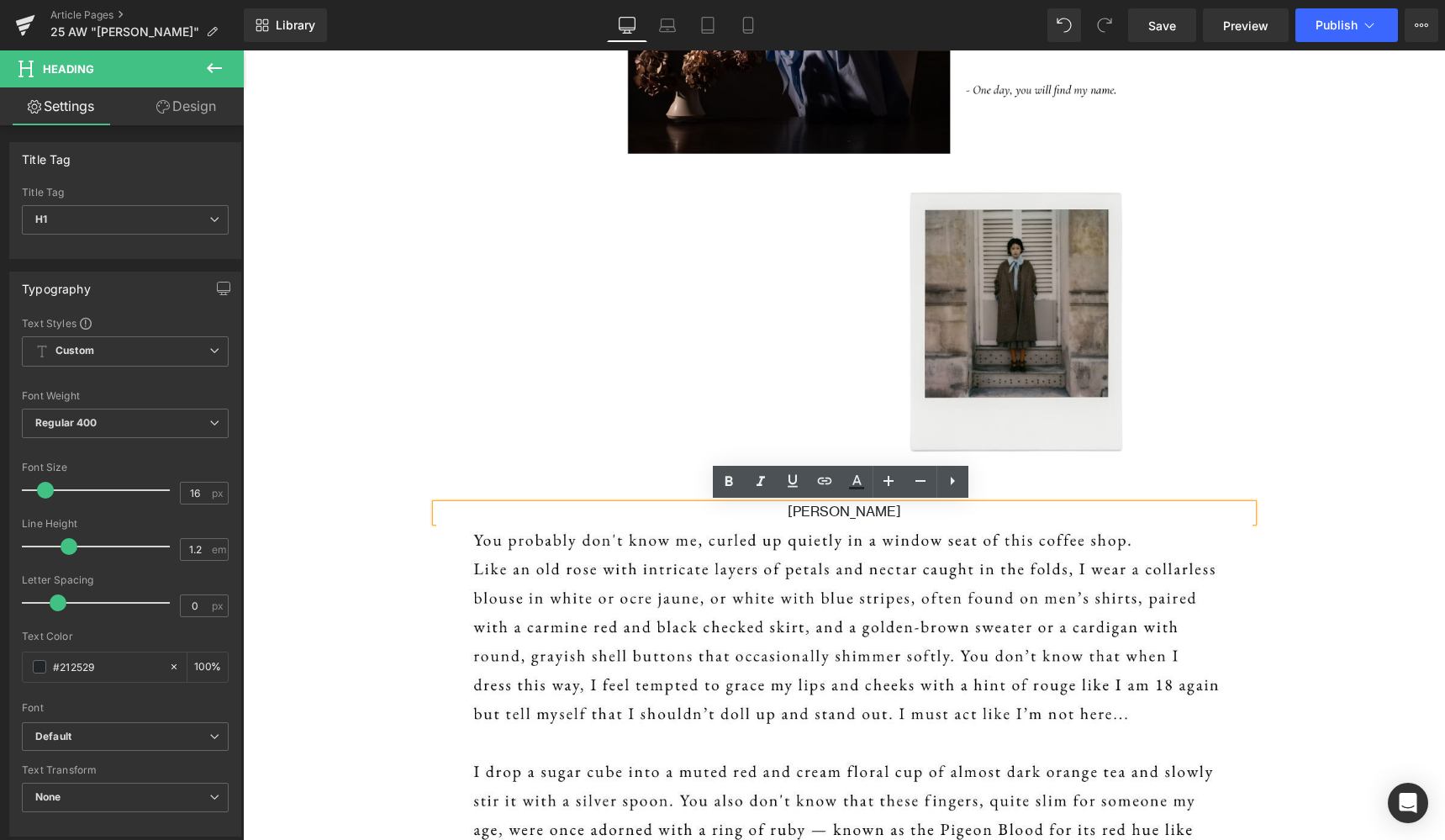
click at [856, 511] on h1 "Marie" at bounding box center [844, 512] width 816 height 16
drag, startPoint x: 856, startPoint y: 511, endPoint x: 819, endPoint y: 510, distance: 37.8
click at [819, 510] on h1 "Marie" at bounding box center [844, 512] width 816 height 16
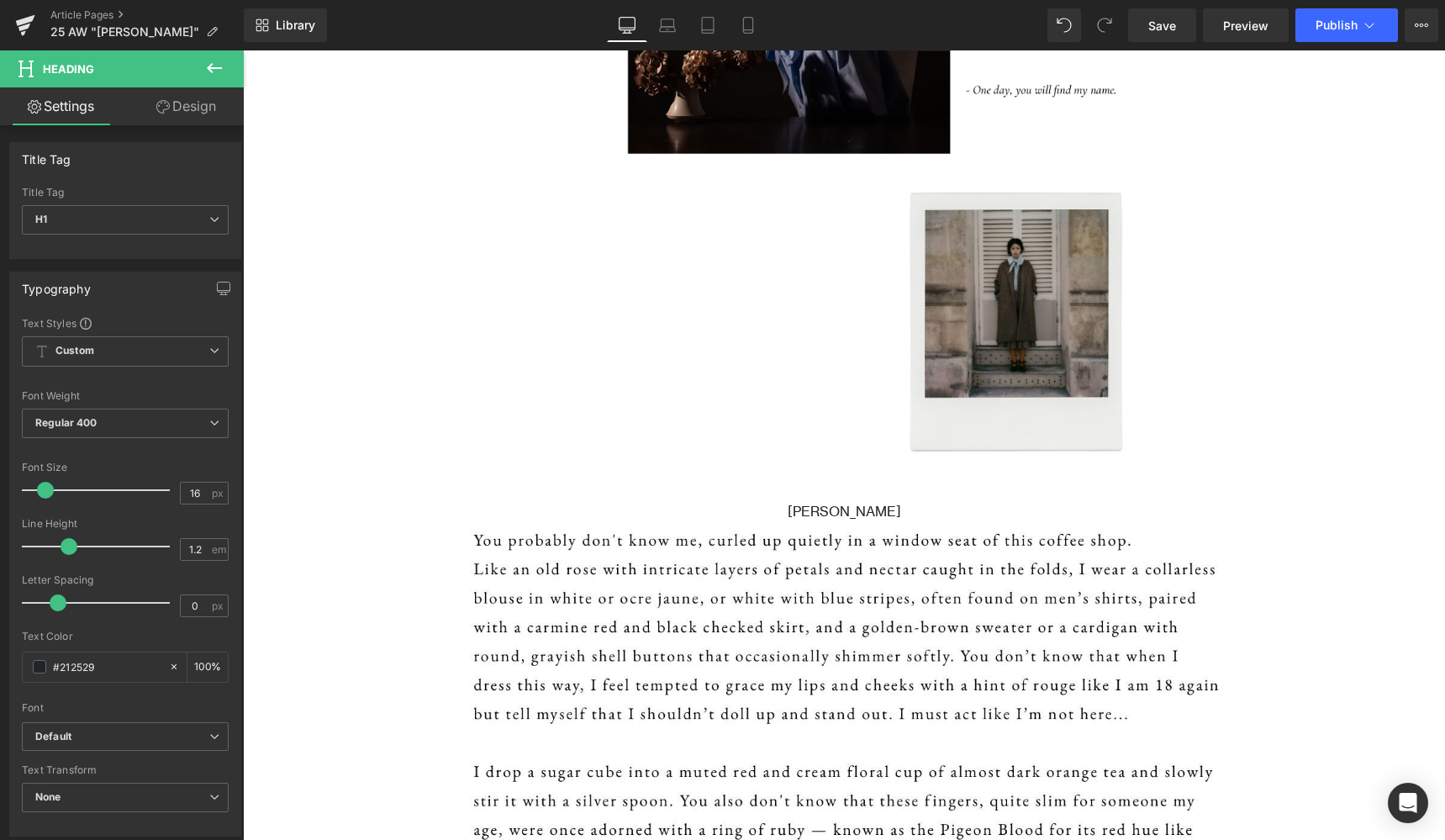
click at [221, 67] on icon at bounding box center [214, 68] width 15 height 10
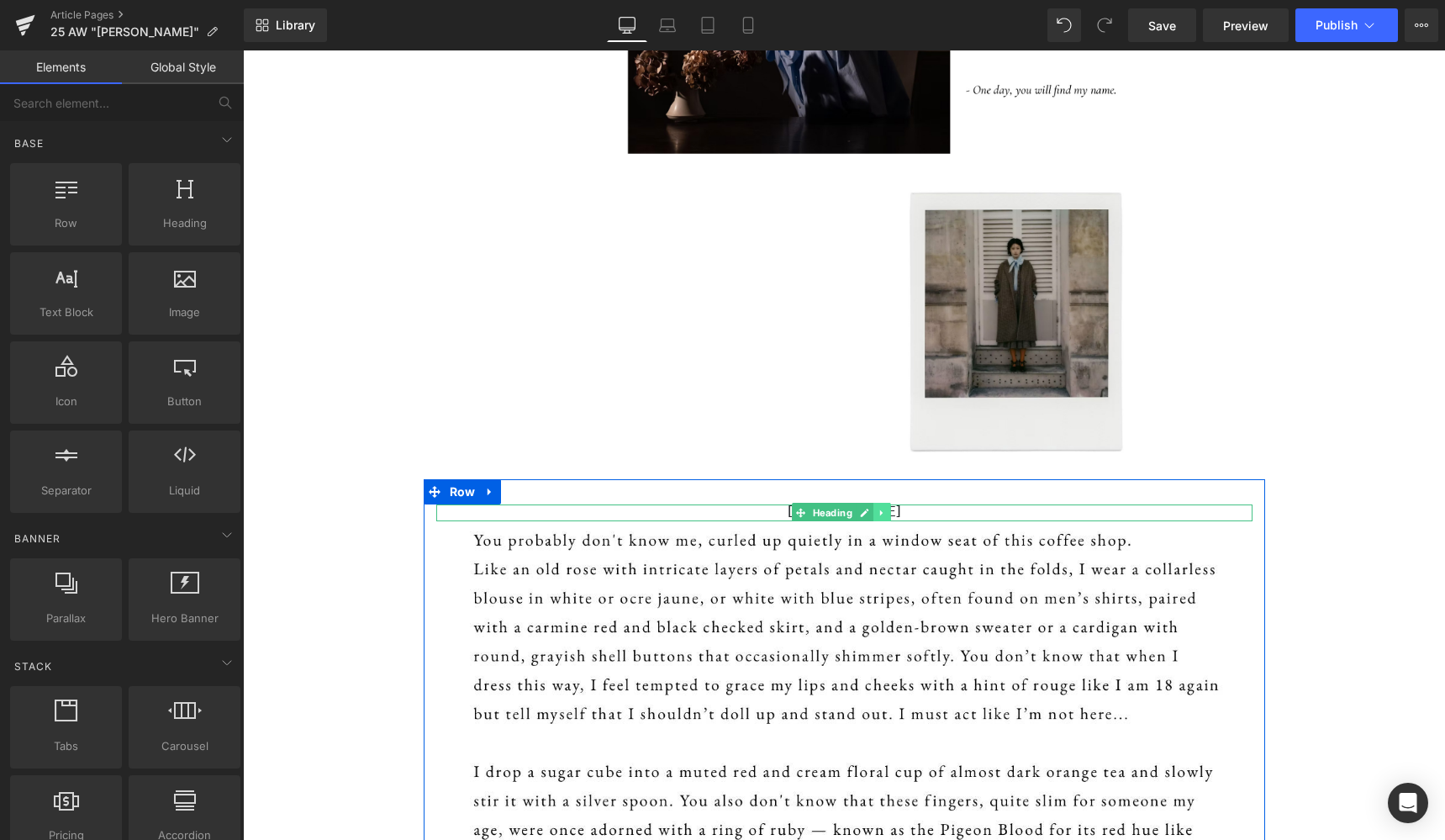
click at [878, 512] on icon at bounding box center [881, 513] width 9 height 10
click at [888, 512] on icon at bounding box center [890, 512] width 9 height 9
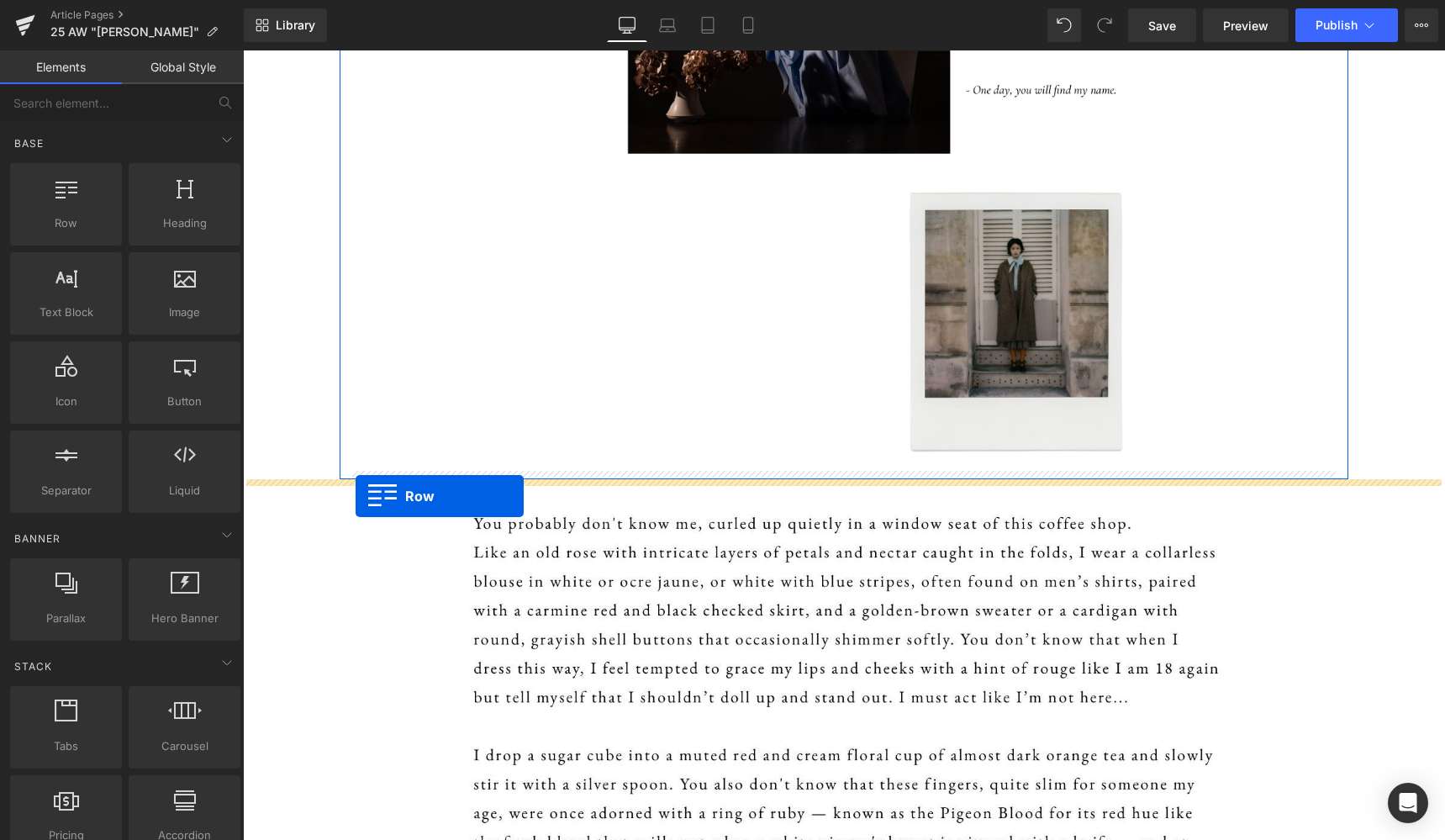
drag, startPoint x: 308, startPoint y: 257, endPoint x: 355, endPoint y: 496, distance: 243.4
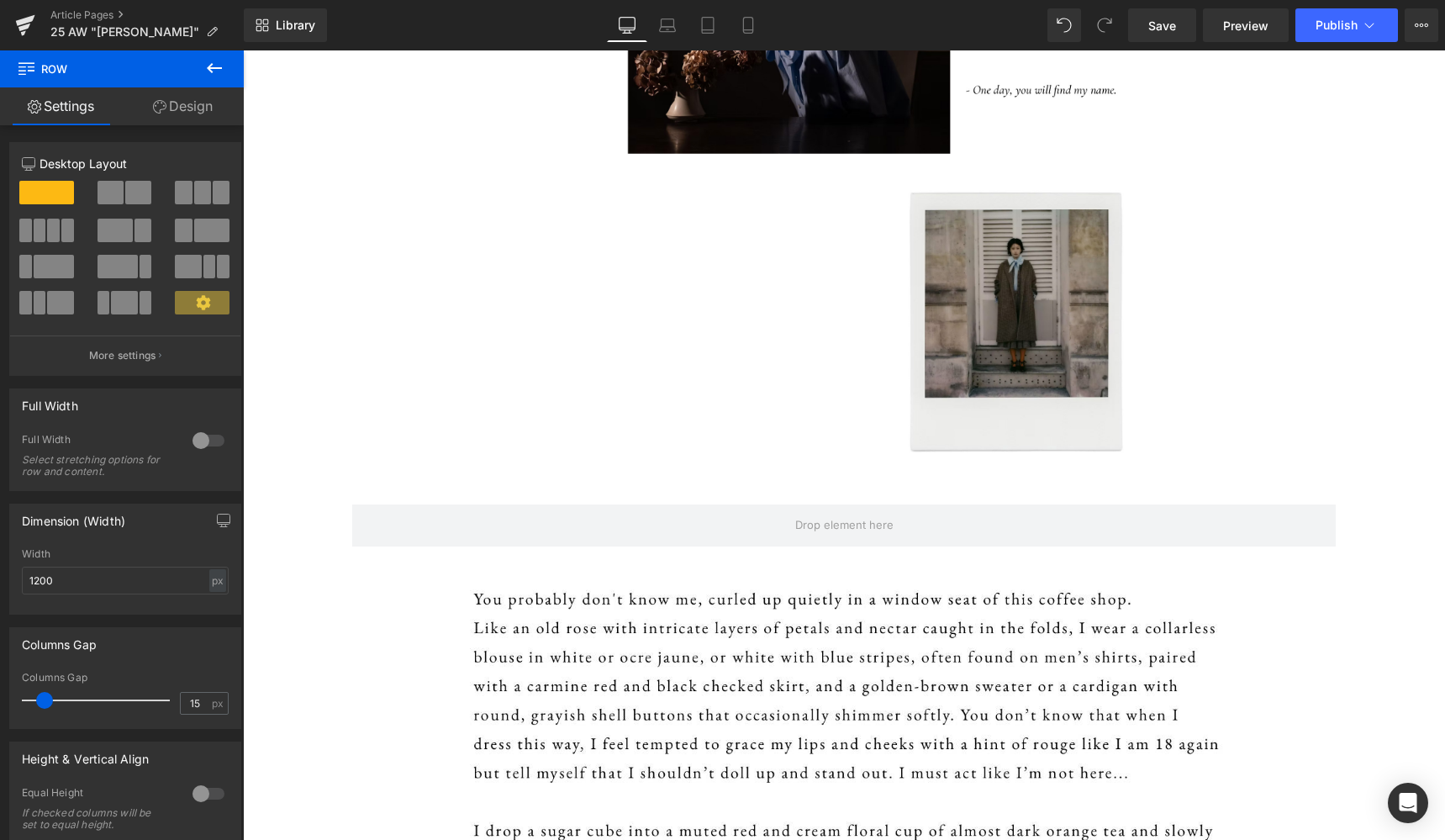
click at [216, 64] on icon at bounding box center [214, 68] width 20 height 20
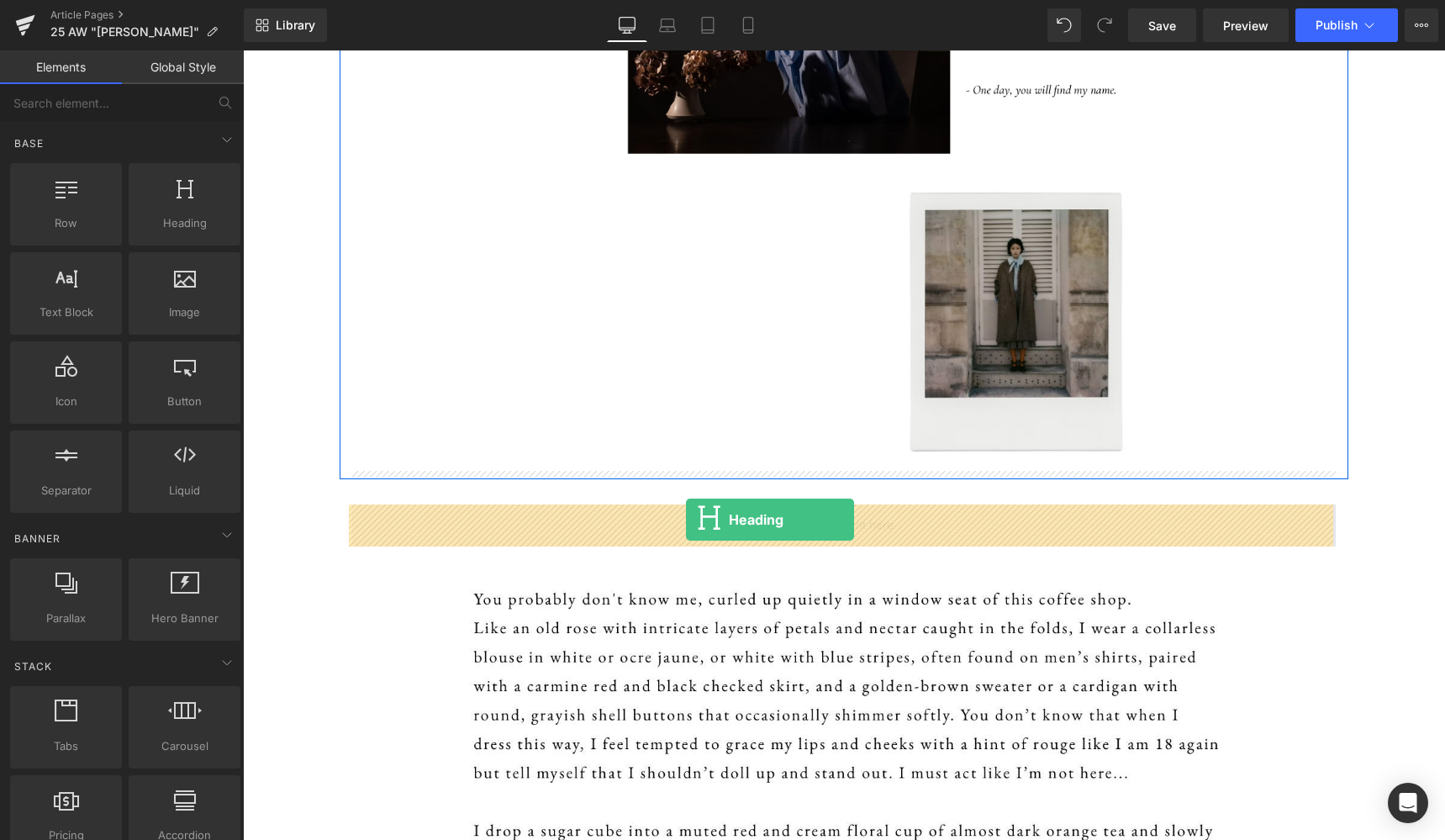
drag, startPoint x: 422, startPoint y: 252, endPoint x: 686, endPoint y: 519, distance: 375.6
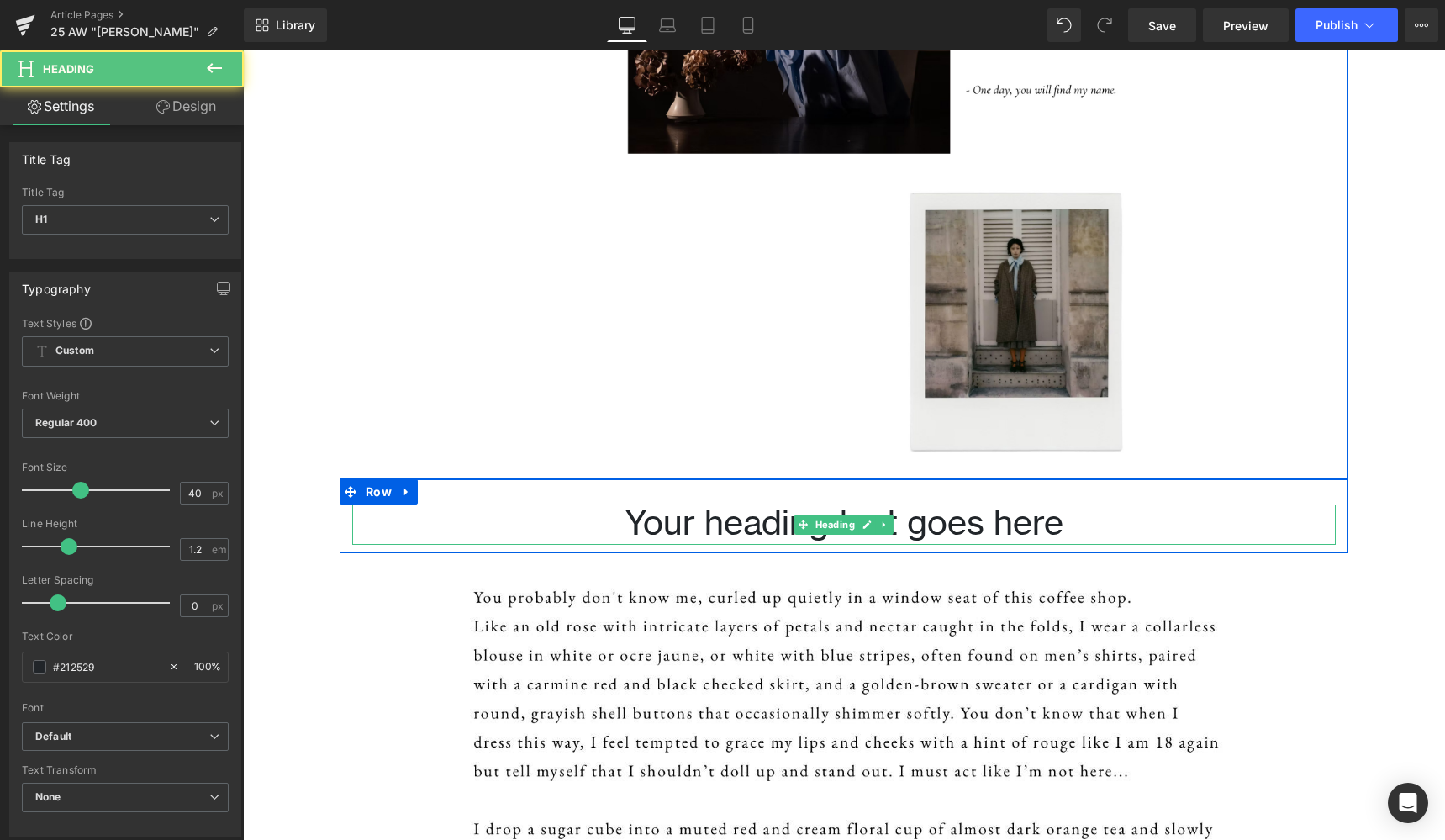
click at [1068, 519] on h1 "Your heading text goes here" at bounding box center [843, 524] width 983 height 40
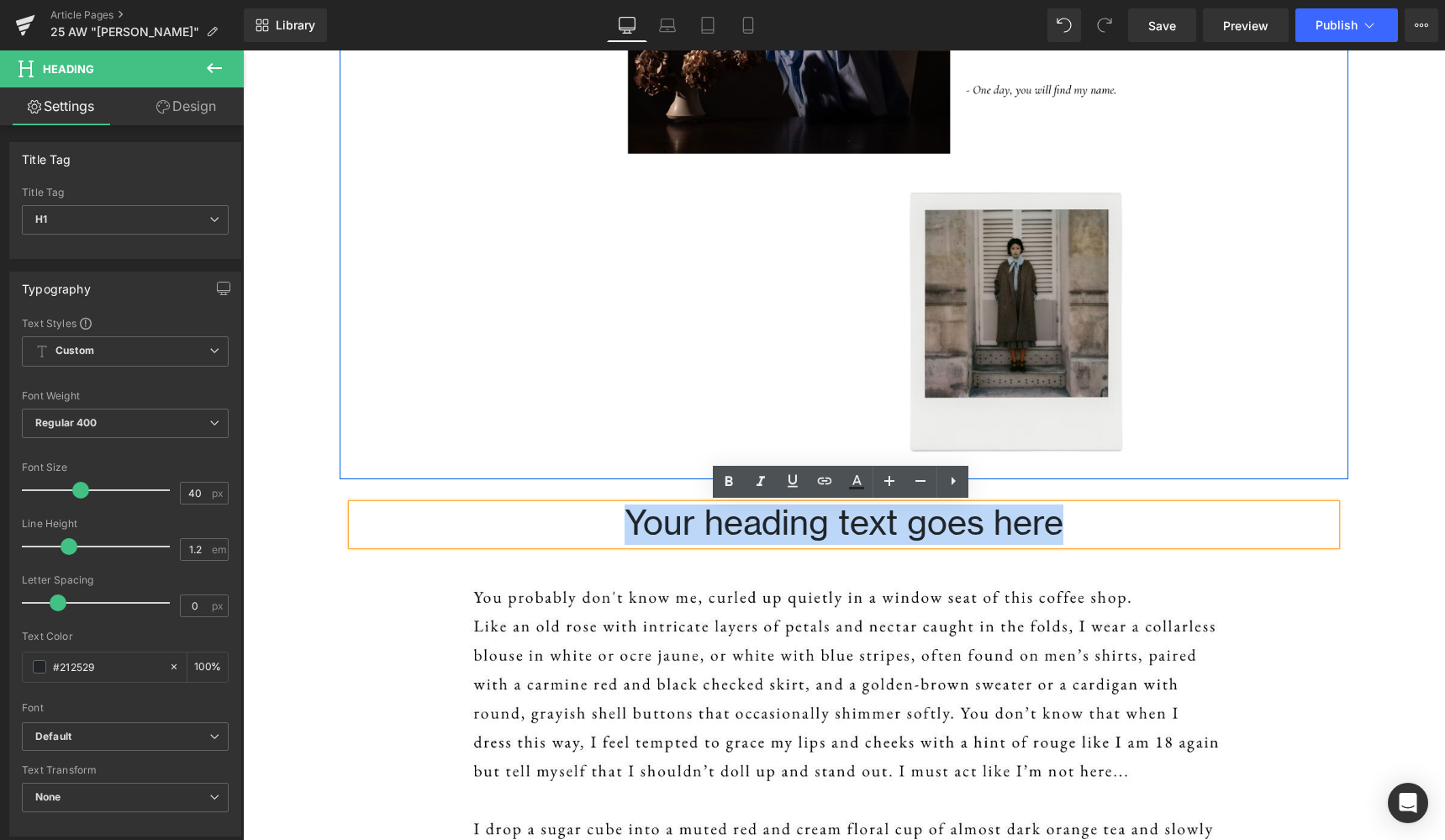
drag, startPoint x: 1057, startPoint y: 519, endPoint x: 614, endPoint y: 515, distance: 442.9
click at [614, 515] on h1 "Your heading text goes here" at bounding box center [843, 524] width 983 height 40
paste div
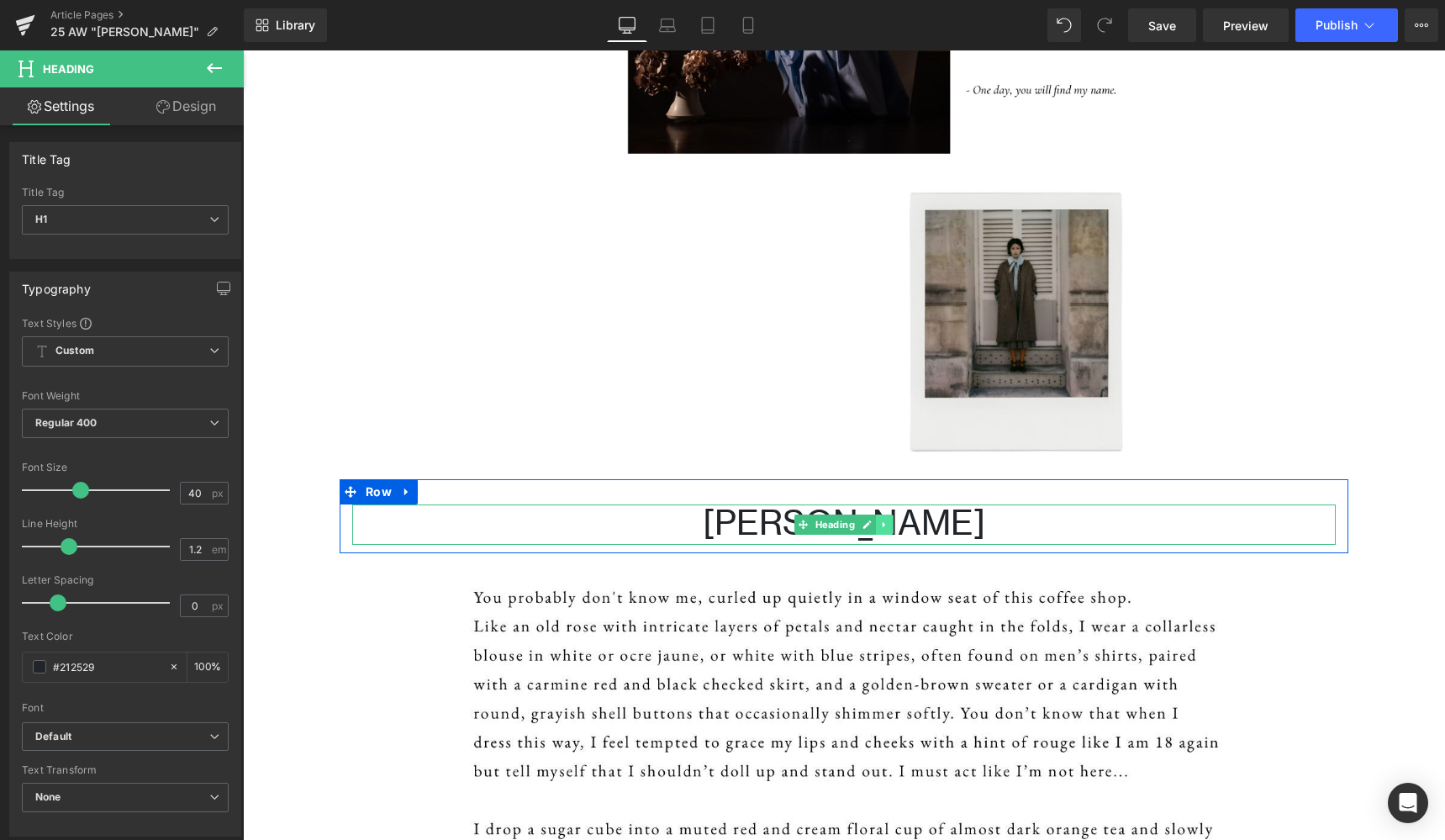
click at [887, 524] on link at bounding box center [885, 524] width 18 height 20
click at [946, 520] on h1 "Marie" at bounding box center [843, 524] width 983 height 40
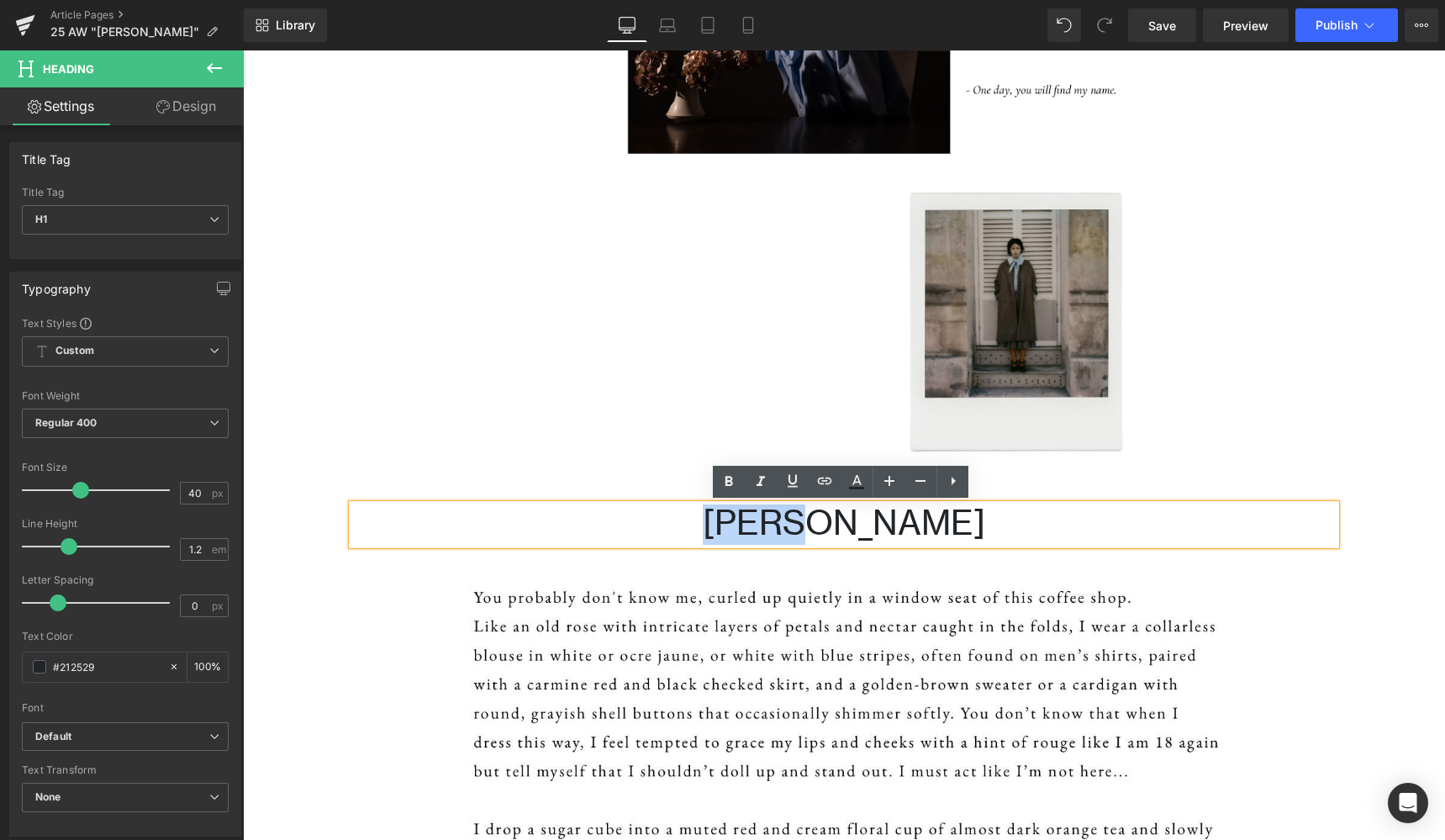
drag, startPoint x: 895, startPoint y: 521, endPoint x: 778, endPoint y: 519, distance: 116.8
click at [778, 519] on h1 "Marie" at bounding box center [843, 524] width 983 height 40
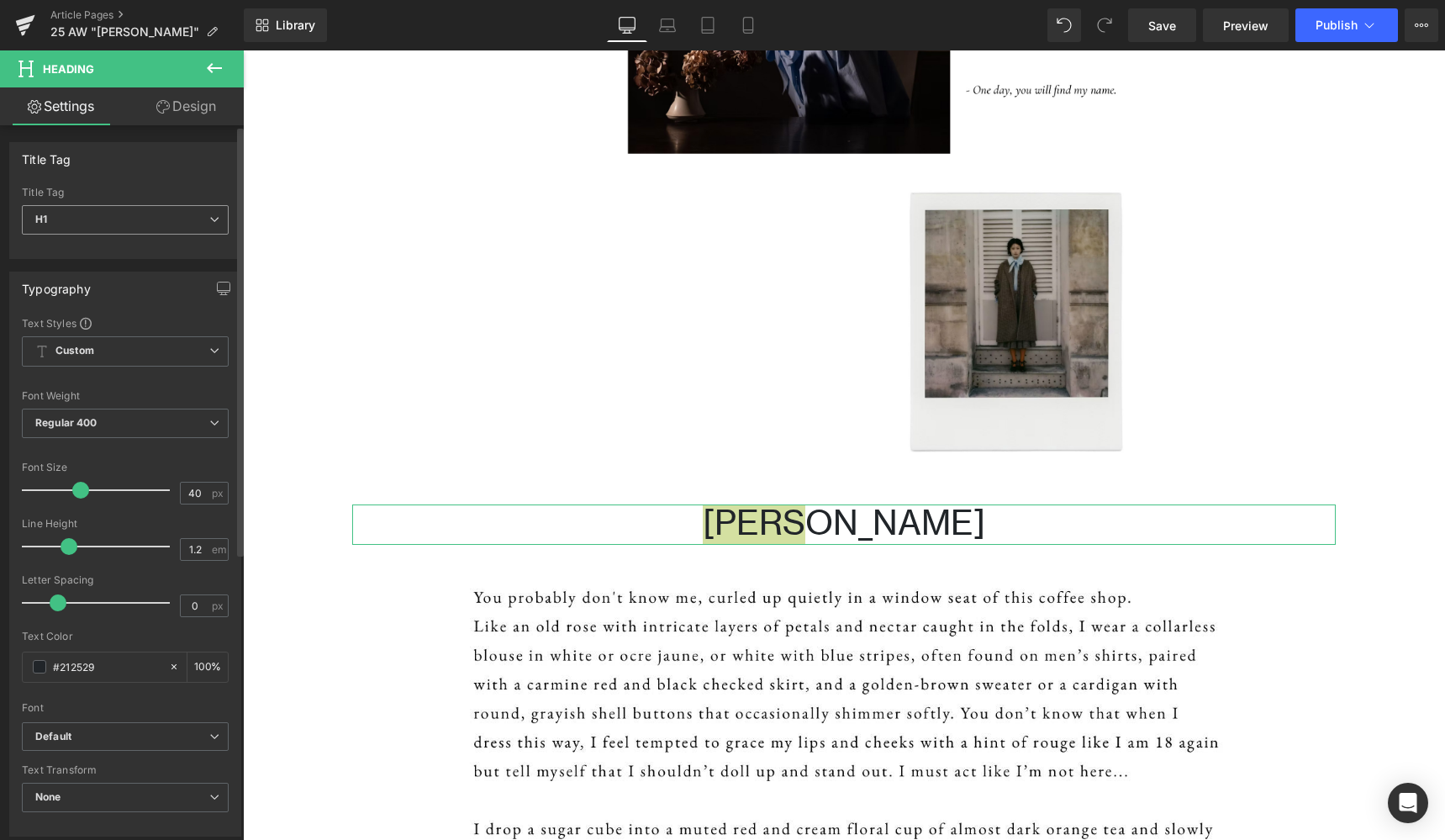
click at [209, 219] on icon at bounding box center [214, 219] width 10 height 10
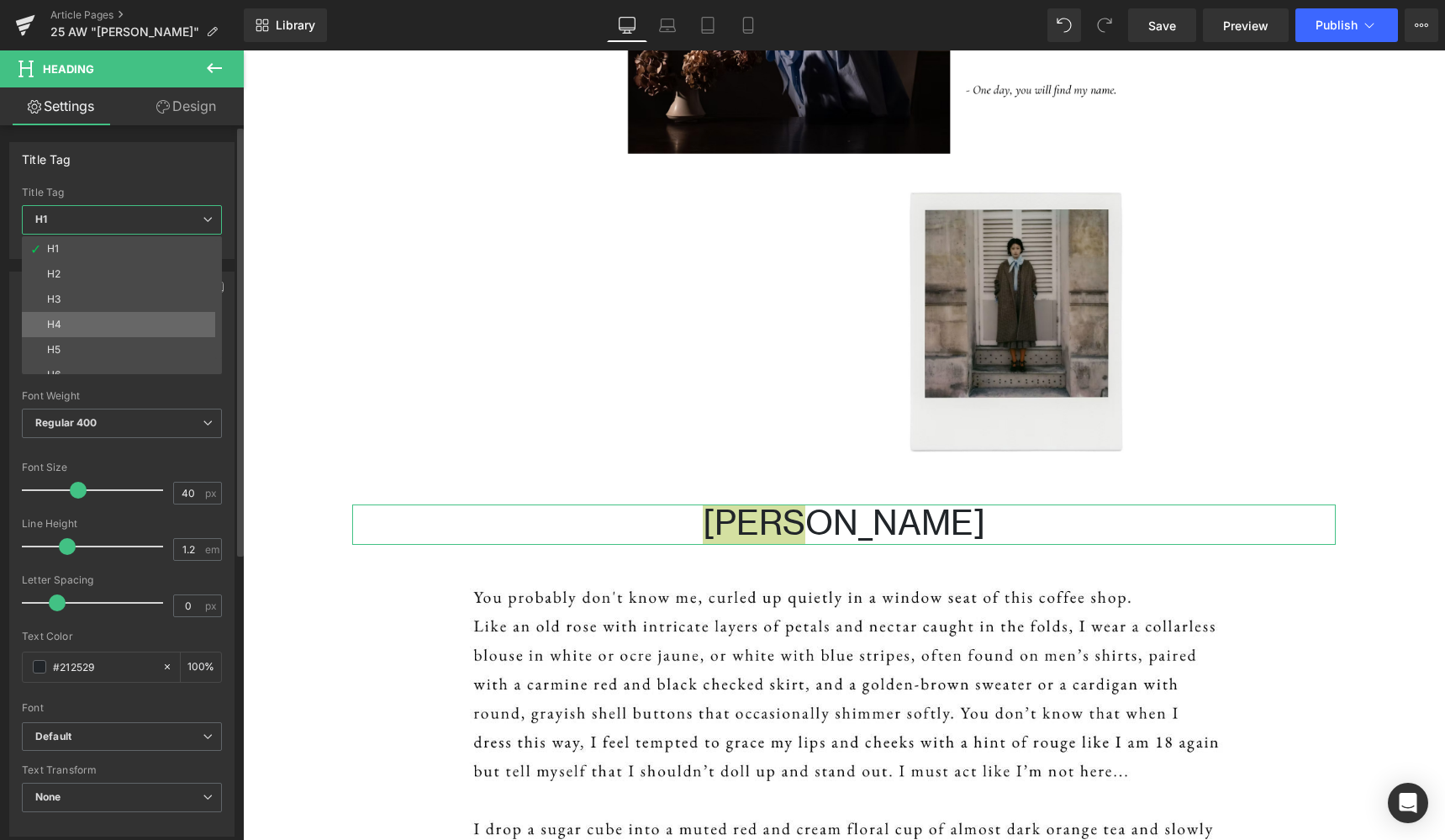
click at [96, 330] on li "H4" at bounding box center [126, 324] width 208 height 25
type input "24"
type input "100"
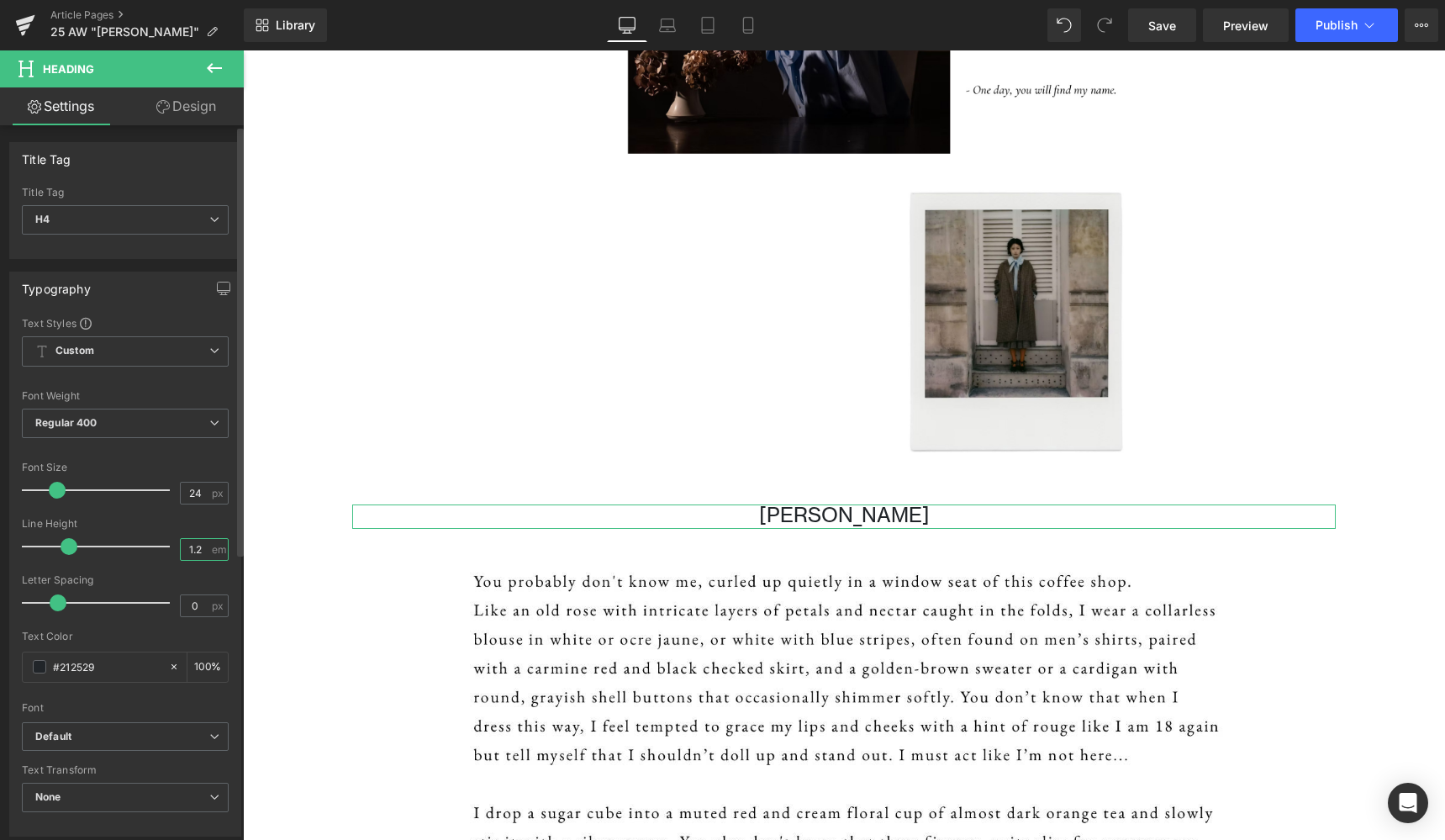
click at [195, 548] on input "1.2" at bounding box center [195, 549] width 29 height 21
type input "1.6"
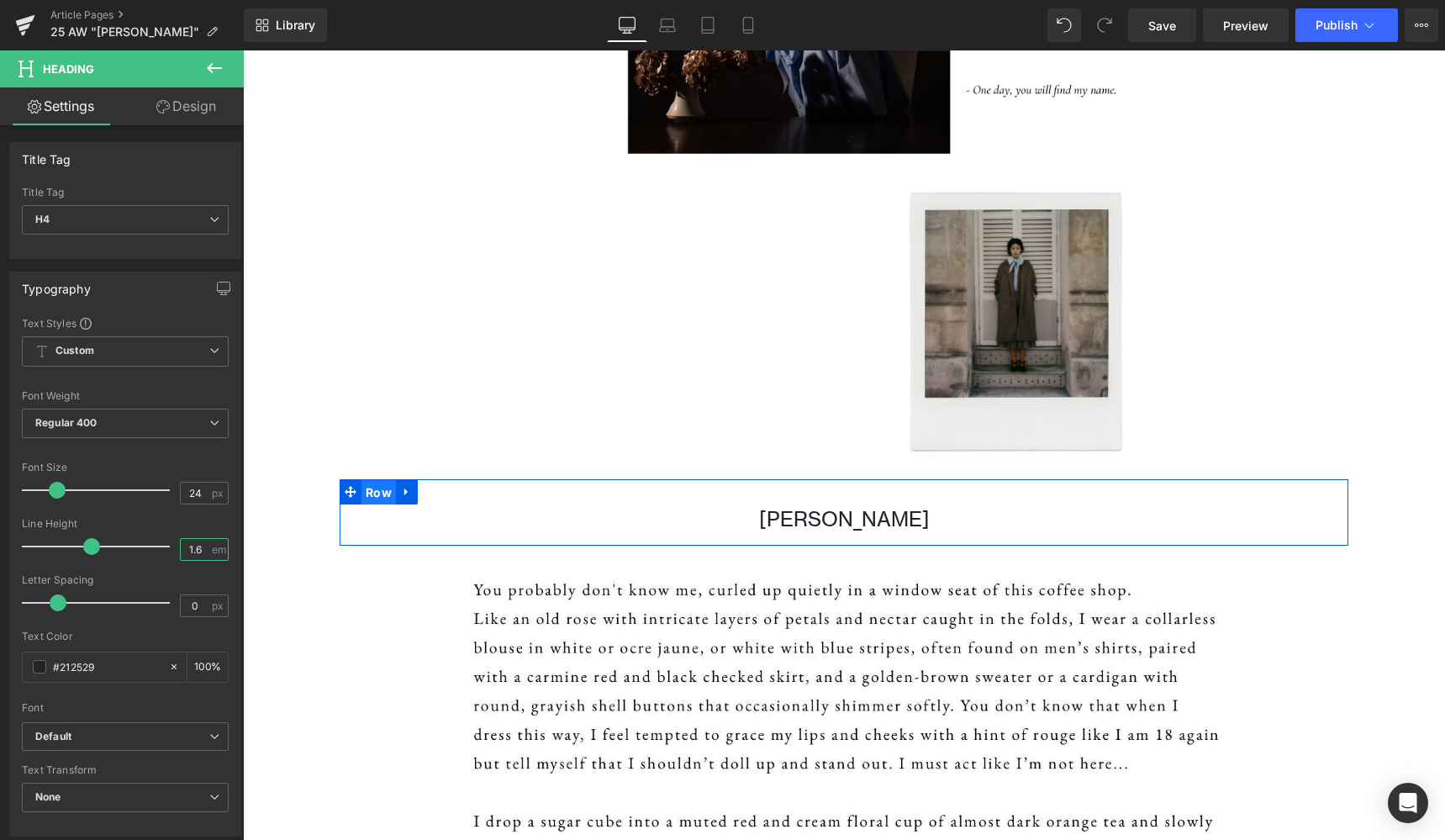
click at [371, 488] on span "Row" at bounding box center [378, 492] width 34 height 25
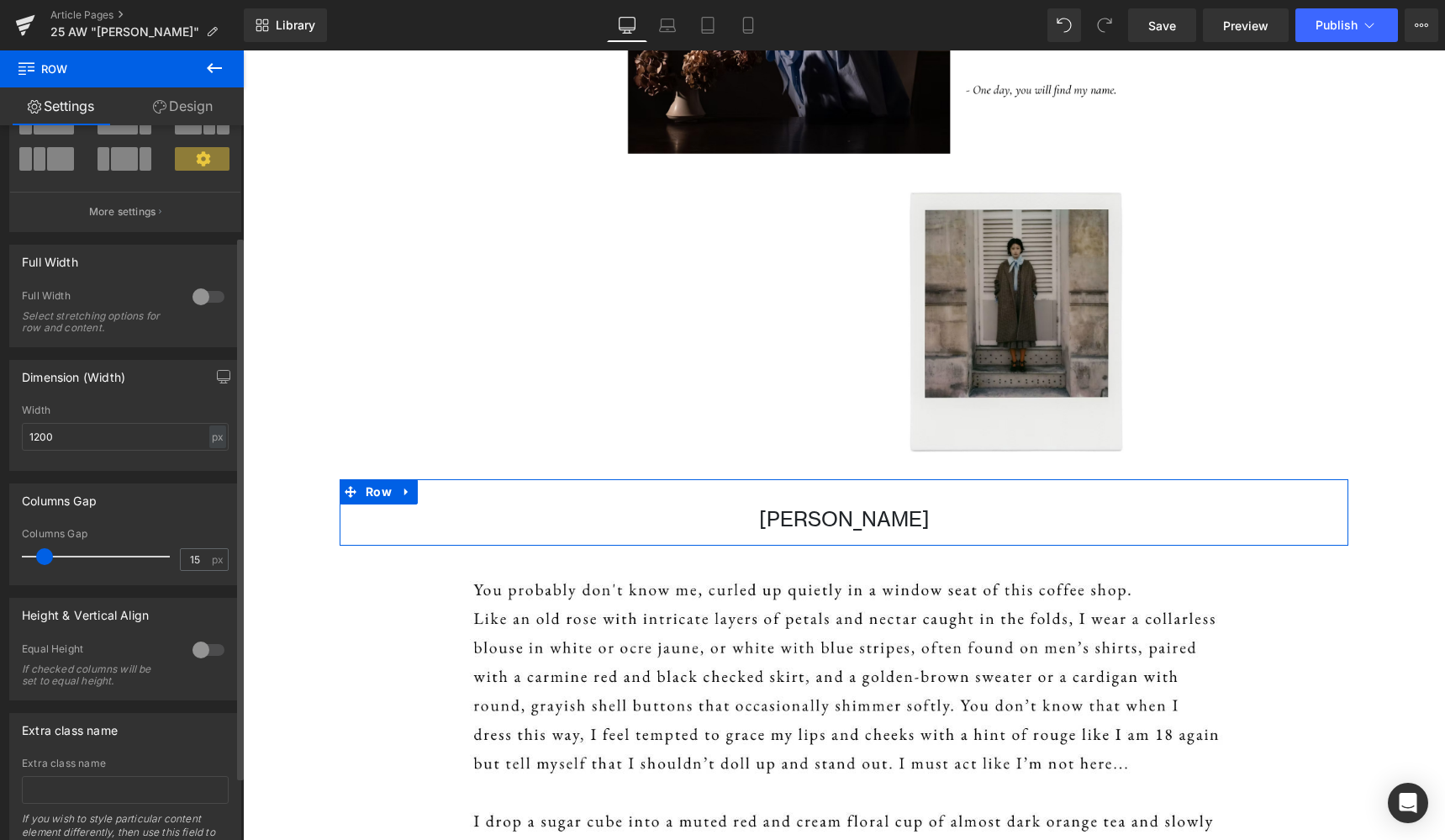
scroll to position [145, 0]
drag, startPoint x: 44, startPoint y: 550, endPoint x: 0, endPoint y: 548, distance: 43.8
click at [0, 548] on div "Columns Gap 0px Columns Gap 0 px" at bounding box center [125, 526] width 251 height 114
drag, startPoint x: 28, startPoint y: 556, endPoint x: 49, endPoint y: 561, distance: 21.6
click at [49, 561] on span at bounding box center [53, 554] width 17 height 17
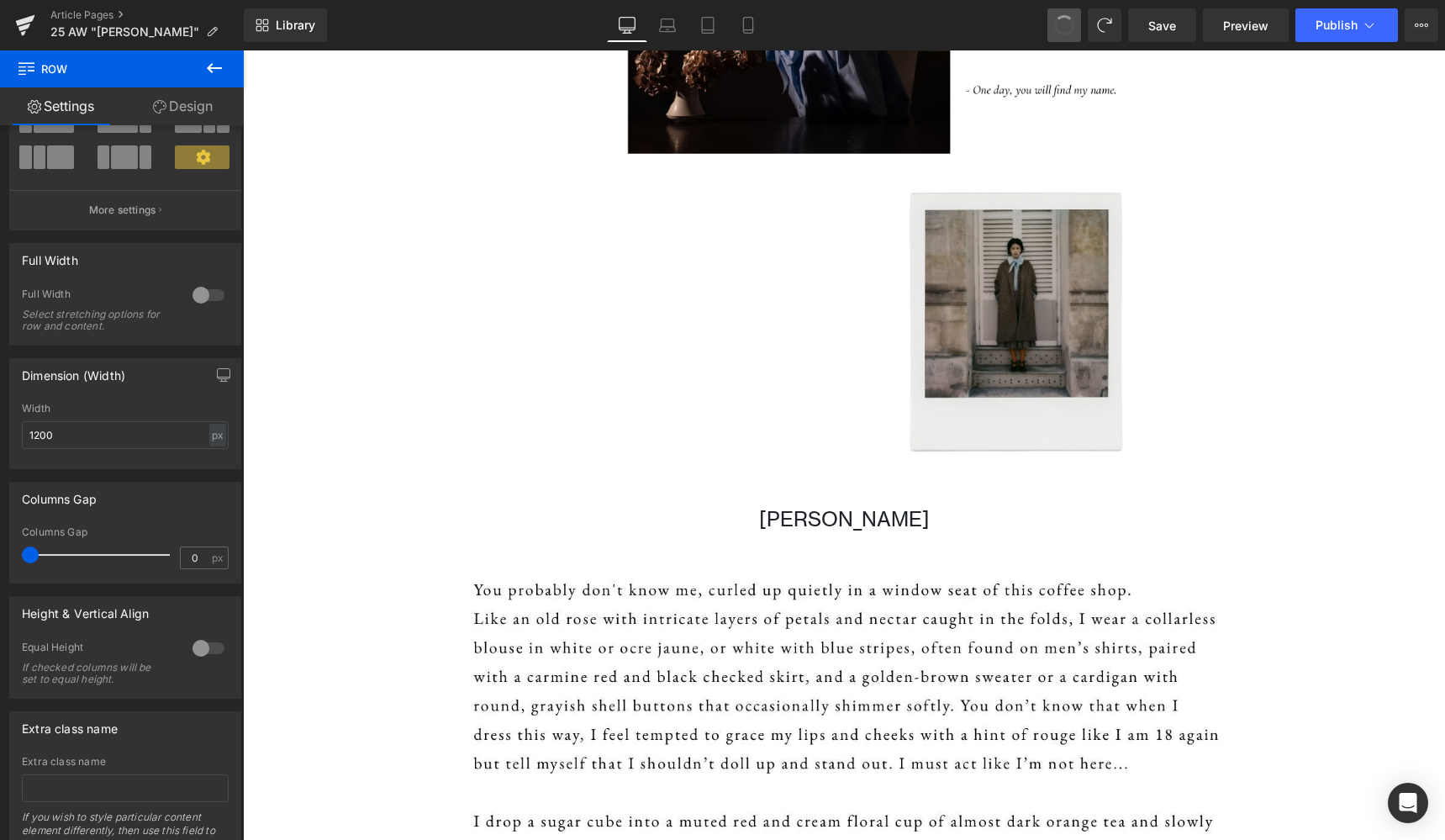
type input "15"
click at [217, 66] on icon at bounding box center [214, 68] width 20 height 20
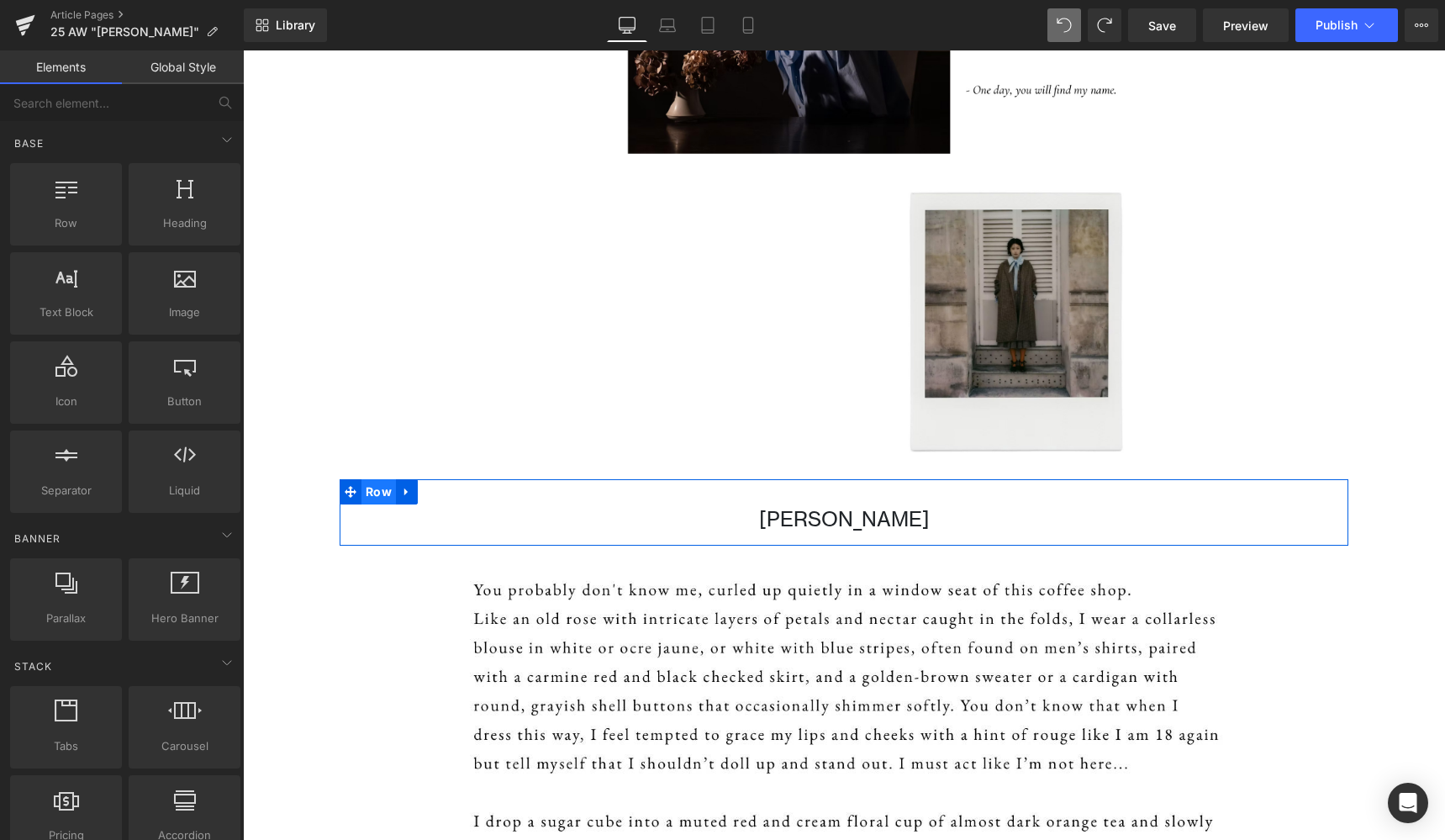
click at [372, 496] on span "Row" at bounding box center [378, 491] width 34 height 25
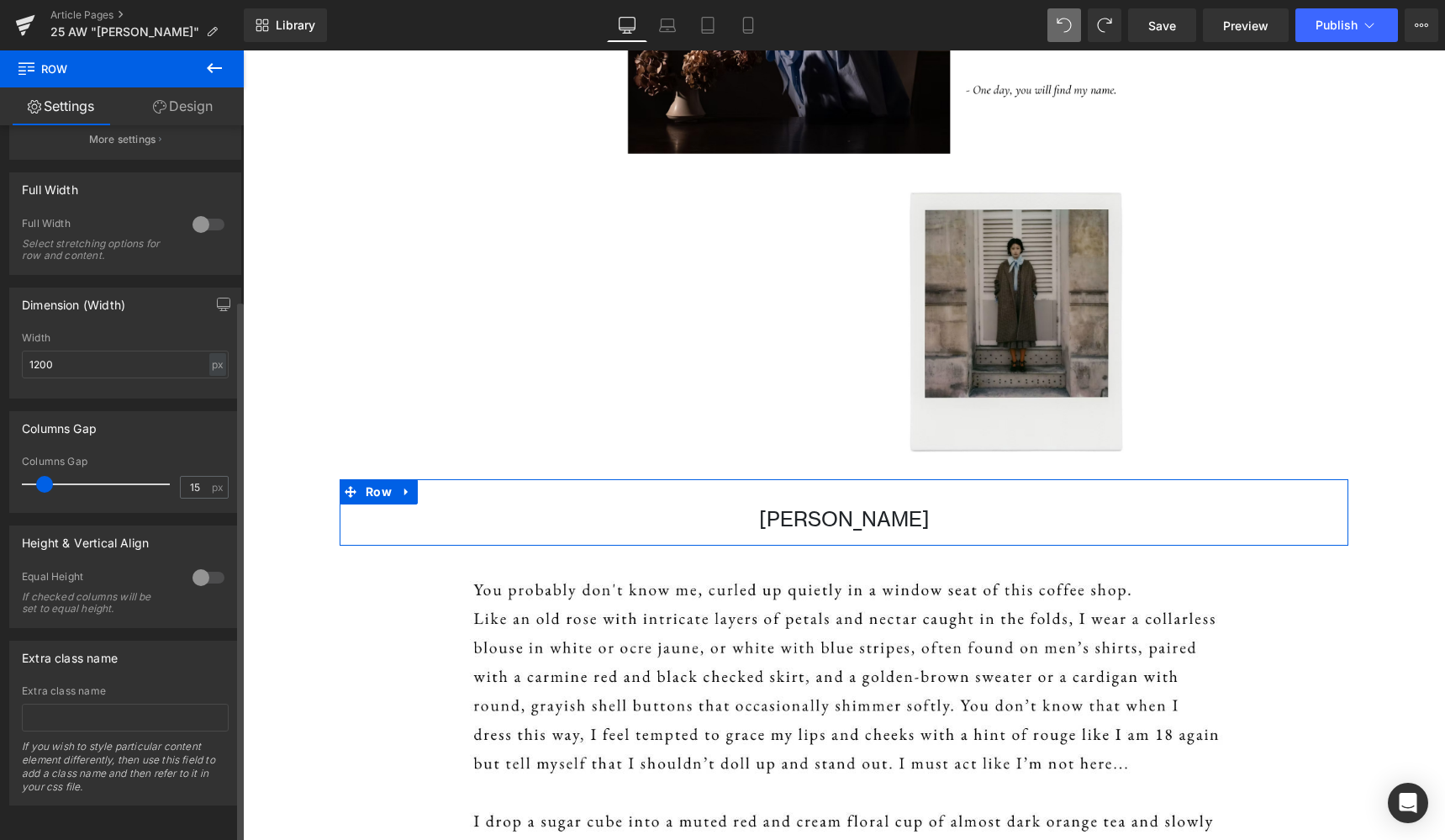
scroll to position [229, 0]
click at [209, 102] on link "Design" at bounding box center [183, 106] width 122 height 38
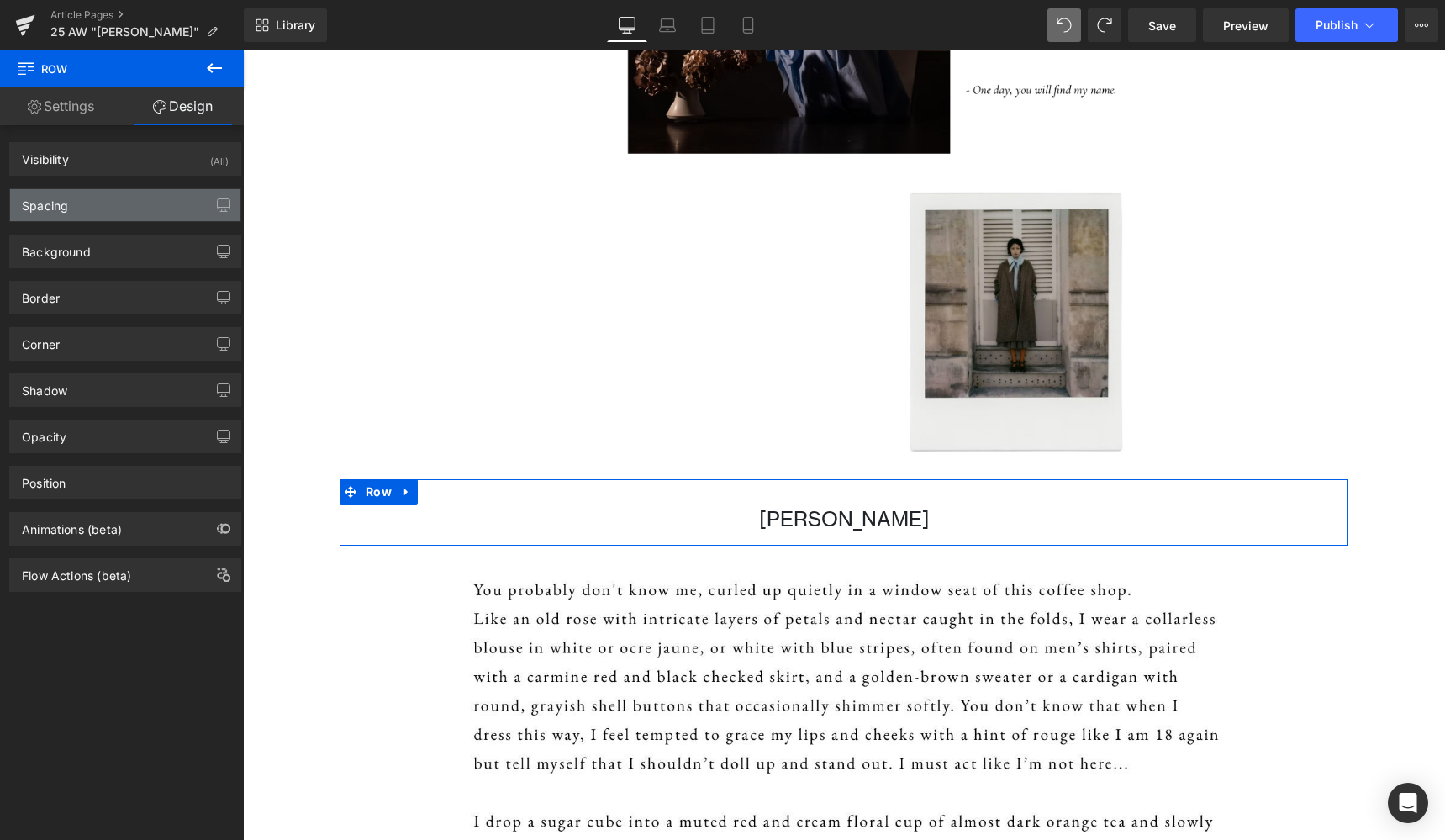
click at [81, 215] on div "Spacing" at bounding box center [125, 205] width 230 height 32
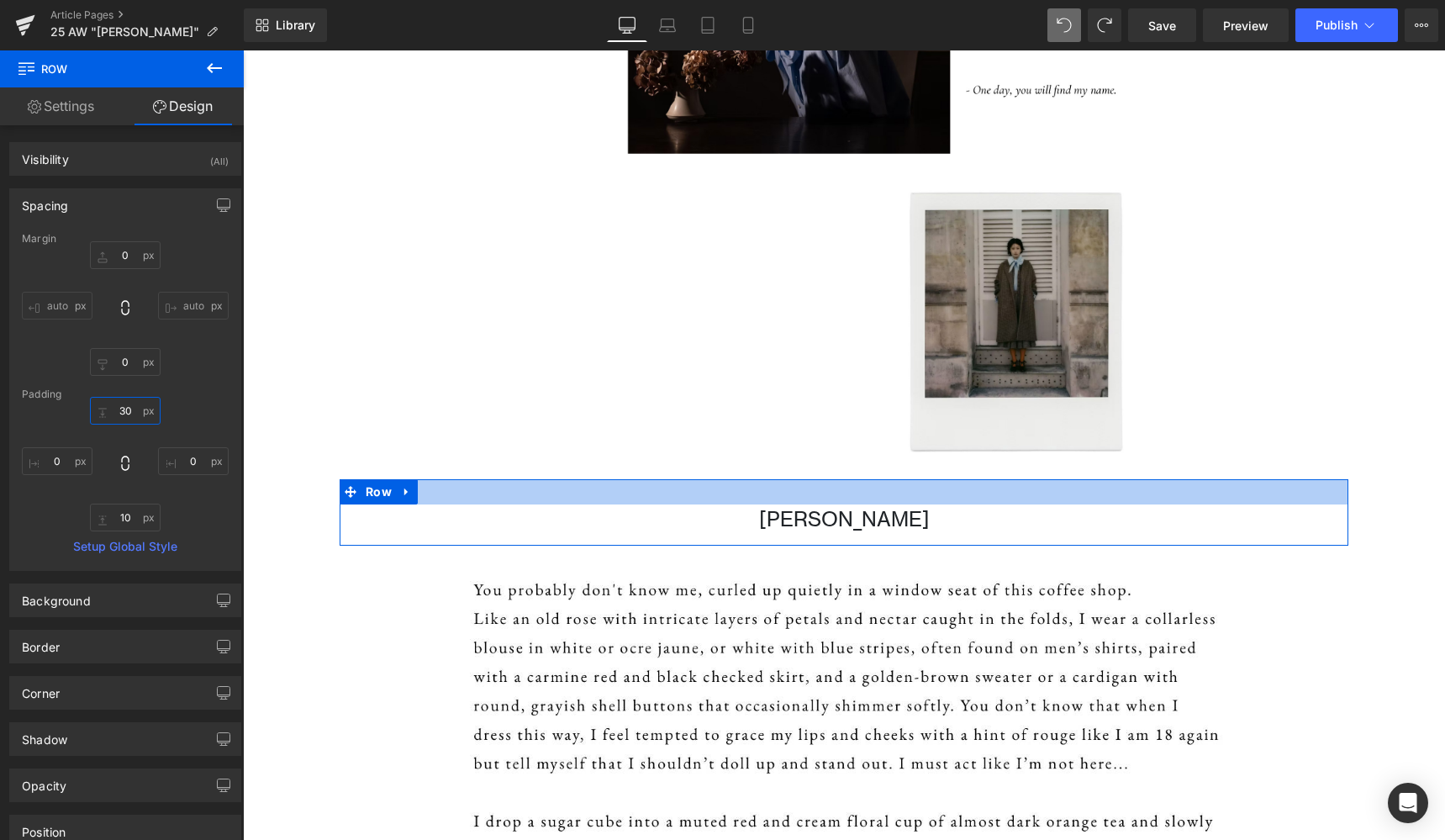
click at [122, 415] on input "30" at bounding box center [125, 411] width 71 height 28
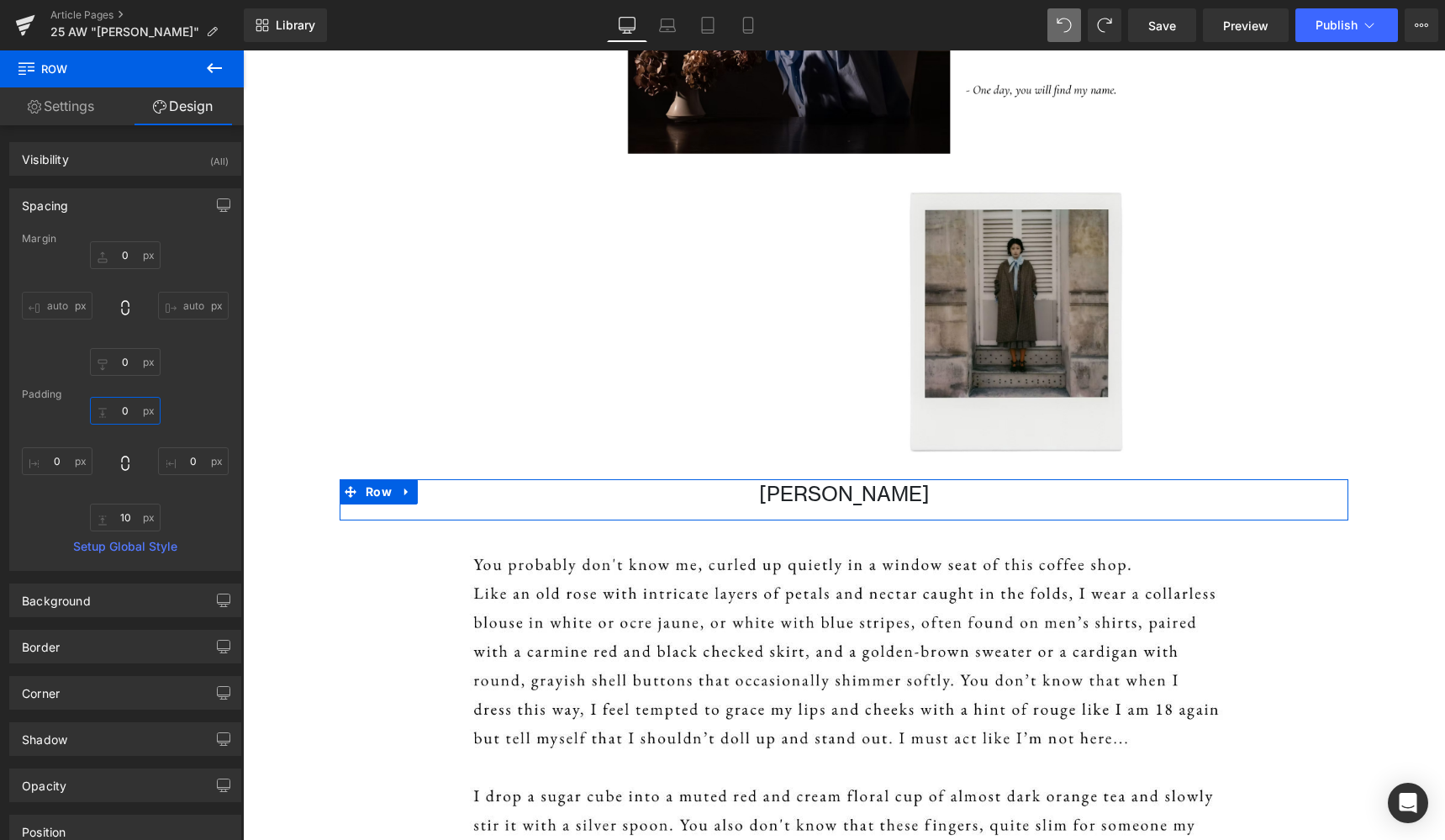
type input "30"
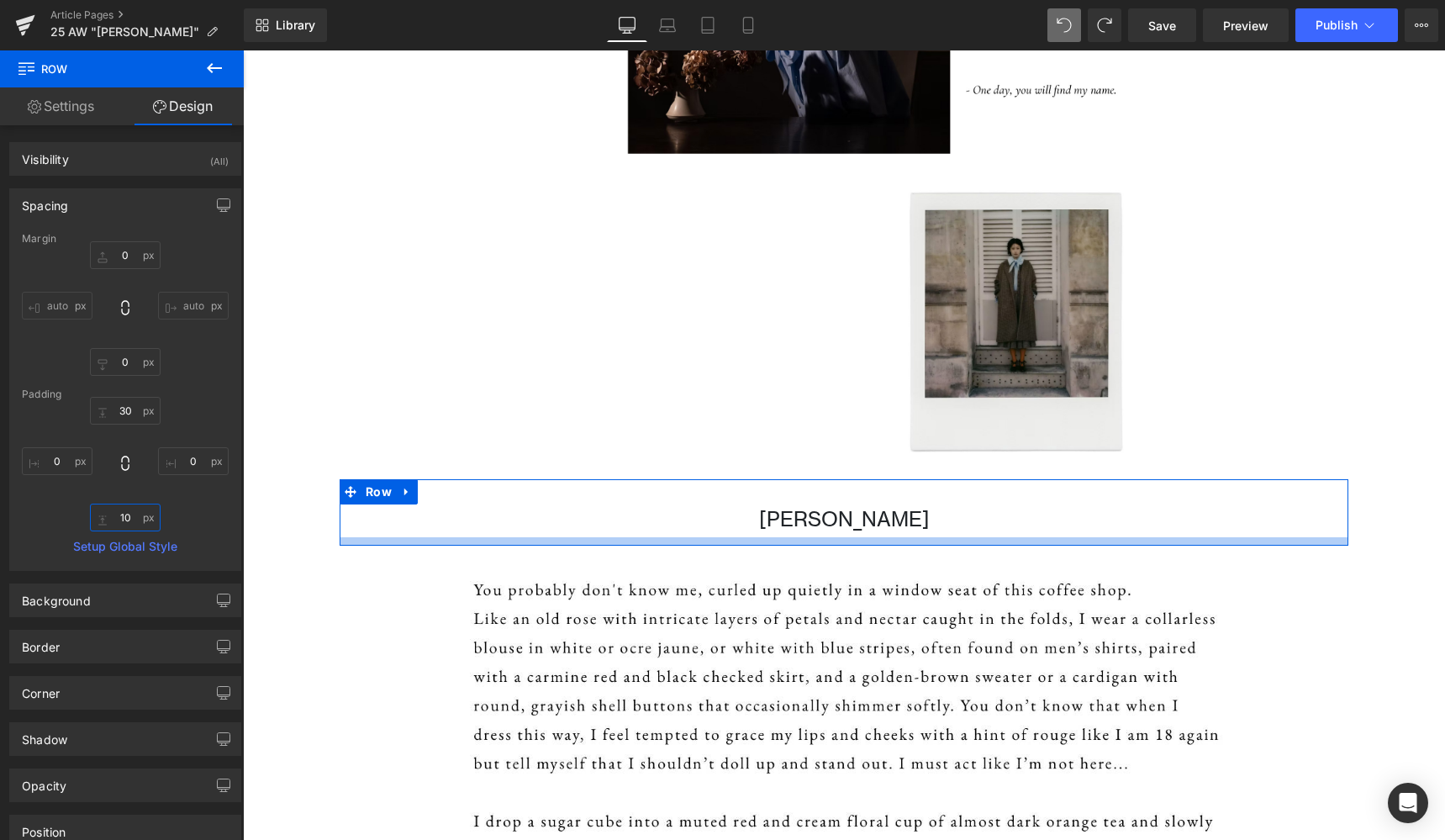
click at [123, 514] on input "10" at bounding box center [125, 517] width 71 height 28
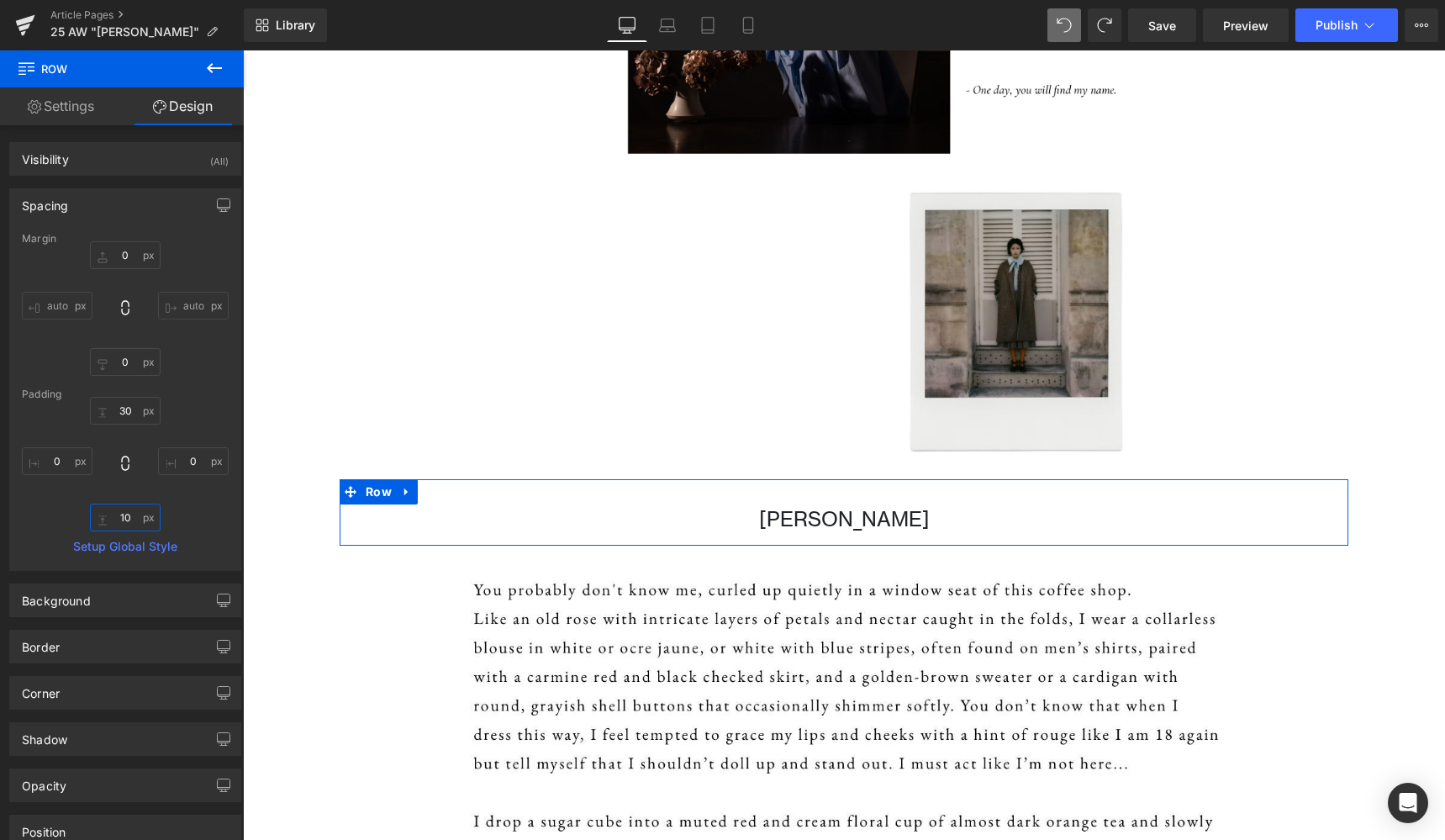
type input "0"
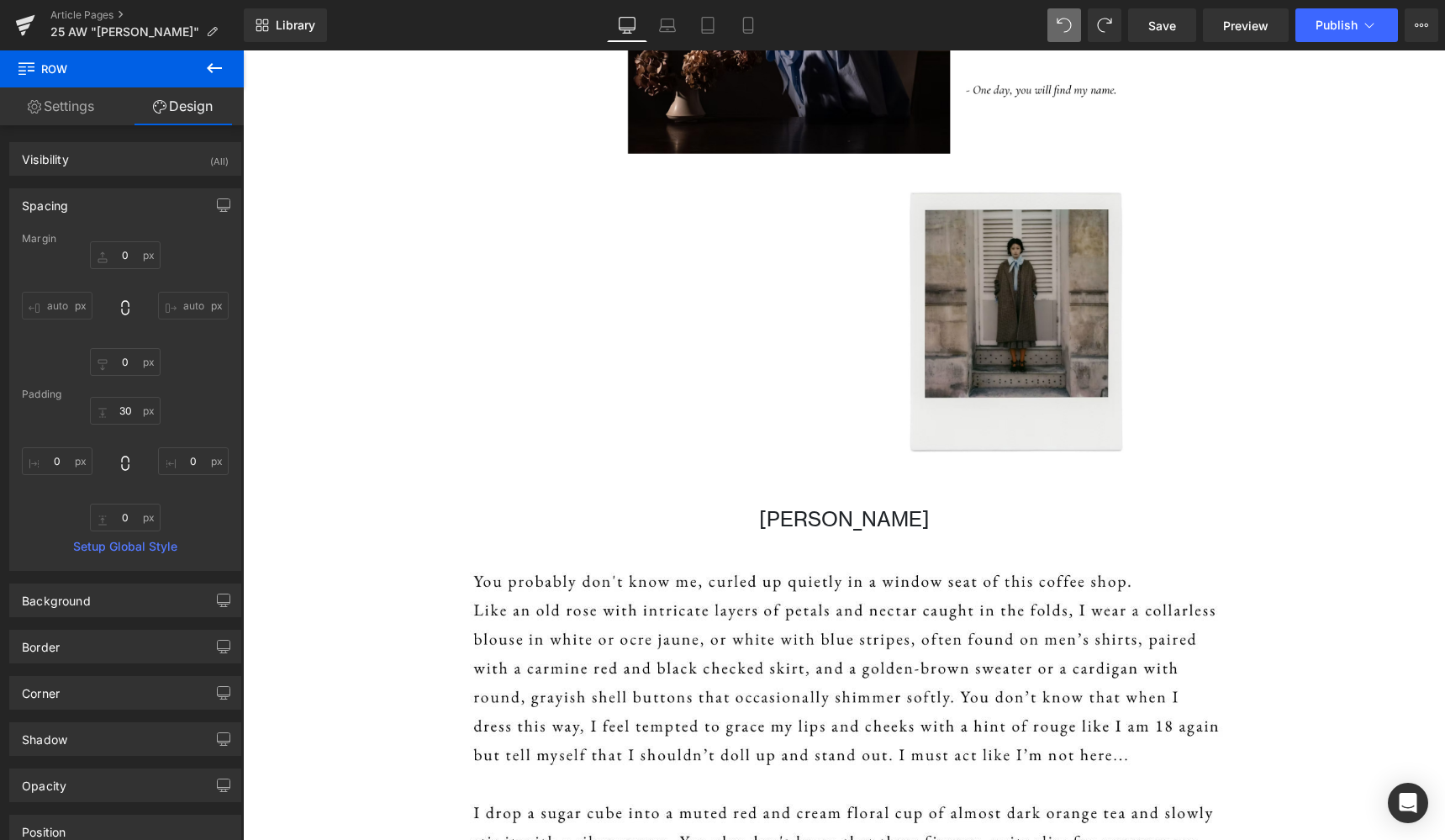
click at [213, 70] on icon at bounding box center [214, 68] width 20 height 20
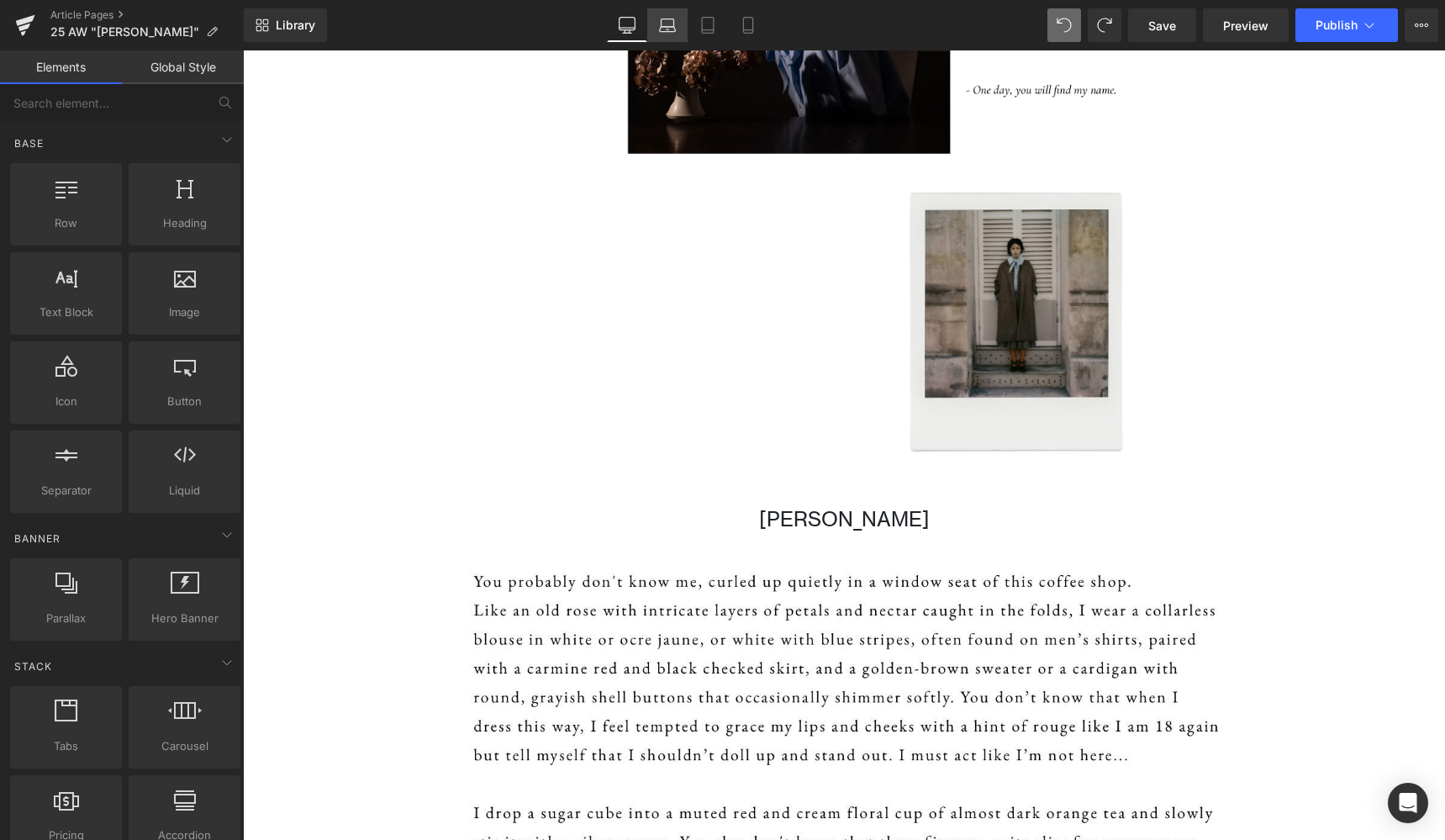
click at [677, 23] on link "Laptop" at bounding box center [667, 25] width 40 height 34
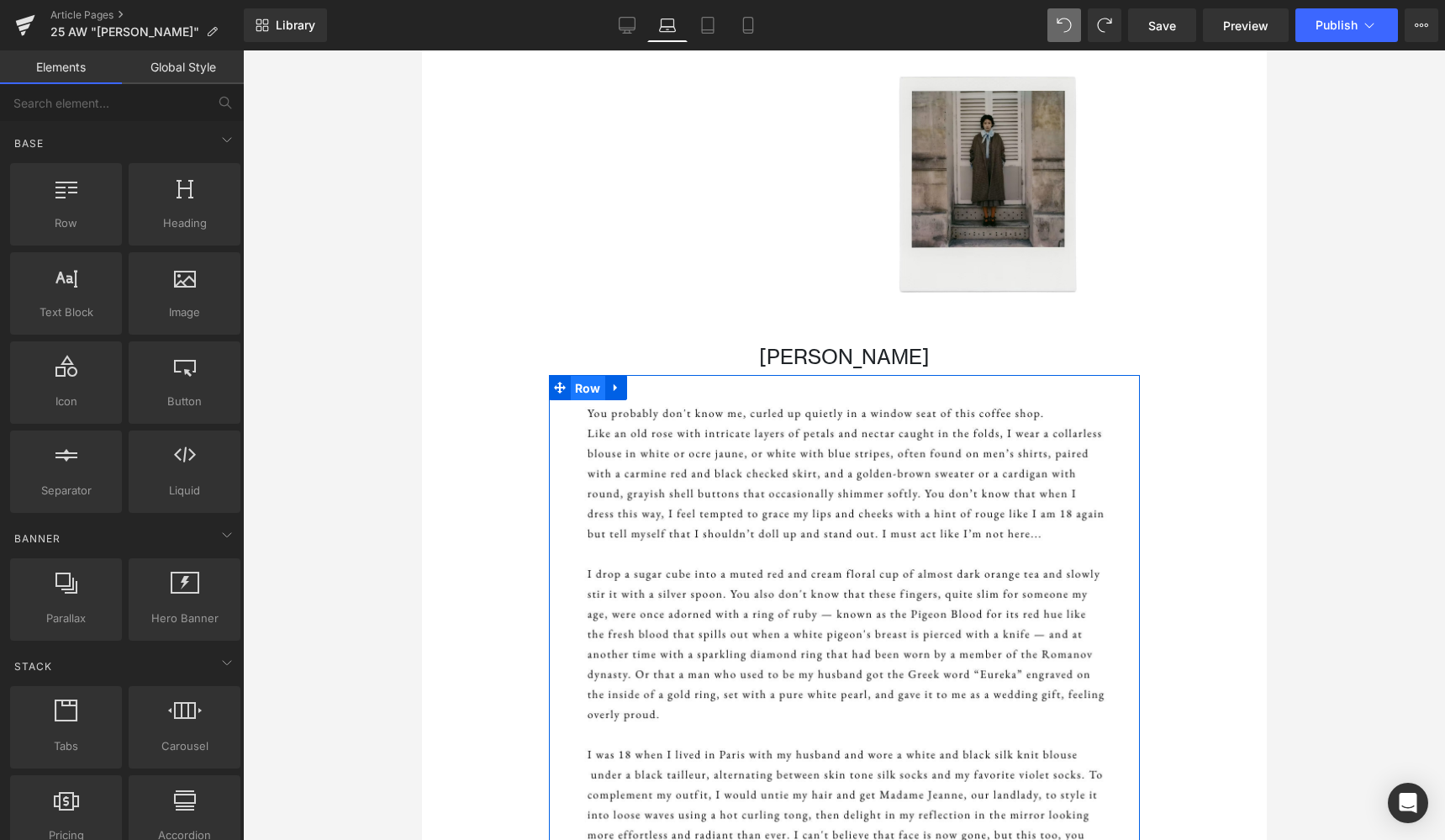
click at [583, 380] on span "Row" at bounding box center [587, 388] width 34 height 25
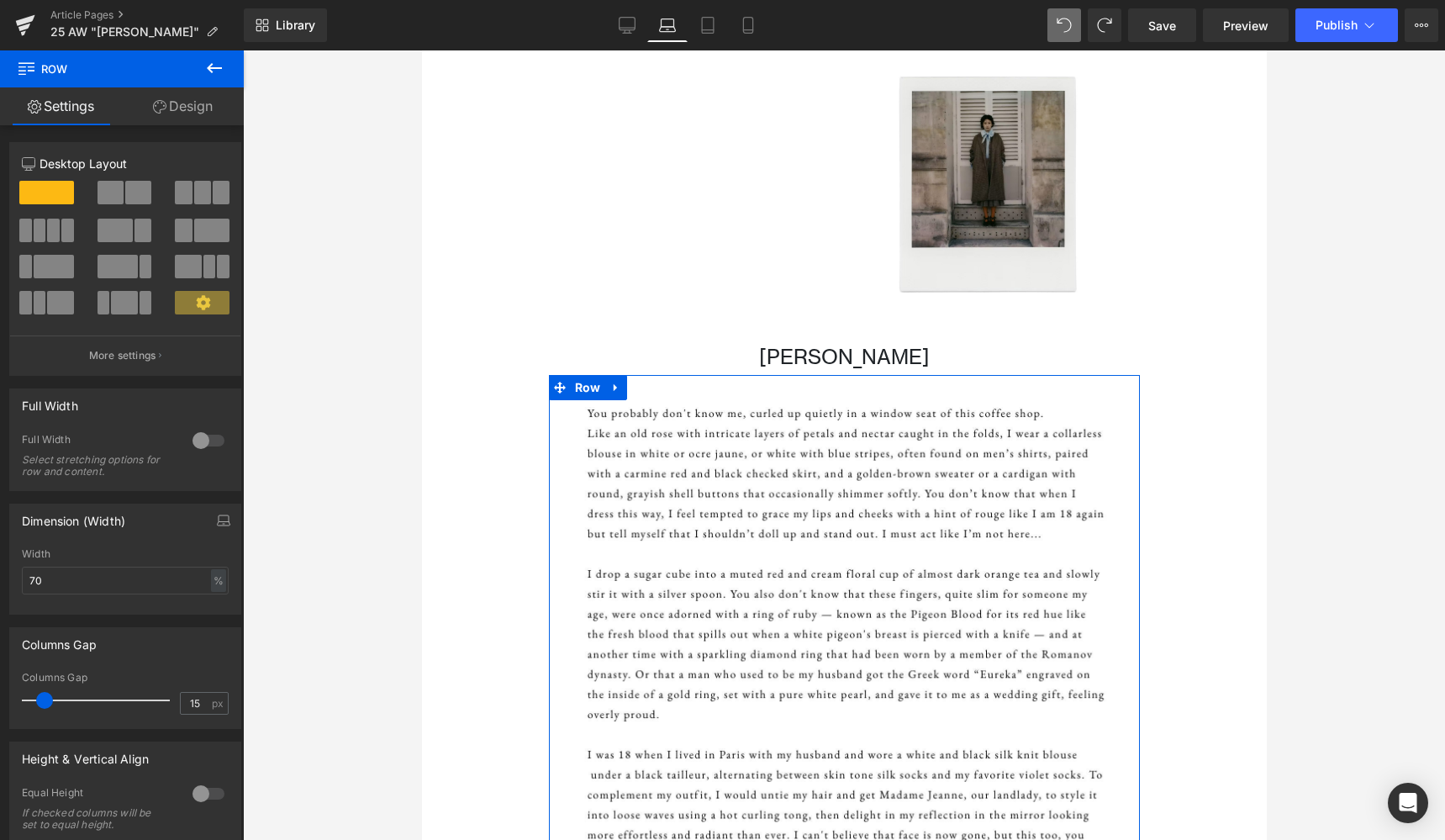
click at [182, 105] on link "Design" at bounding box center [183, 106] width 122 height 38
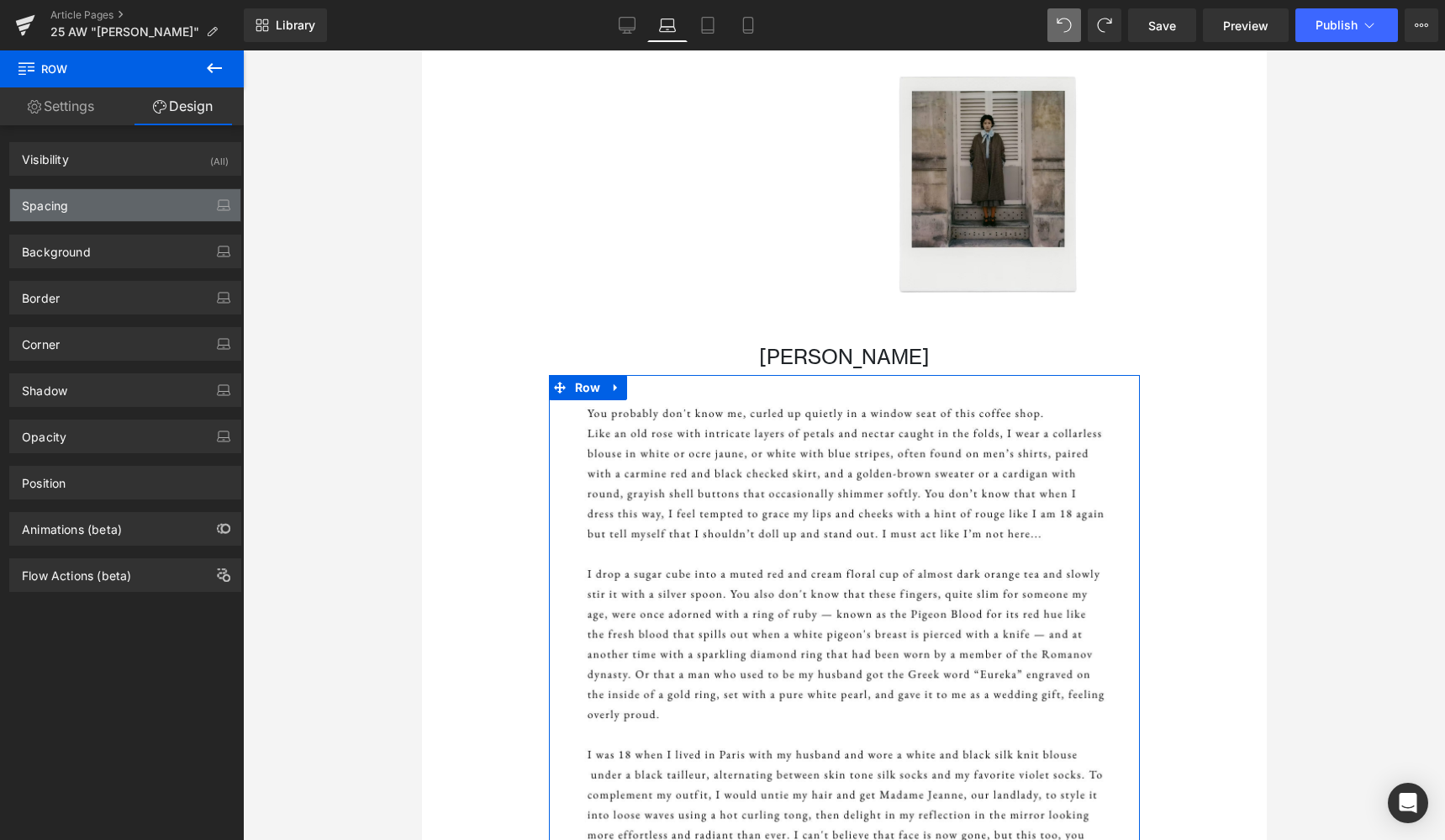
click at [99, 210] on div "Spacing" at bounding box center [125, 205] width 230 height 32
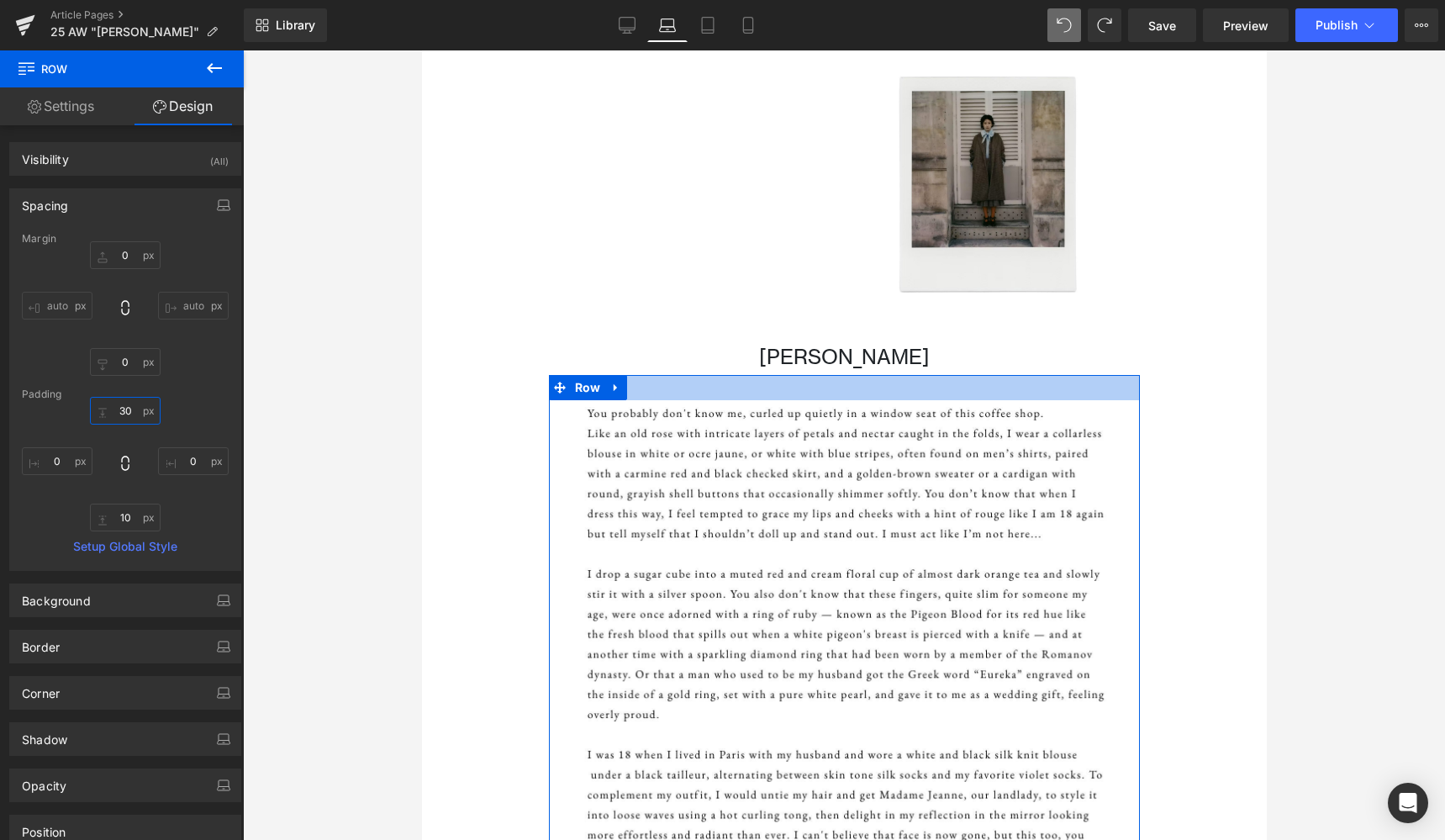
click at [124, 414] on input "30" at bounding box center [125, 411] width 71 height 28
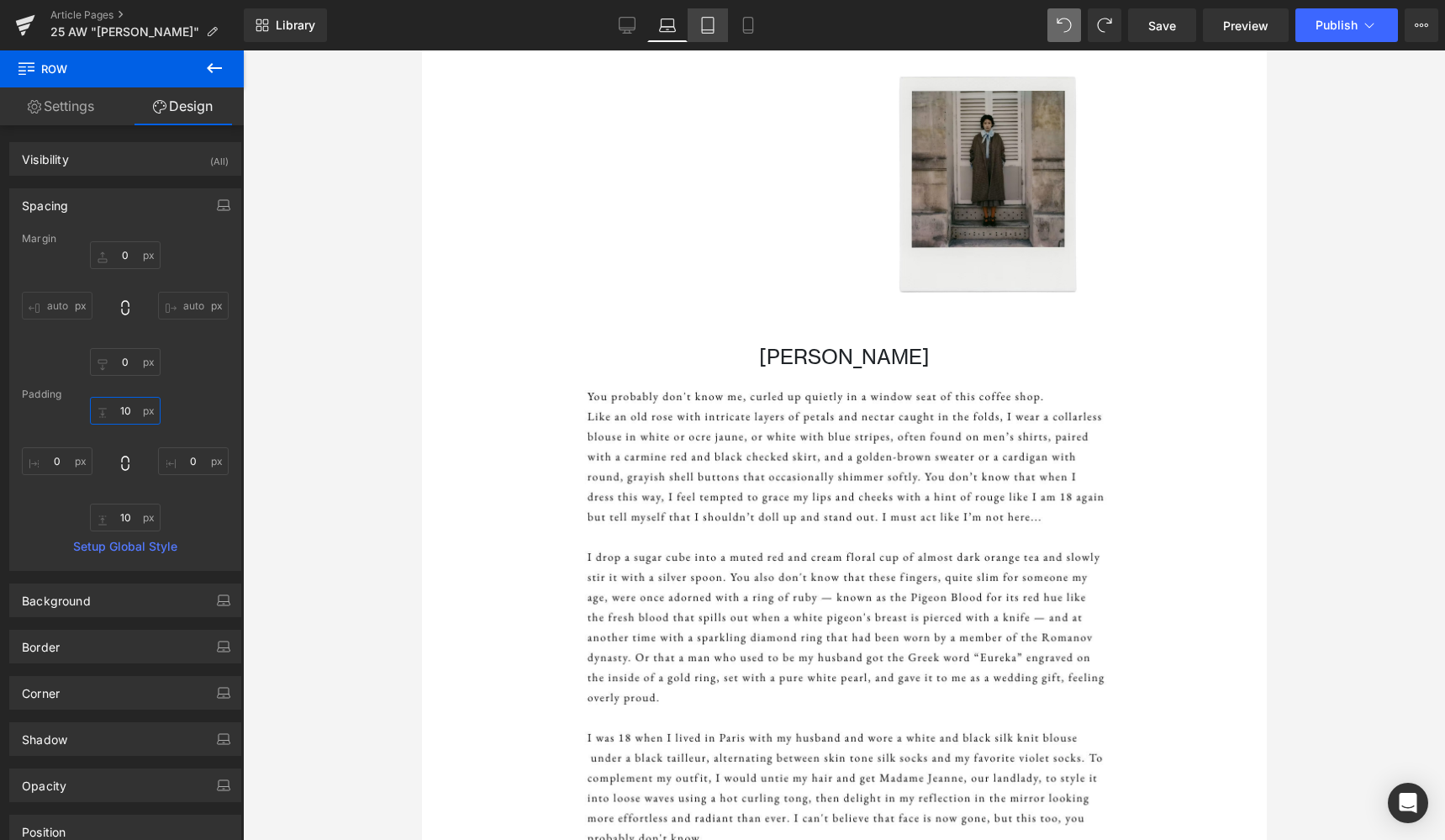
type input "10"
click at [706, 24] on icon at bounding box center [707, 25] width 17 height 17
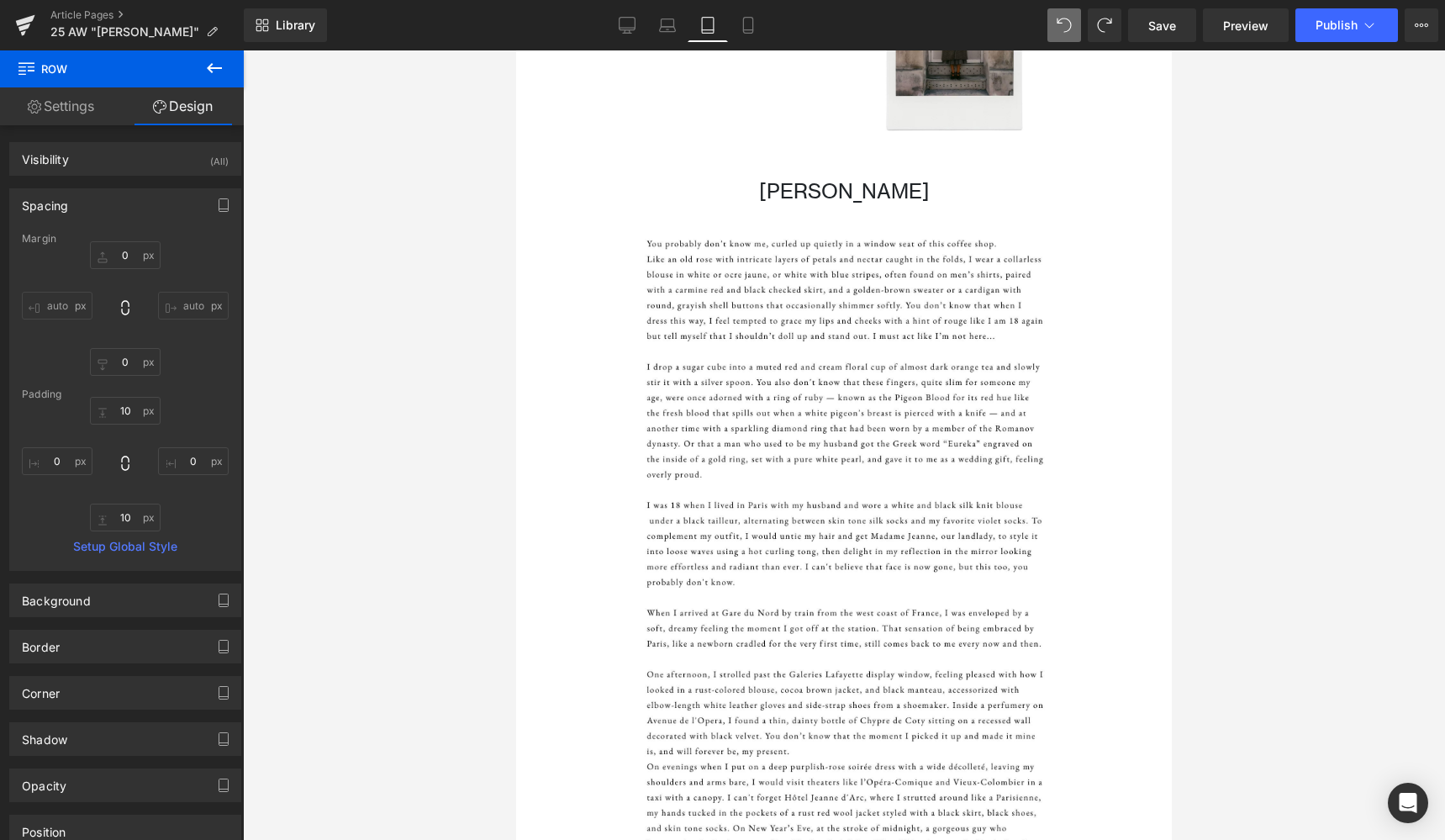
type input "0"
type input "30"
type input "0"
type input "10"
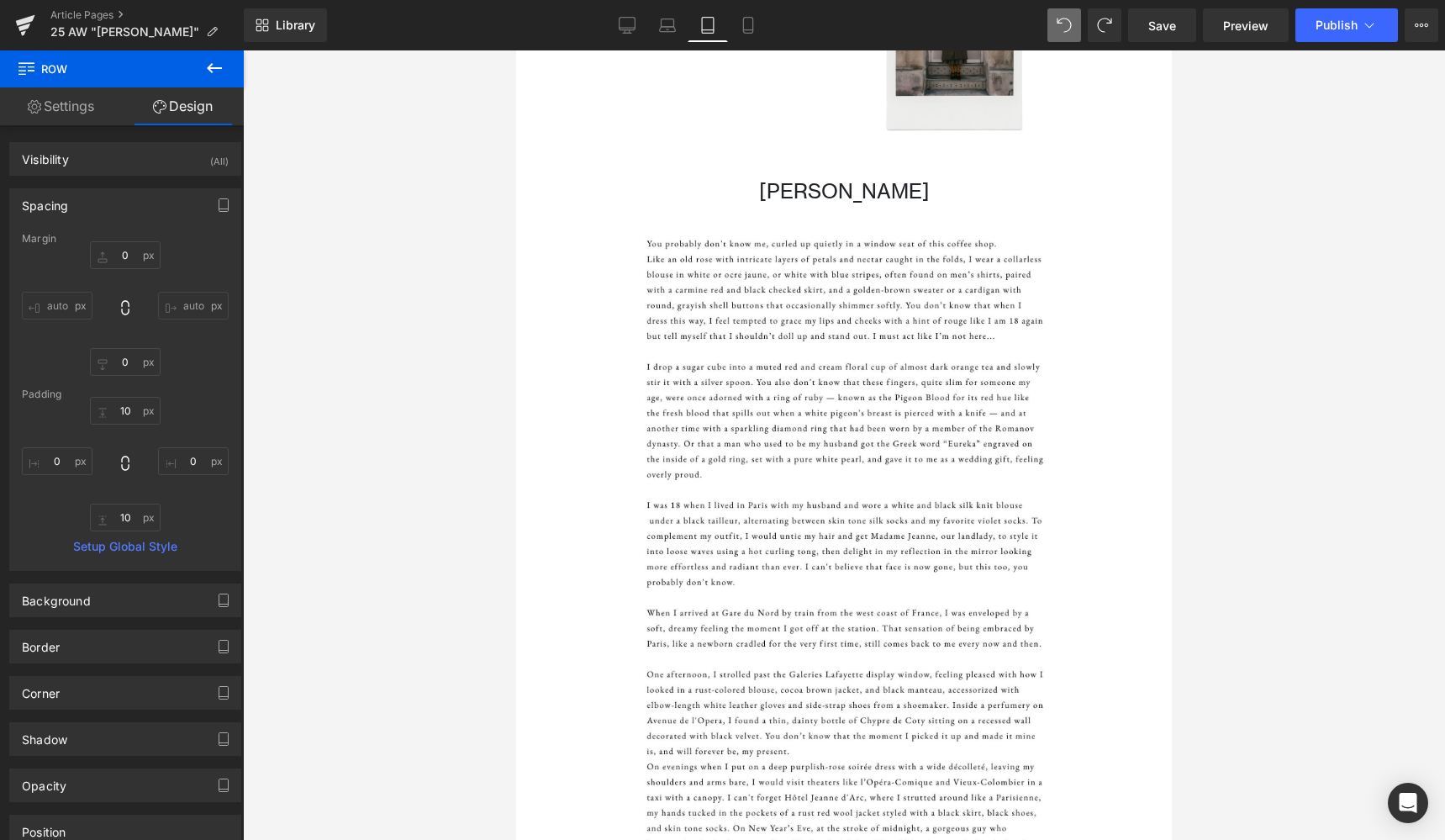
type input "0"
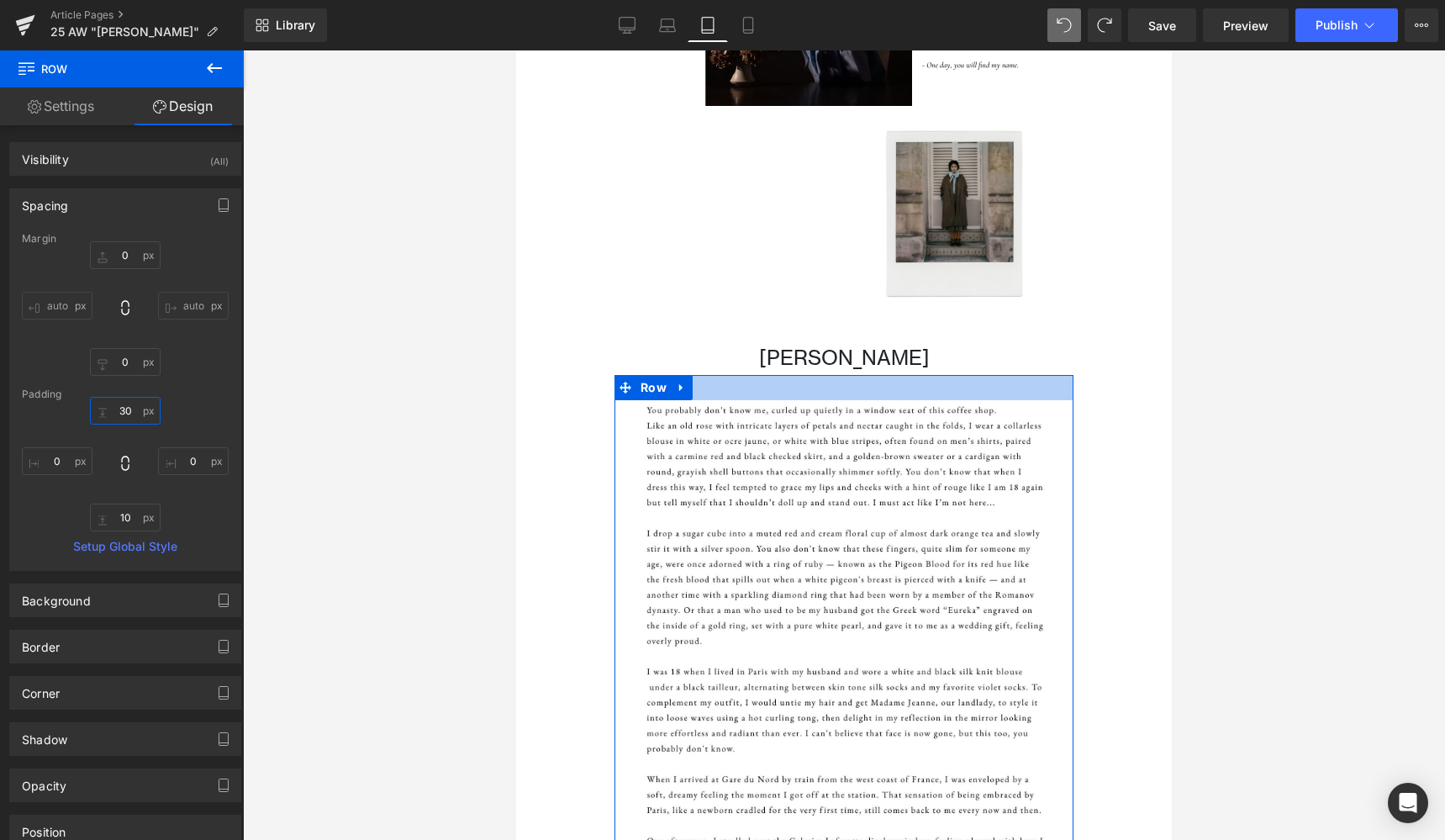
click at [123, 414] on input "30" at bounding box center [125, 411] width 71 height 28
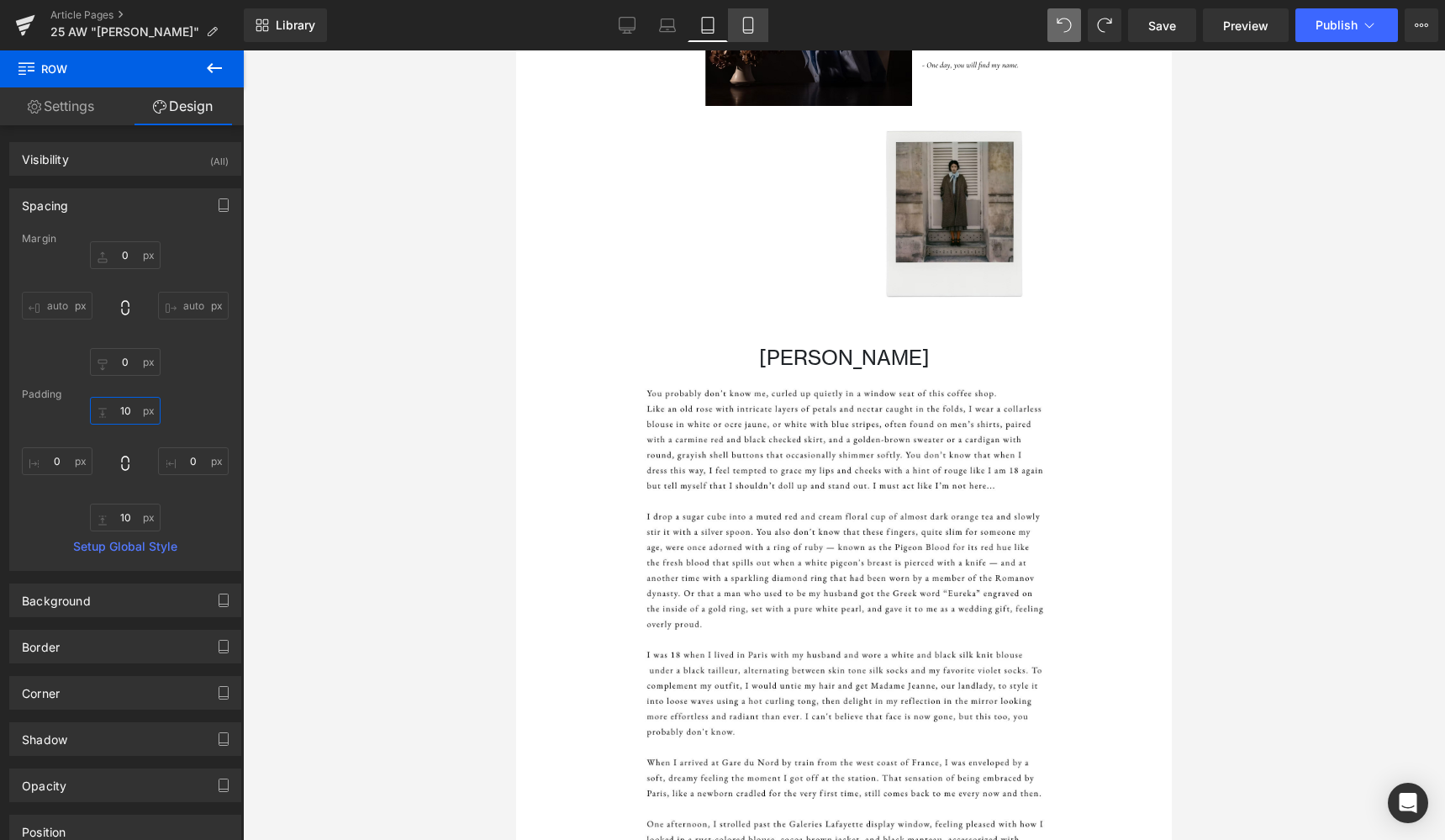
type input "10"
click at [752, 24] on icon at bounding box center [747, 26] width 9 height 16
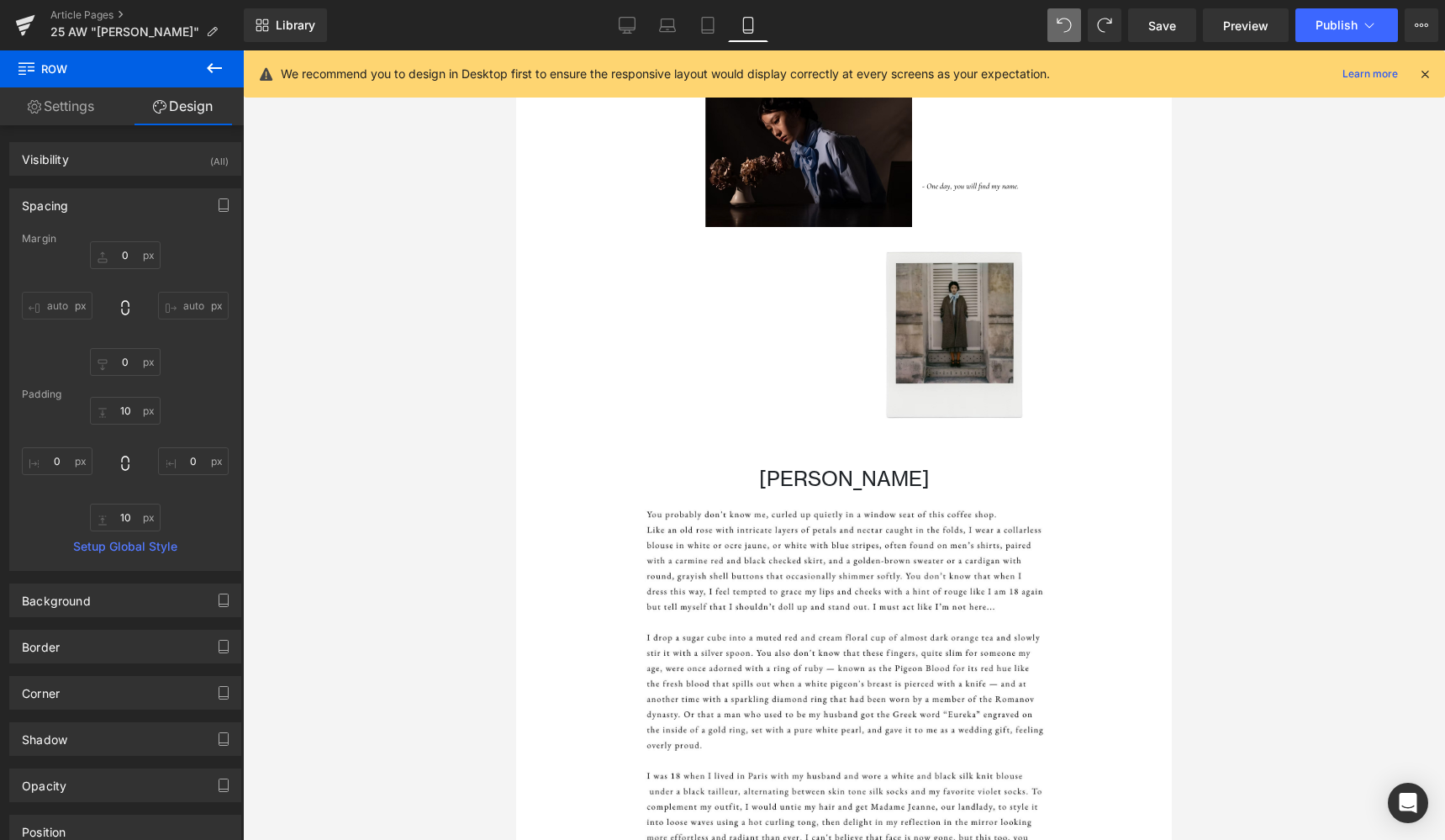
type input "0"
type input "30"
type input "0"
type input "10"
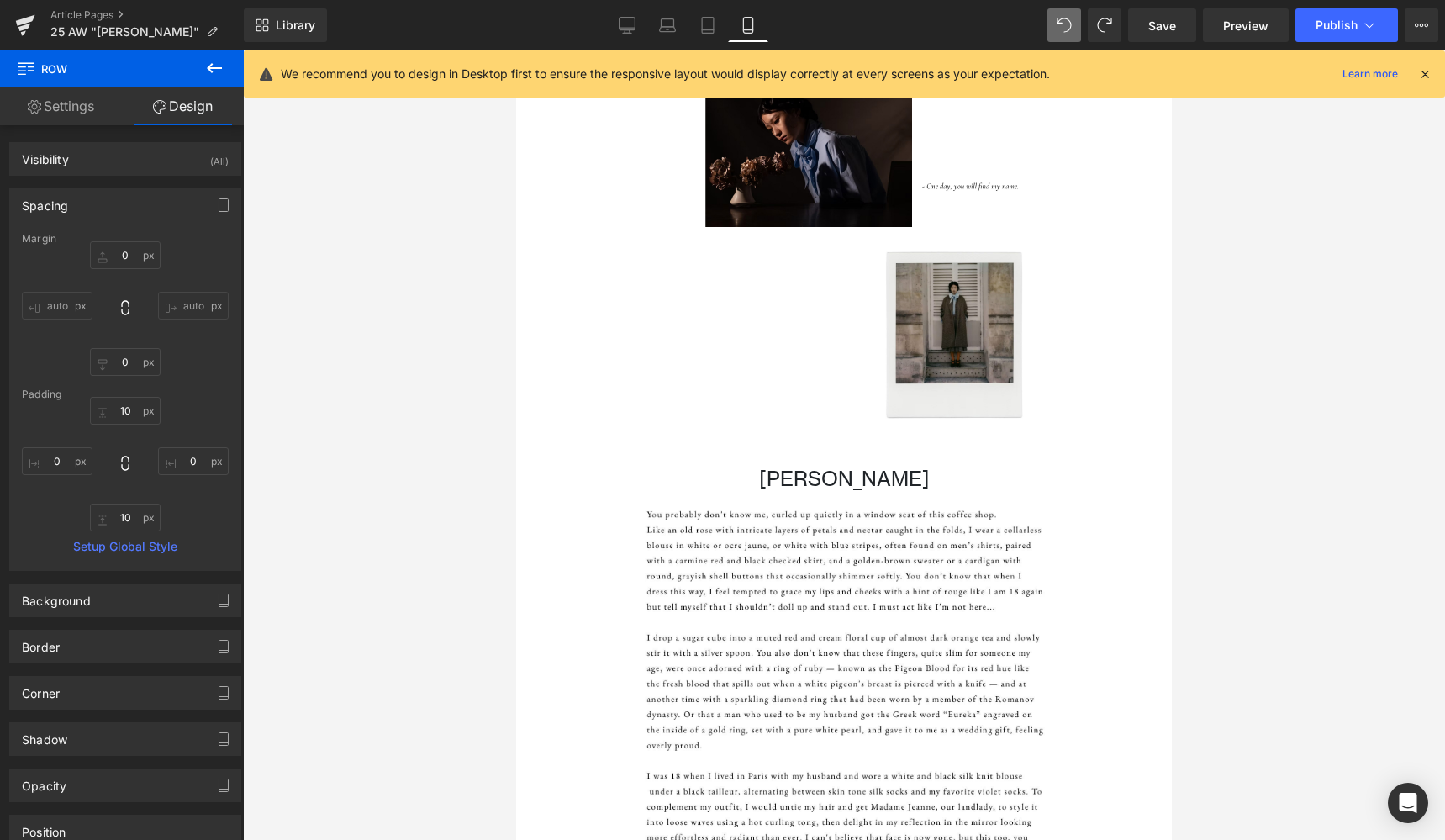
type input "0"
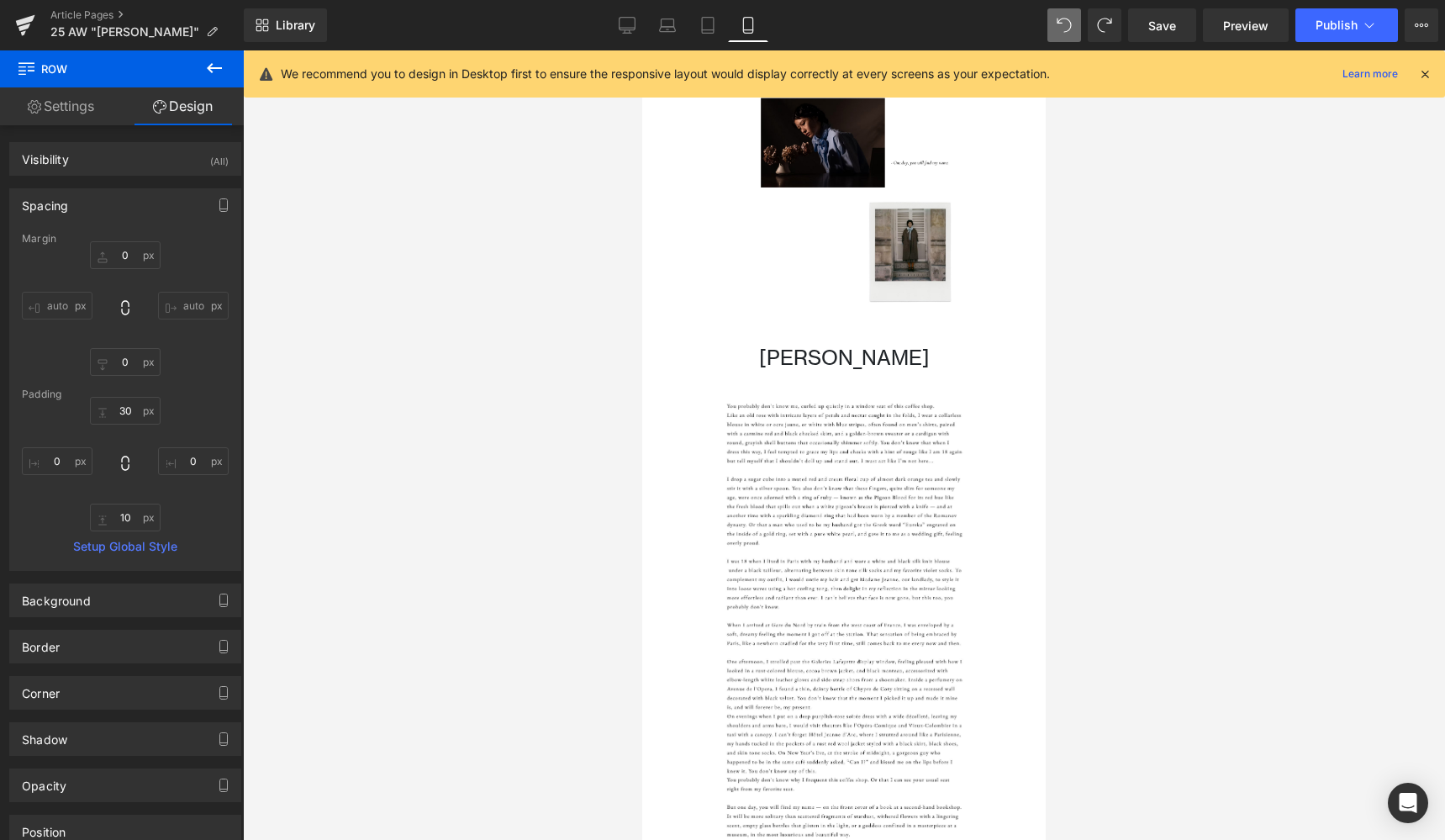
scroll to position [186, 0]
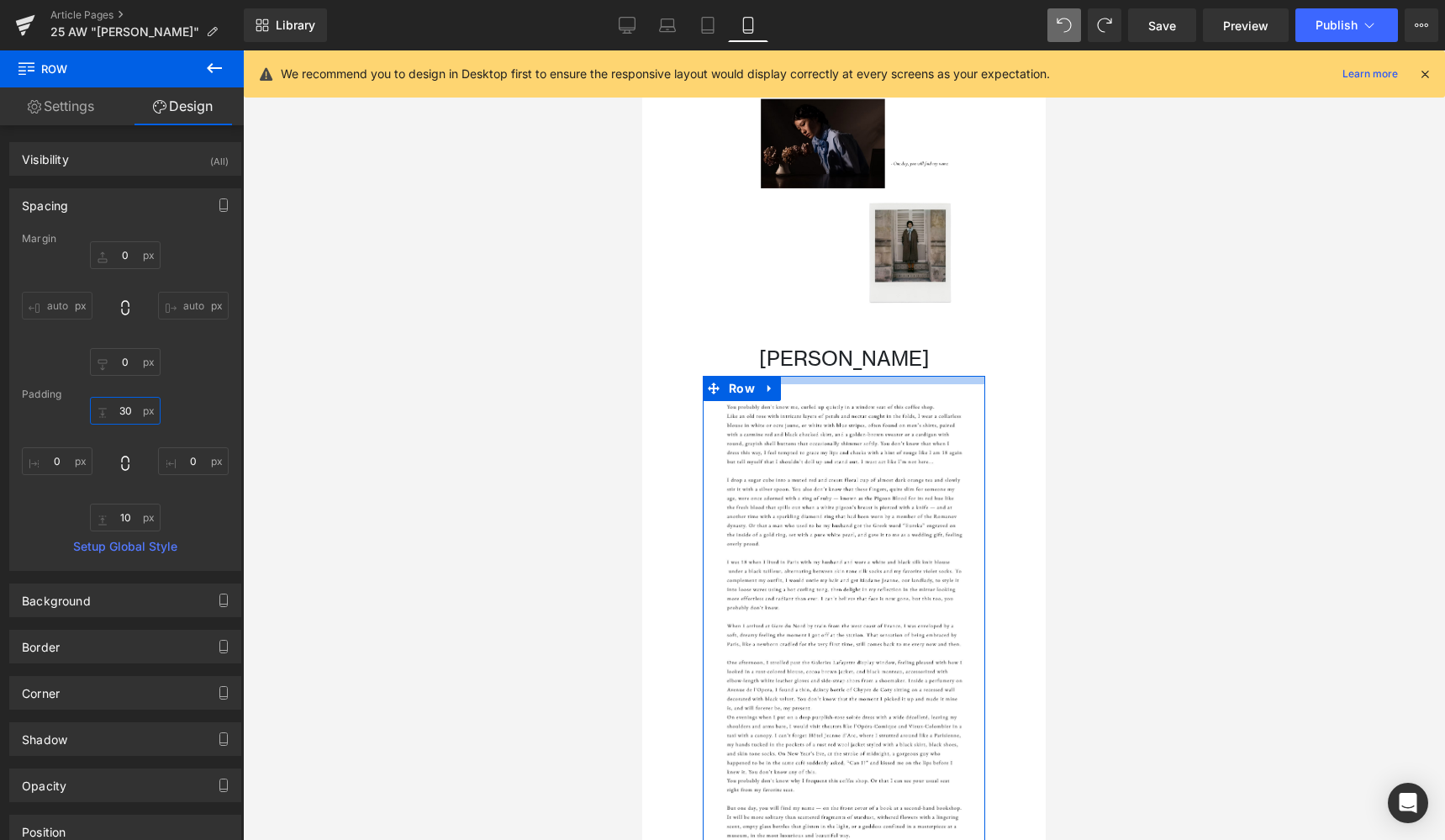
click at [121, 410] on input "30" at bounding box center [125, 411] width 71 height 28
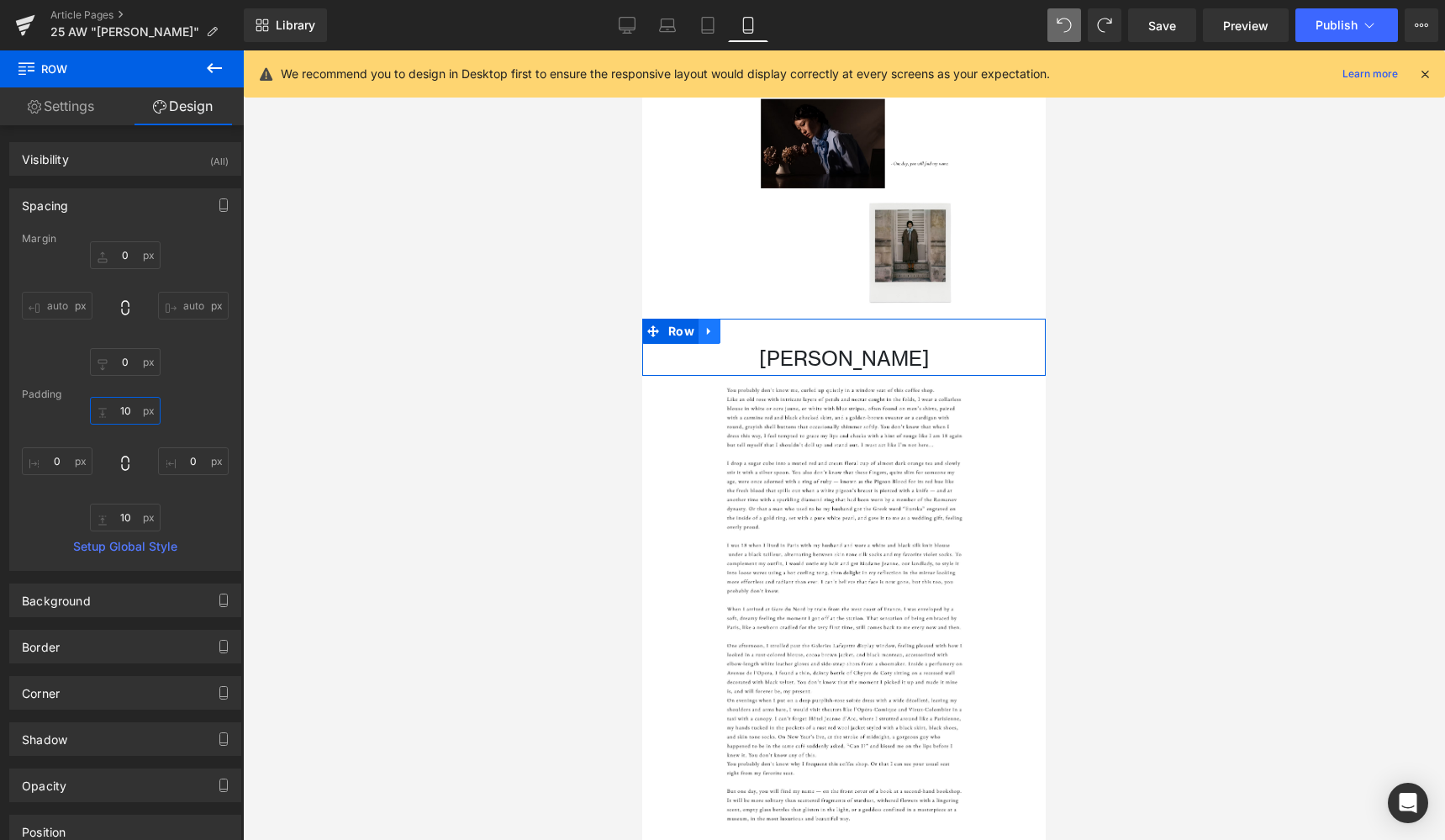
type input "10"
click at [707, 328] on icon at bounding box center [708, 332] width 3 height 8
click at [748, 325] on icon at bounding box center [753, 331] width 12 height 12
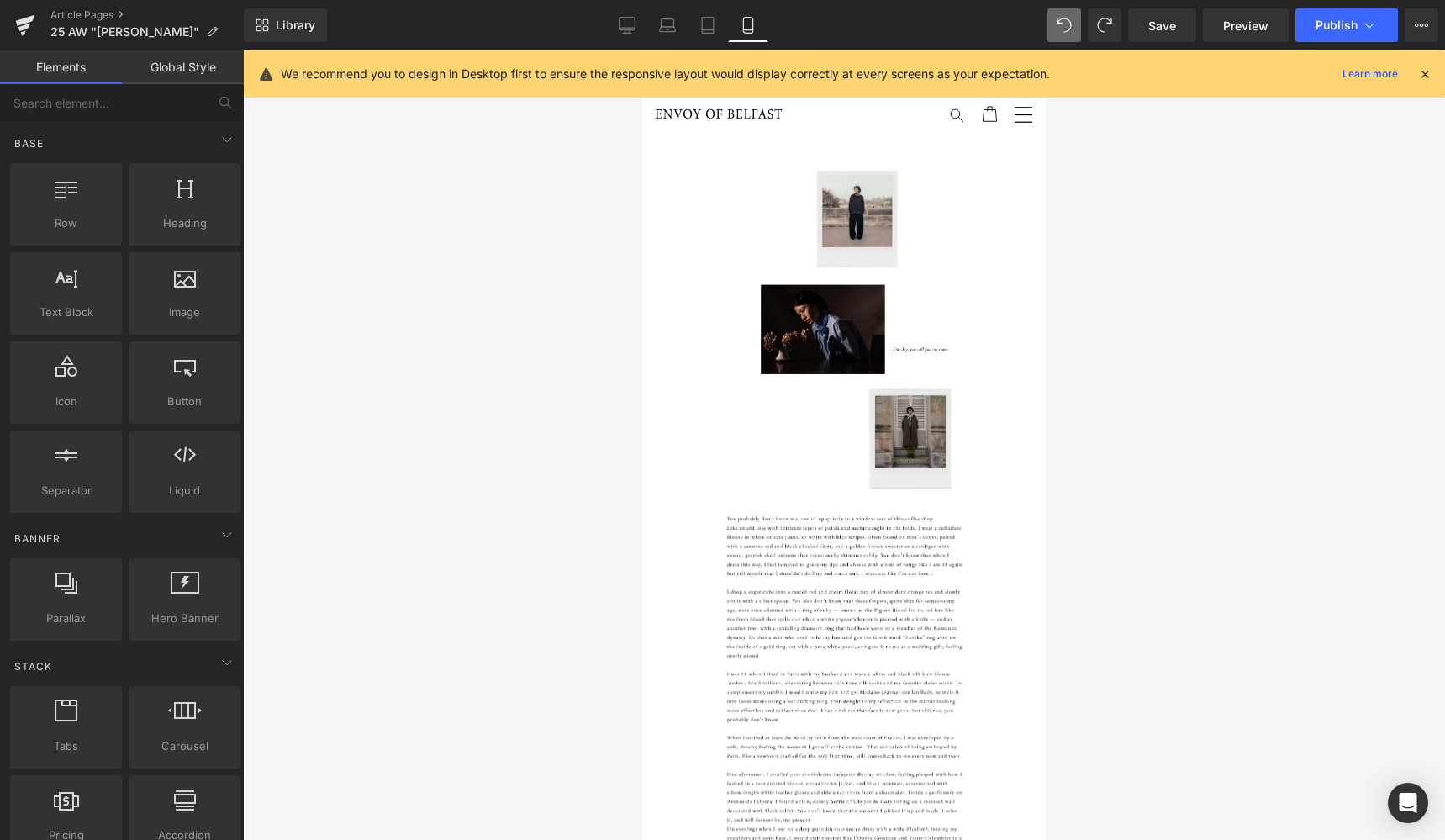
scroll to position [0, 0]
click at [635, 26] on icon at bounding box center [627, 25] width 17 height 17
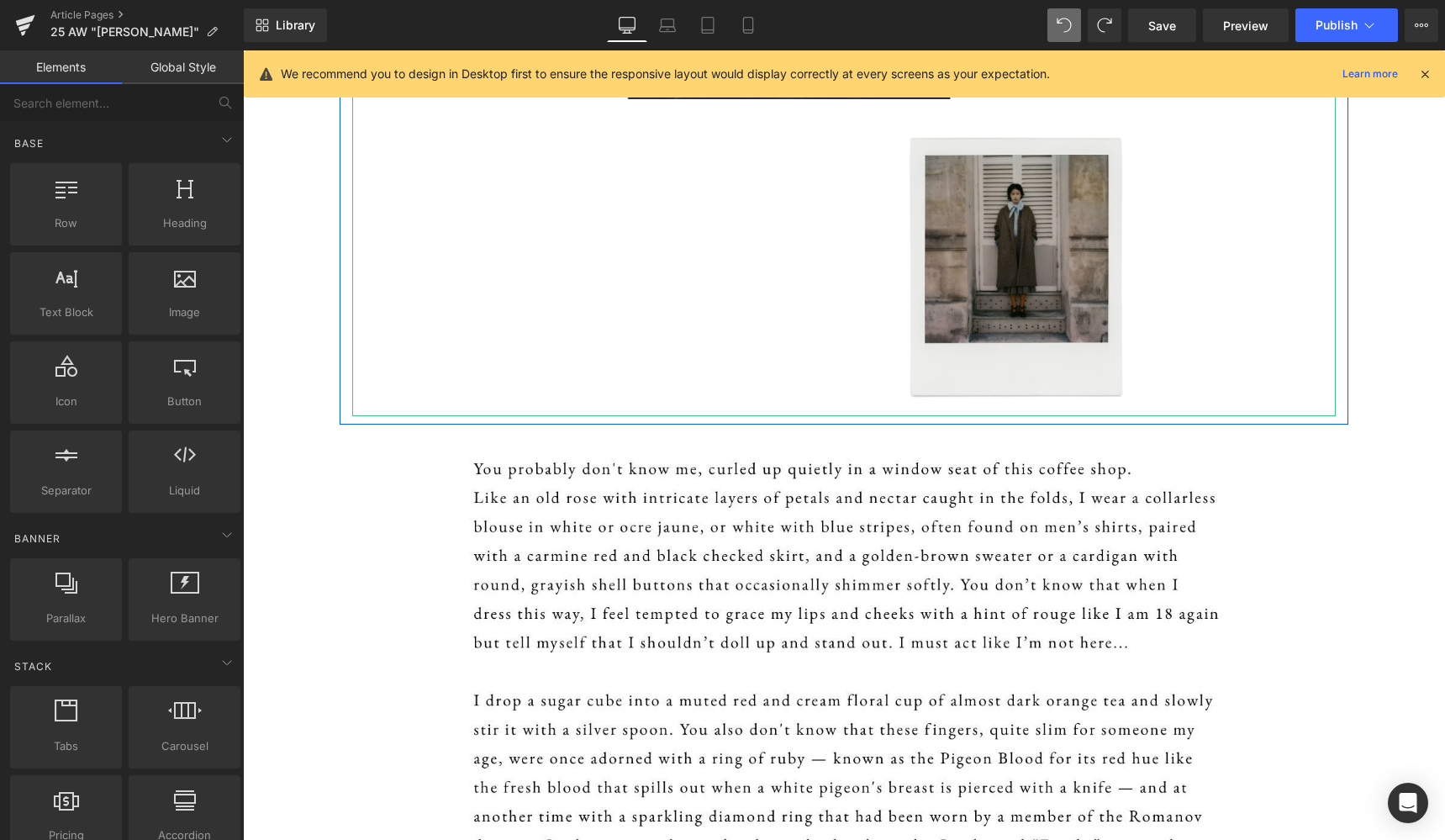
scroll to position [677, 0]
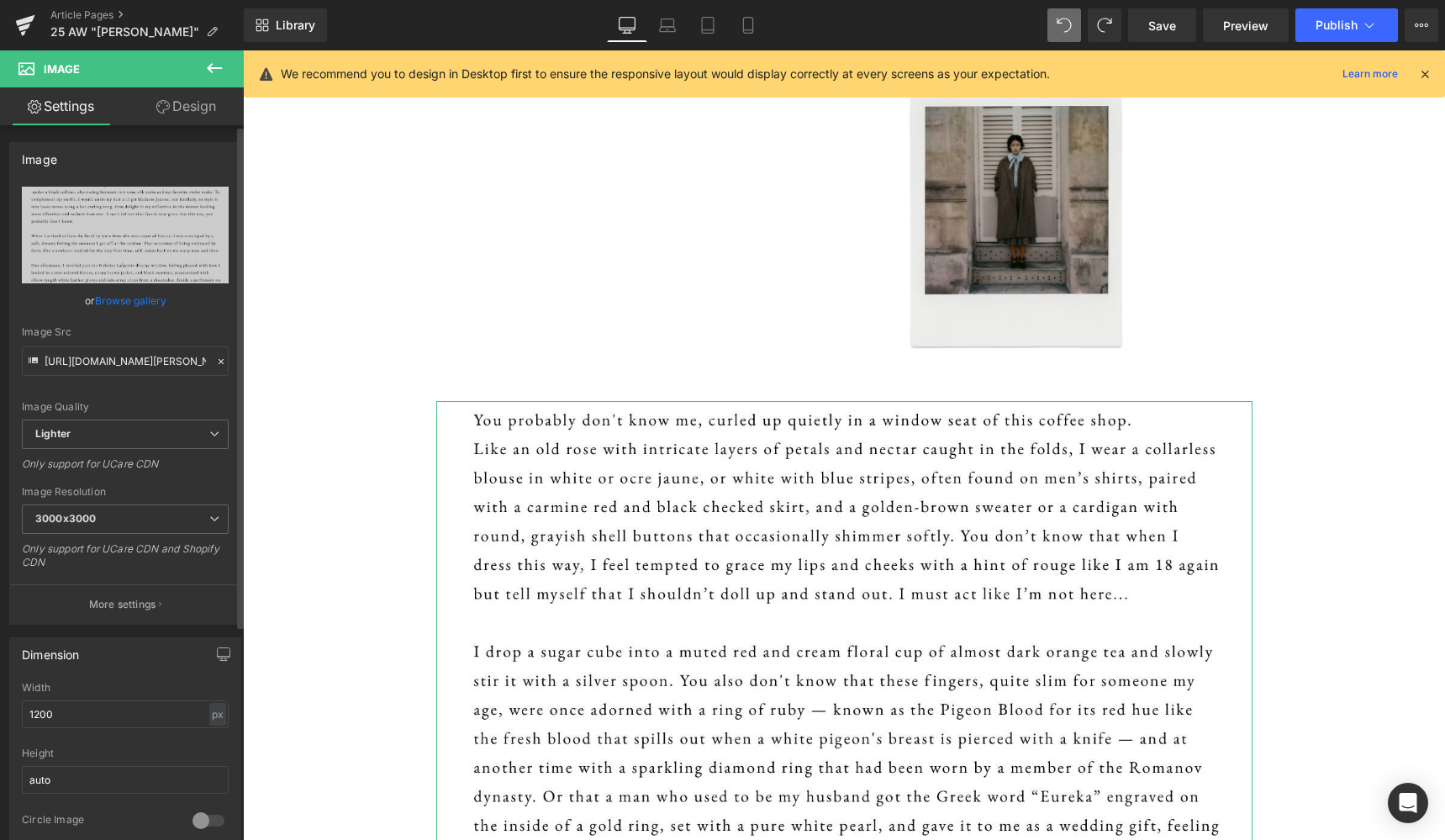
click at [140, 302] on link "Browse gallery" at bounding box center [130, 300] width 71 height 29
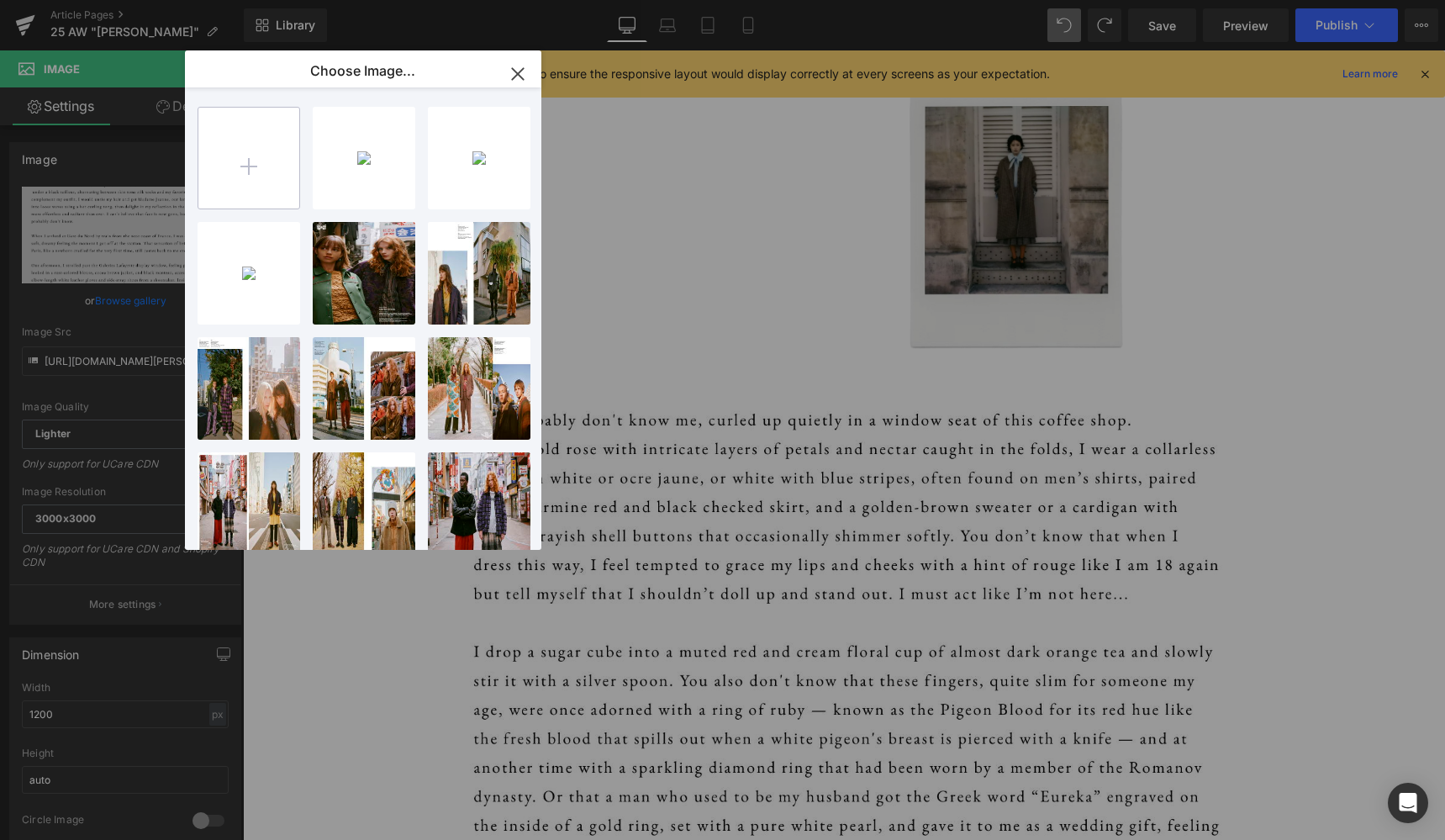
click at [241, 170] on input "file" at bounding box center [248, 158] width 101 height 101
type input "C:\fakepath\marie 3.jpg"
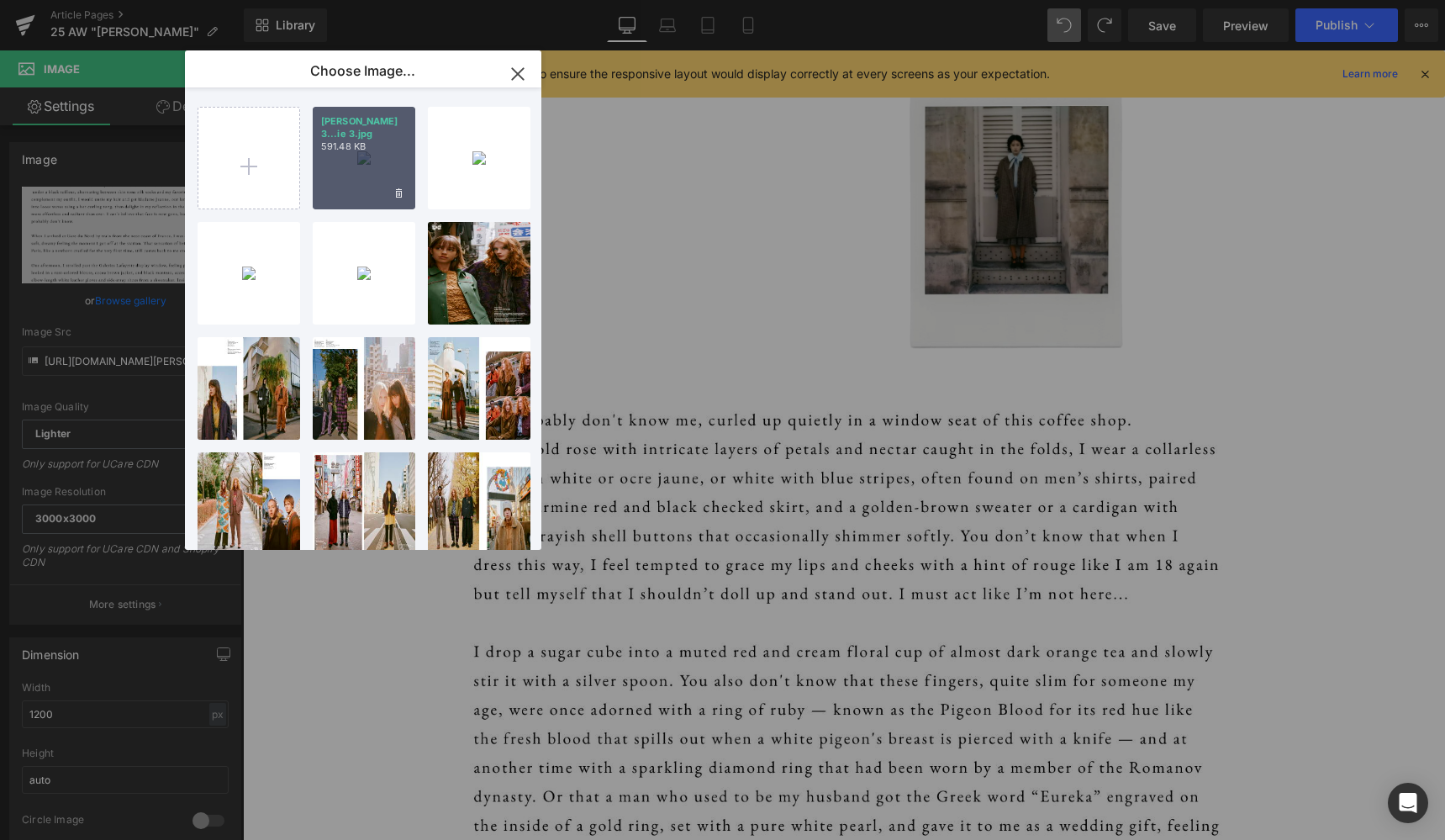
click at [362, 153] on div "marie 3...ie 3.jpg 591.48 KB" at bounding box center [364, 158] width 103 height 103
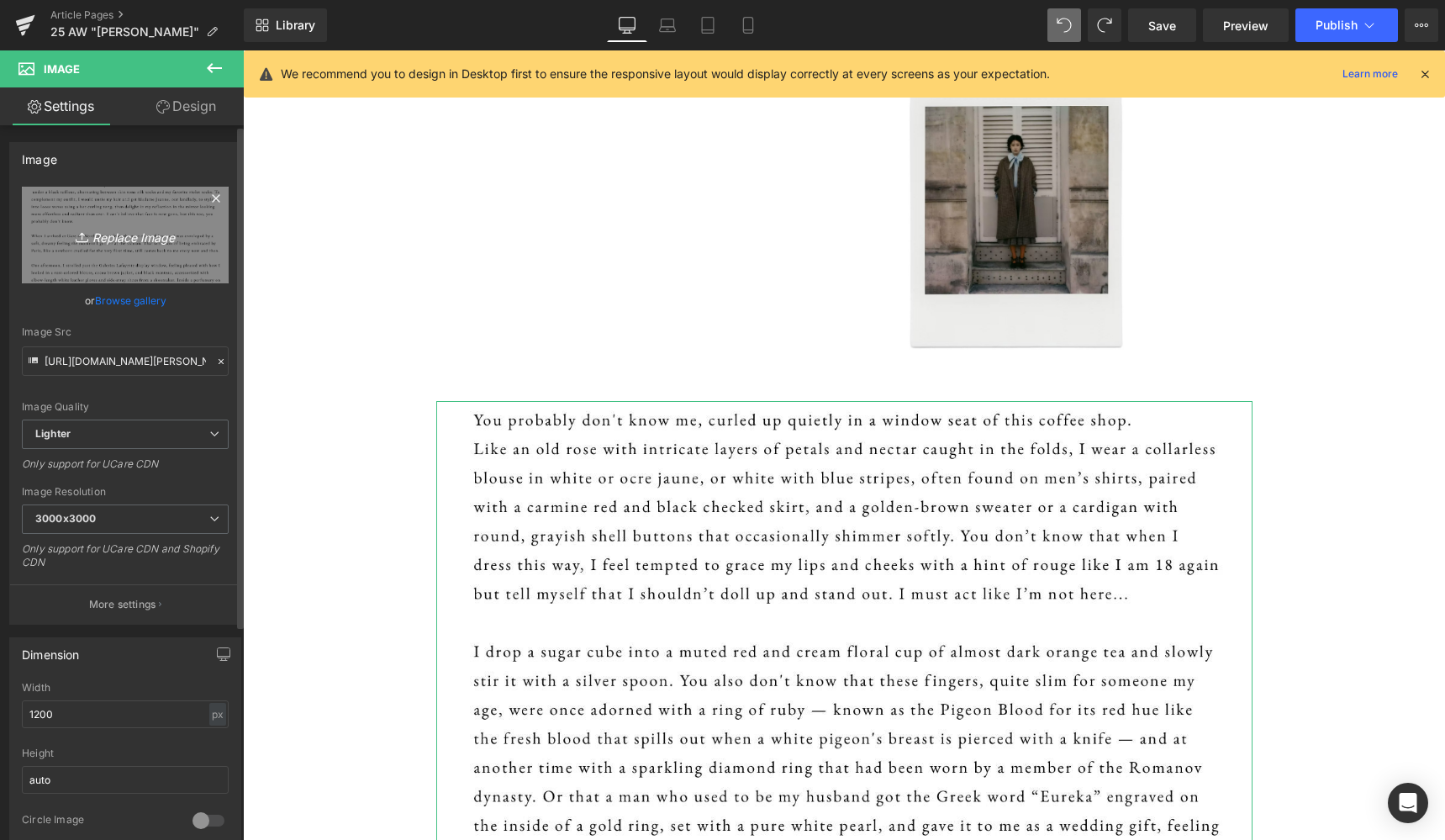
click at [126, 248] on link "Replace Image" at bounding box center [125, 235] width 207 height 97
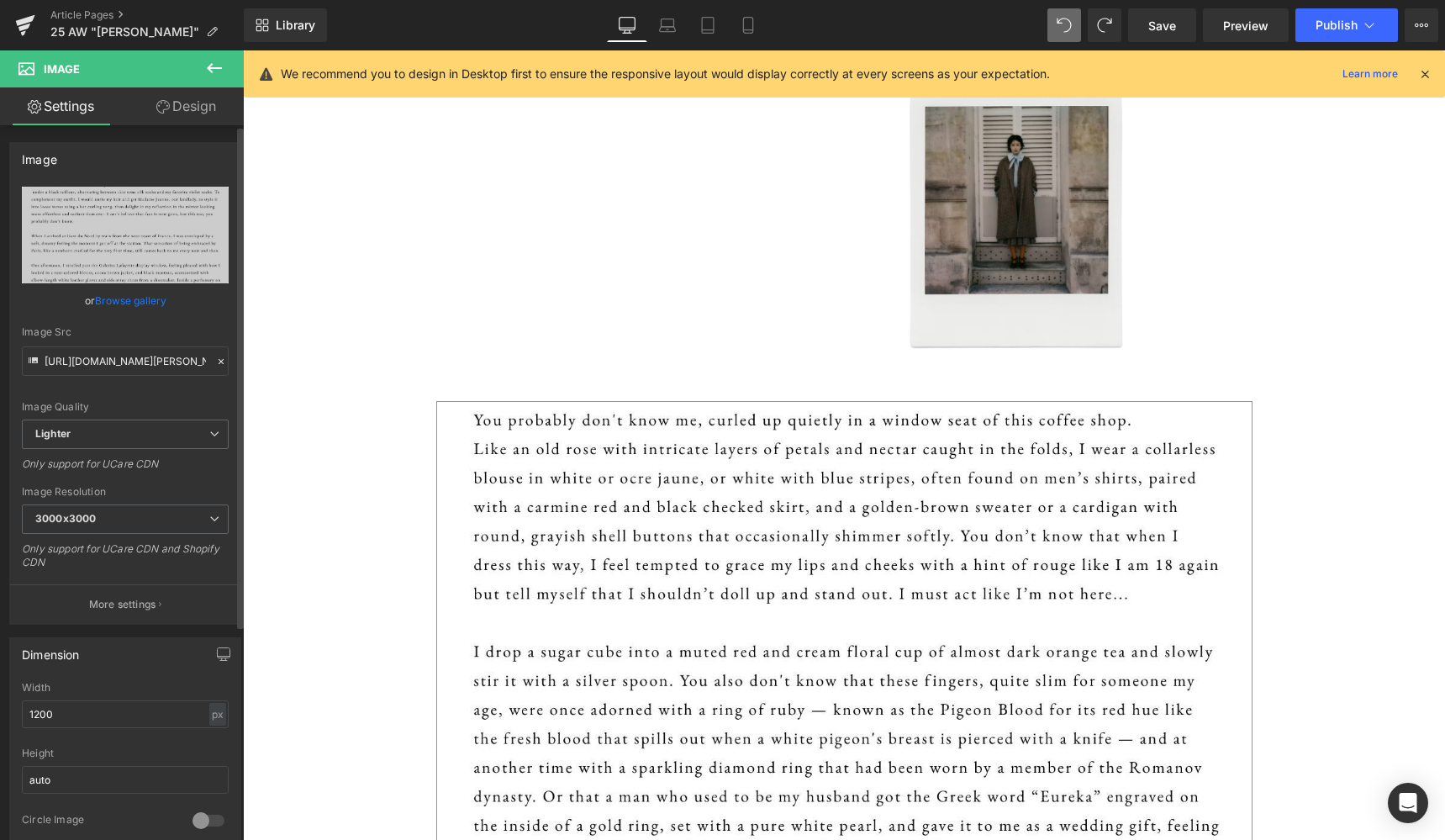
click at [144, 298] on link "Browse gallery" at bounding box center [130, 300] width 71 height 29
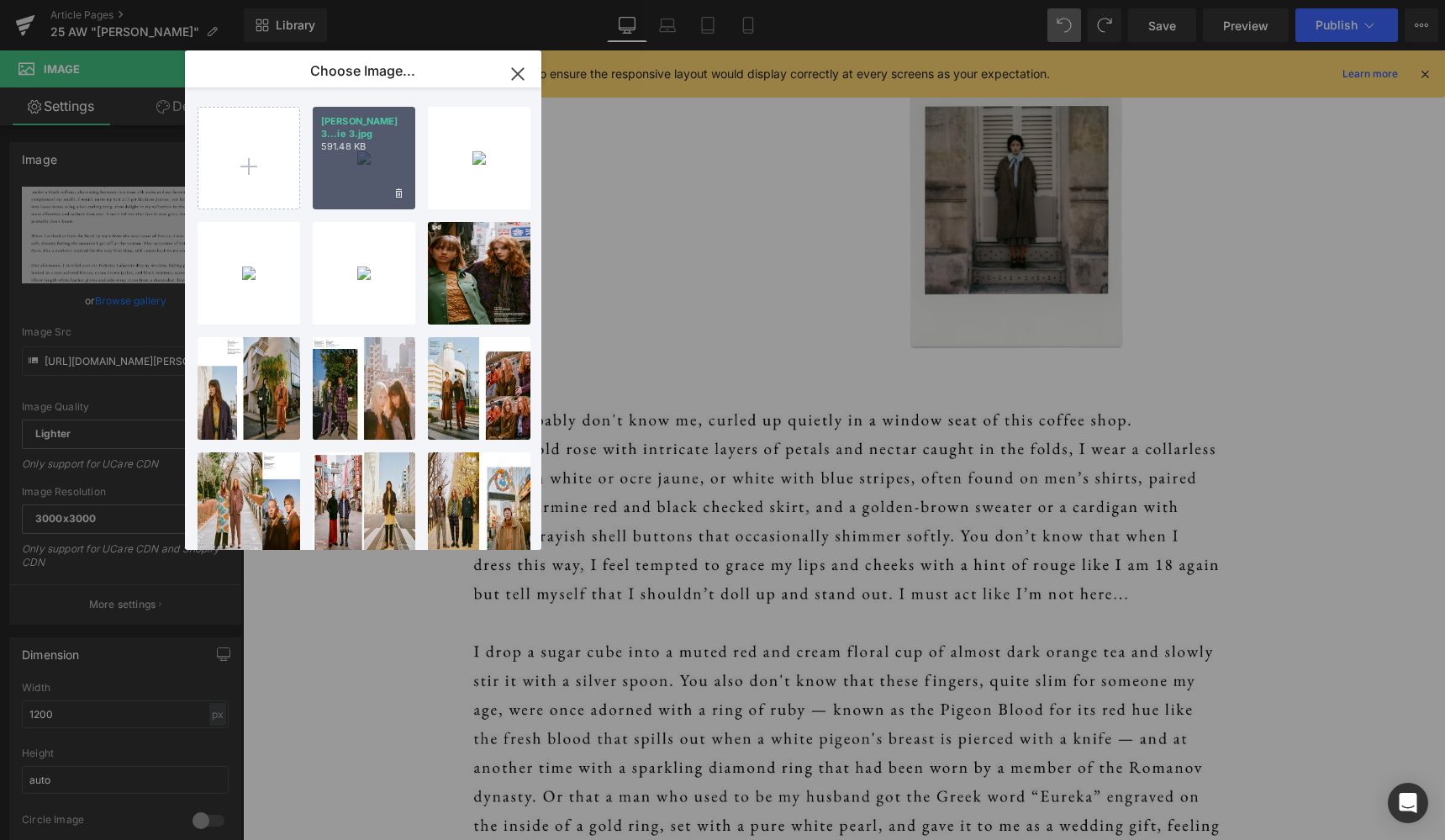
click at [367, 154] on div "marie 3...ie 3.jpg 591.48 KB" at bounding box center [364, 158] width 103 height 103
type input "https://ucarecdn.com/89d115cb-b671-4e7b-86af-b4cd59fa7c67/-/format/auto/-/previ…"
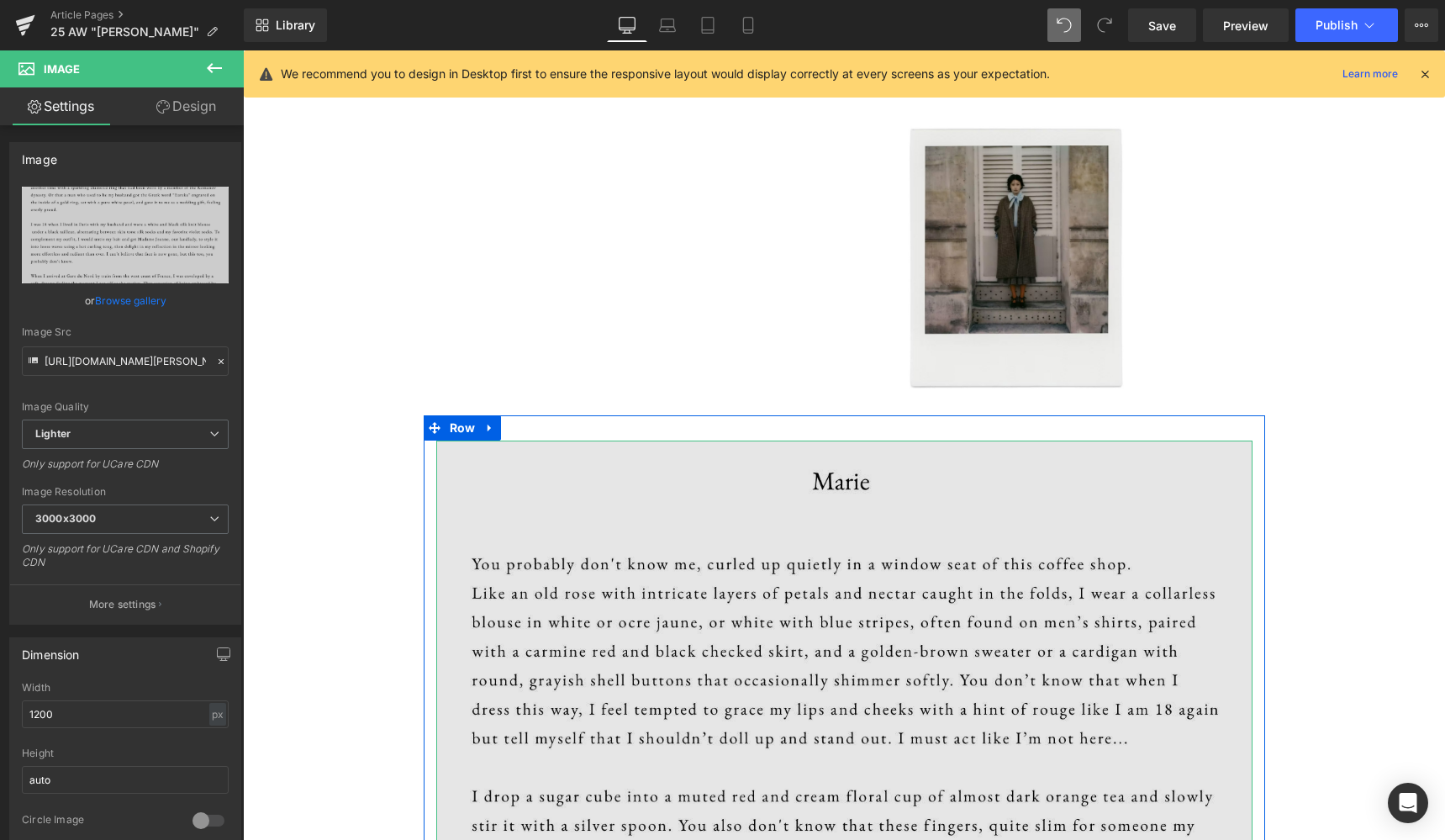
scroll to position [637, 0]
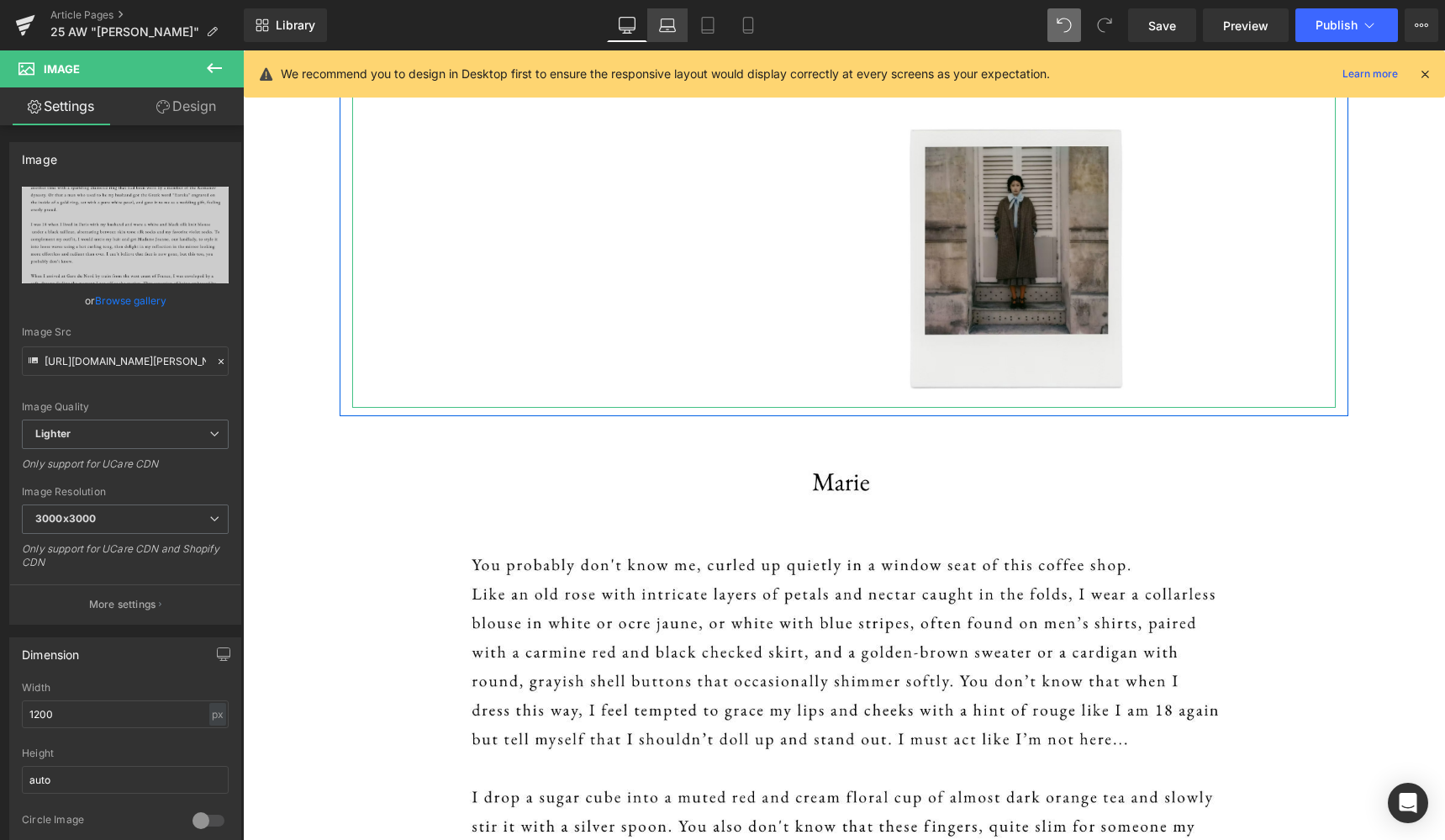
click at [662, 39] on link "Laptop" at bounding box center [667, 25] width 40 height 34
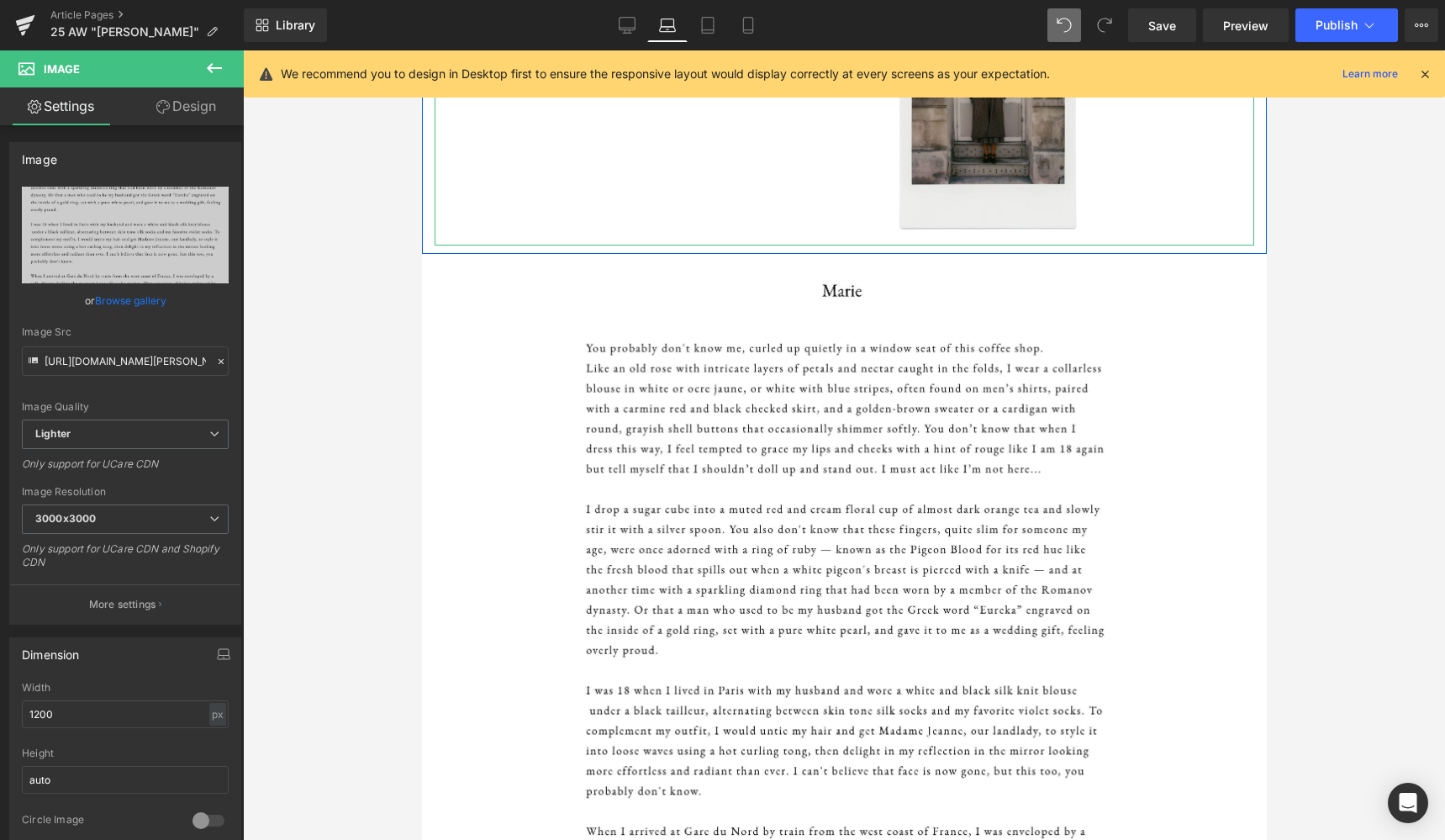
scroll to position [451, 0]
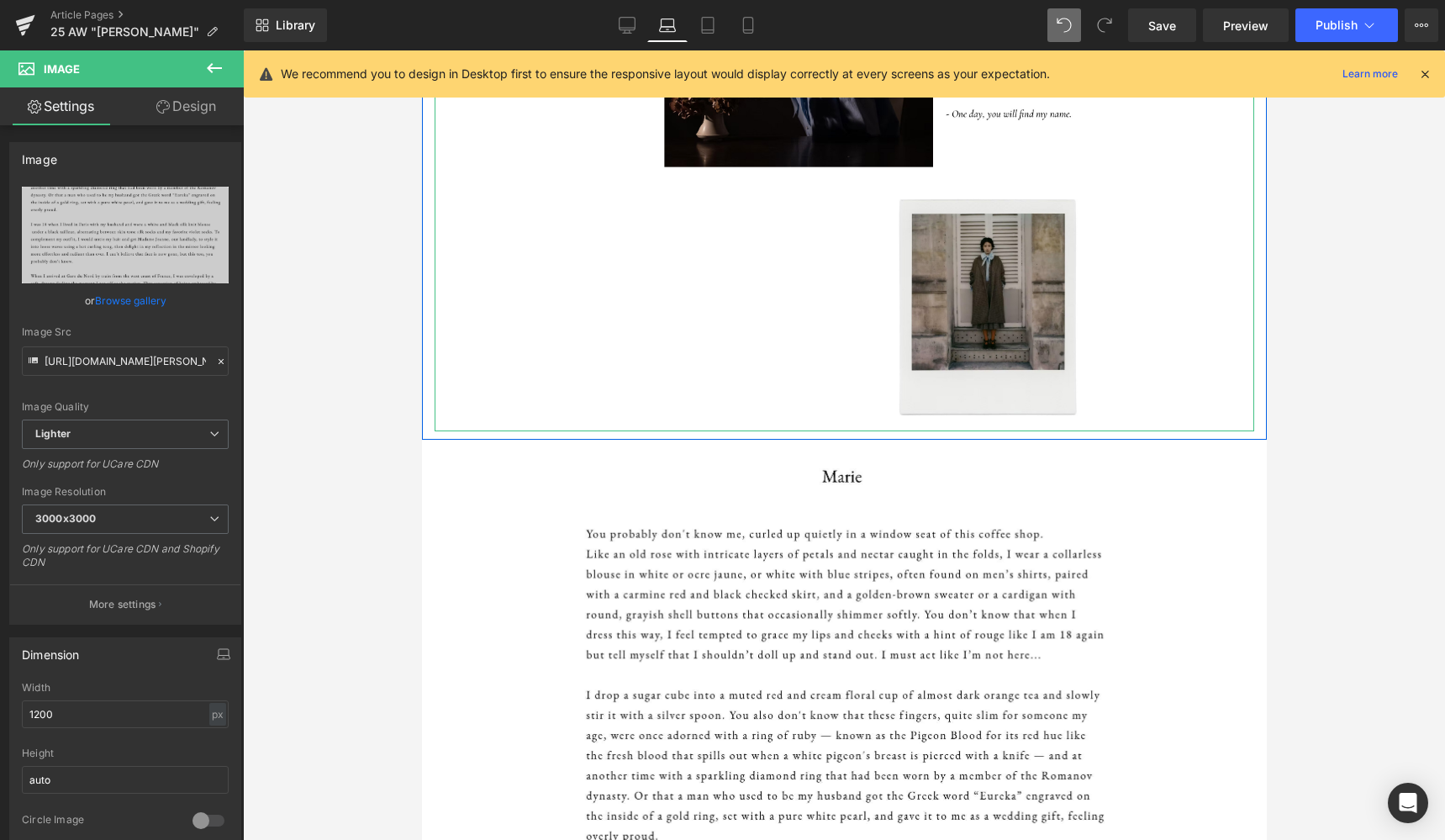
click at [218, 55] on button at bounding box center [214, 68] width 59 height 37
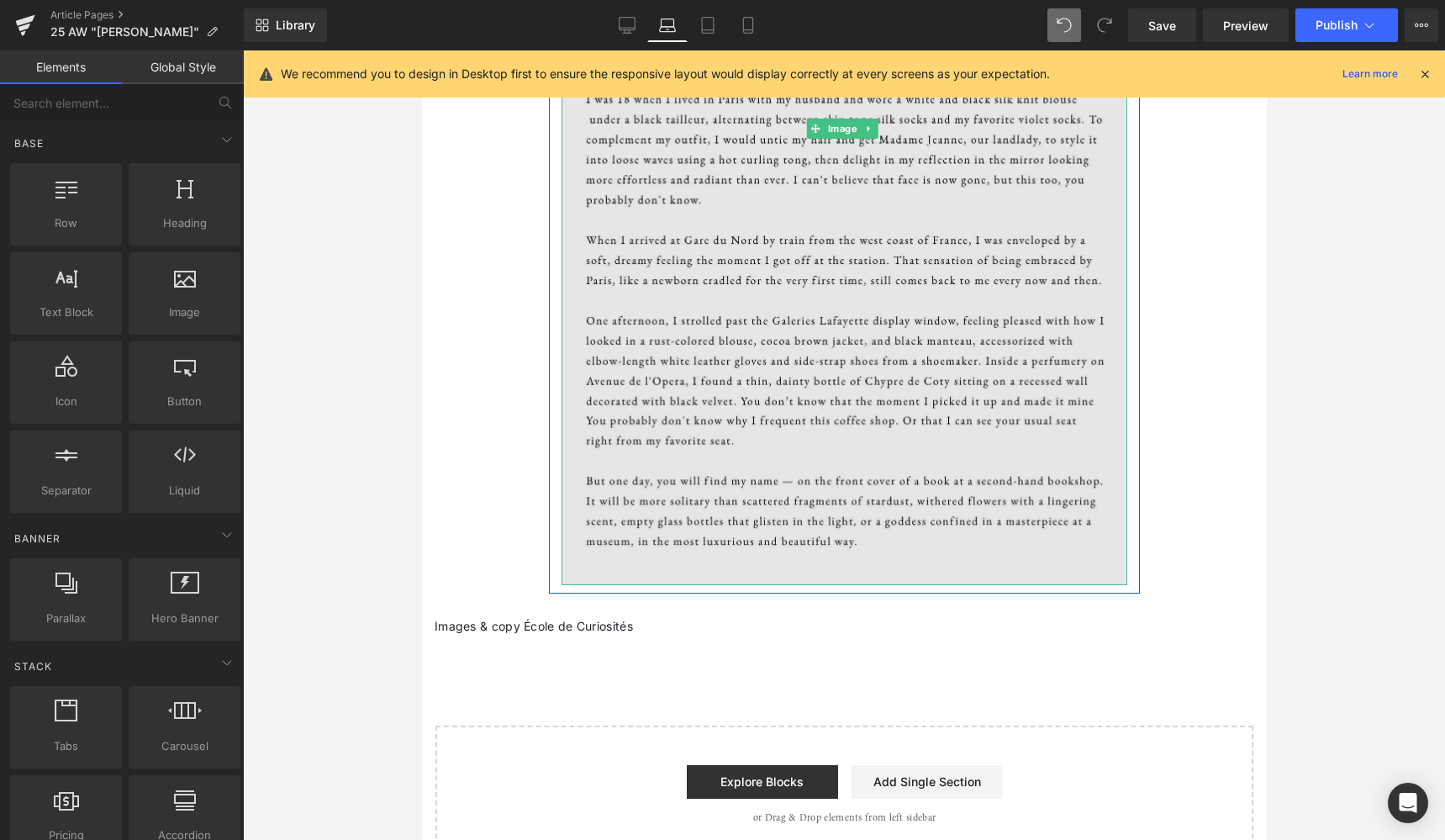
scroll to position [1237, 0]
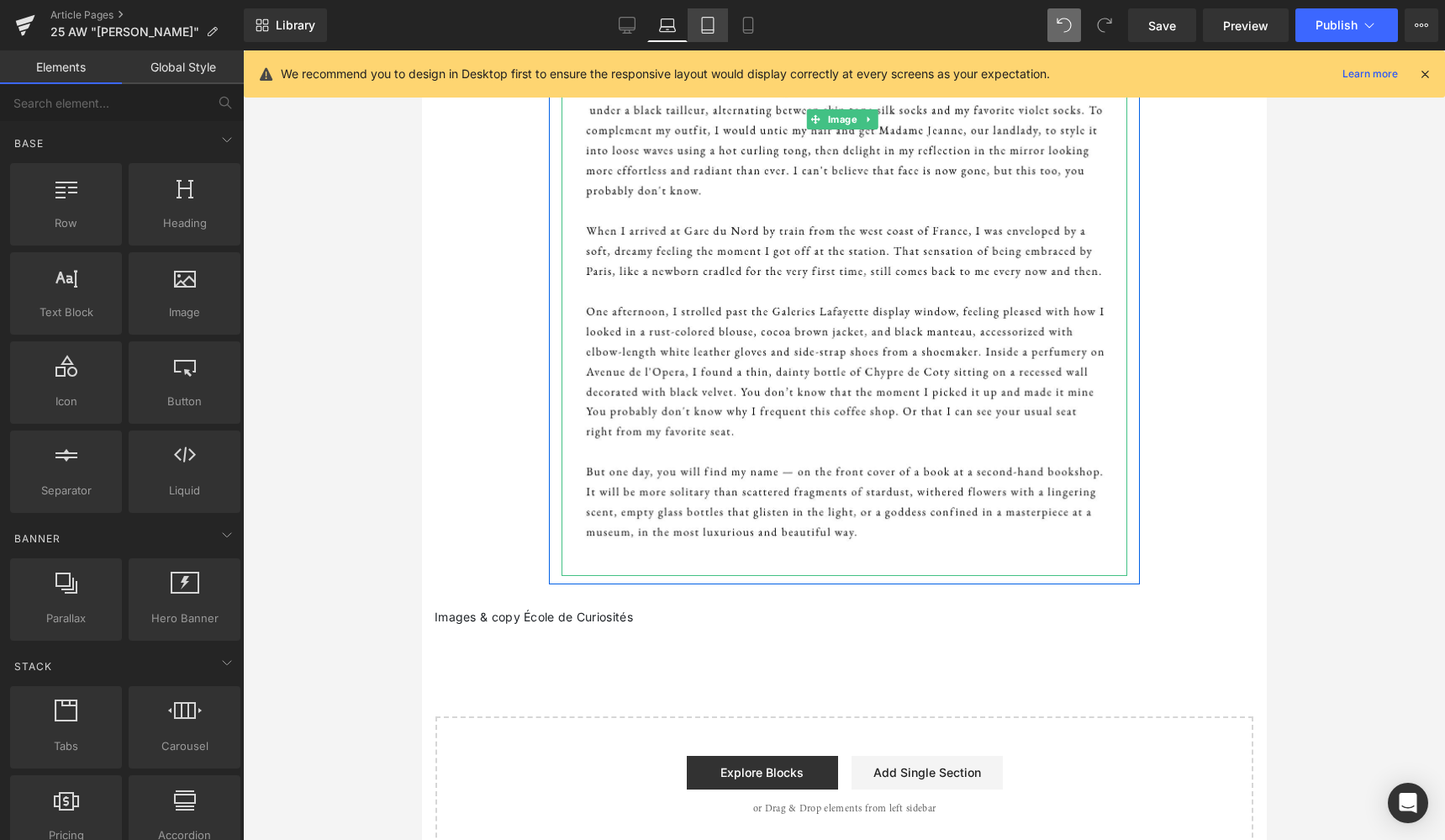
click at [704, 27] on icon at bounding box center [707, 25] width 17 height 17
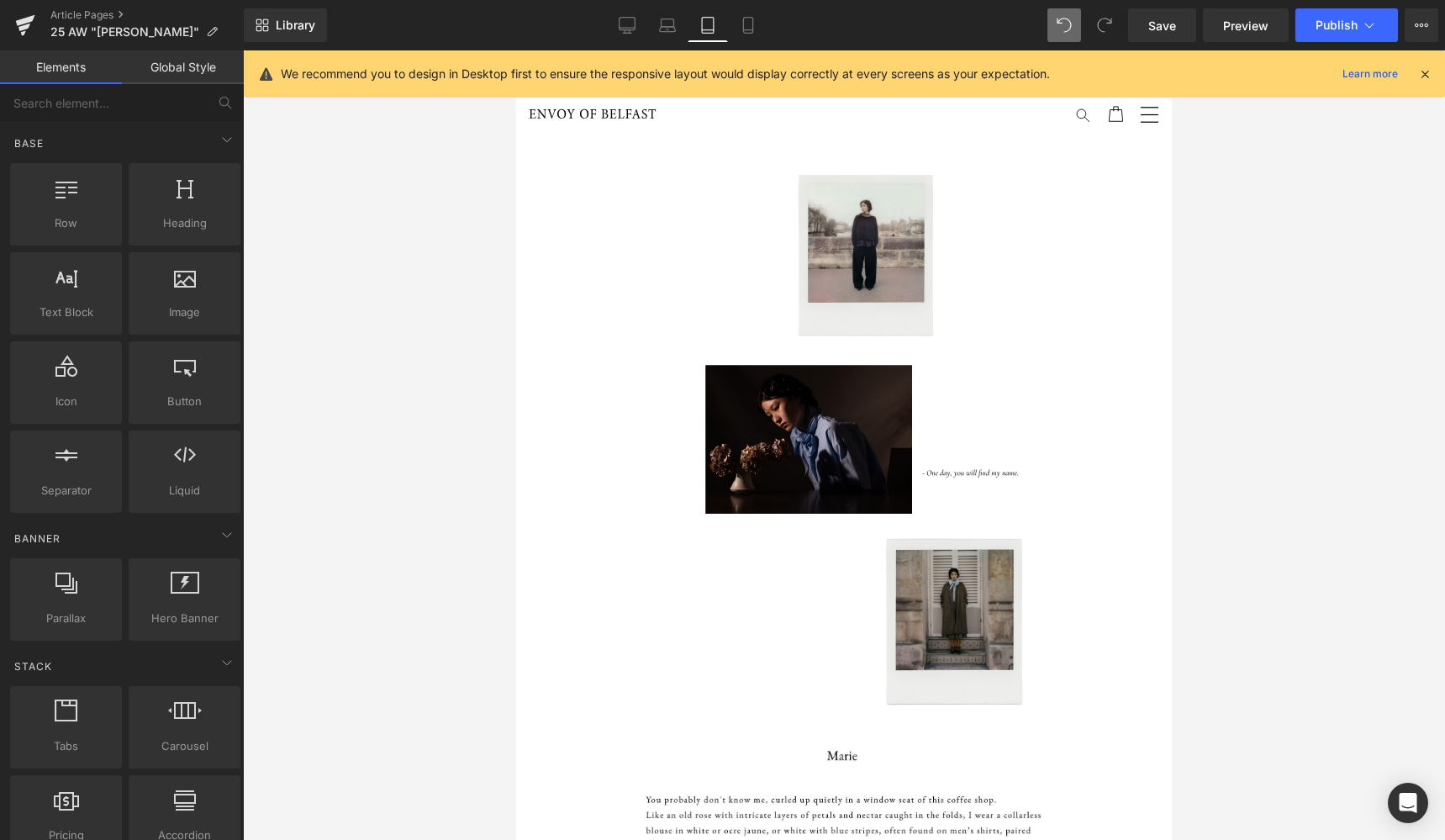
scroll to position [0, 0]
click at [746, 34] on link "Mobile" at bounding box center [748, 25] width 40 height 34
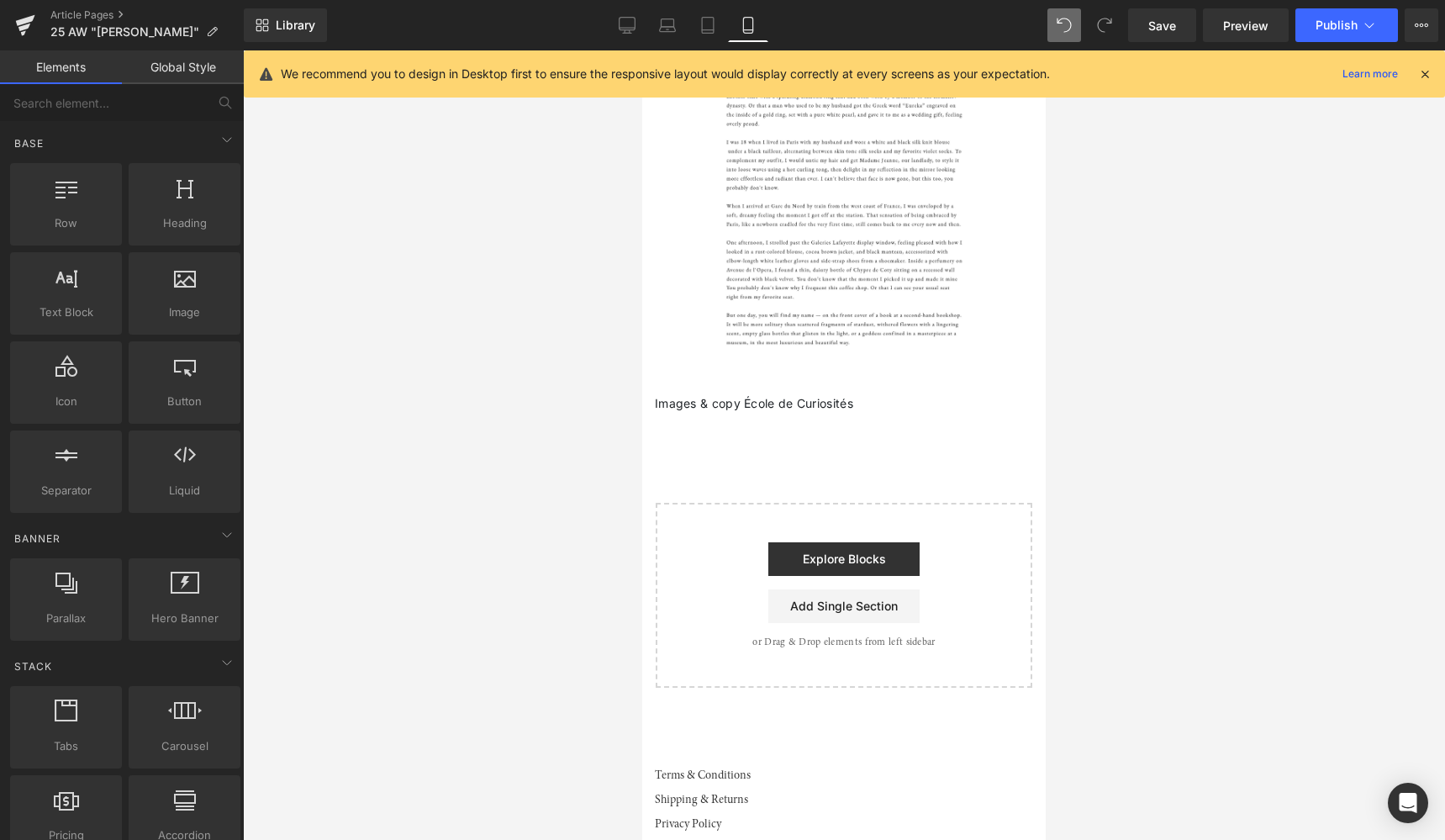
scroll to position [566, 0]
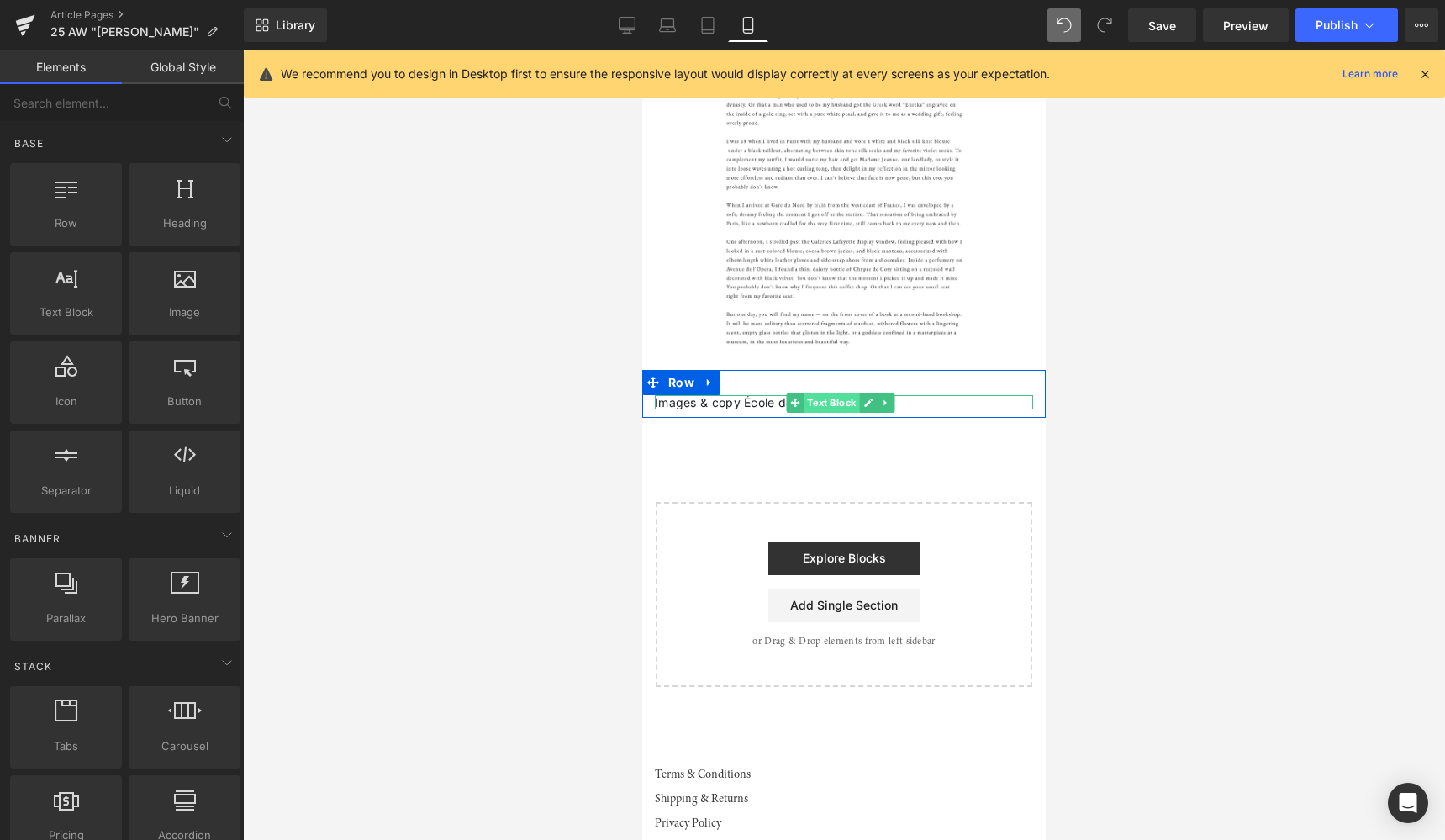
click at [840, 392] on span "Text Block" at bounding box center [830, 402] width 55 height 20
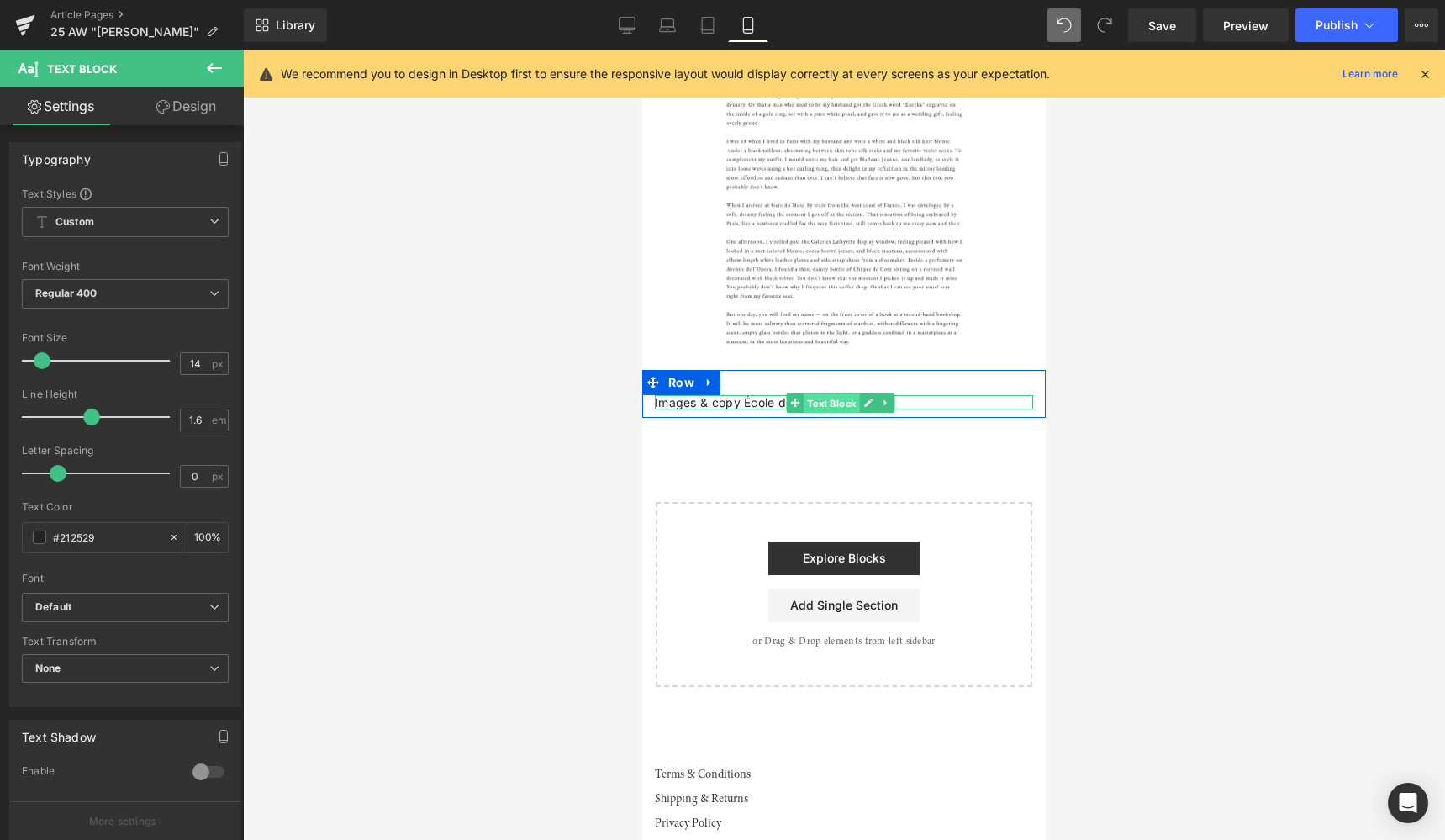
click at [856, 393] on span "Text Block" at bounding box center [830, 403] width 55 height 20
click at [714, 395] on p "Images & copy École de Curiosités" at bounding box center [844, 402] width 378 height 14
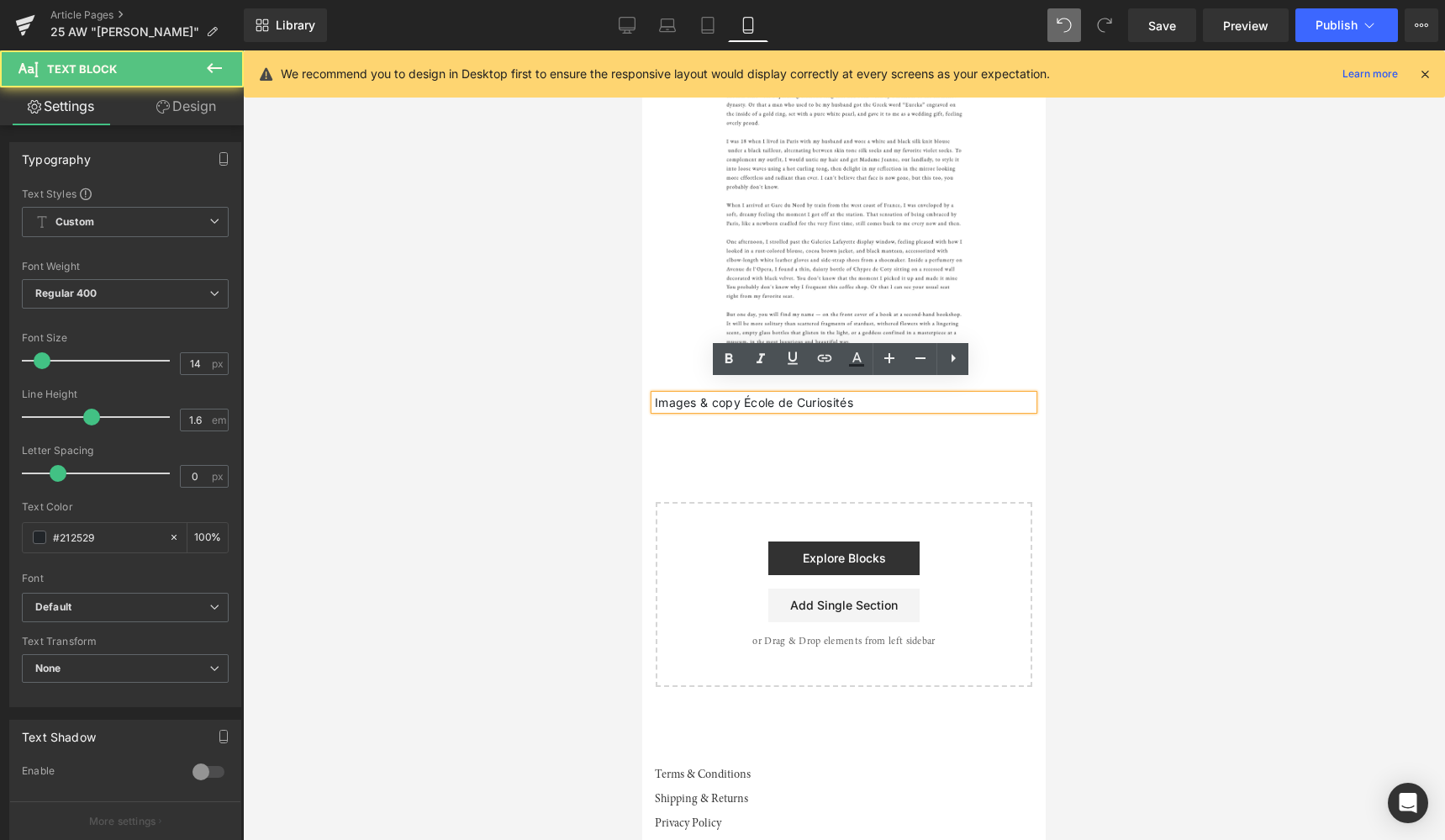
click at [856, 395] on p "Images & copy École de Curiosités" at bounding box center [844, 402] width 378 height 14
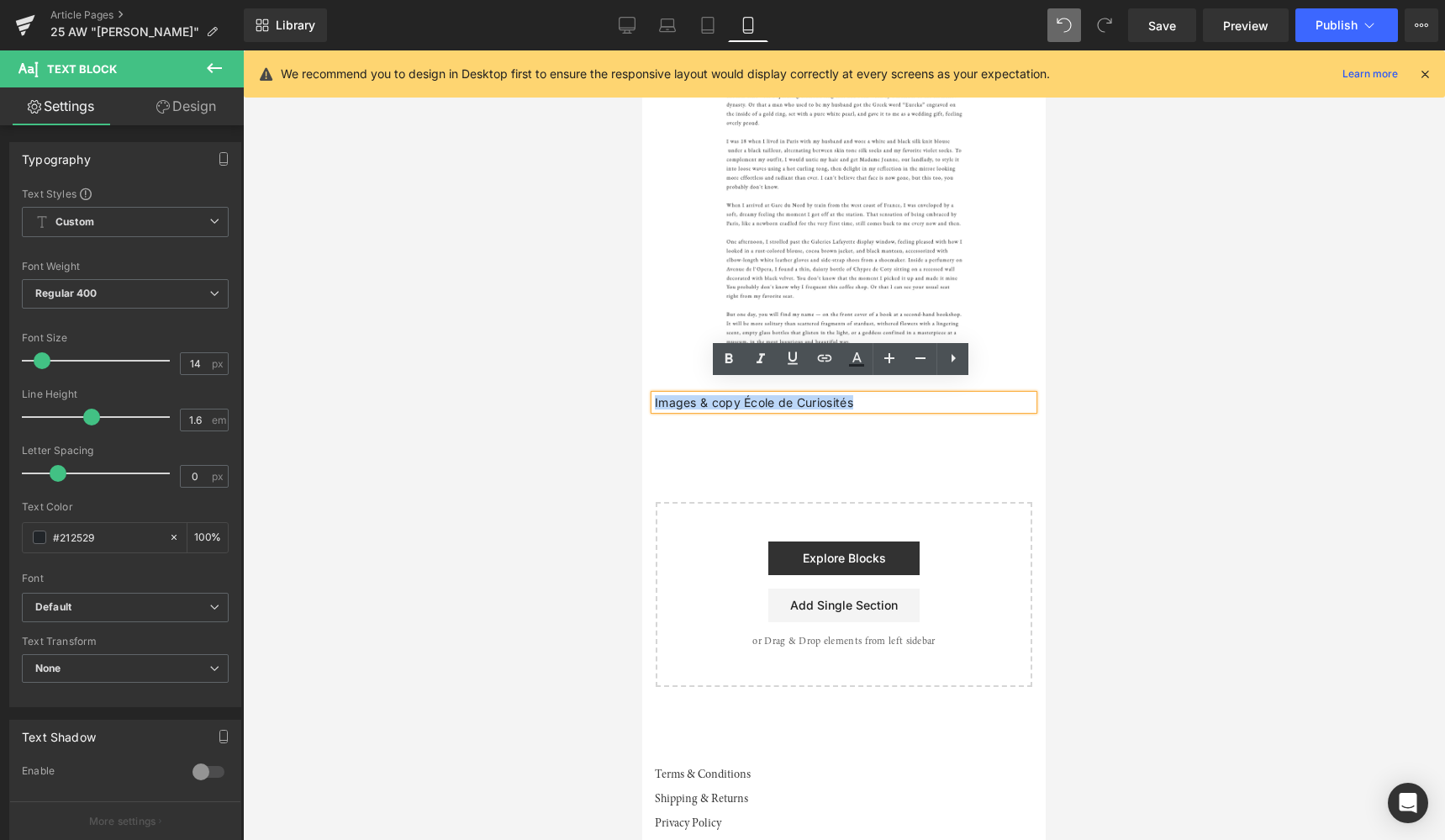
drag, startPoint x: 856, startPoint y: 391, endPoint x: 646, endPoint y: 390, distance: 209.3
click at [646, 395] on div "Images & copy École de Curiosités Text Block" at bounding box center [843, 402] width 403 height 14
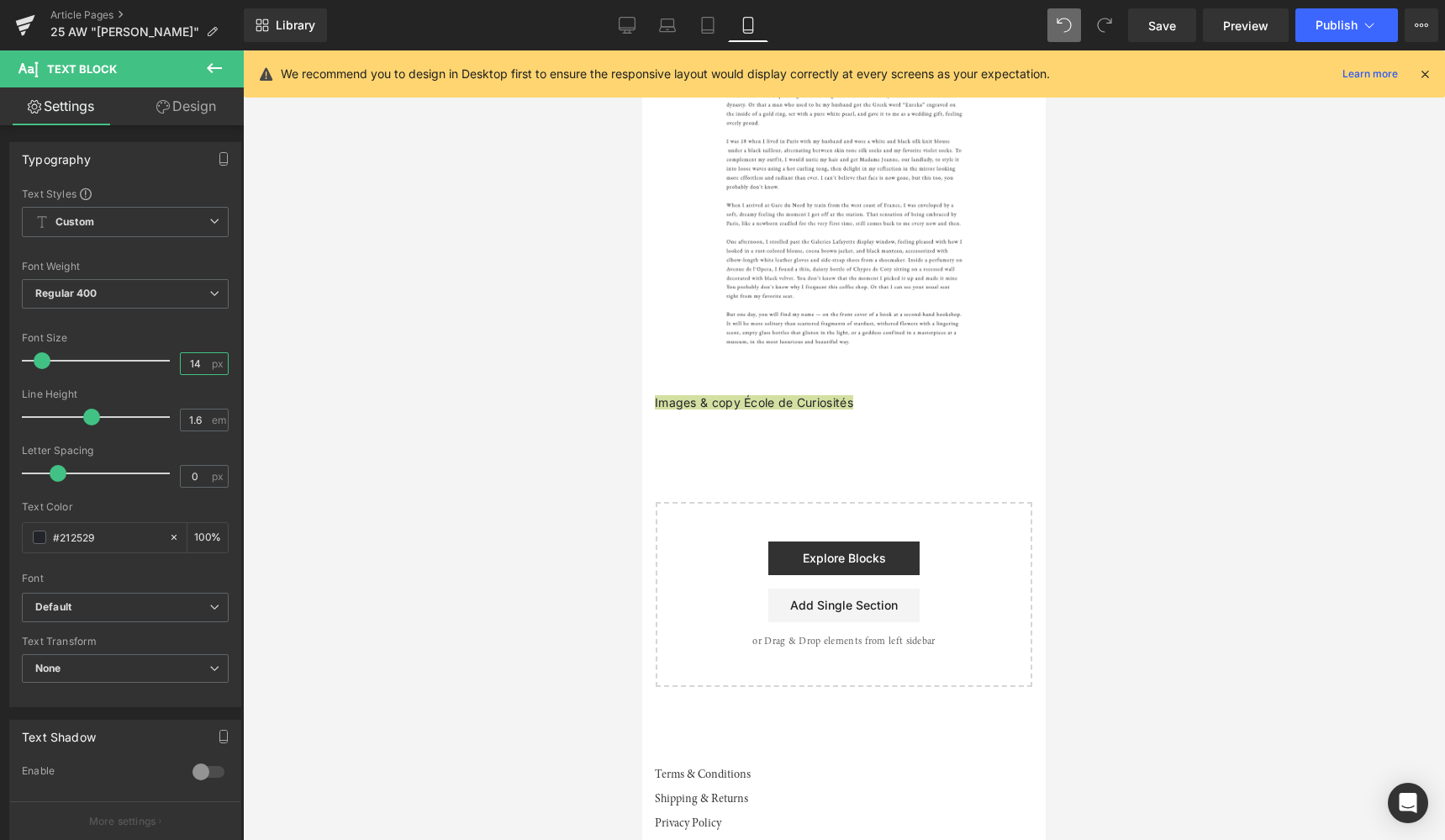
click at [194, 368] on input "14" at bounding box center [195, 363] width 29 height 21
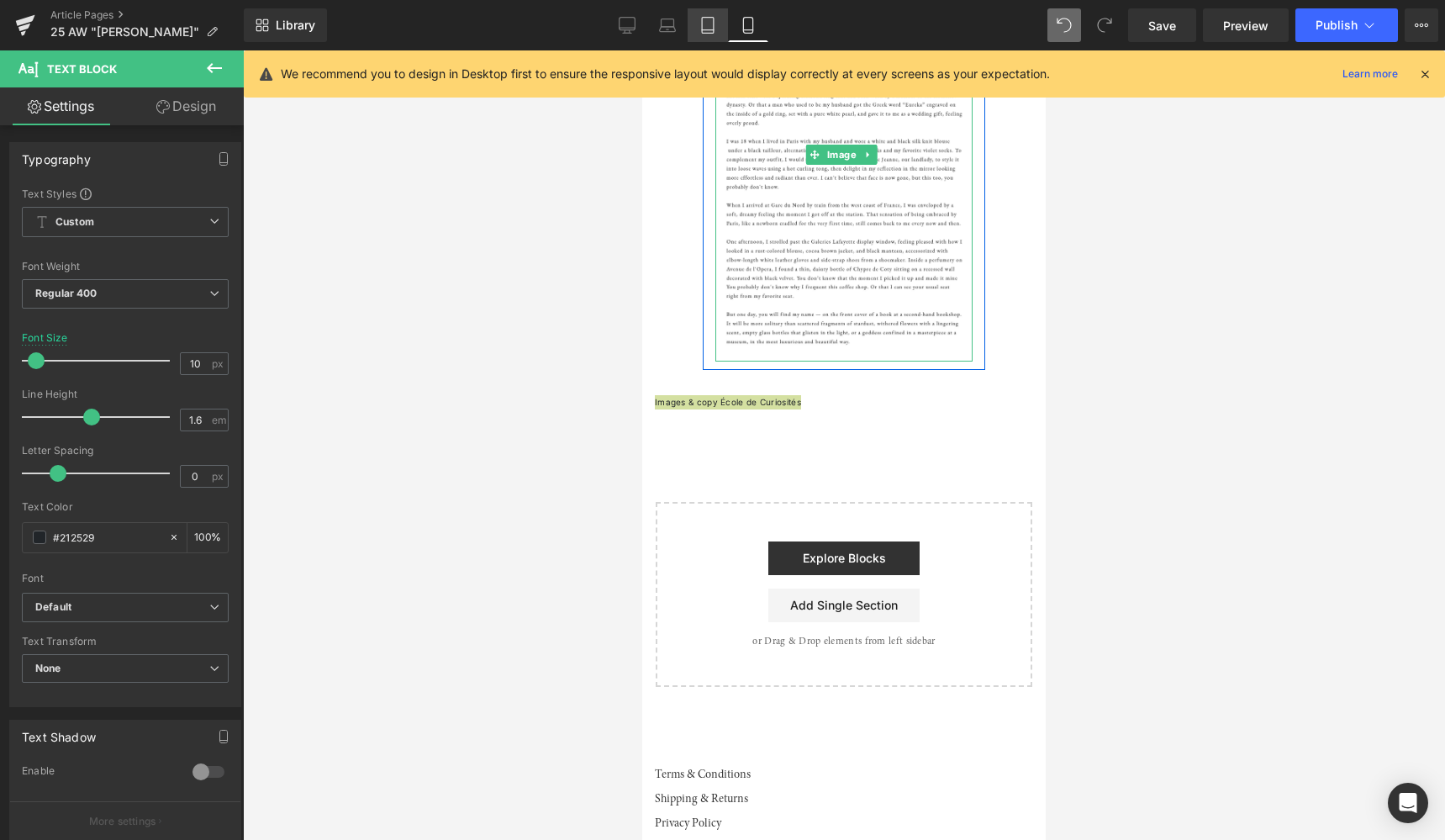
click at [713, 28] on icon at bounding box center [707, 25] width 17 height 17
type input "14"
type input "100"
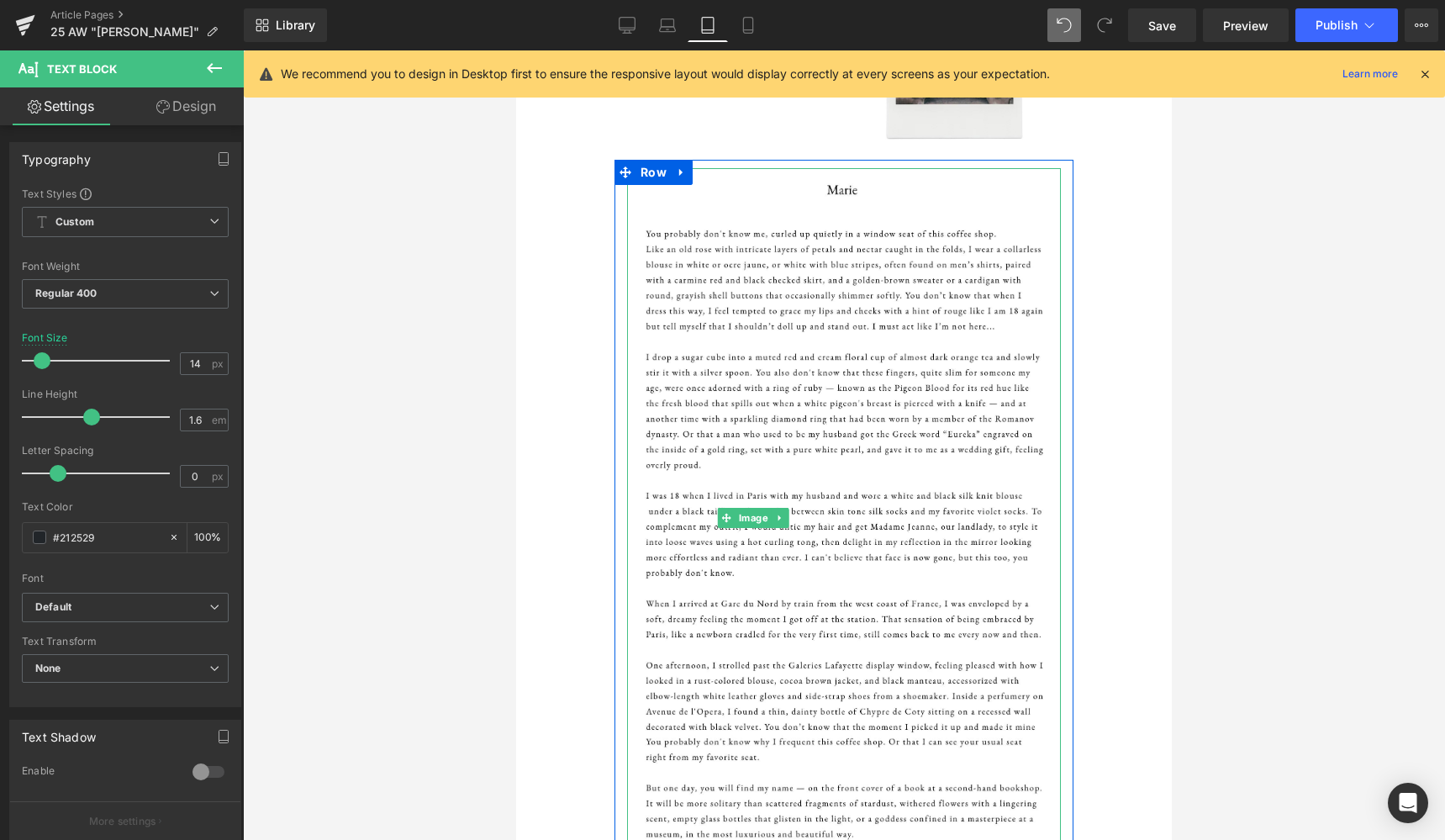
scroll to position [1071, 0]
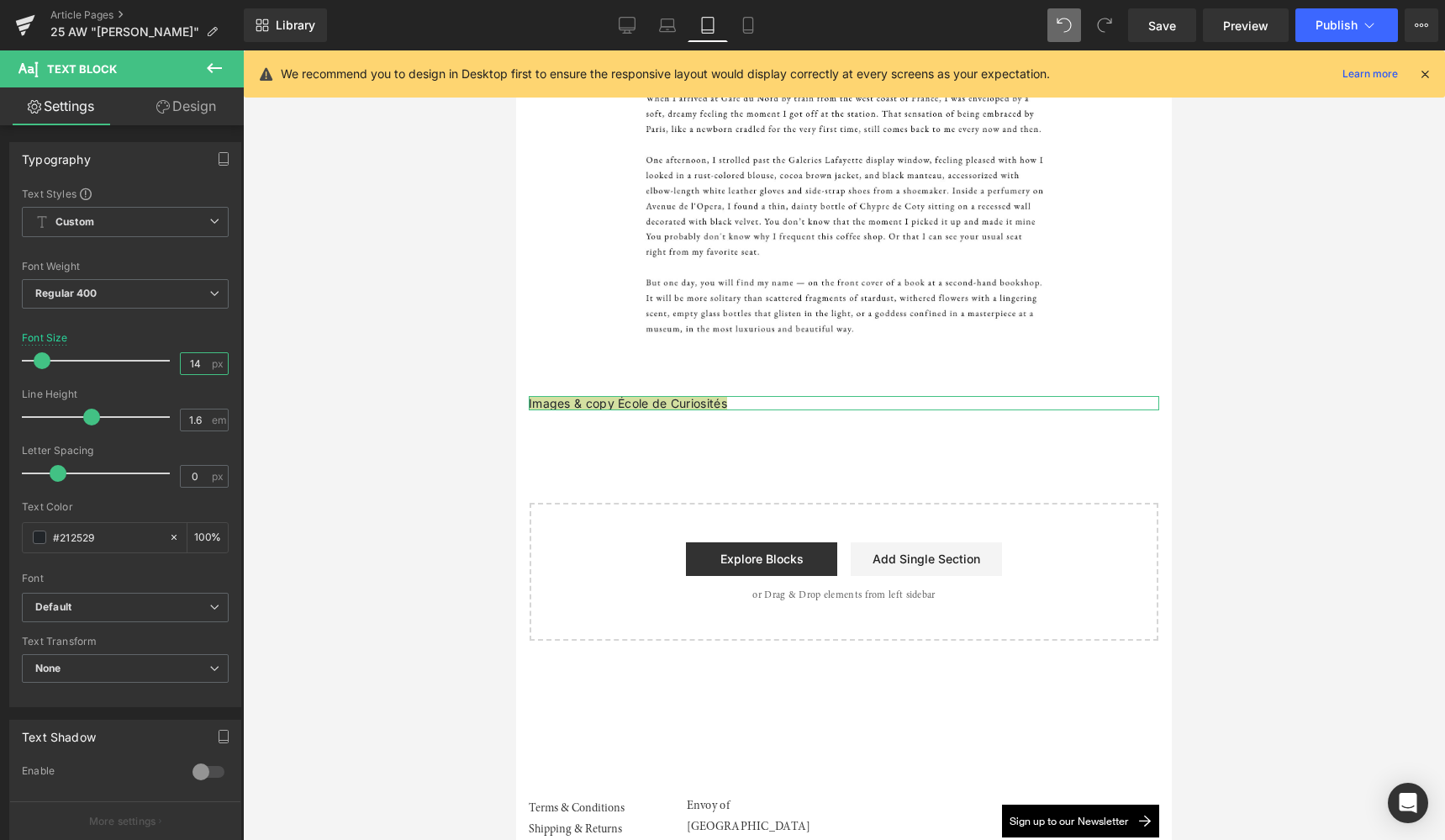
click at [195, 366] on input "14" at bounding box center [195, 363] width 29 height 21
click at [677, 29] on link "Laptop" at bounding box center [667, 25] width 40 height 34
type input "14"
type input "100"
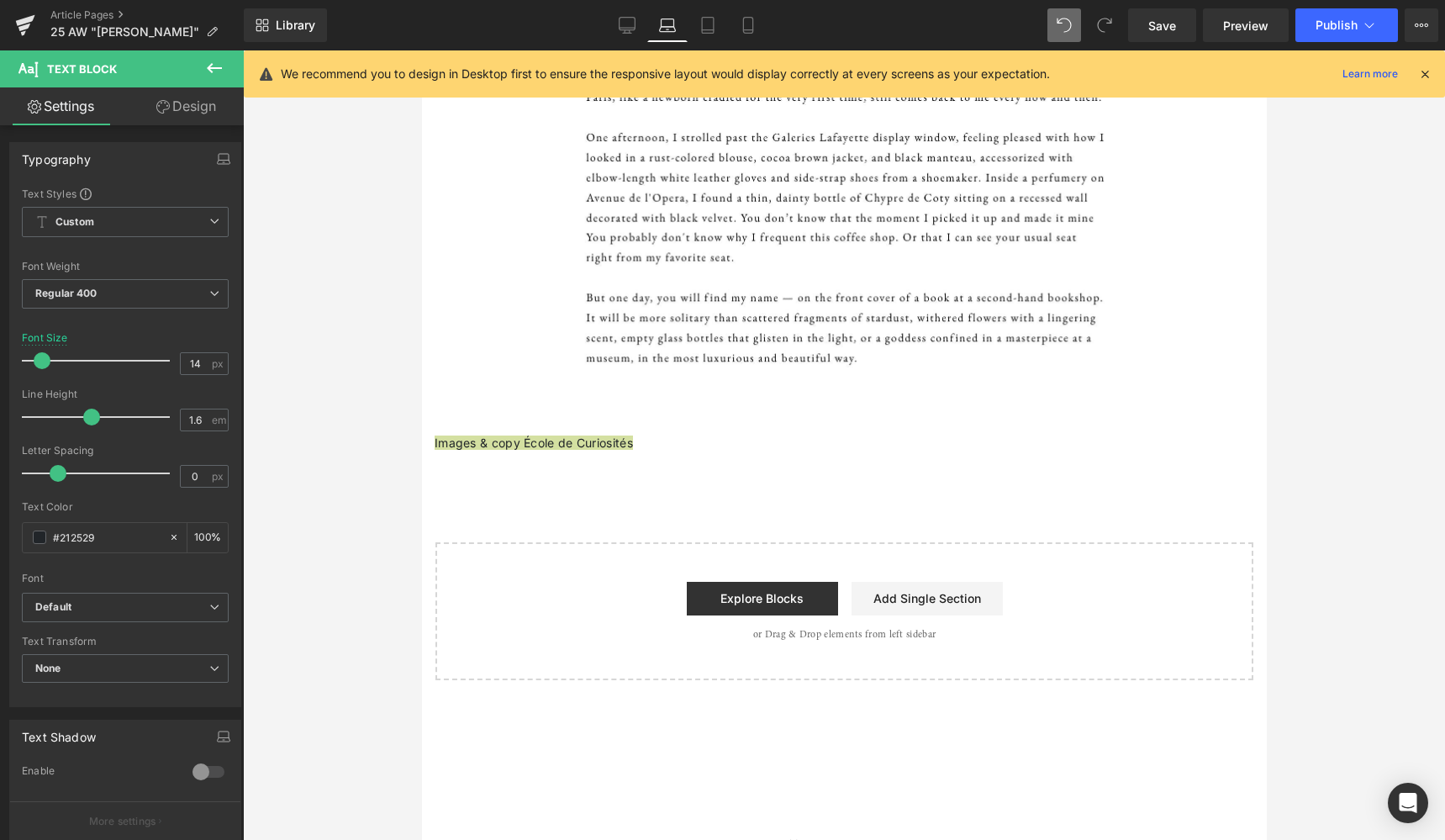
scroll to position [1450, 0]
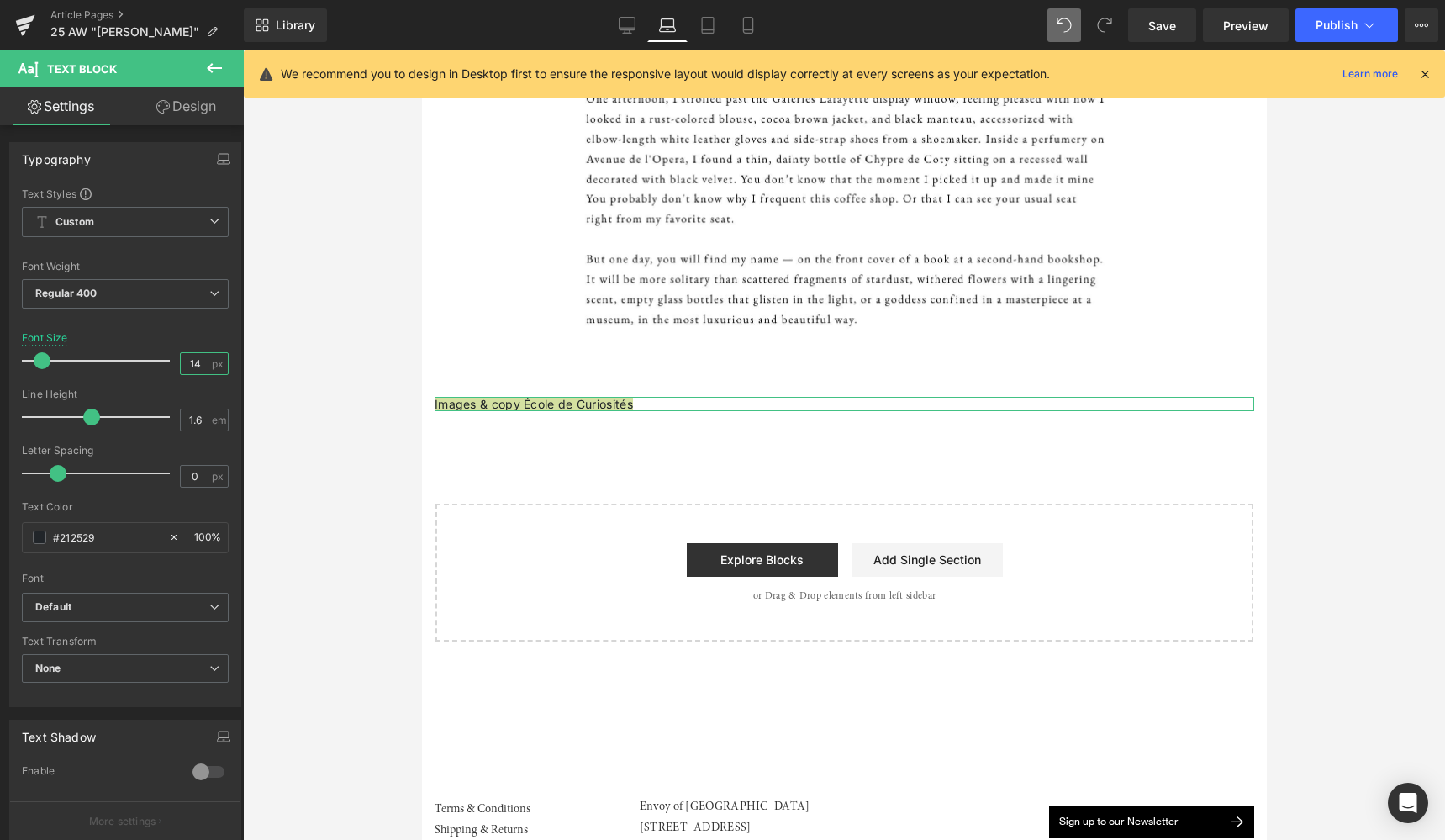
click at [194, 367] on input "14" at bounding box center [195, 363] width 29 height 21
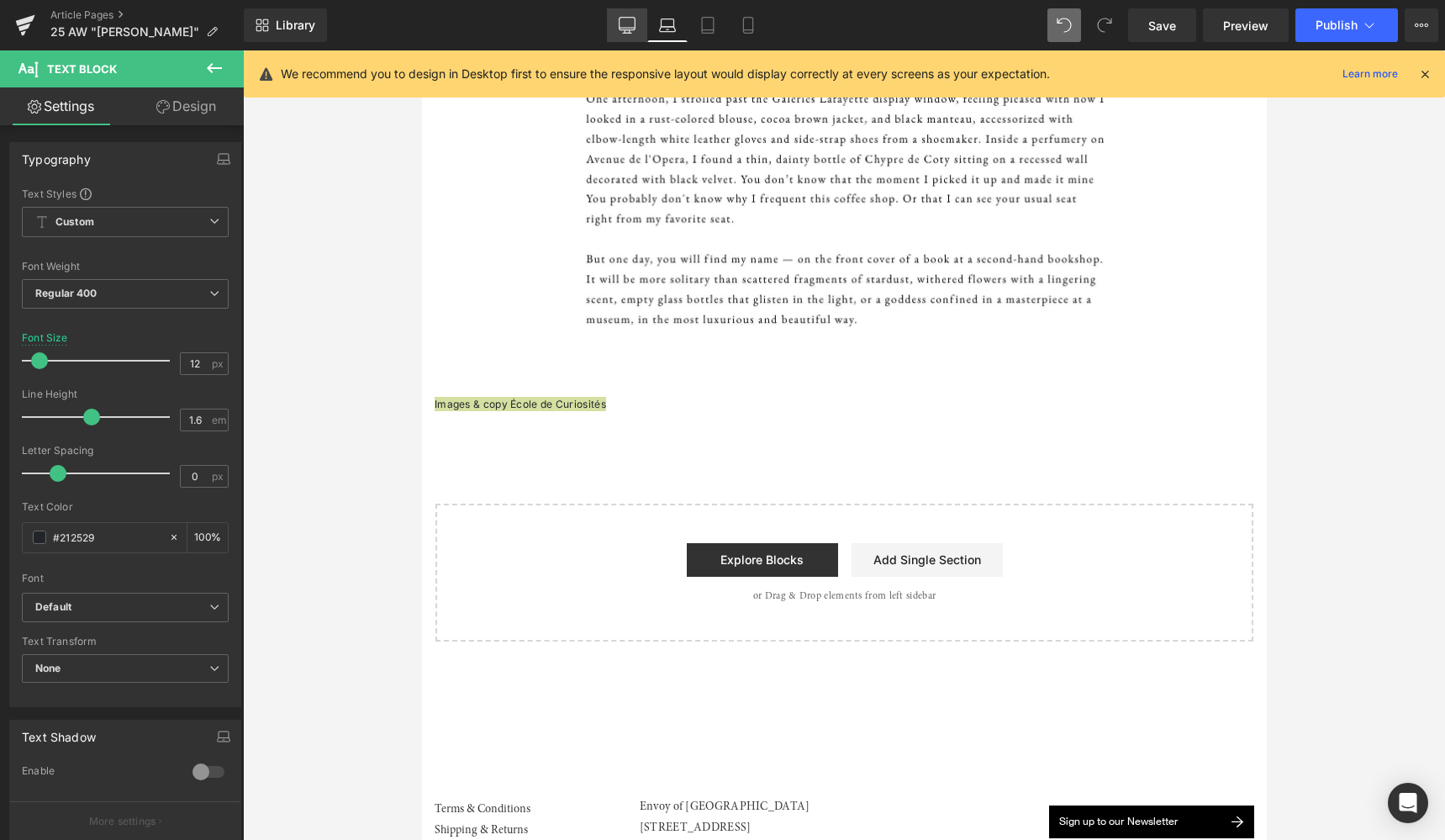
click at [626, 29] on icon at bounding box center [627, 25] width 17 height 17
type input "14"
type input "100"
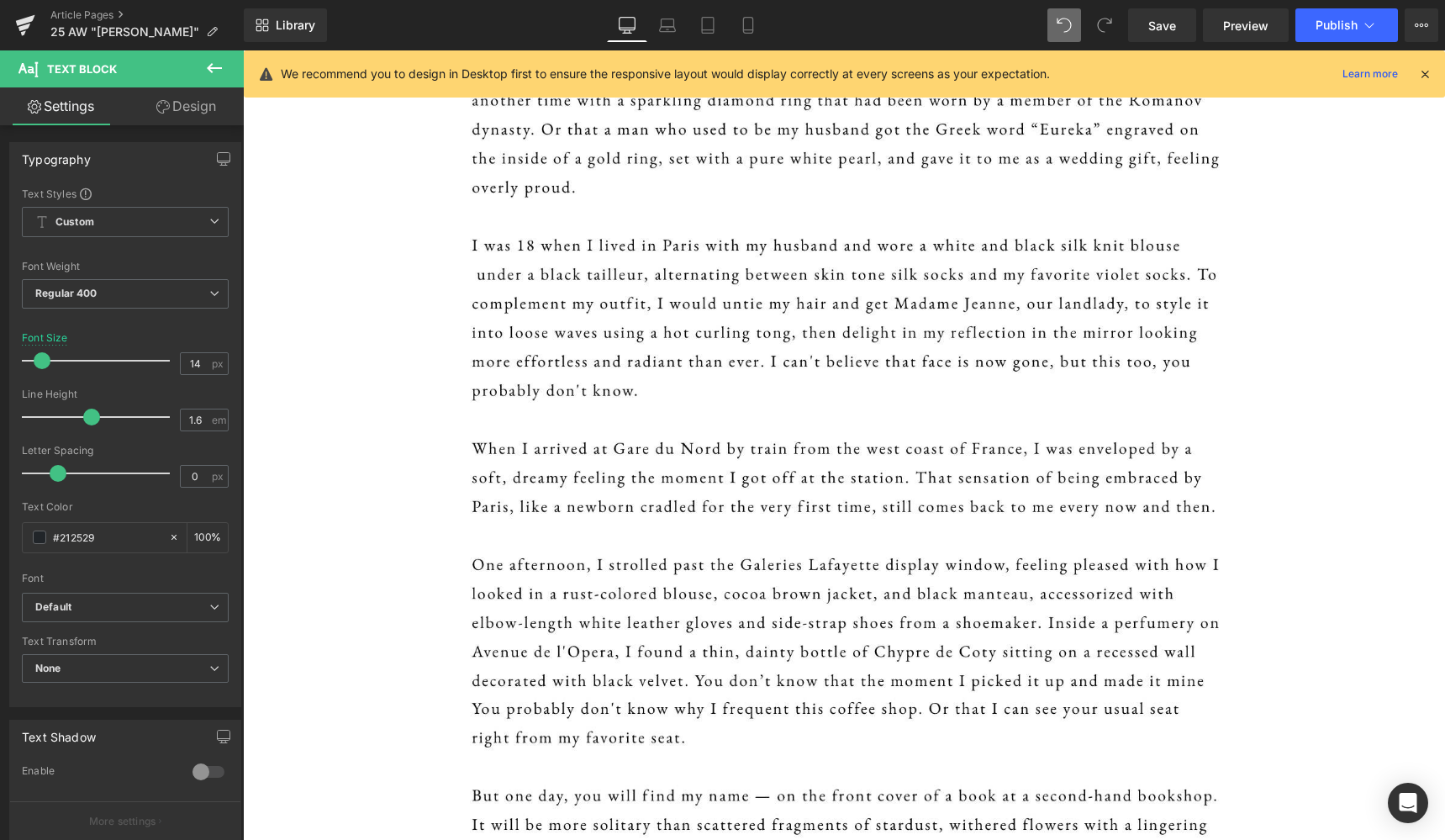
scroll to position [2037, 0]
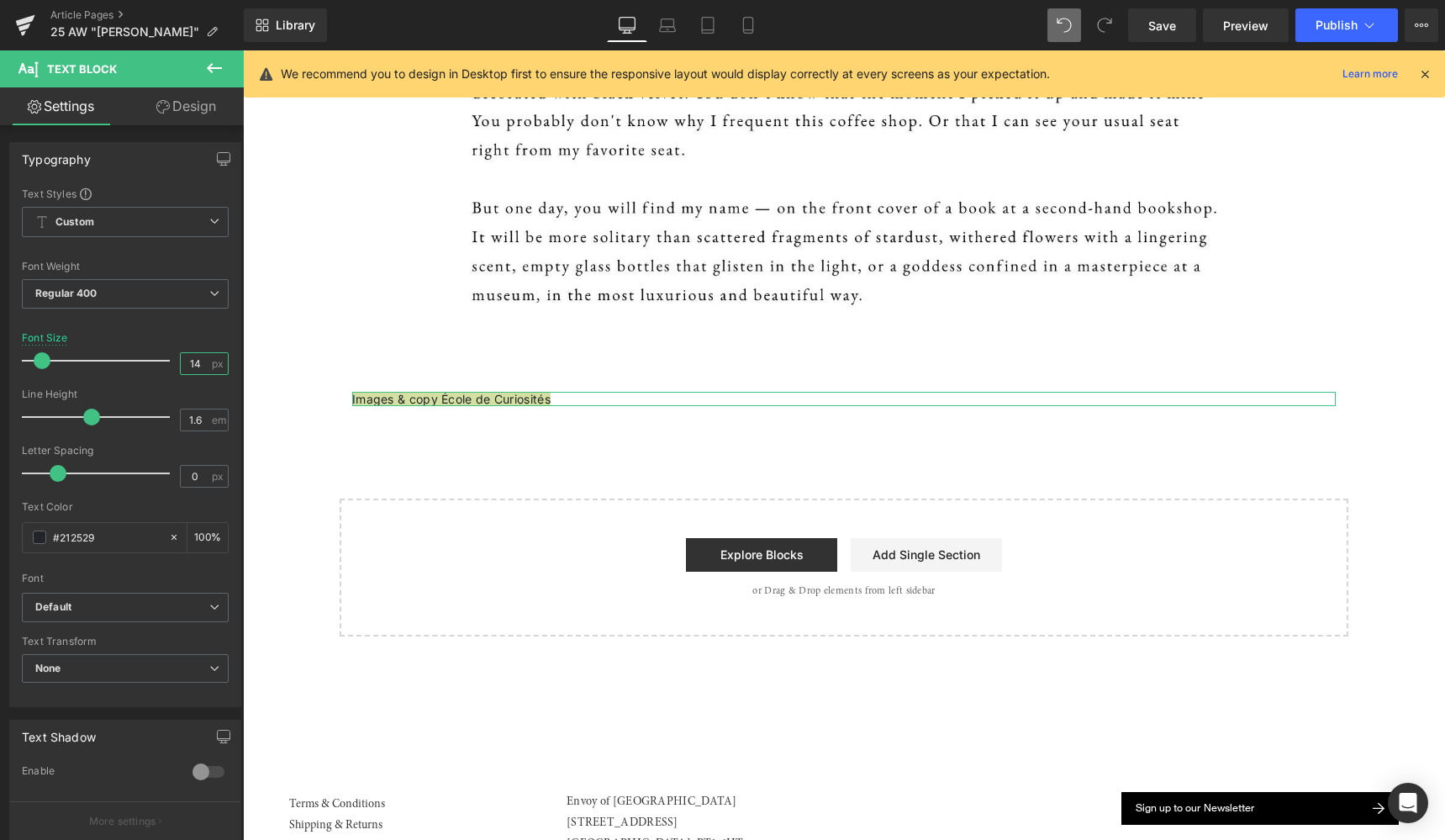
click at [197, 368] on input "14" at bounding box center [195, 363] width 29 height 21
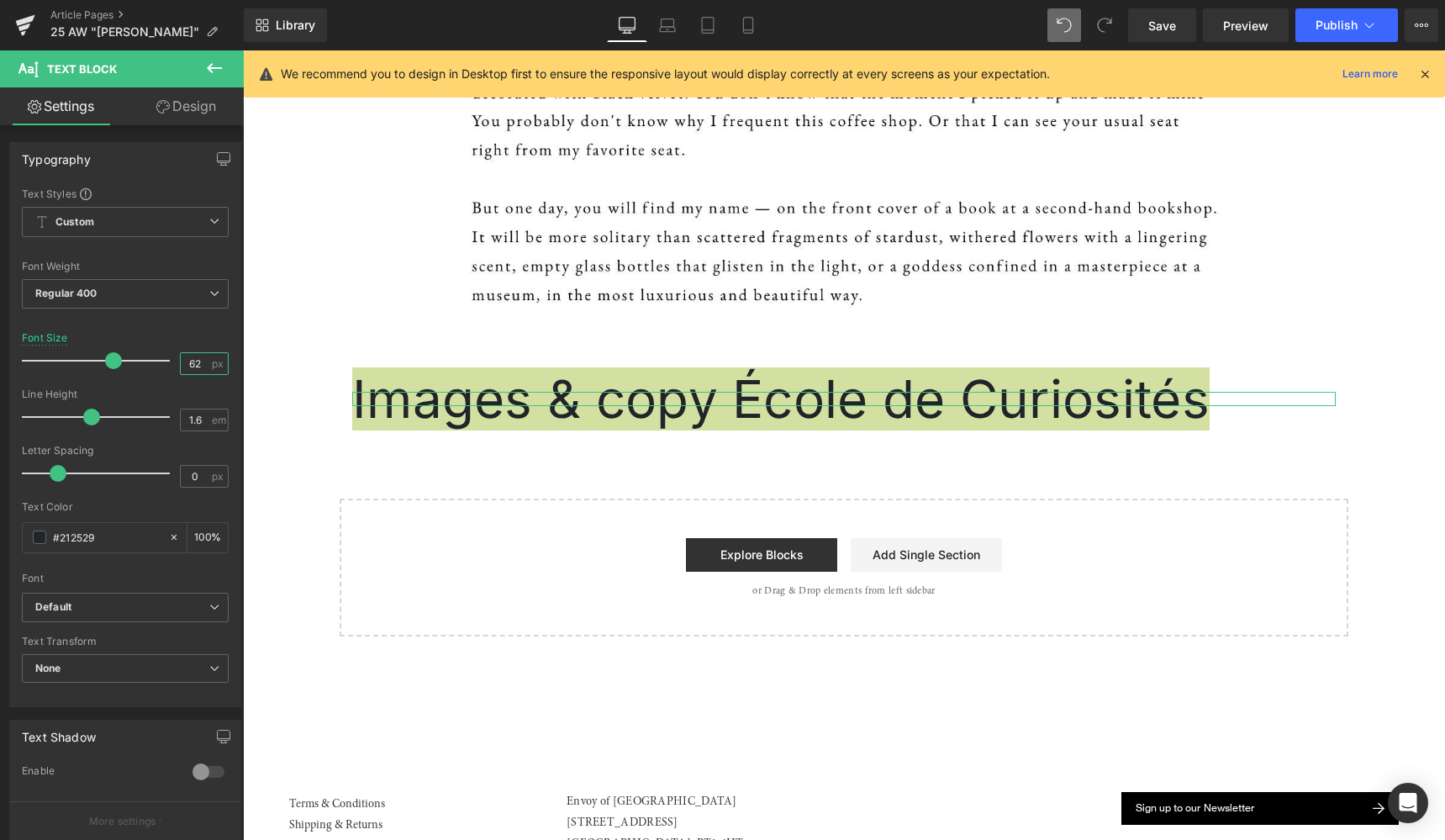
type input "6"
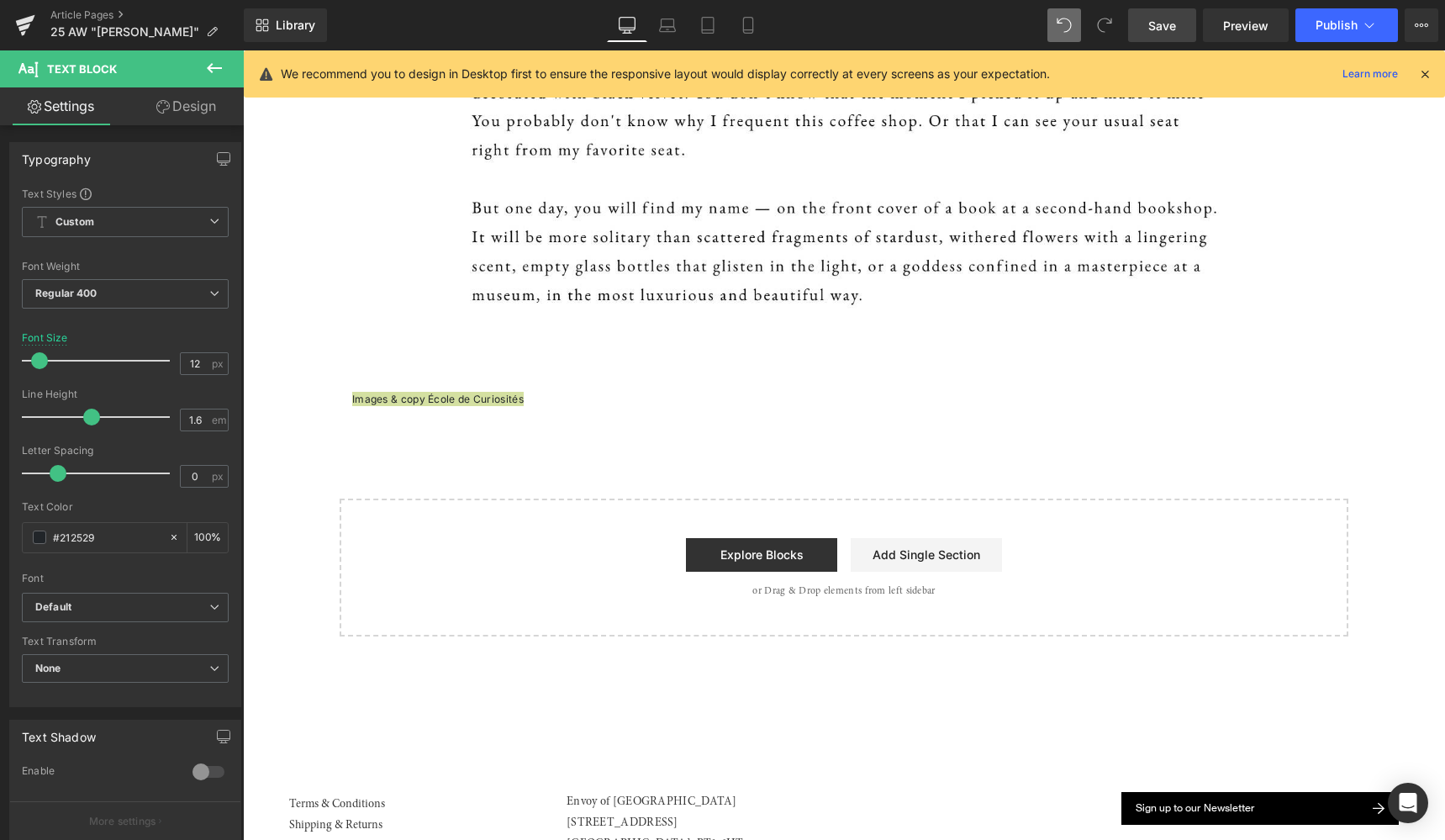
click at [1168, 31] on span "Save" at bounding box center [1162, 26] width 28 height 18
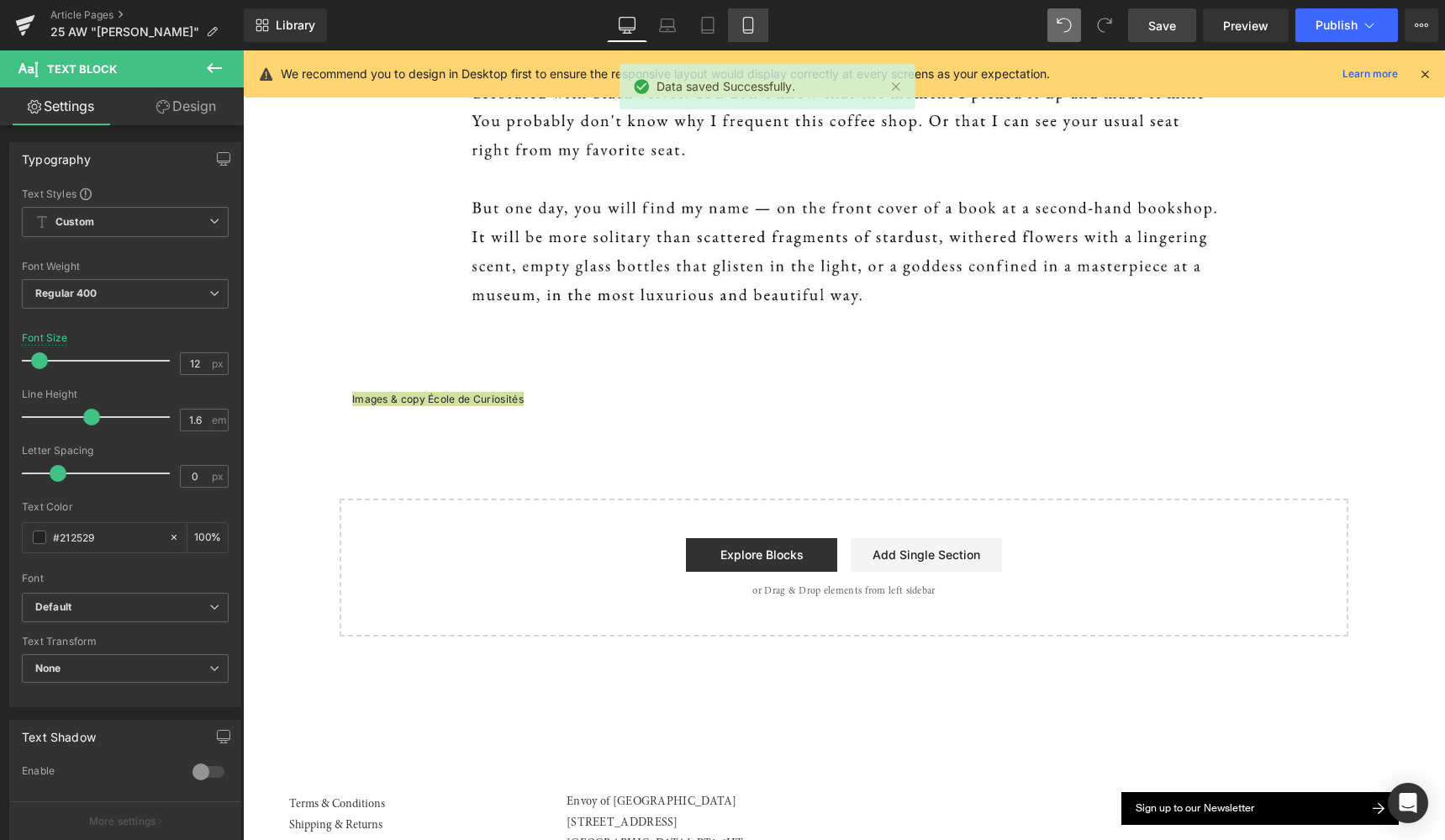
click at [752, 24] on icon at bounding box center [747, 26] width 9 height 16
type input "10"
type input "100"
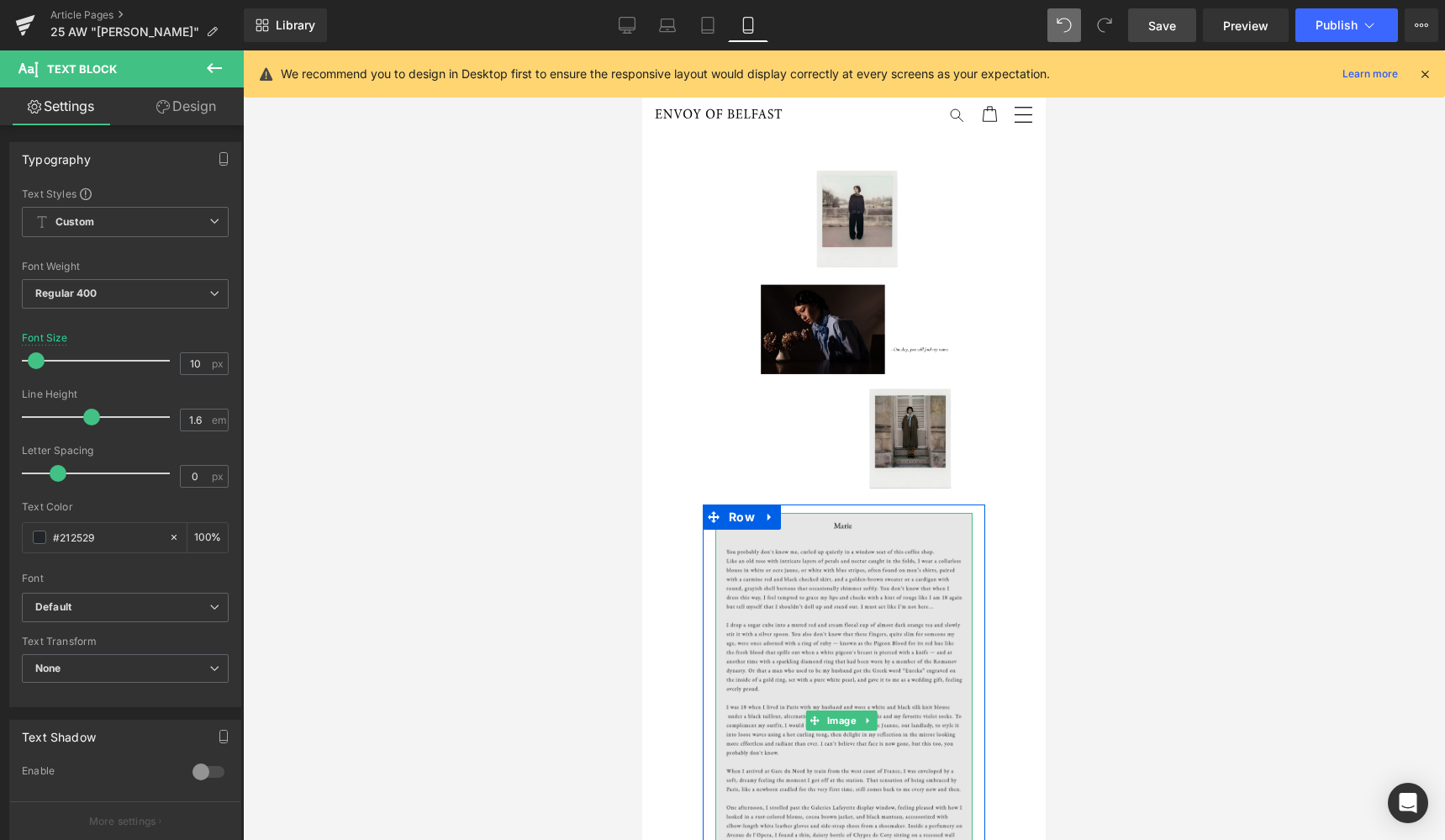
scroll to position [0, 0]
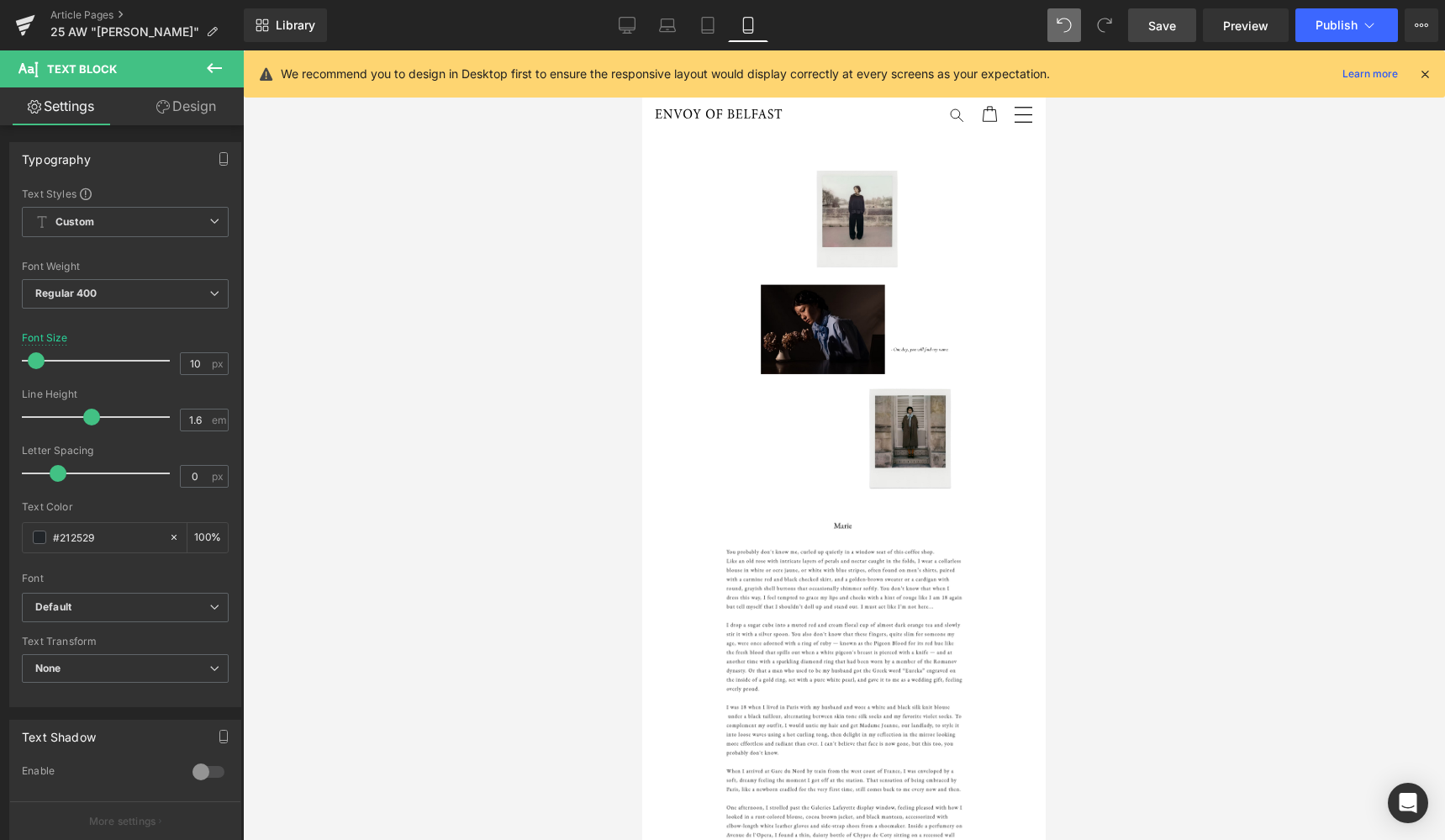
click at [1169, 26] on span "Save" at bounding box center [1162, 26] width 28 height 18
click at [626, 29] on icon at bounding box center [627, 24] width 16 height 13
type input "12"
type input "100"
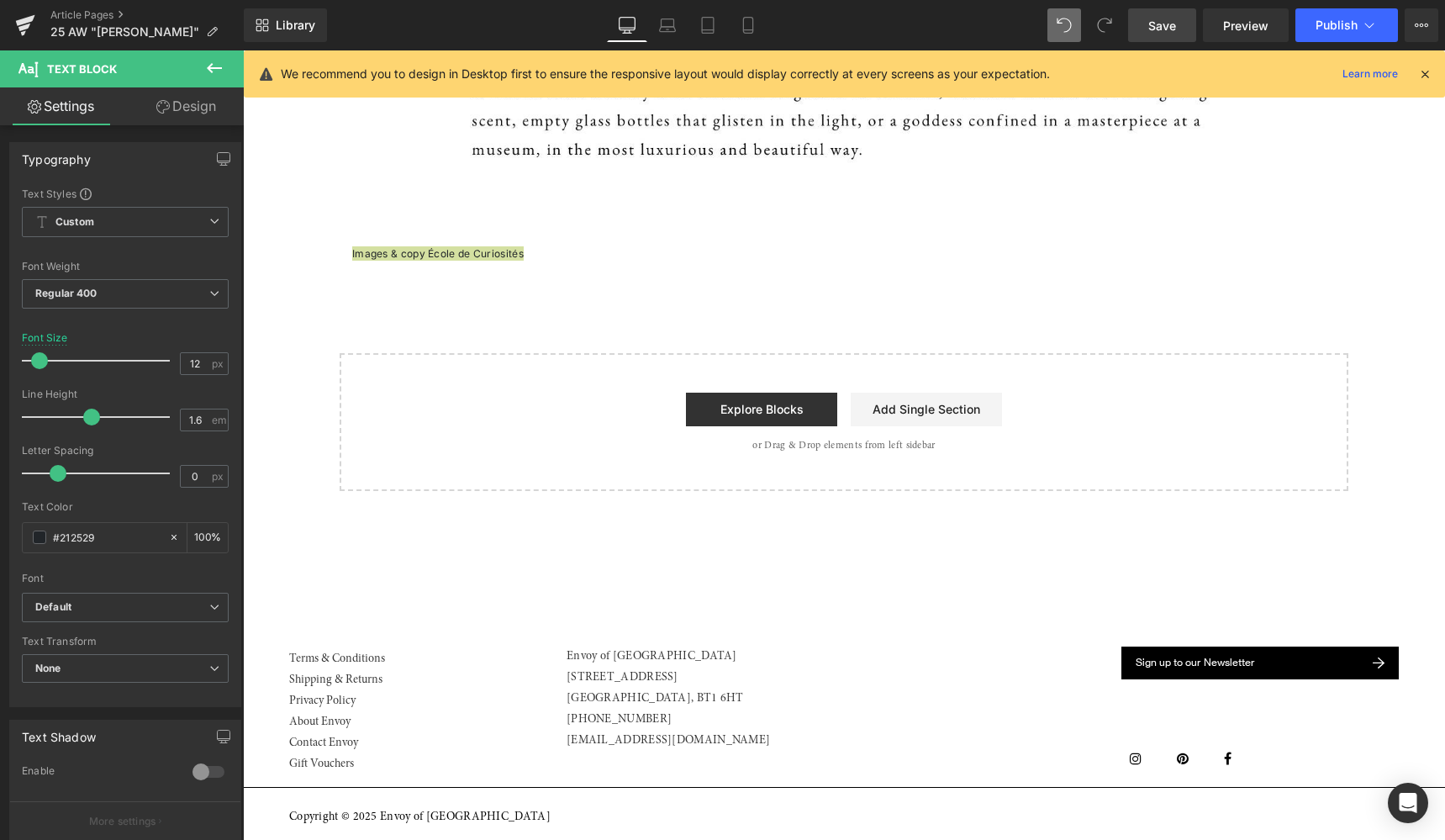
scroll to position [2182, 0]
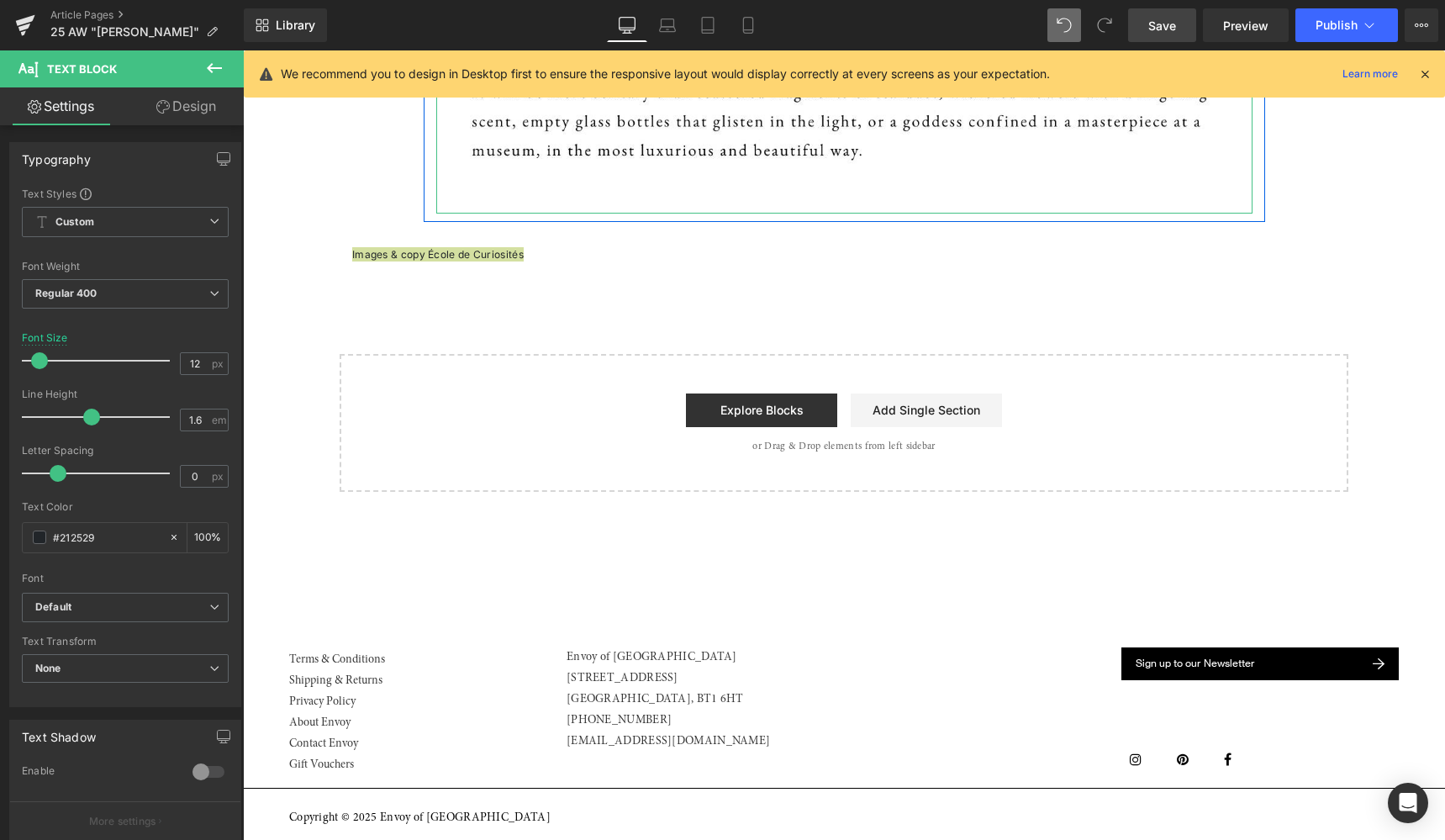
click at [1171, 27] on span "Save" at bounding box center [1162, 26] width 28 height 18
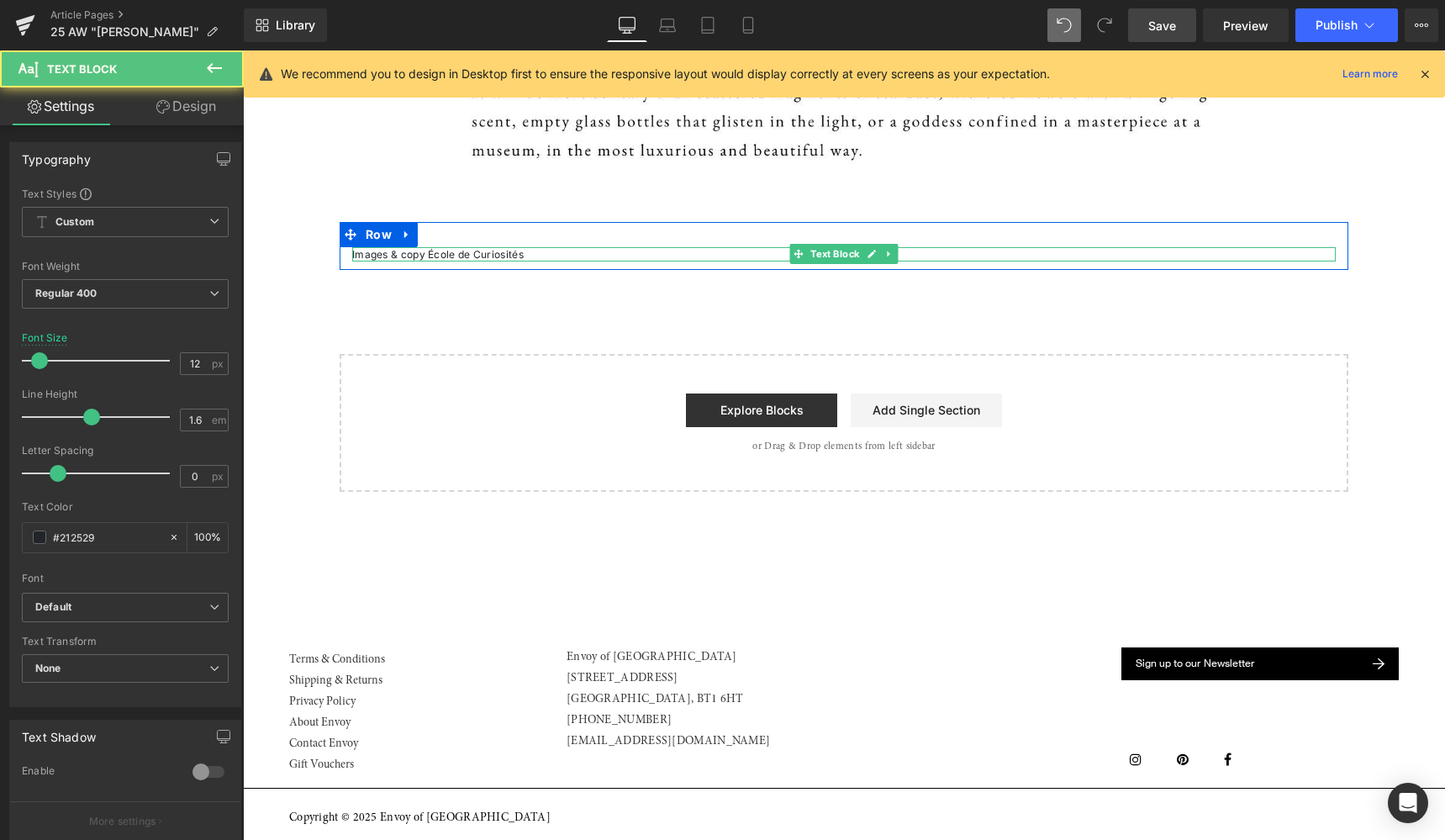
click at [531, 247] on p "Images & copy École de Curiosités" at bounding box center [843, 254] width 983 height 14
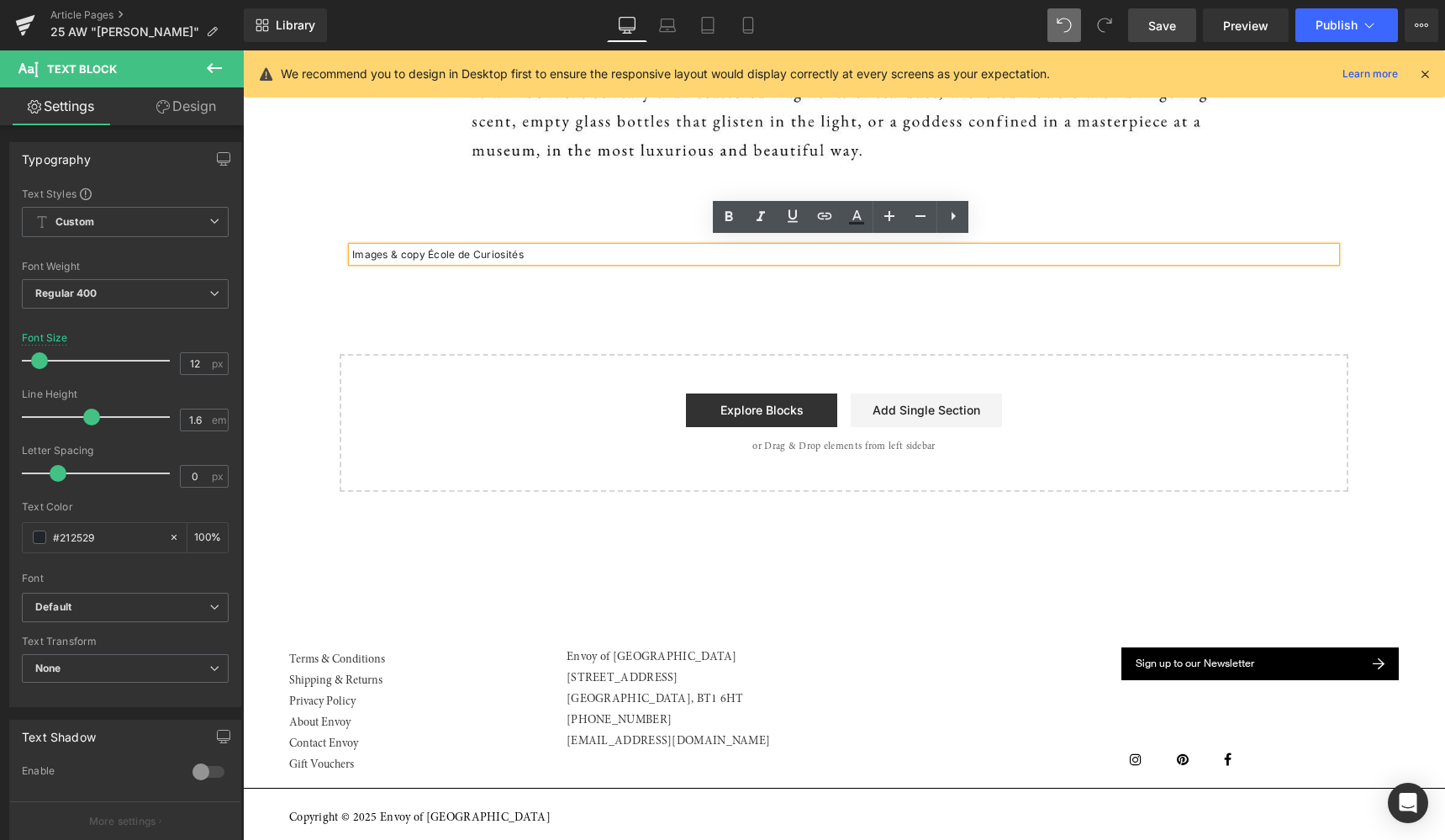
drag, startPoint x: 531, startPoint y: 245, endPoint x: 427, endPoint y: 243, distance: 104.2
click at [427, 247] on p "Images & copy École de Curiosités" at bounding box center [843, 254] width 983 height 14
copy p "École de Curiosités"
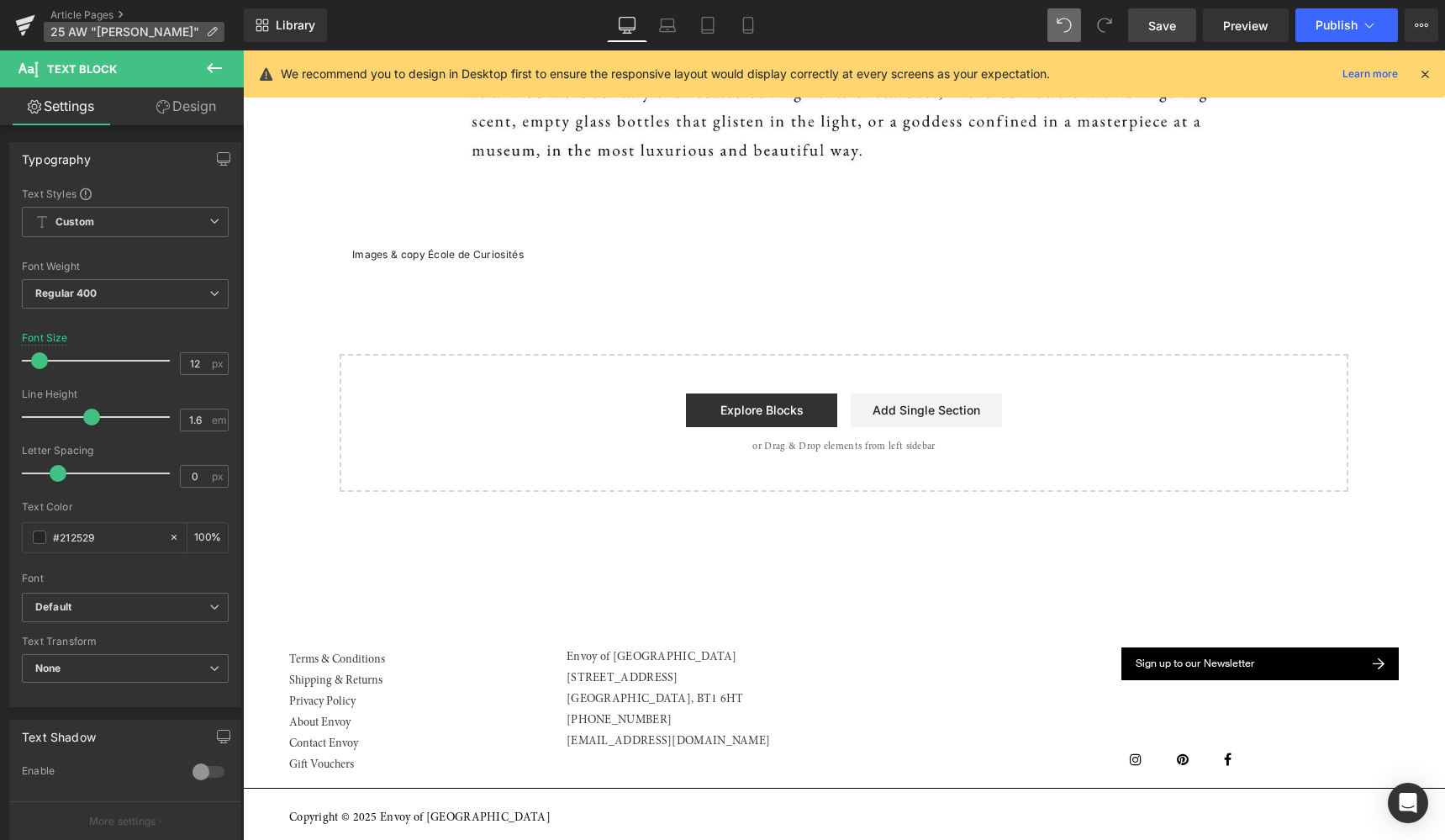
click at [206, 30] on icon at bounding box center [212, 32] width 12 height 12
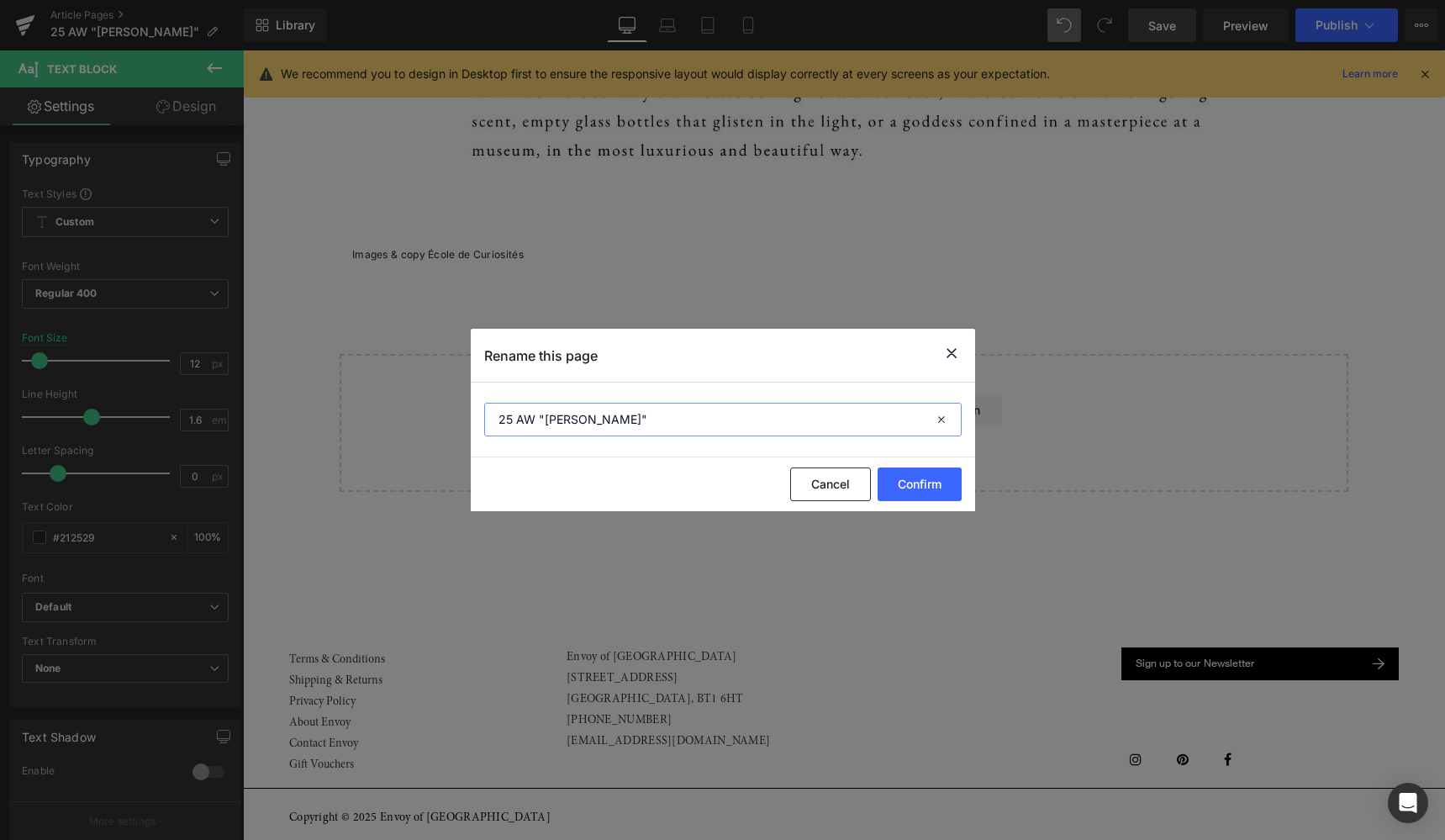
click at [537, 419] on input "25 AW "Marie"" at bounding box center [722, 420] width 477 height 34
drag, startPoint x: 537, startPoint y: 419, endPoint x: 489, endPoint y: 417, distance: 47.9
click at [489, 417] on input "25 AW "Marie"" at bounding box center [722, 420] width 477 height 34
paste input "École de Curiosités"
click at [699, 413] on input "École de Curiosités "Marie"" at bounding box center [722, 420] width 477 height 34
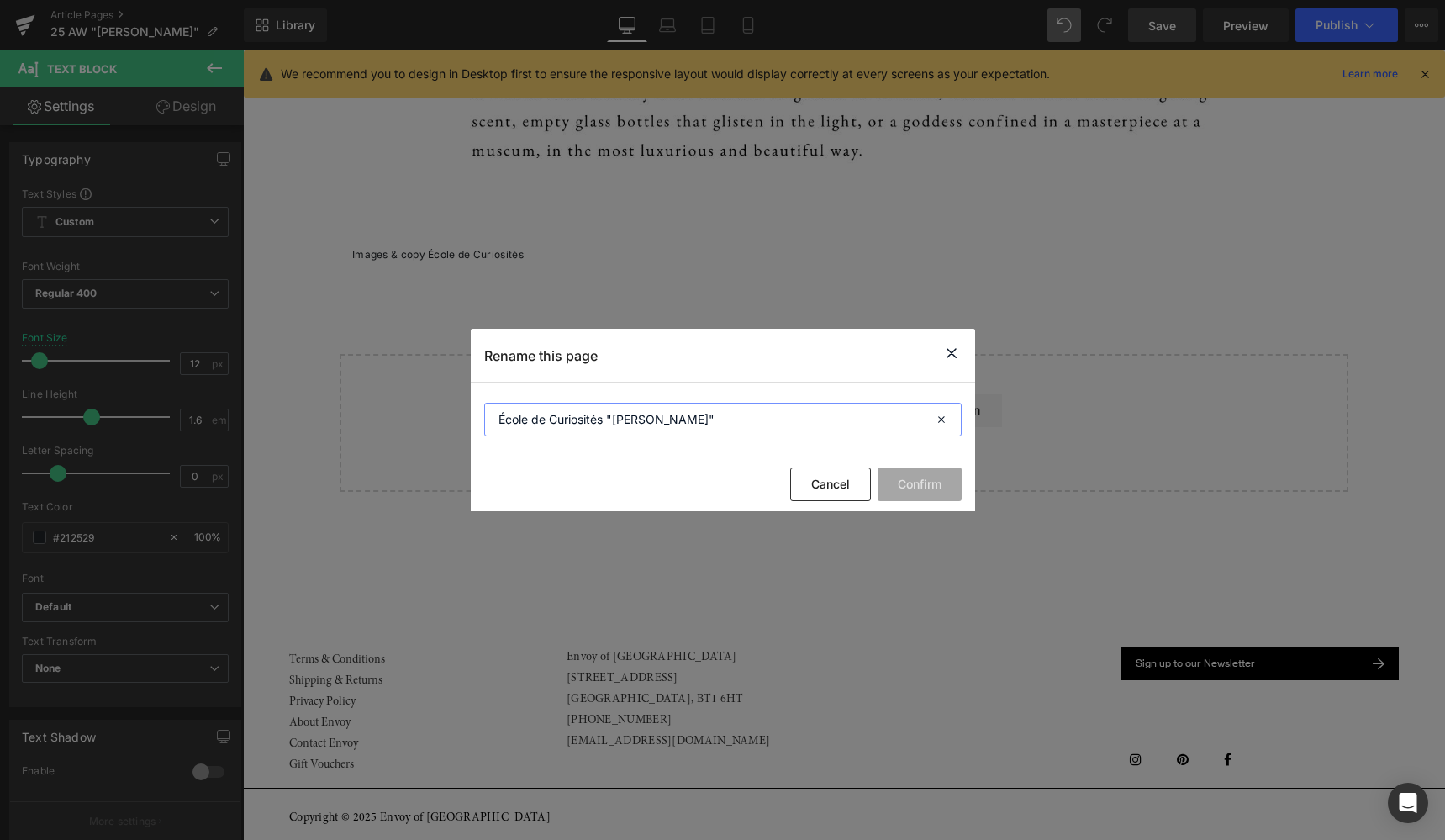
click at [525, 415] on input "École de Curiosités "Marie"" at bounding box center [722, 420] width 477 height 34
click at [655, 419] on input "École de Curiosités "Marie"" at bounding box center [722, 420] width 477 height 34
click at [562, 419] on input "École de Curiosités "Marie"" at bounding box center [722, 420] width 477 height 34
click at [601, 418] on input "École de Curiosités "Marie"" at bounding box center [722, 420] width 477 height 34
click at [659, 414] on input "École de Curiosités "Marie"" at bounding box center [722, 420] width 477 height 34
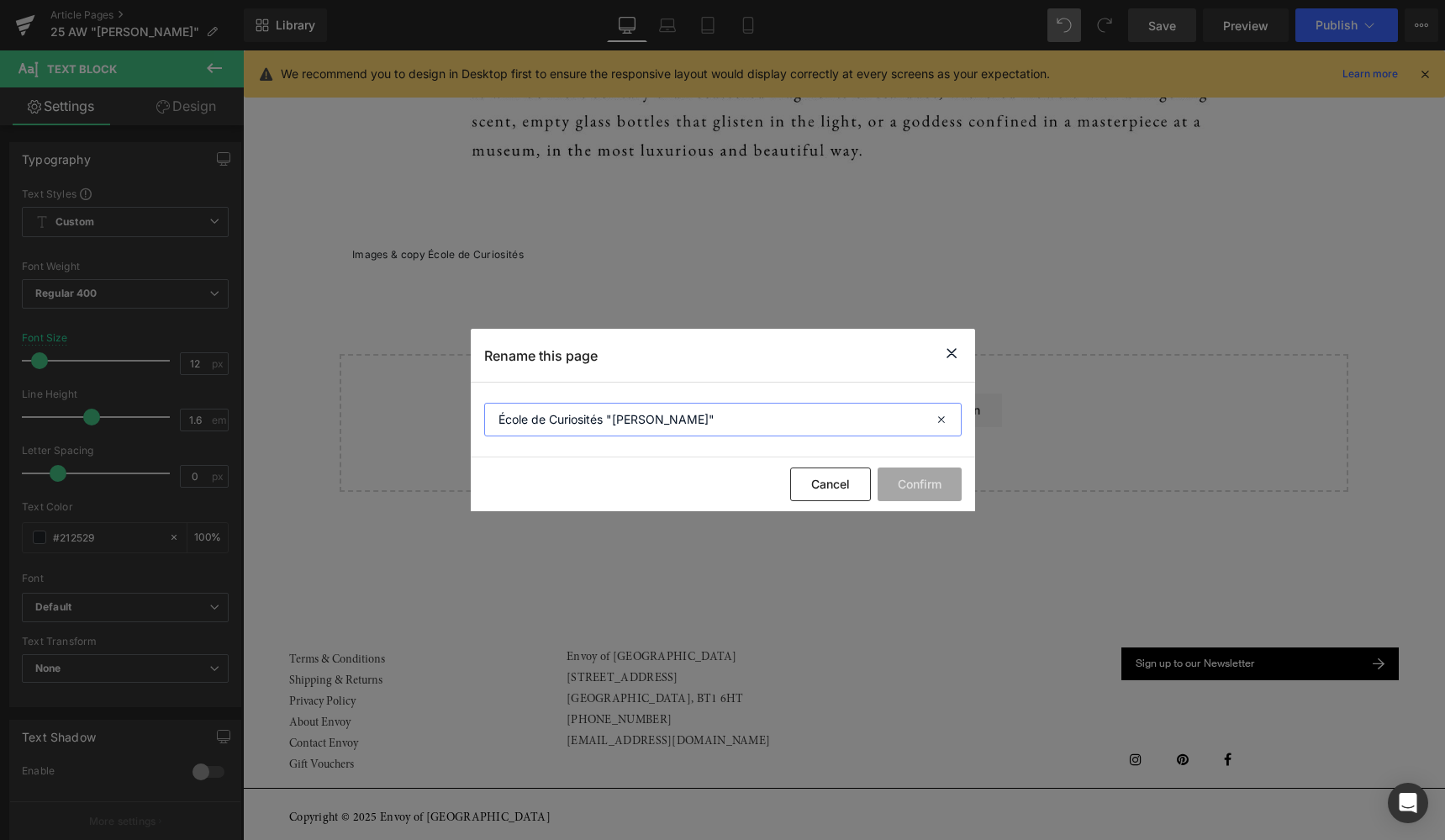
click at [606, 417] on input "École de Curiosités "Marie"" at bounding box center [722, 420] width 477 height 34
click at [661, 423] on input "École de Curiosités "Marie"" at bounding box center [722, 420] width 477 height 34
type input "École de Curiosités "Marie""
click at [917, 487] on button "Confirm" at bounding box center [919, 484] width 84 height 34
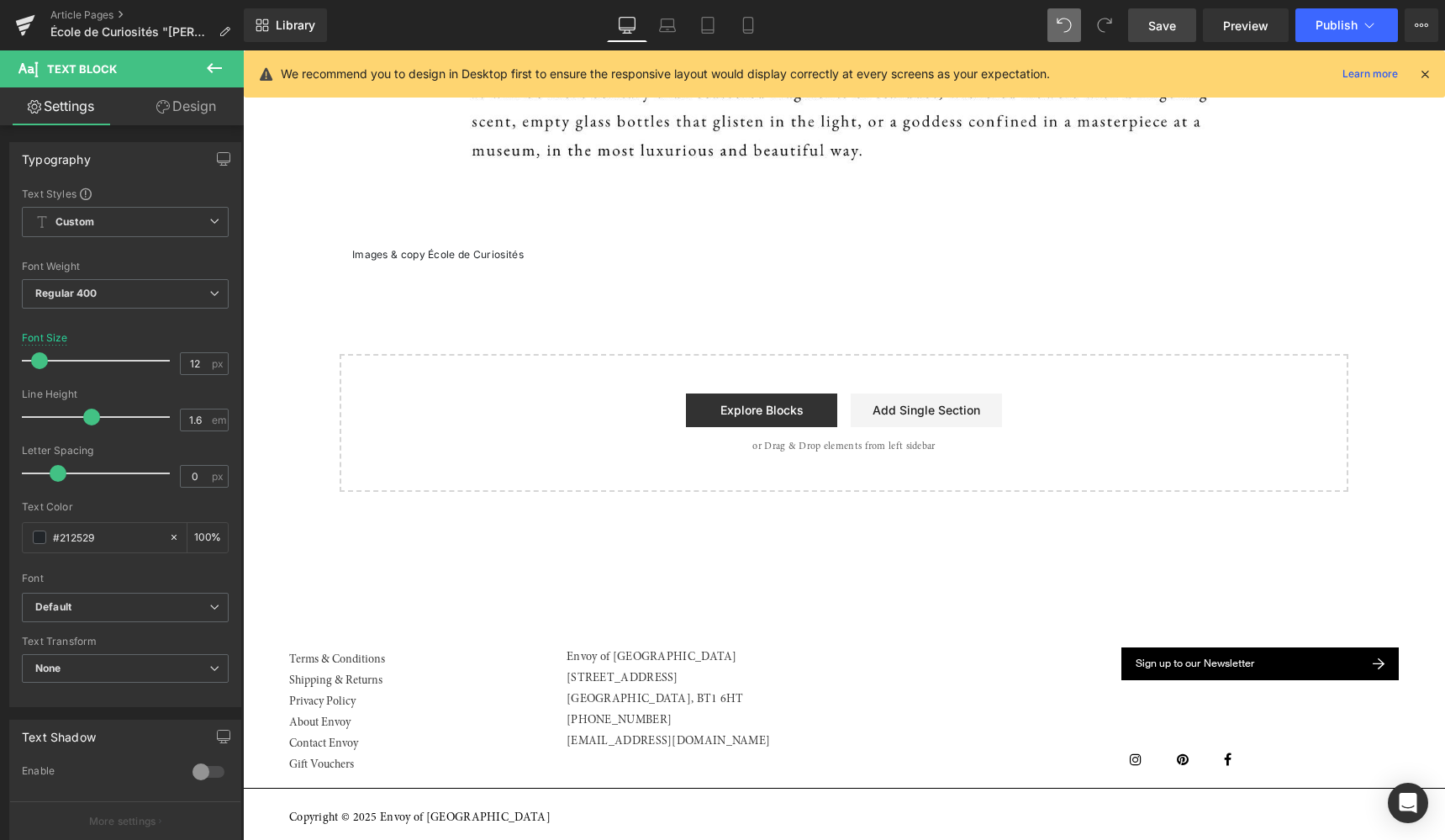
click at [1174, 24] on span "Save" at bounding box center [1162, 26] width 28 height 18
click at [1346, 29] on span "Publish" at bounding box center [1336, 24] width 42 height 13
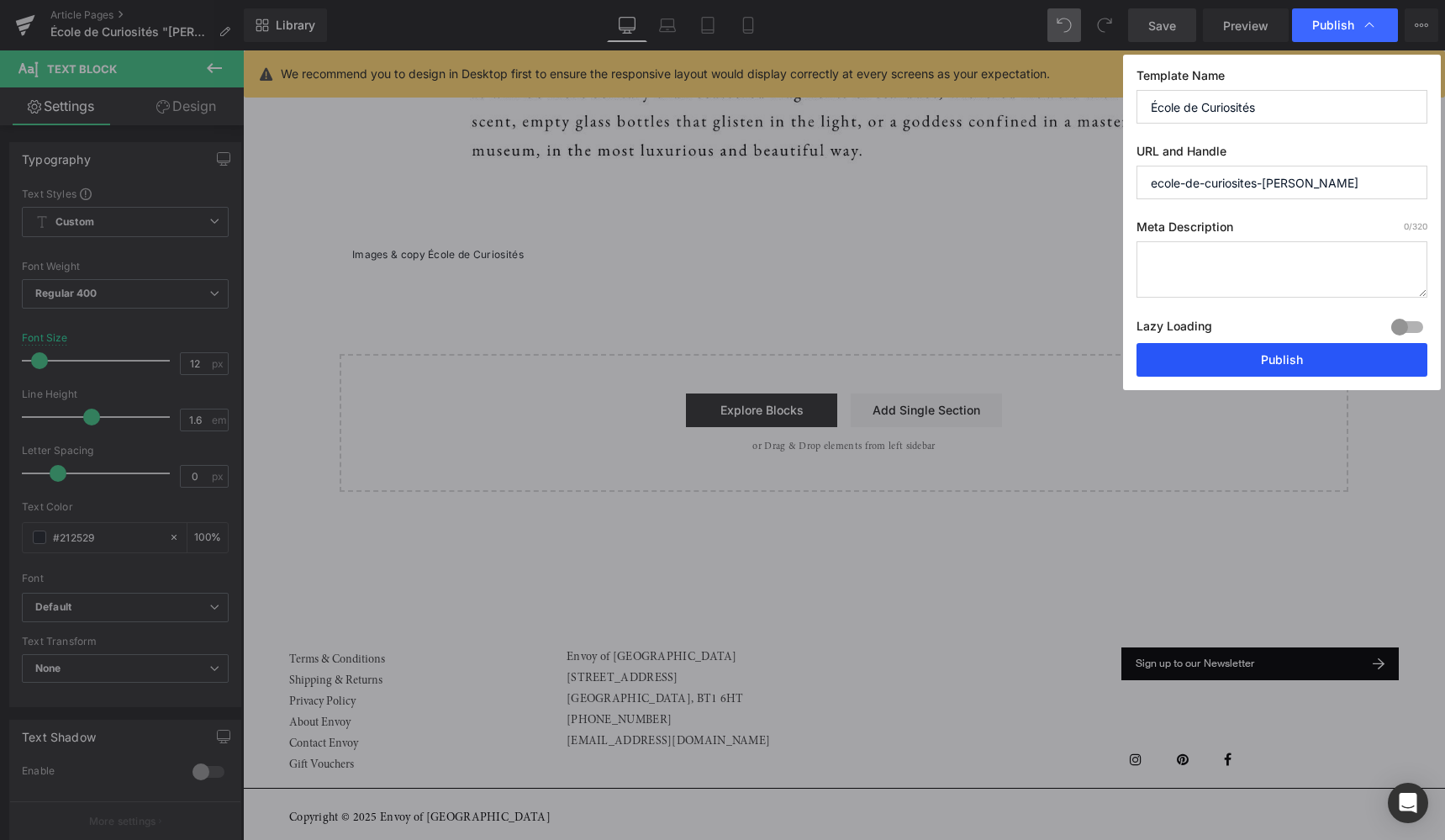
click at [1265, 360] on button "Publish" at bounding box center [1281, 360] width 291 height 34
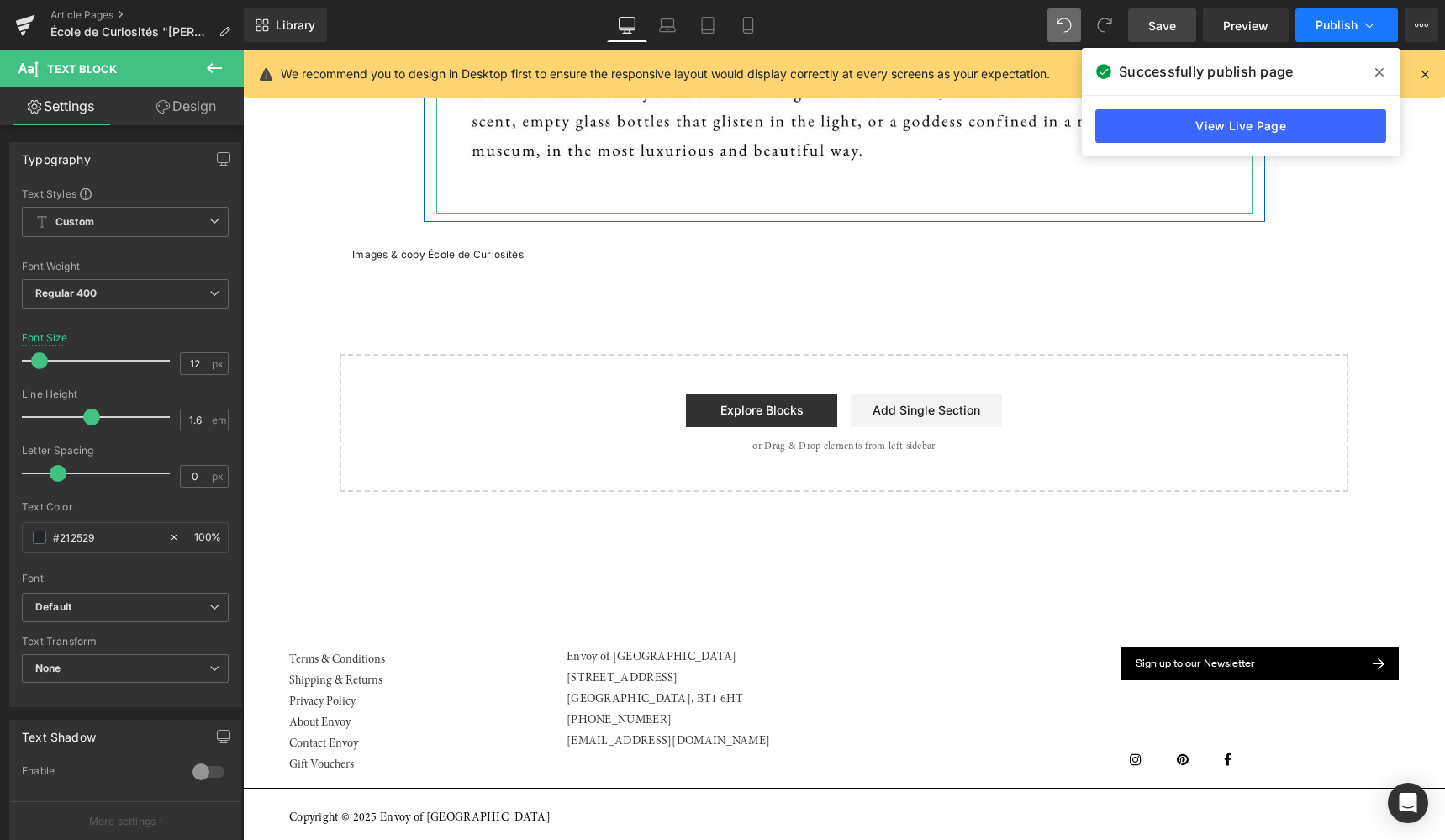
click at [1332, 24] on span "Publish" at bounding box center [1336, 24] width 42 height 13
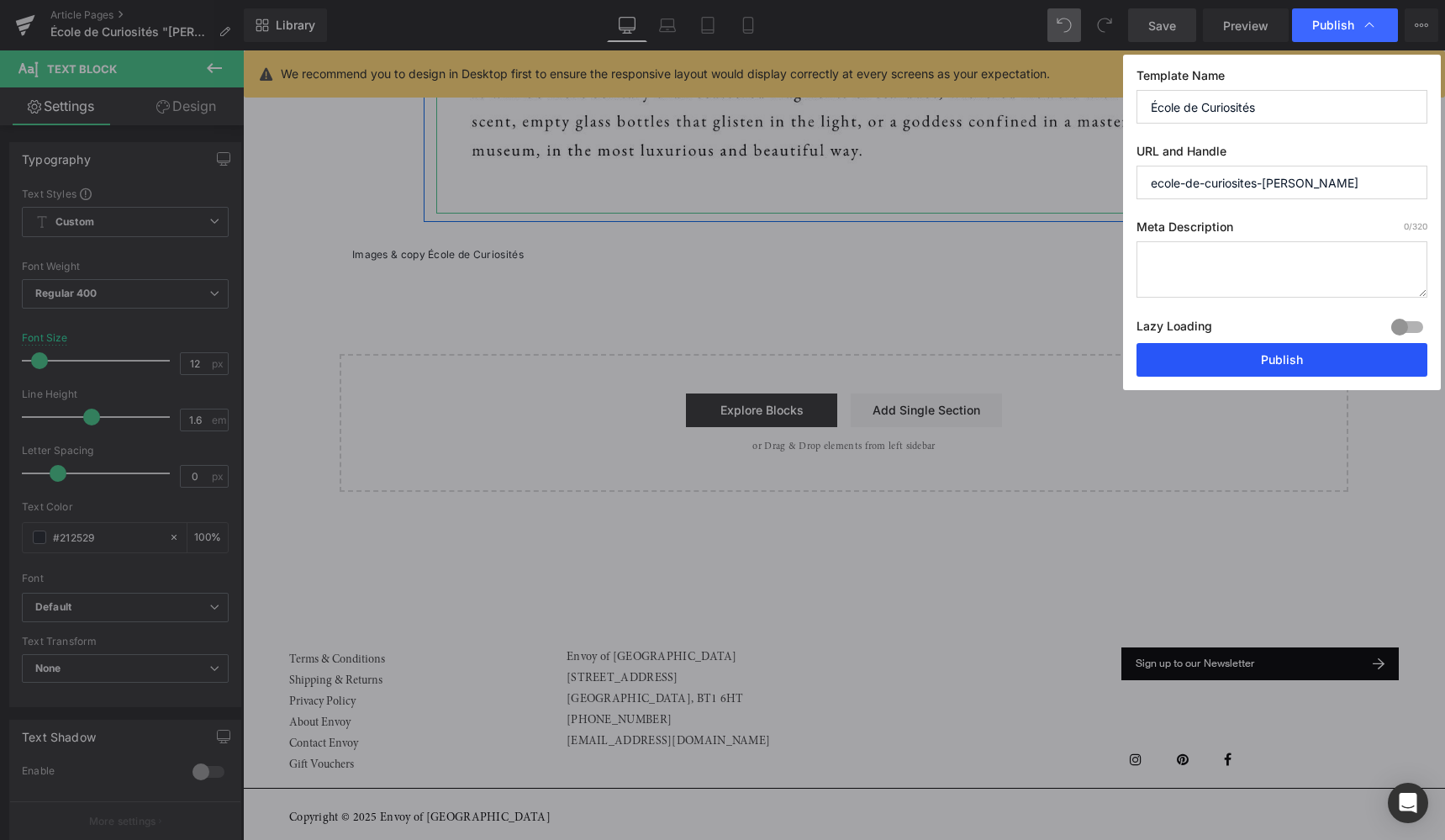
click at [1288, 359] on button "Publish" at bounding box center [1281, 360] width 291 height 34
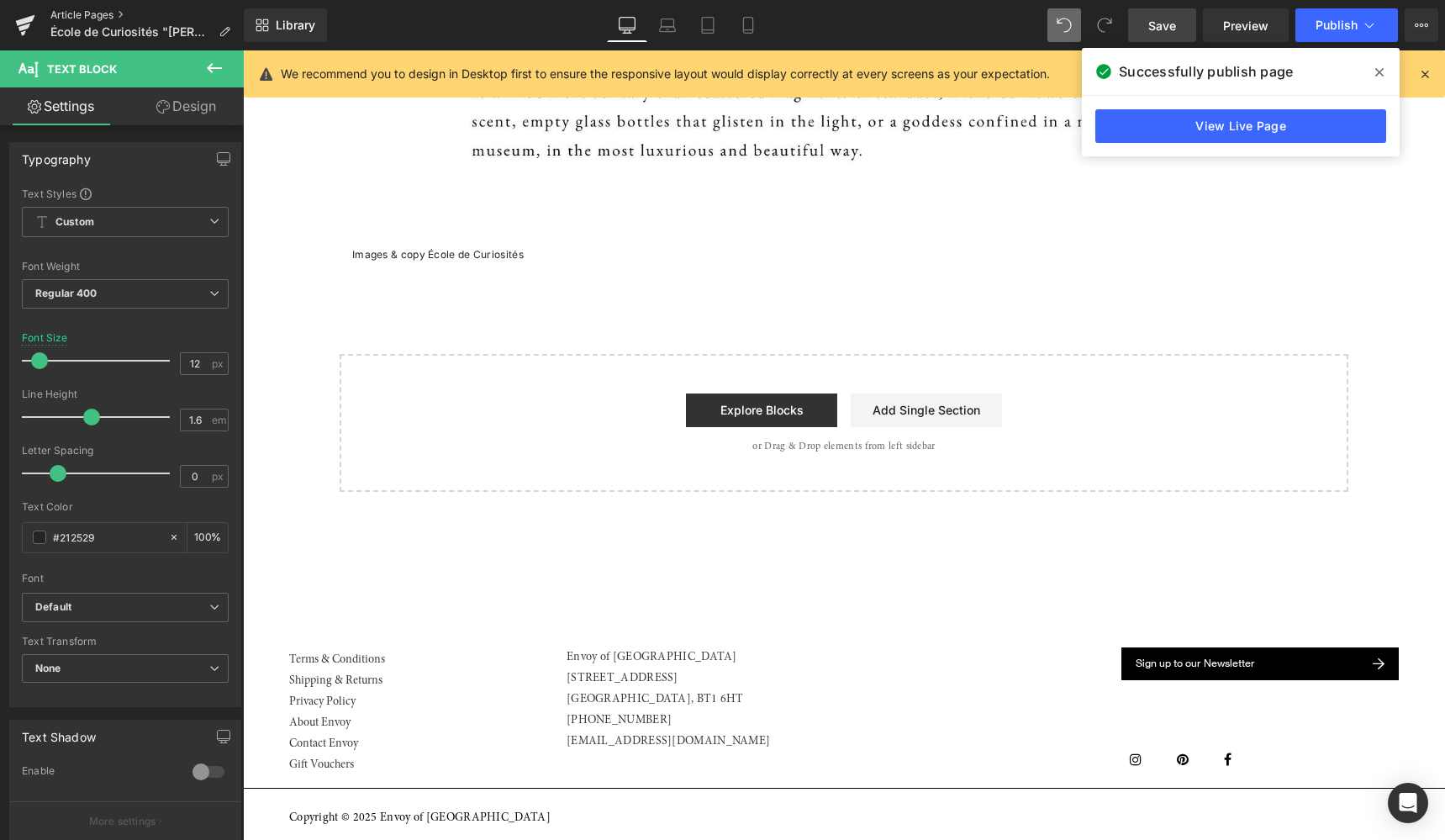
click at [90, 13] on link "Article Pages" at bounding box center [146, 14] width 193 height 13
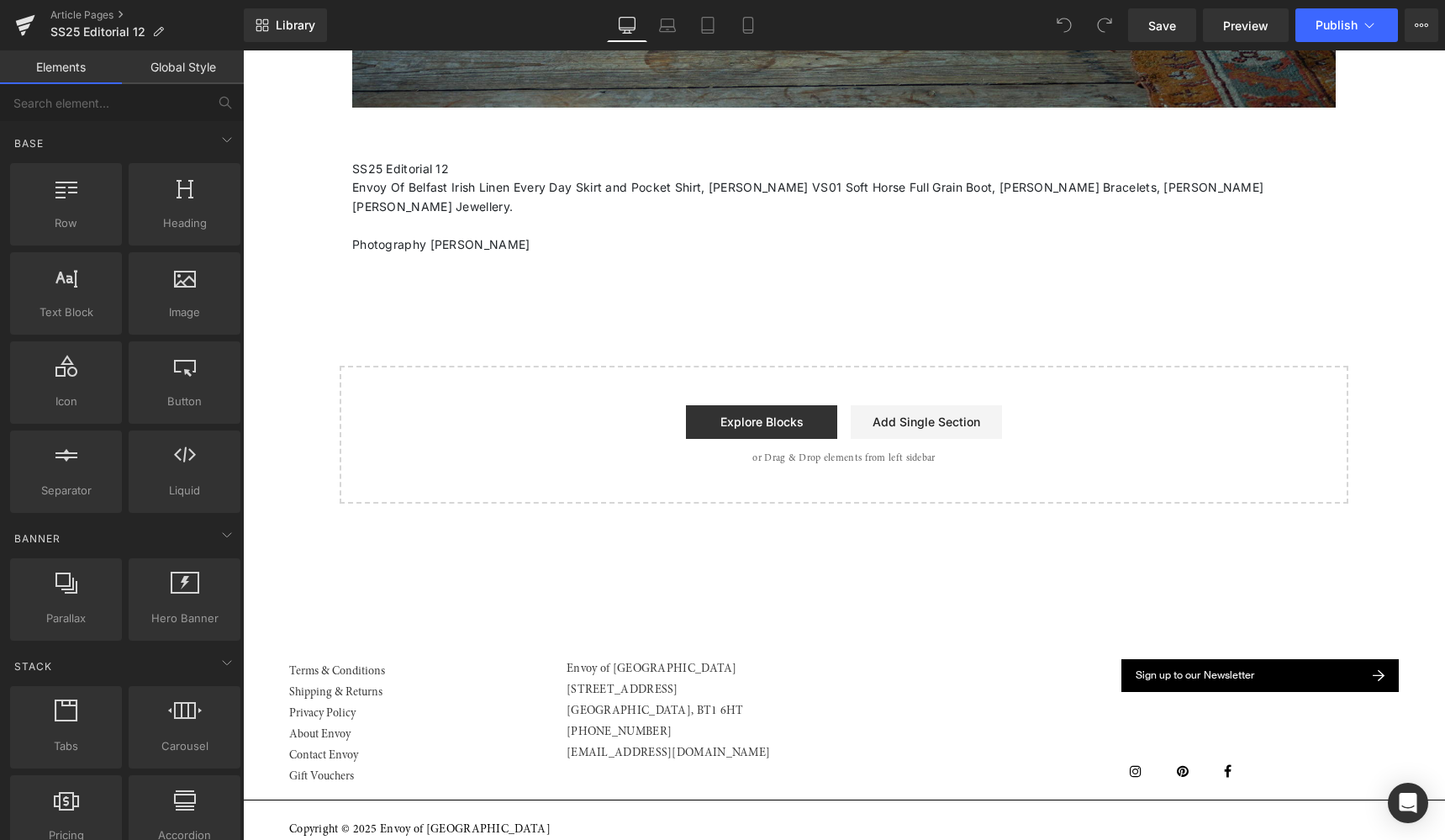
scroll to position [11035, 0]
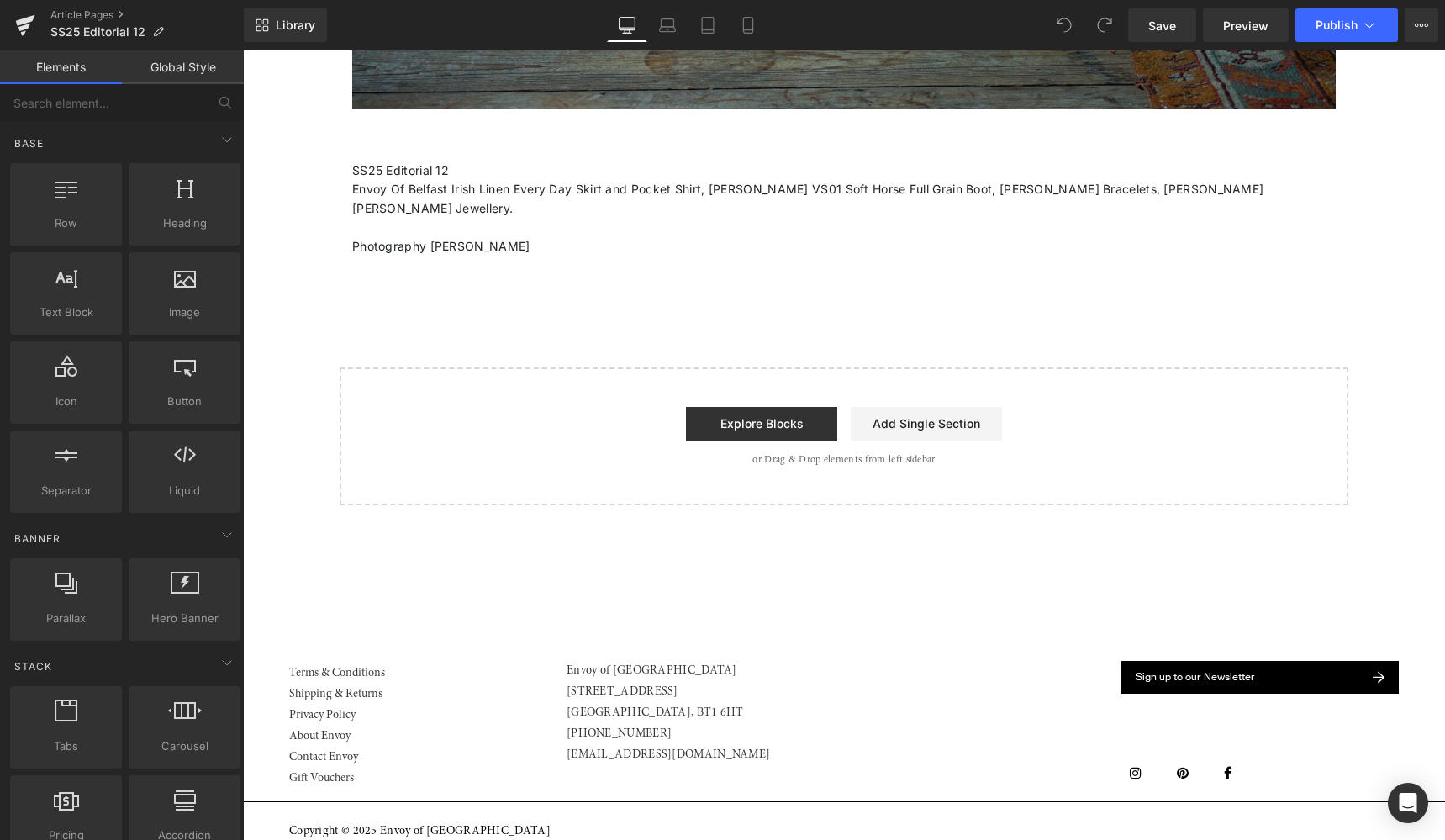
click at [466, 192] on p "Envoy Of Belfast Irish Linen Every Day Skirt and Pocket Shirt, [PERSON_NAME] VS…" at bounding box center [843, 199] width 983 height 38
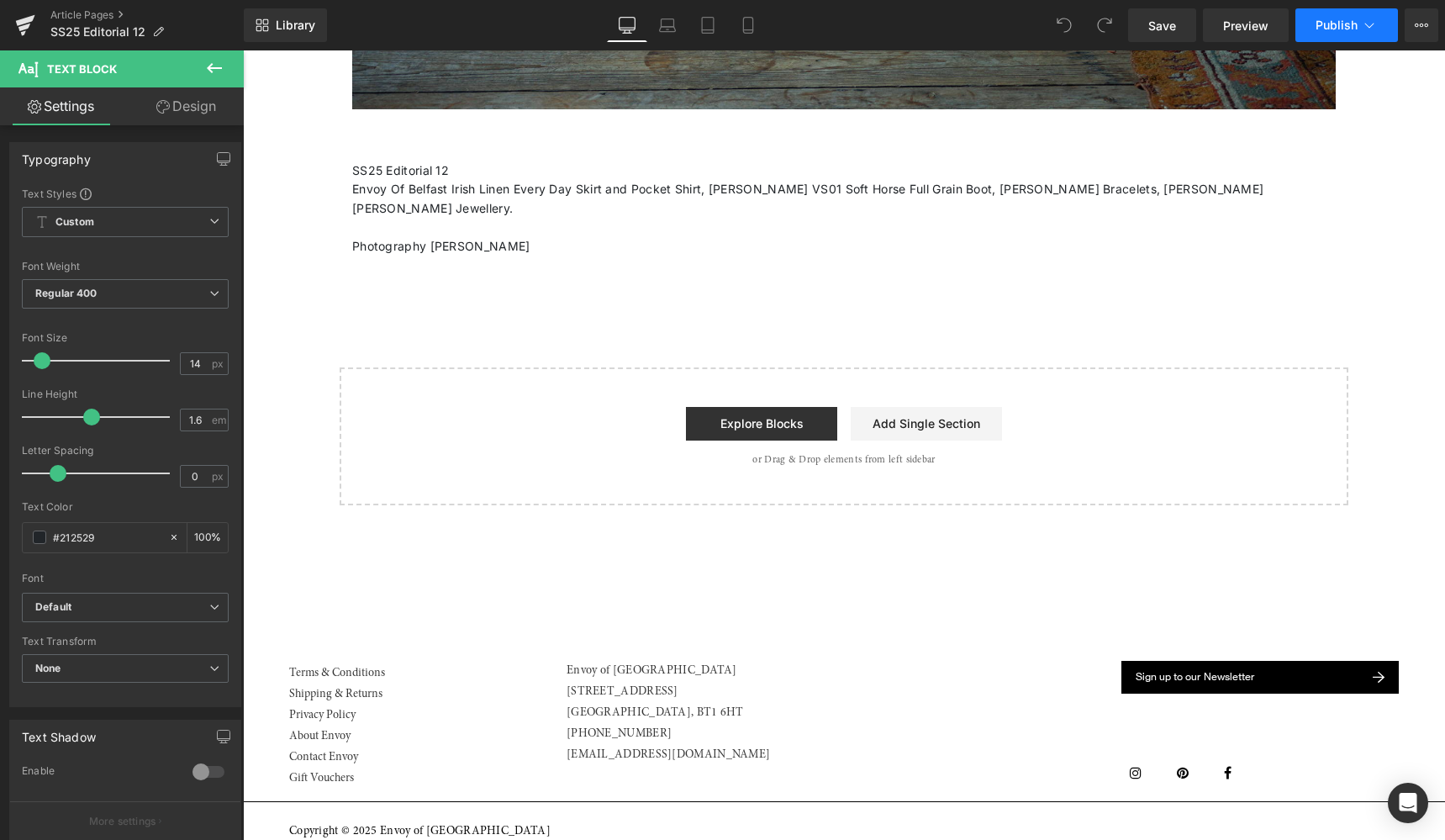
click at [1368, 25] on icon at bounding box center [1369, 25] width 17 height 17
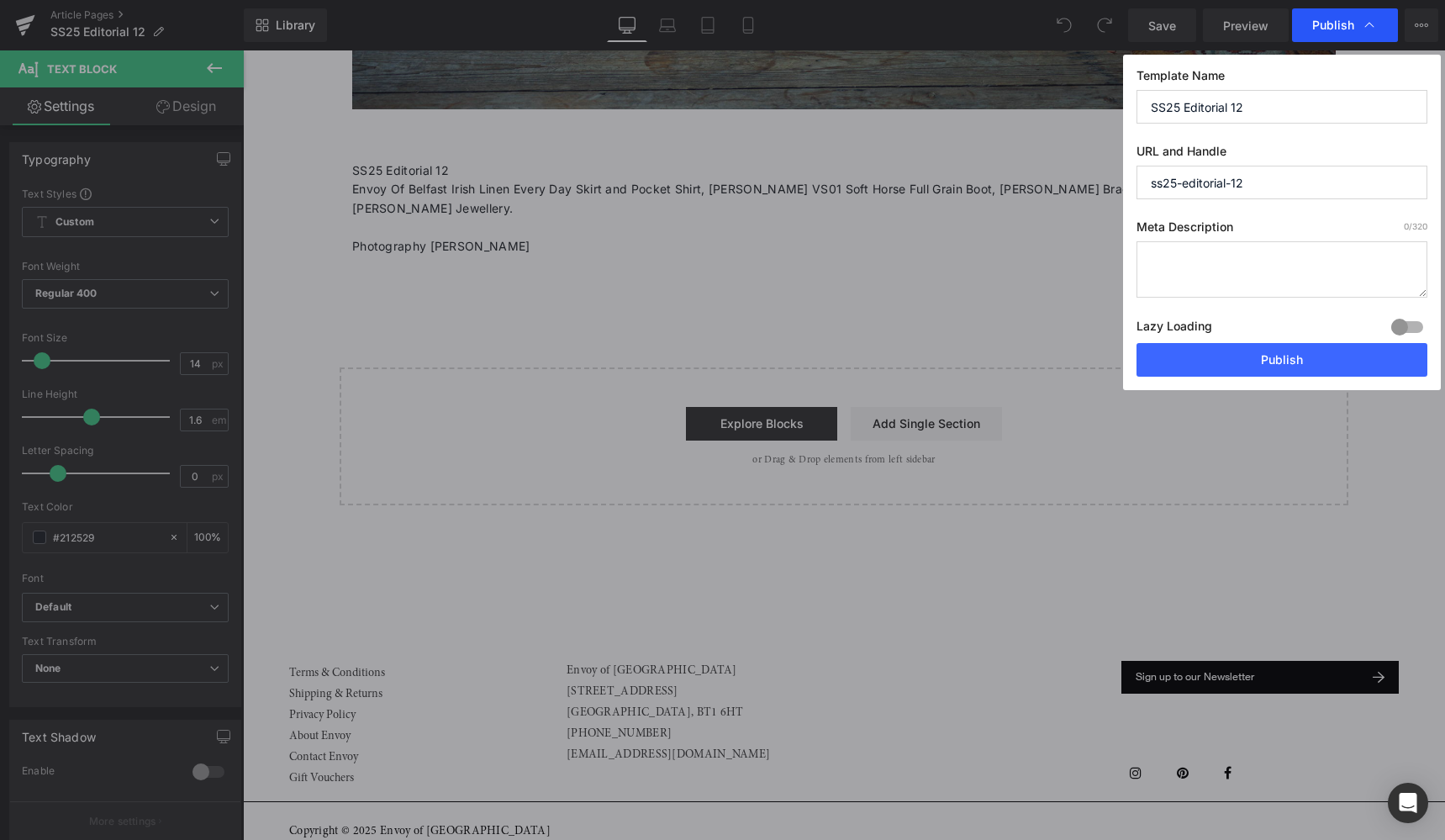
click at [1368, 25] on icon at bounding box center [1369, 25] width 17 height 17
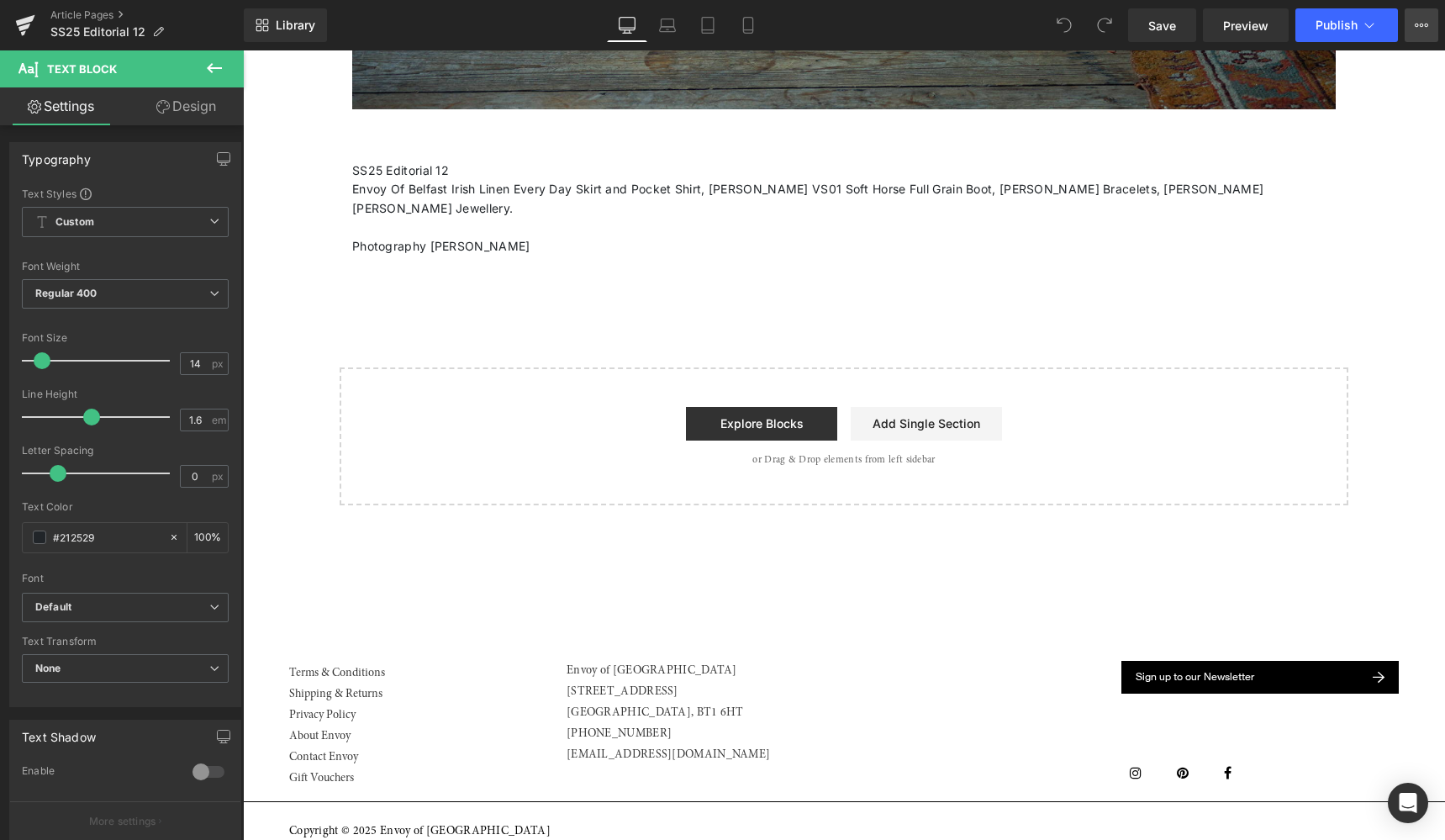
click at [1416, 25] on icon at bounding box center [1420, 24] width 13 height 13
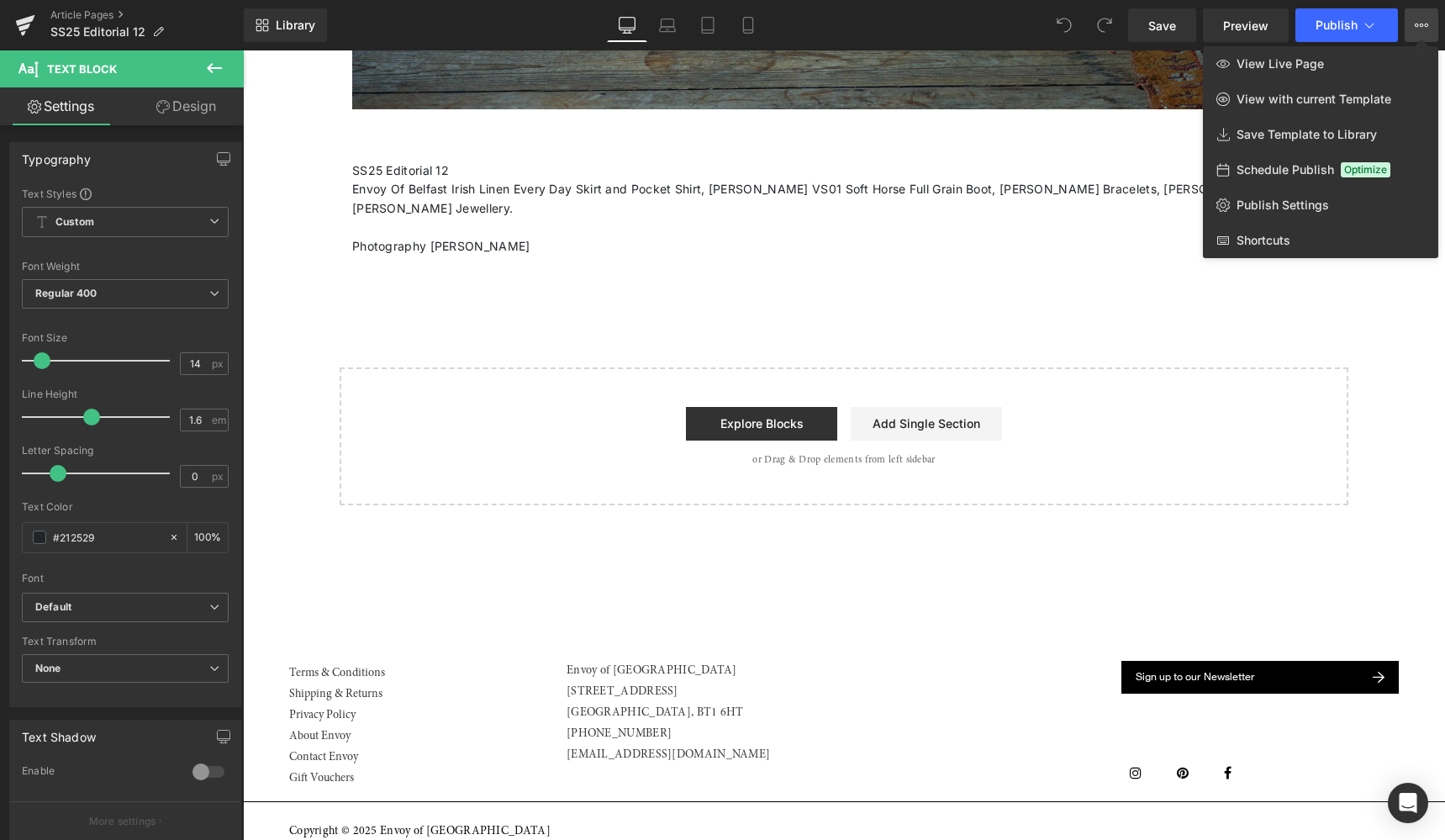
click at [1416, 25] on icon at bounding box center [1420, 24] width 13 height 13
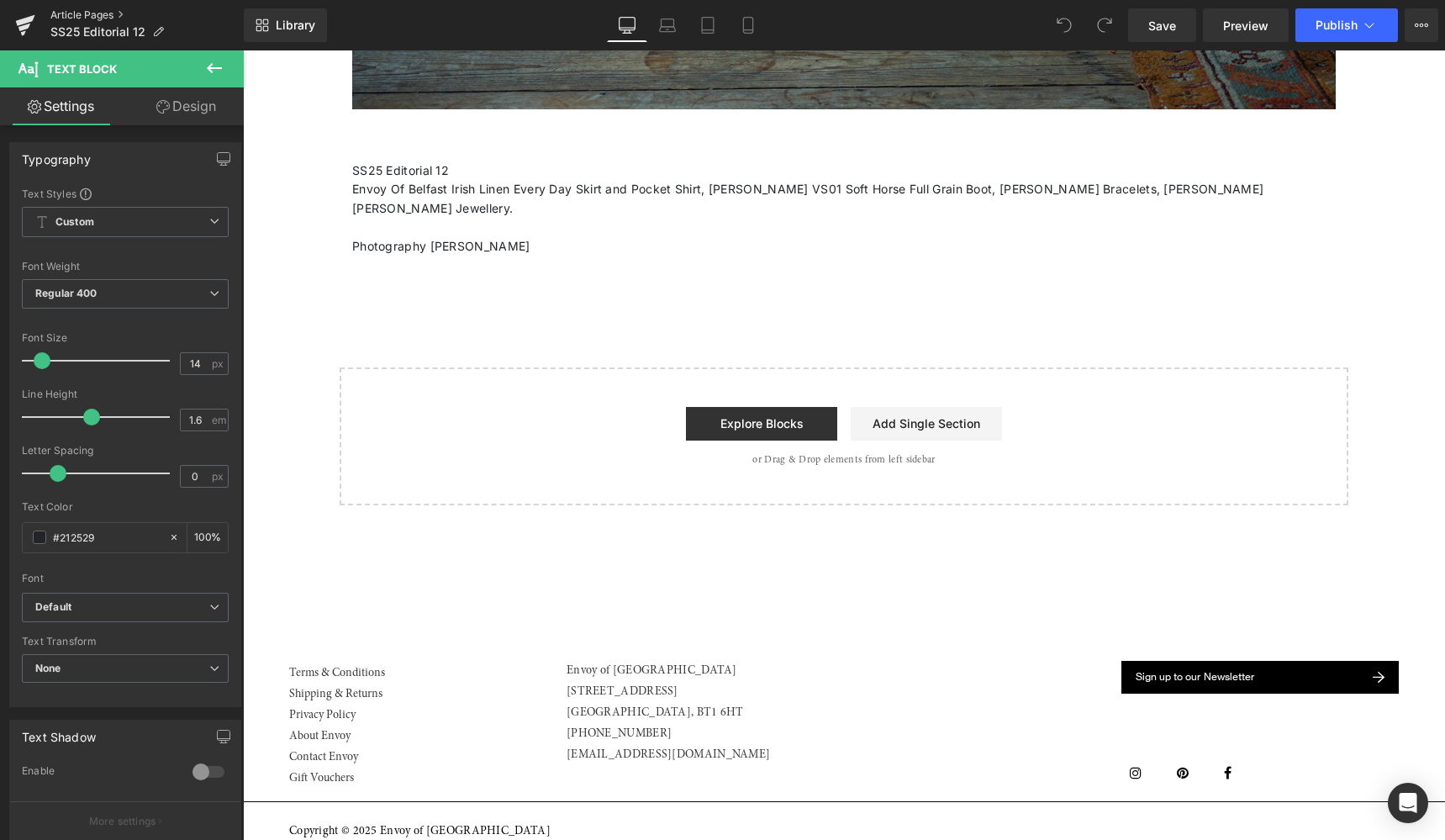
click at [81, 8] on link "Article Pages" at bounding box center [146, 14] width 193 height 13
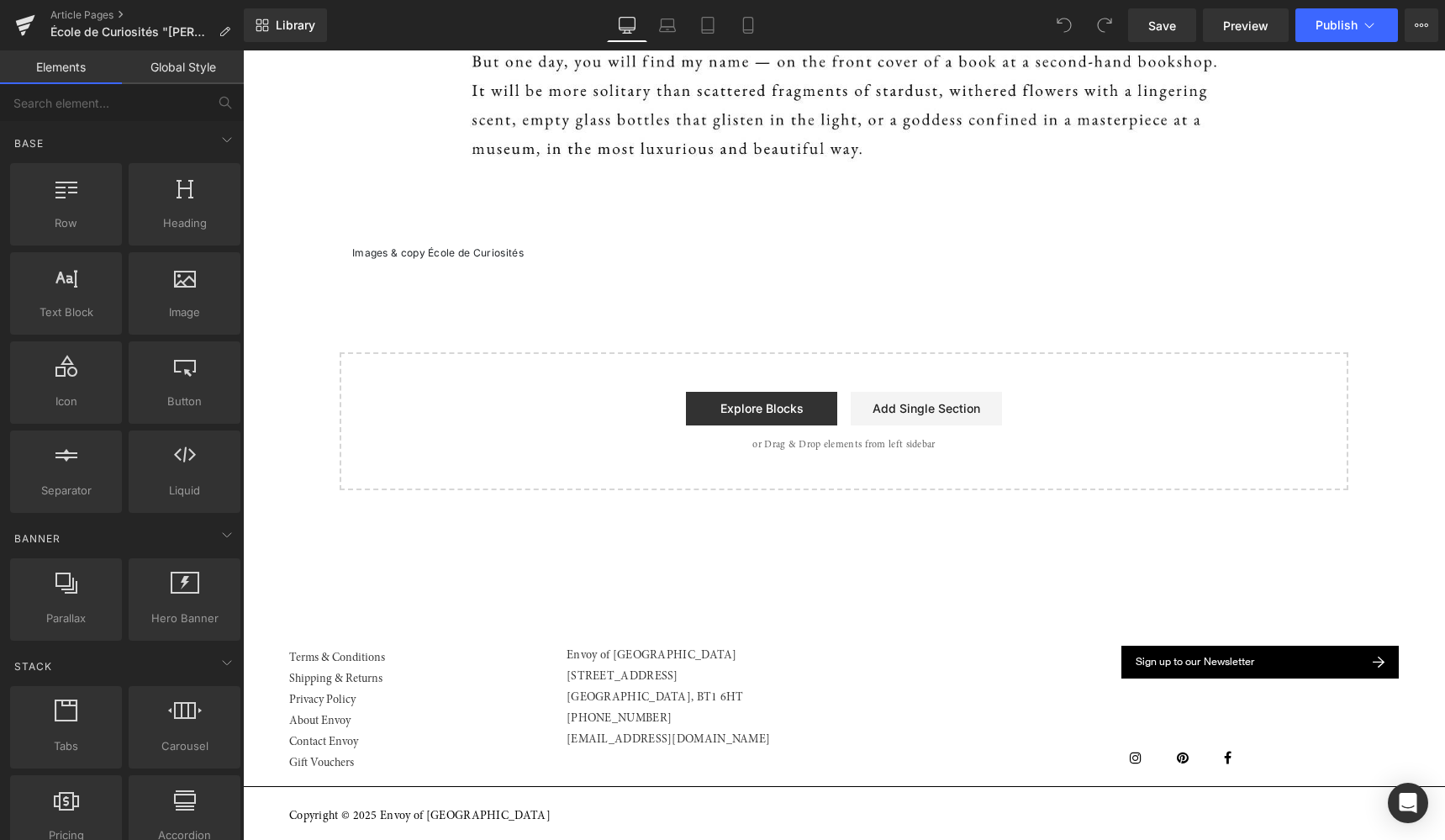
scroll to position [2182, 0]
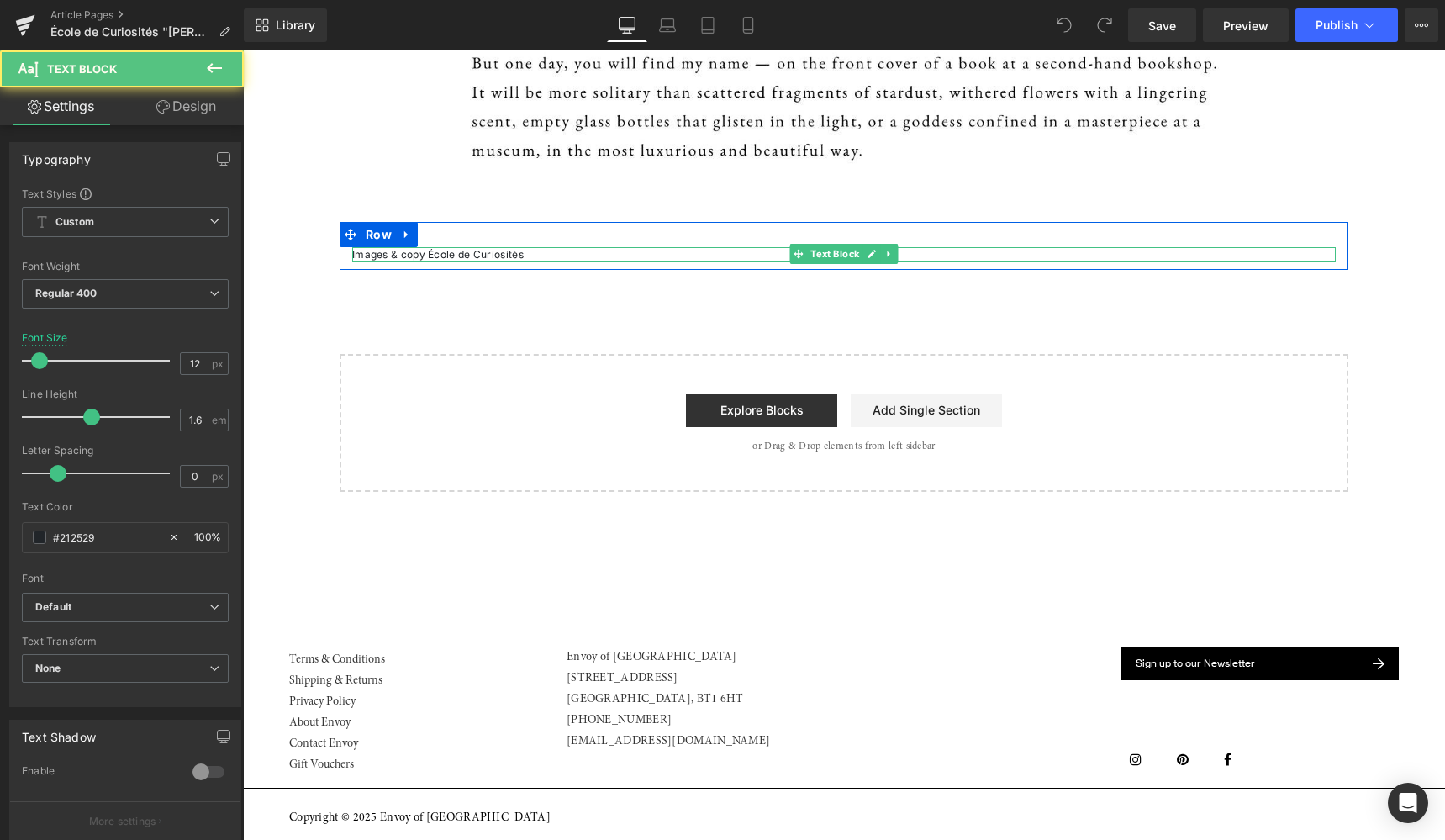
click at [422, 248] on p "Images & copy École de Curiosités" at bounding box center [843, 254] width 983 height 14
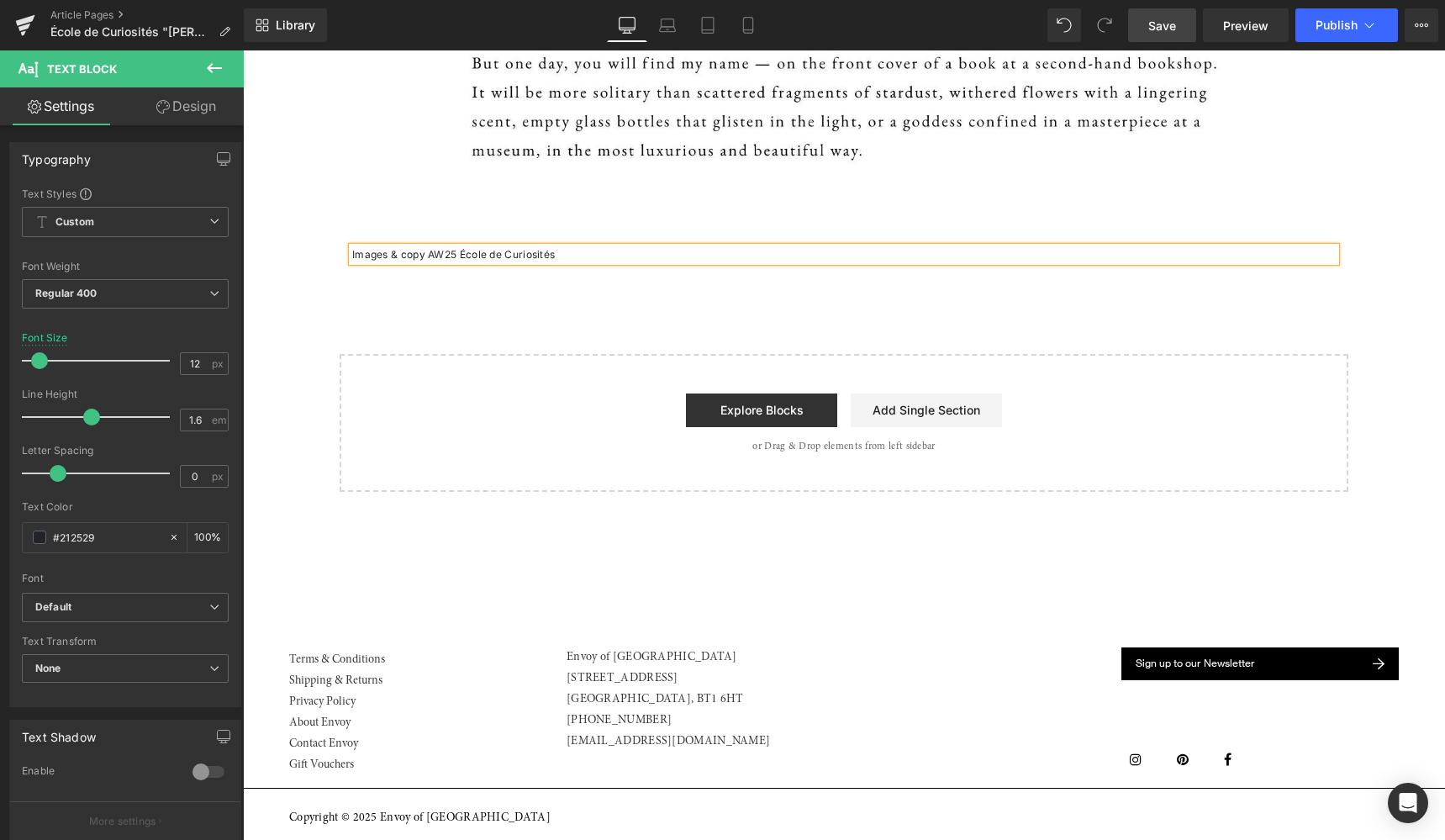
click at [1163, 27] on span "Save" at bounding box center [1162, 26] width 28 height 18
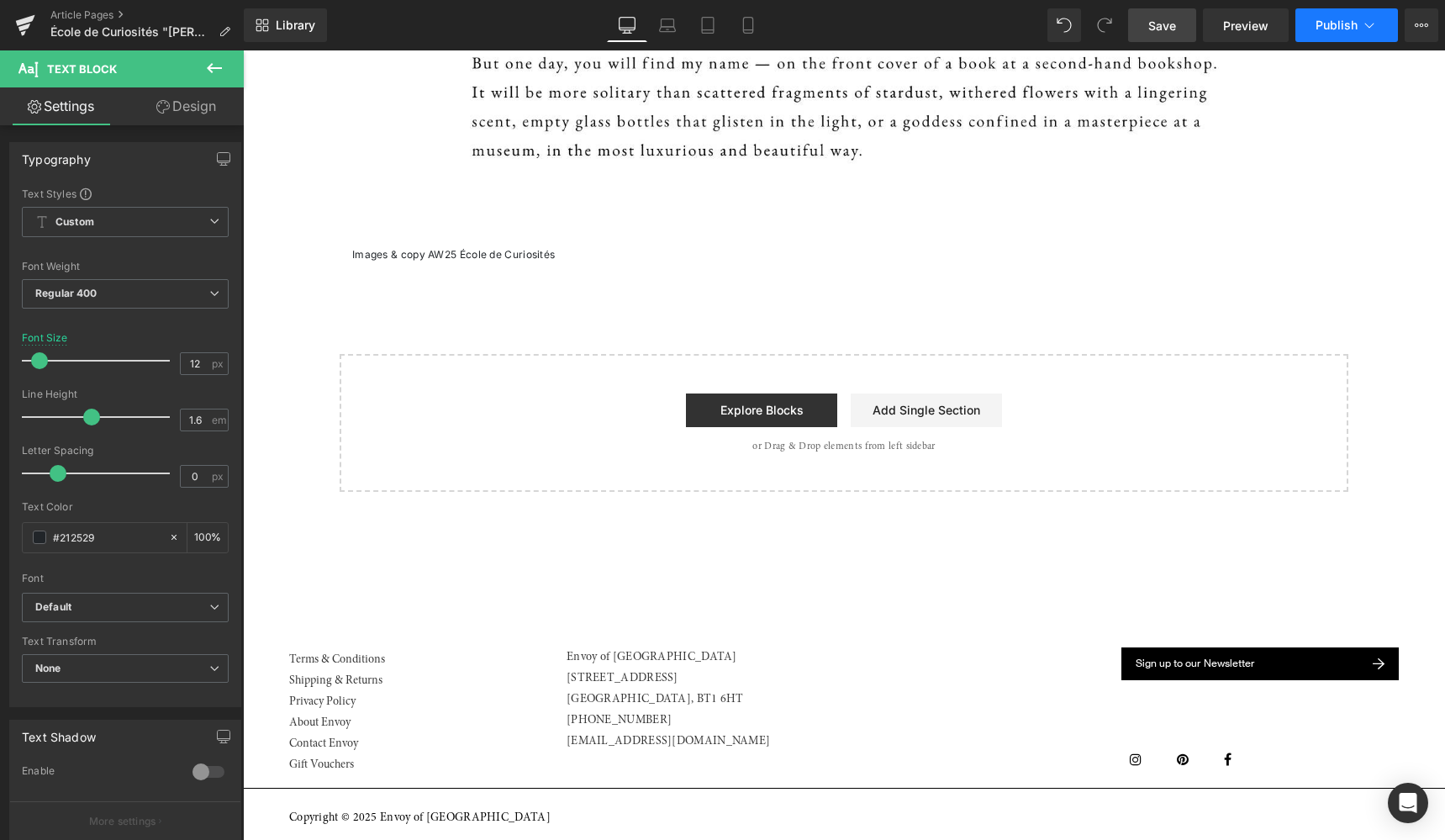
click at [1334, 29] on span "Publish" at bounding box center [1336, 24] width 42 height 13
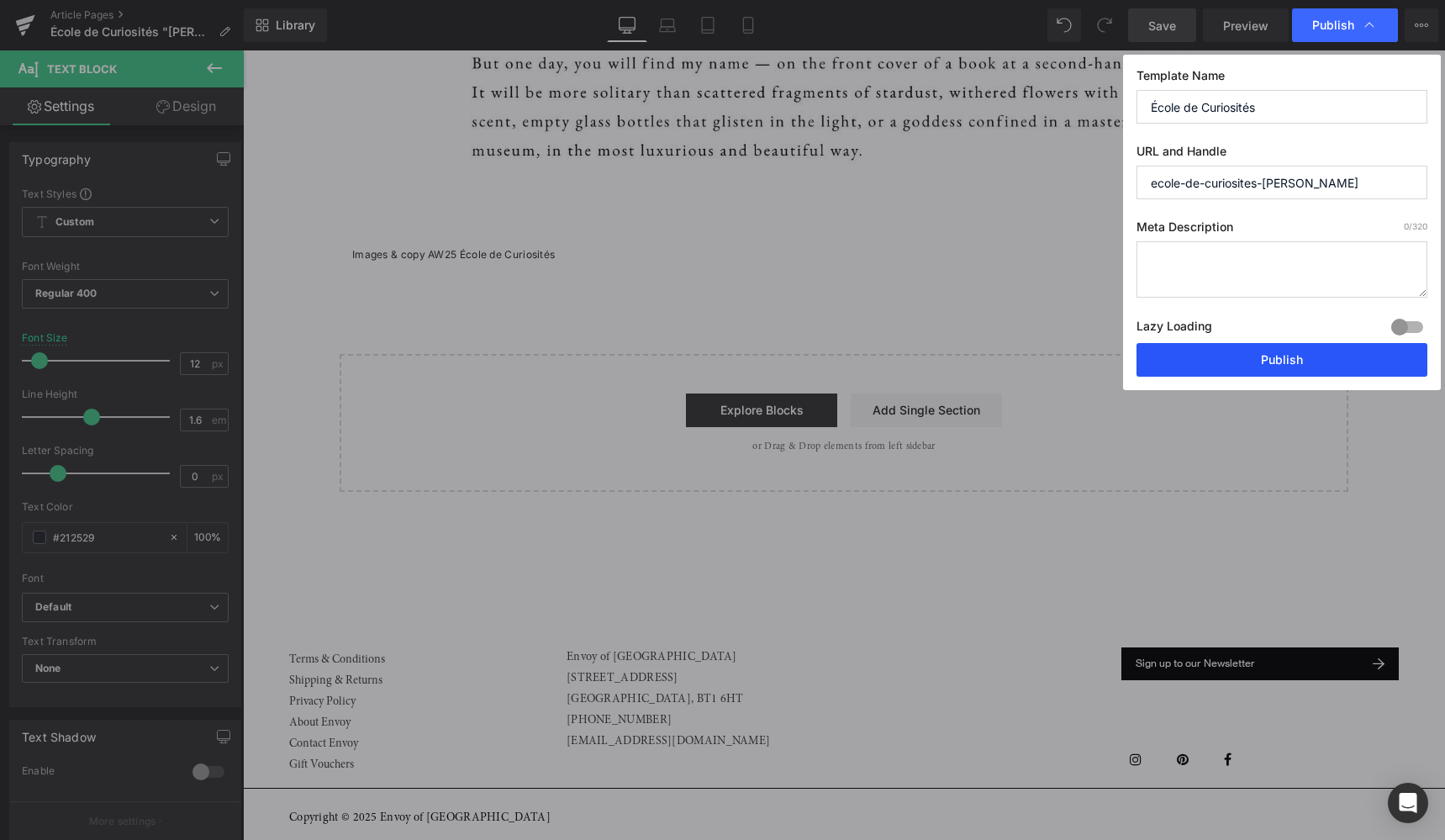
click at [1258, 355] on button "Publish" at bounding box center [1281, 360] width 291 height 34
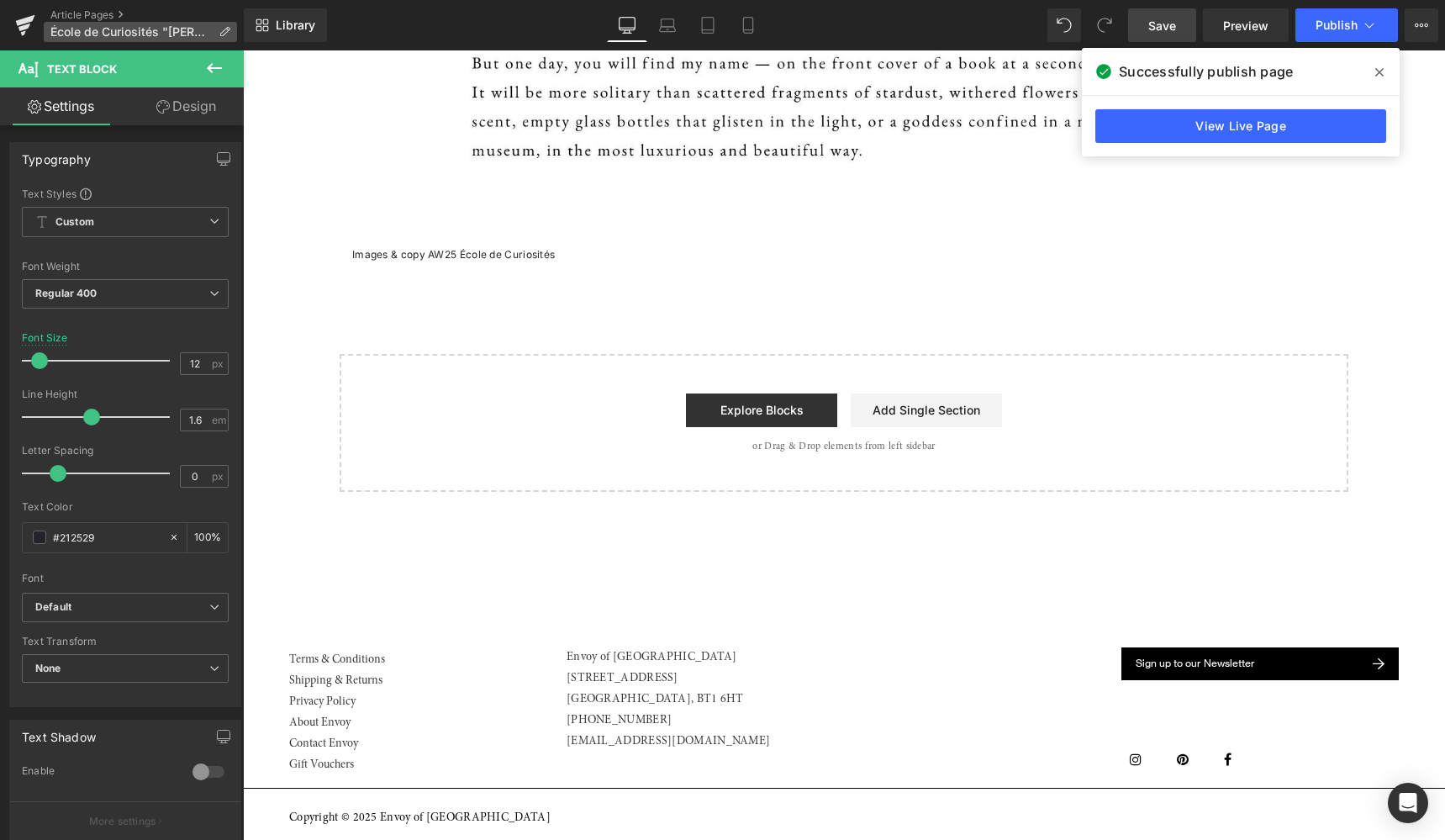
click at [220, 32] on icon at bounding box center [225, 32] width 12 height 12
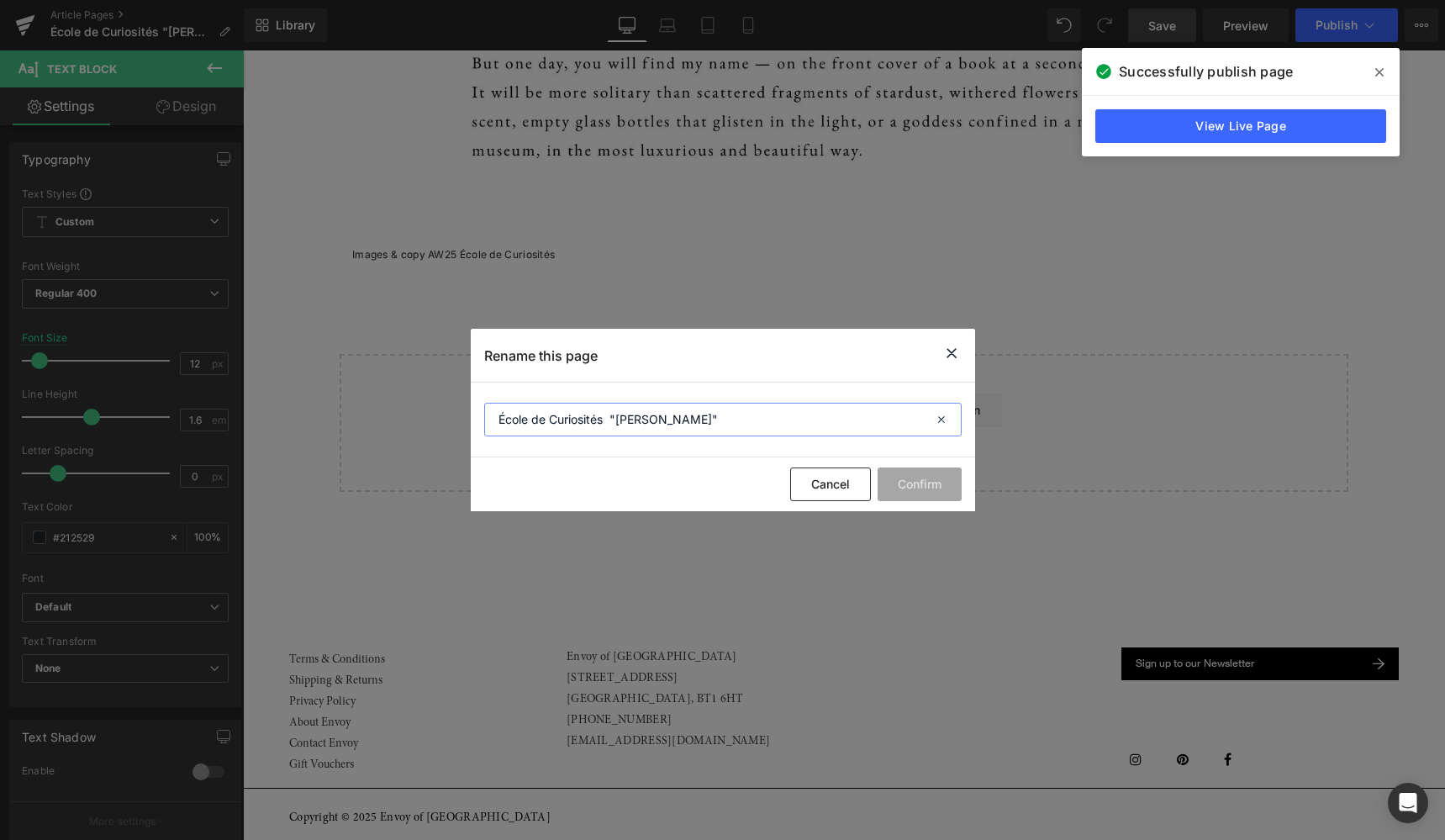
drag, startPoint x: 671, startPoint y: 422, endPoint x: 483, endPoint y: 419, distance: 187.4
click at [484, 419] on input "École de Curiosités "Marie"" at bounding box center [722, 420] width 477 height 34
click at [953, 354] on icon at bounding box center [951, 353] width 20 height 21
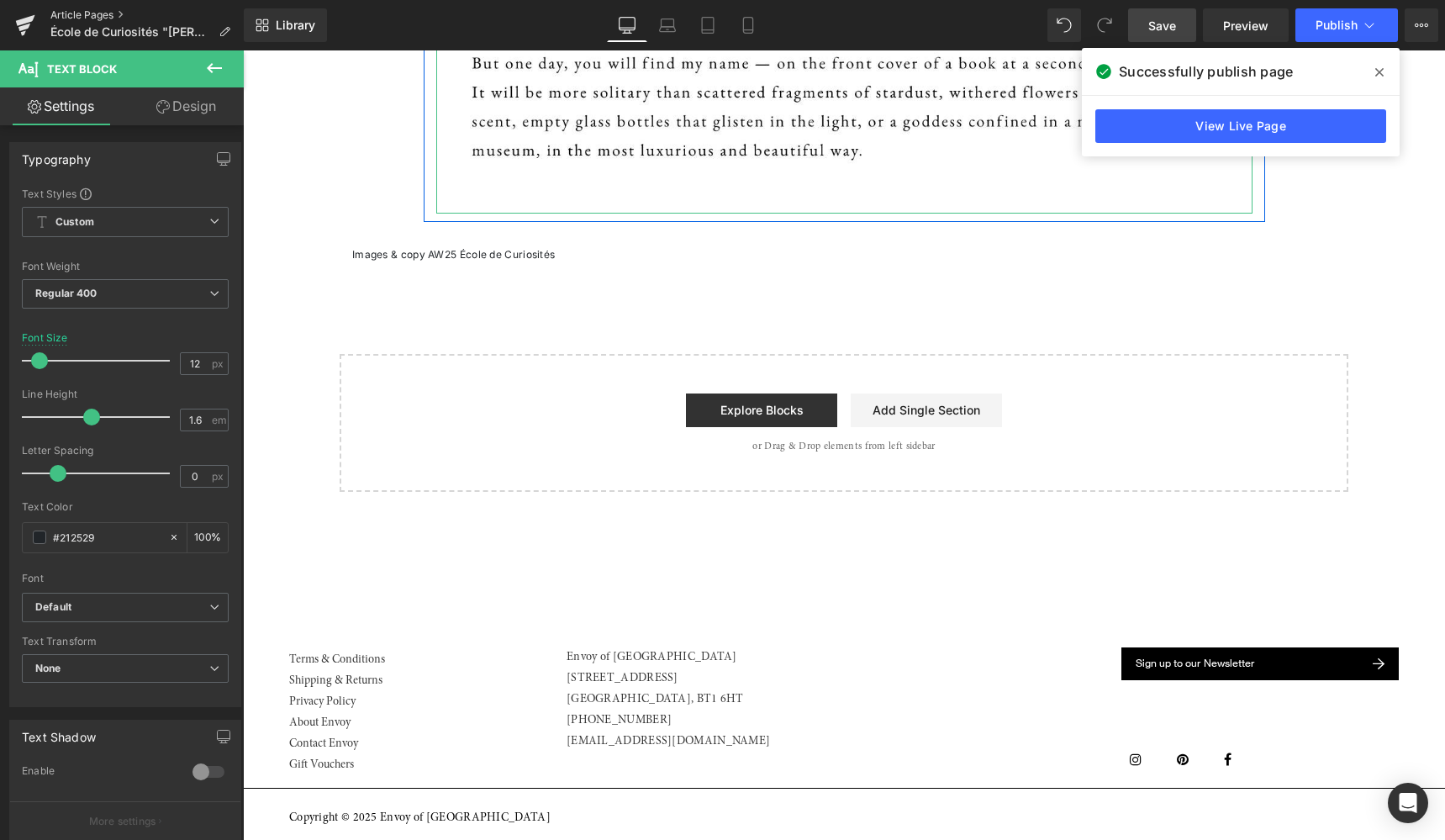
click at [87, 14] on link "Article Pages" at bounding box center [146, 14] width 193 height 13
